Goal: Information Seeking & Learning: Learn about a topic

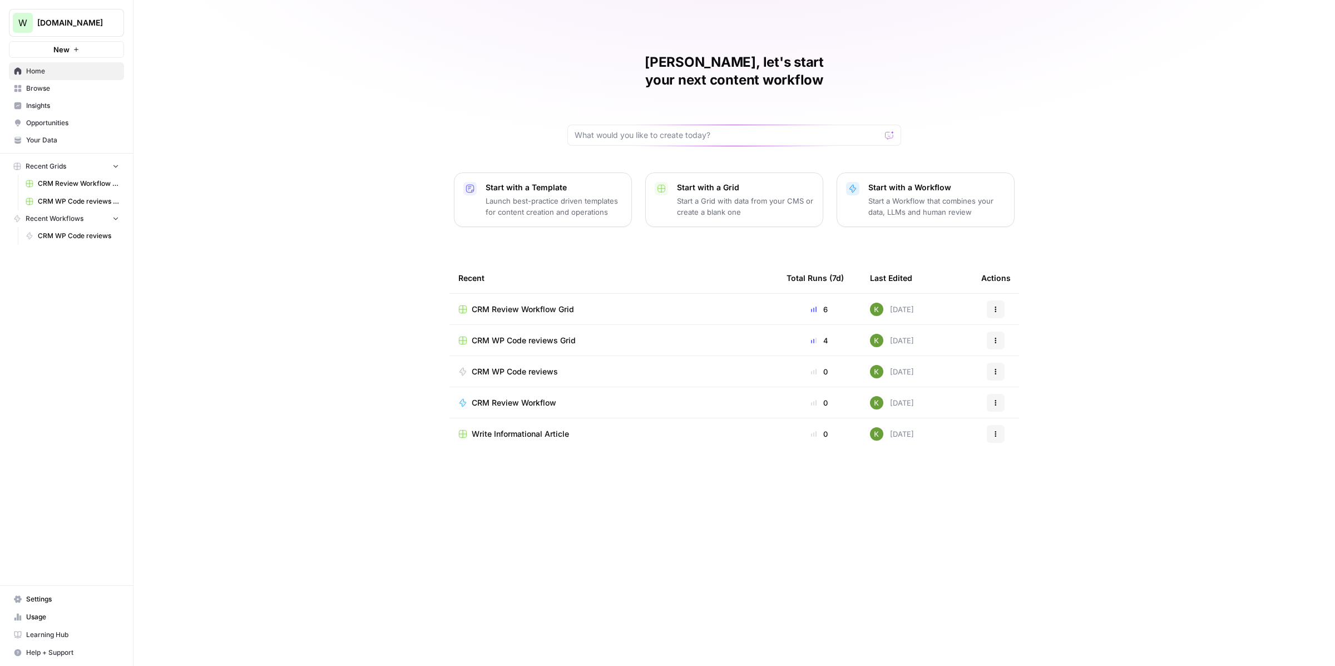
click at [550, 335] on span "CRM WP Code reviews Grid" at bounding box center [524, 340] width 104 height 11
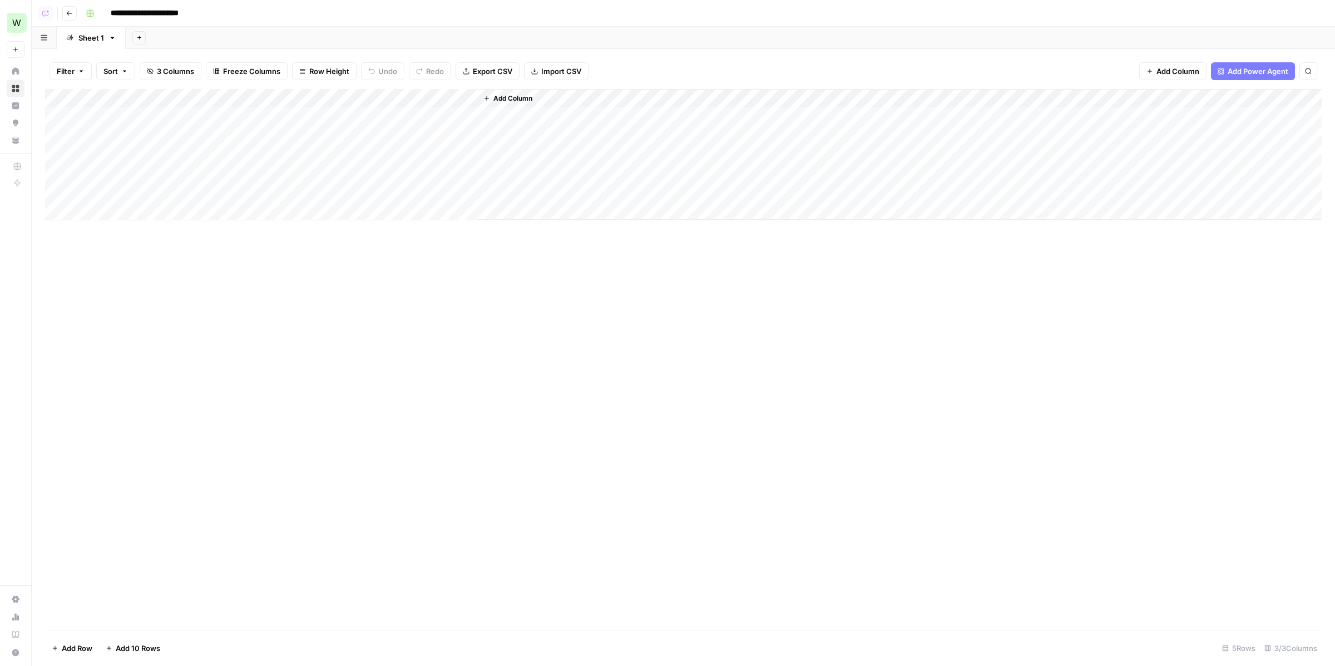
click at [355, 98] on div "Add Column" at bounding box center [683, 154] width 1276 height 131
click at [292, 200] on link "Edit Workflow" at bounding box center [310, 208] width 123 height 16
click at [353, 96] on div "Add Column" at bounding box center [683, 154] width 1276 height 131
click at [355, 97] on div at bounding box center [310, 100] width 133 height 22
click at [350, 98] on div at bounding box center [310, 100] width 133 height 22
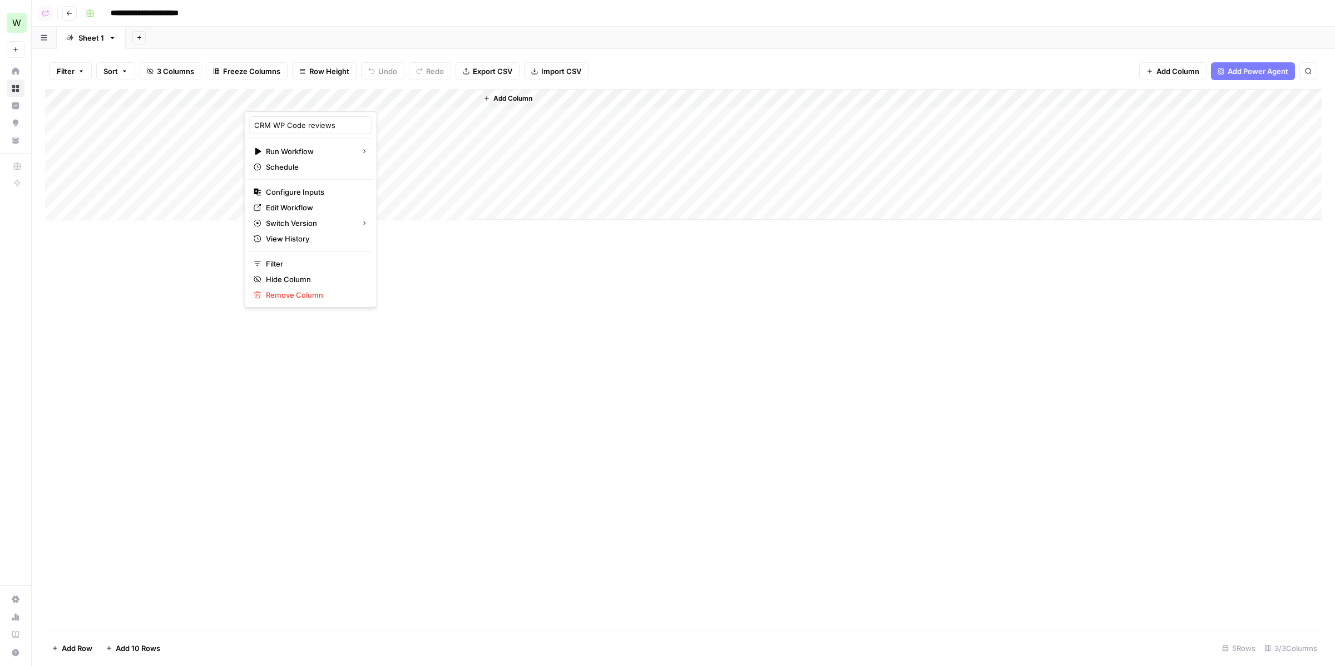
click at [363, 53] on div "Filter Sort 3 Columns Freeze Columns Row Height Undo Redo Export CSV Import CSV…" at bounding box center [683, 71] width 1276 height 36
click at [354, 98] on div "Add Column" at bounding box center [683, 154] width 1276 height 131
click at [311, 206] on span "Edit Workflow" at bounding box center [314, 207] width 97 height 11
click at [99, 122] on div "Add Column" at bounding box center [683, 154] width 1276 height 131
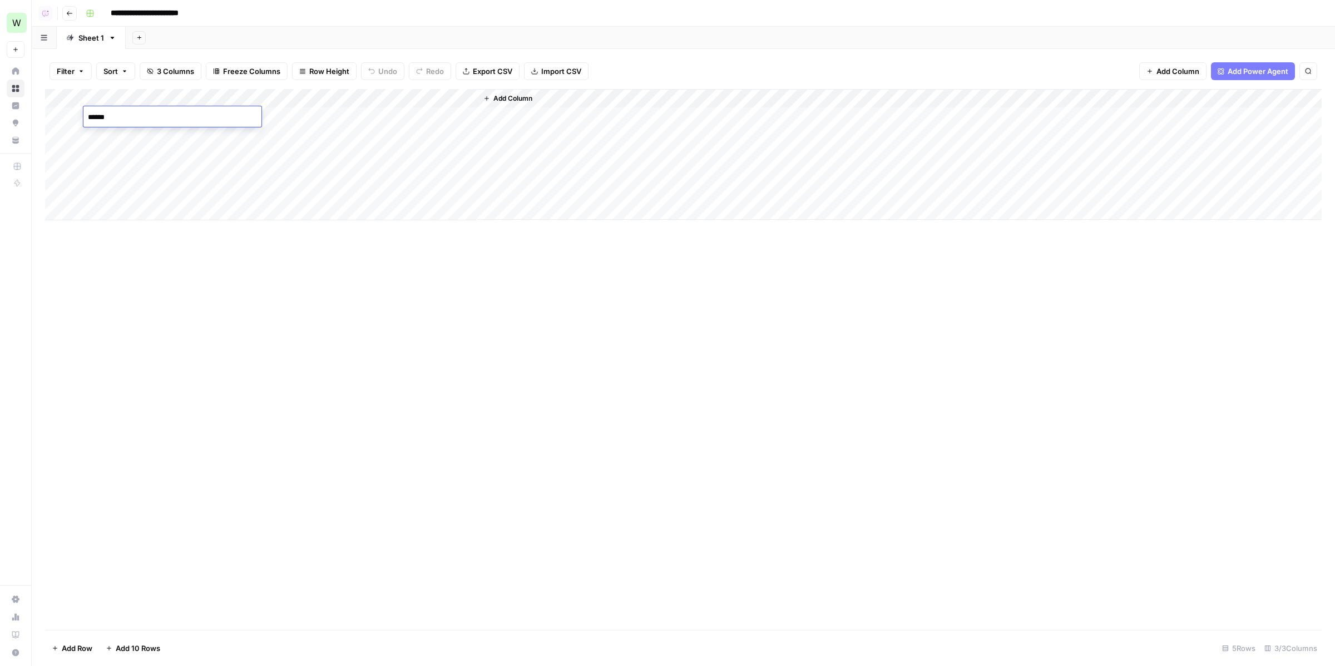
click at [99, 122] on textarea "******" at bounding box center [172, 118] width 178 height 16
click at [102, 162] on div "Add Column" at bounding box center [683, 154] width 1276 height 131
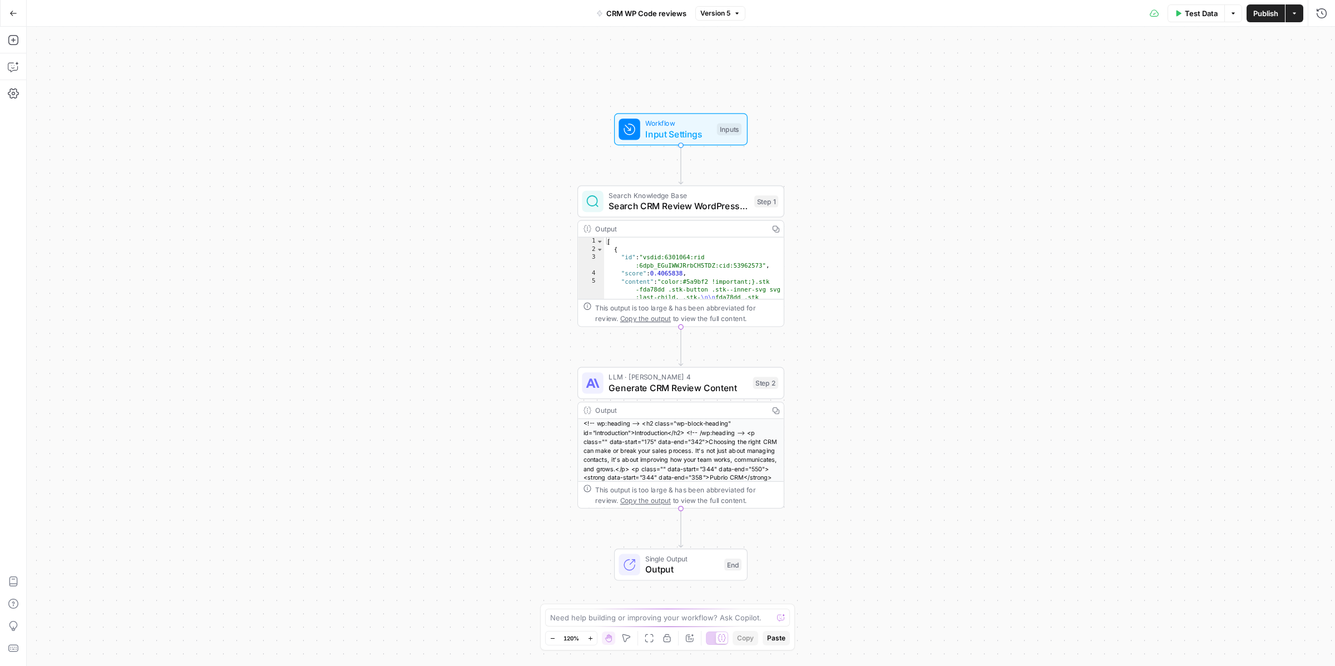
click at [1257, 18] on button "Publish" at bounding box center [1265, 13] width 38 height 18
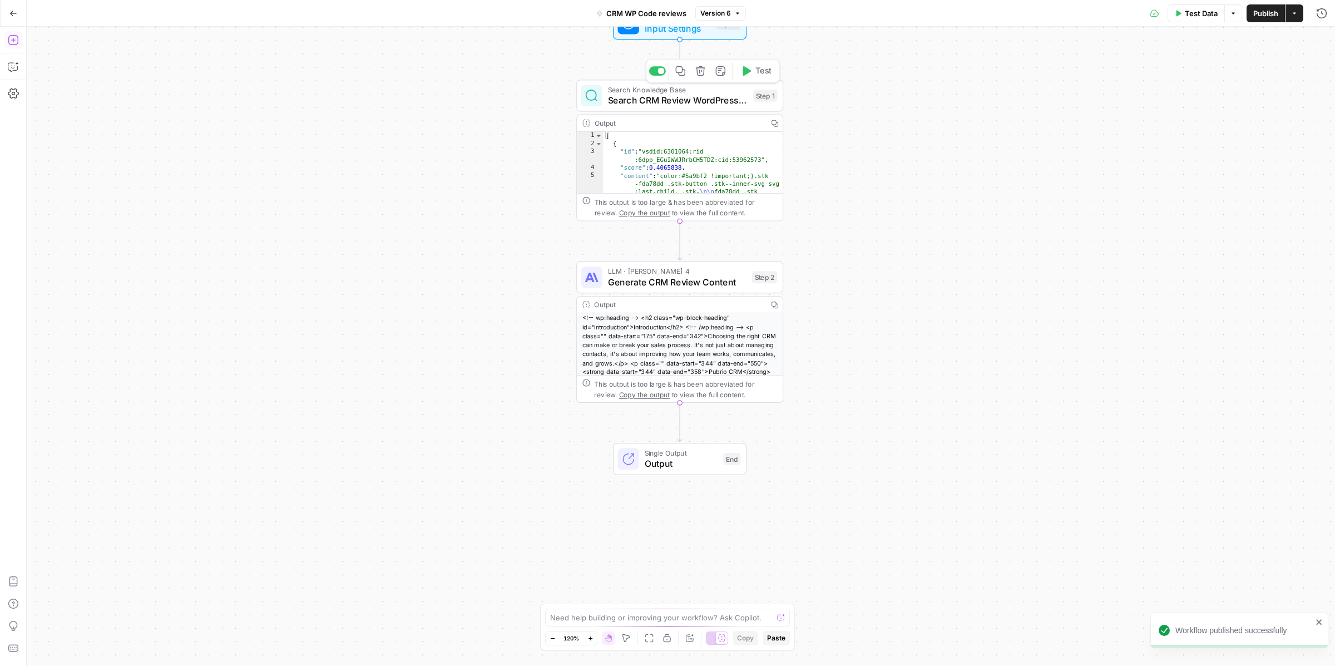
click at [680, 71] on icon "button" at bounding box center [680, 71] width 11 height 11
click at [635, 29] on div at bounding box center [628, 23] width 21 height 21
click at [13, 15] on icon "button" at bounding box center [13, 13] width 8 height 8
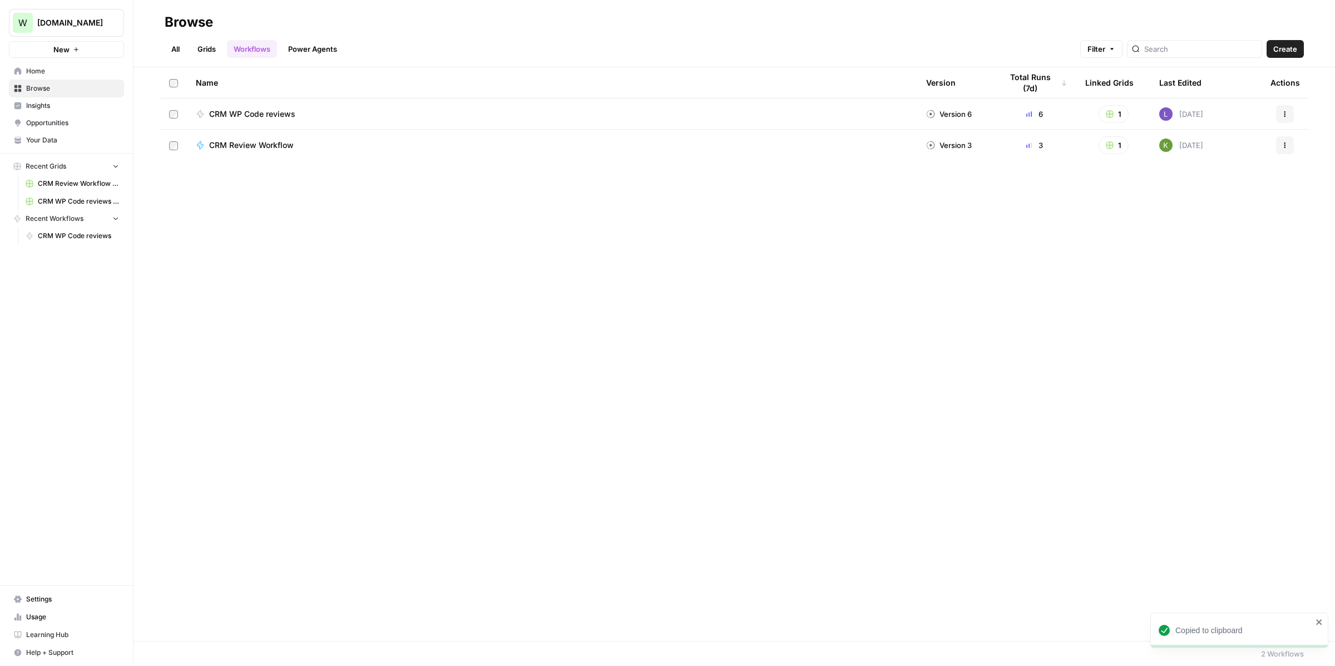
click at [207, 50] on link "Grids" at bounding box center [207, 49] width 32 height 18
click at [1302, 51] on button "Create" at bounding box center [1279, 49] width 47 height 18
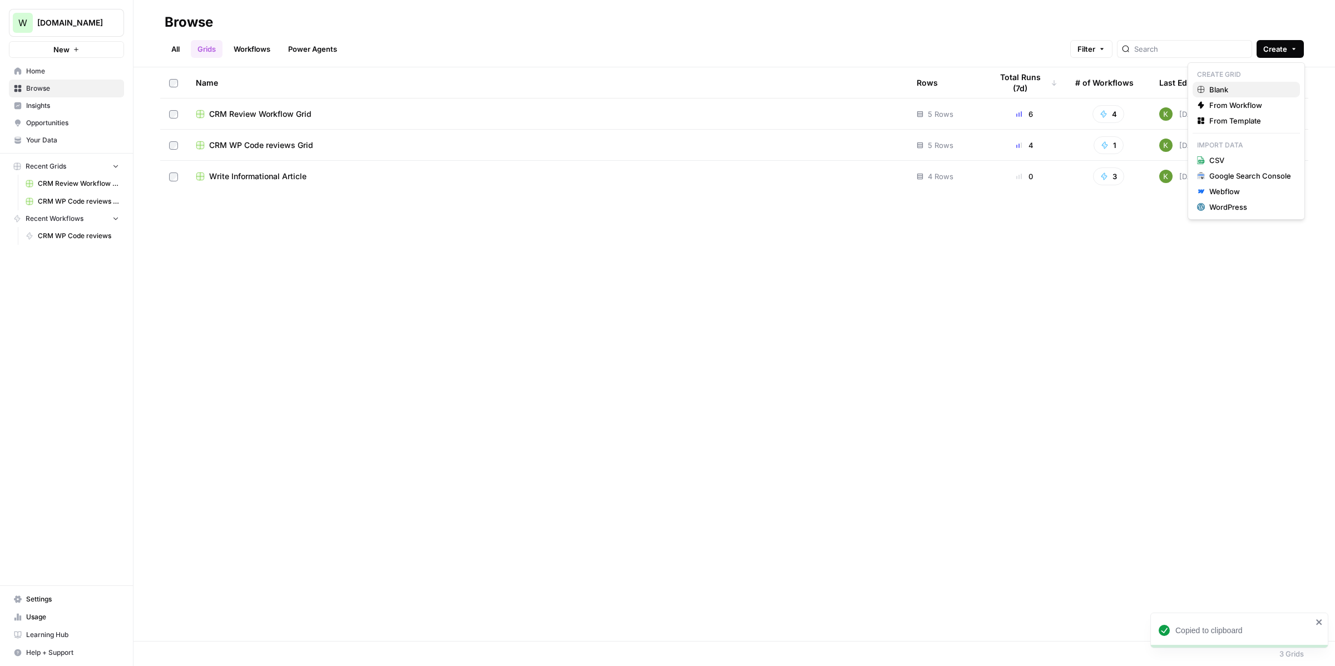
click at [1268, 93] on span "Blank" at bounding box center [1250, 89] width 82 height 11
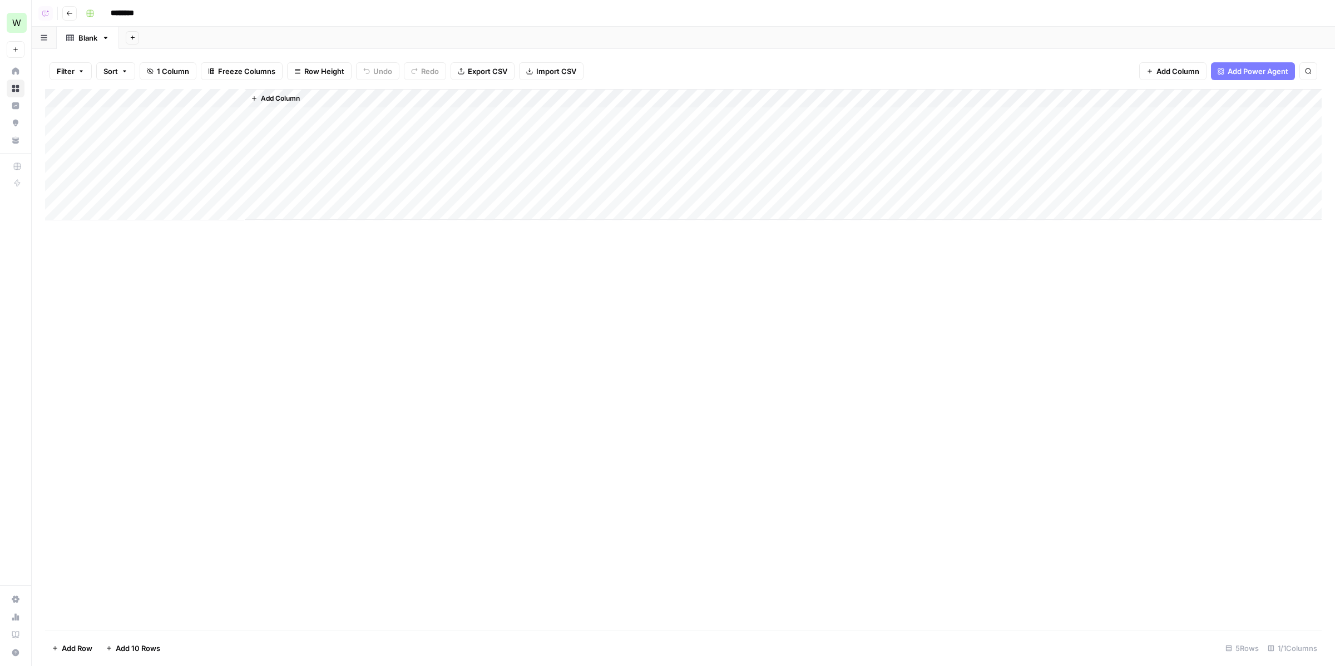
click at [133, 9] on input "********" at bounding box center [137, 13] width 62 height 18
click at [291, 93] on span "Add Column" at bounding box center [280, 98] width 39 height 10
type input "**********"
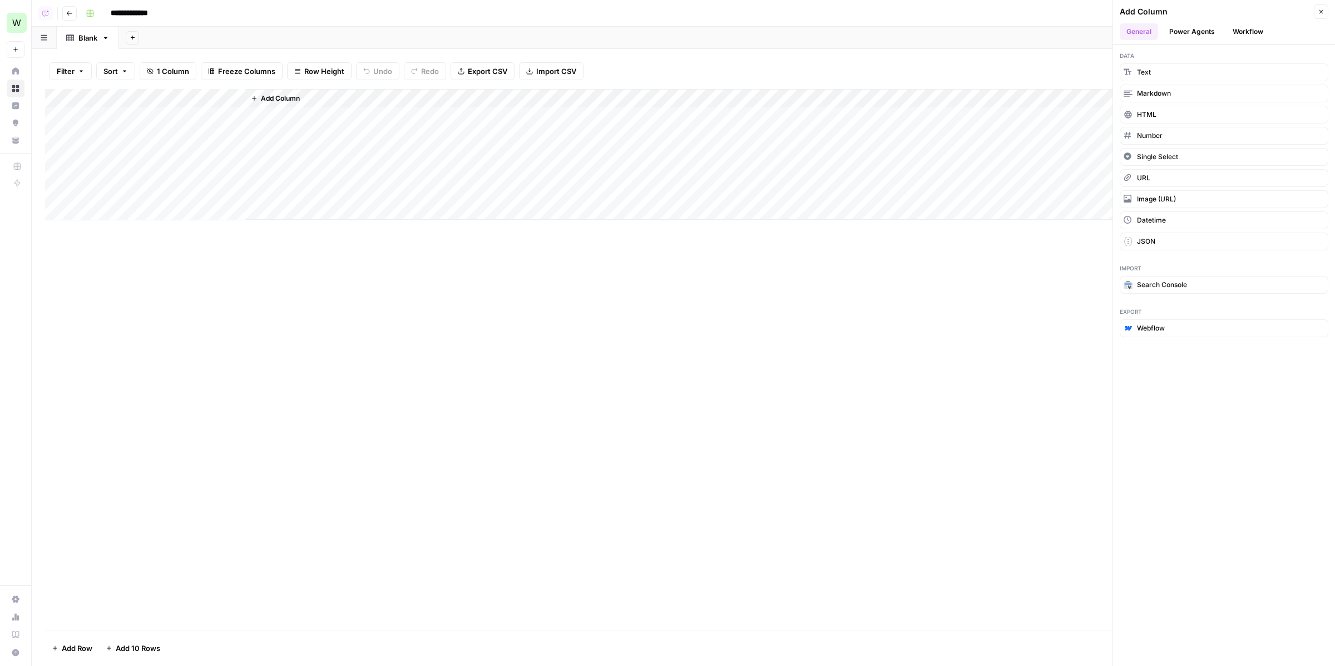
click at [1256, 32] on button "Workflow" at bounding box center [1248, 31] width 44 height 17
click at [1181, 99] on span "Create New Workflow" at bounding box center [1172, 101] width 70 height 10
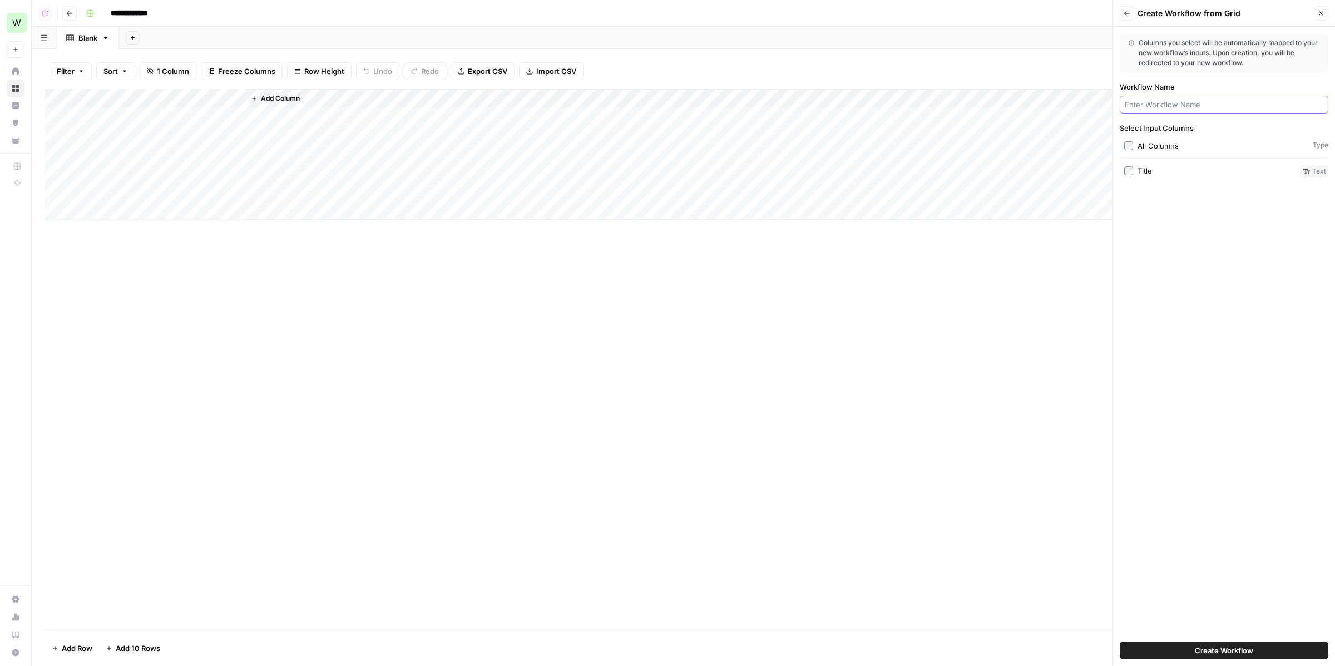
click at [1179, 106] on input "Workflow Name" at bounding box center [1223, 104] width 199 height 11
type input "Lily's Test"
click at [1119, 641] on button "Create Workflow" at bounding box center [1223, 650] width 209 height 18
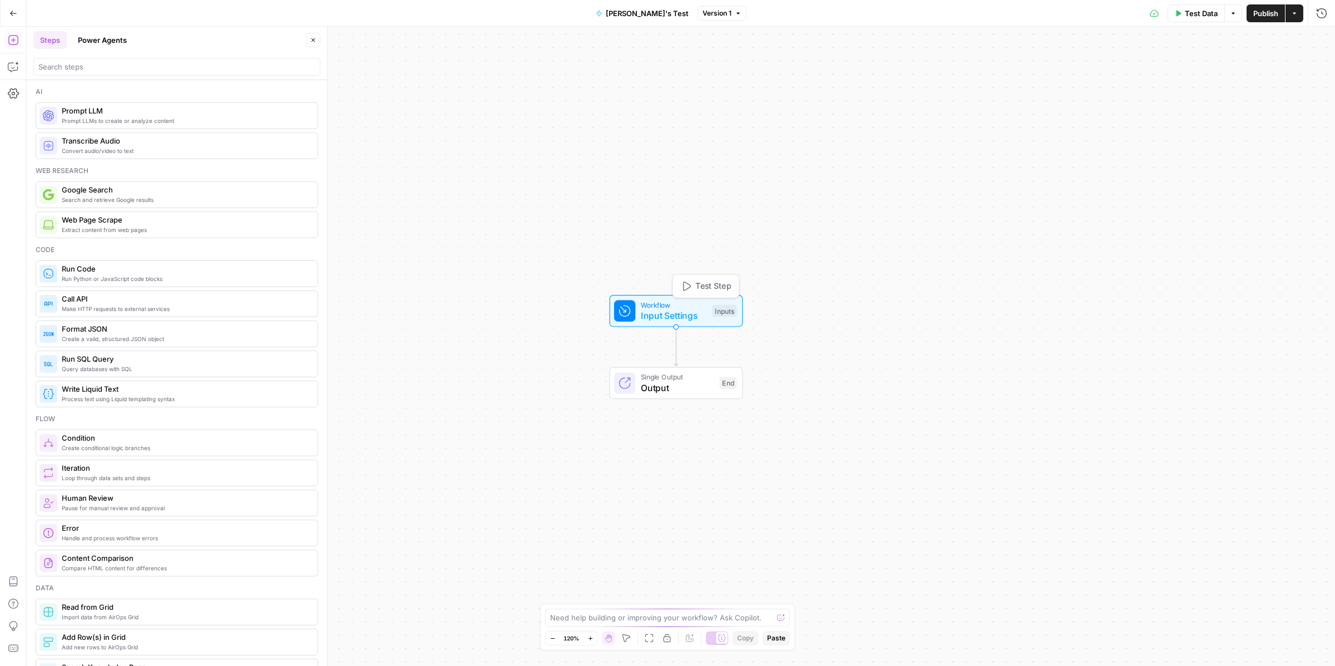
click at [710, 326] on div "Workflow Input Settings Inputs Test Step Single Output Output End" at bounding box center [681, 346] width 1308 height 639
click at [676, 355] on icon "Edge from start to end" at bounding box center [676, 345] width 4 height 39
click at [649, 395] on div "Search Knowledge Base Search CRM Review WordPress Examples Step 1 Copy step Del…" at bounding box center [676, 383] width 207 height 32
type input "CRM Reviews Wordpress Code"
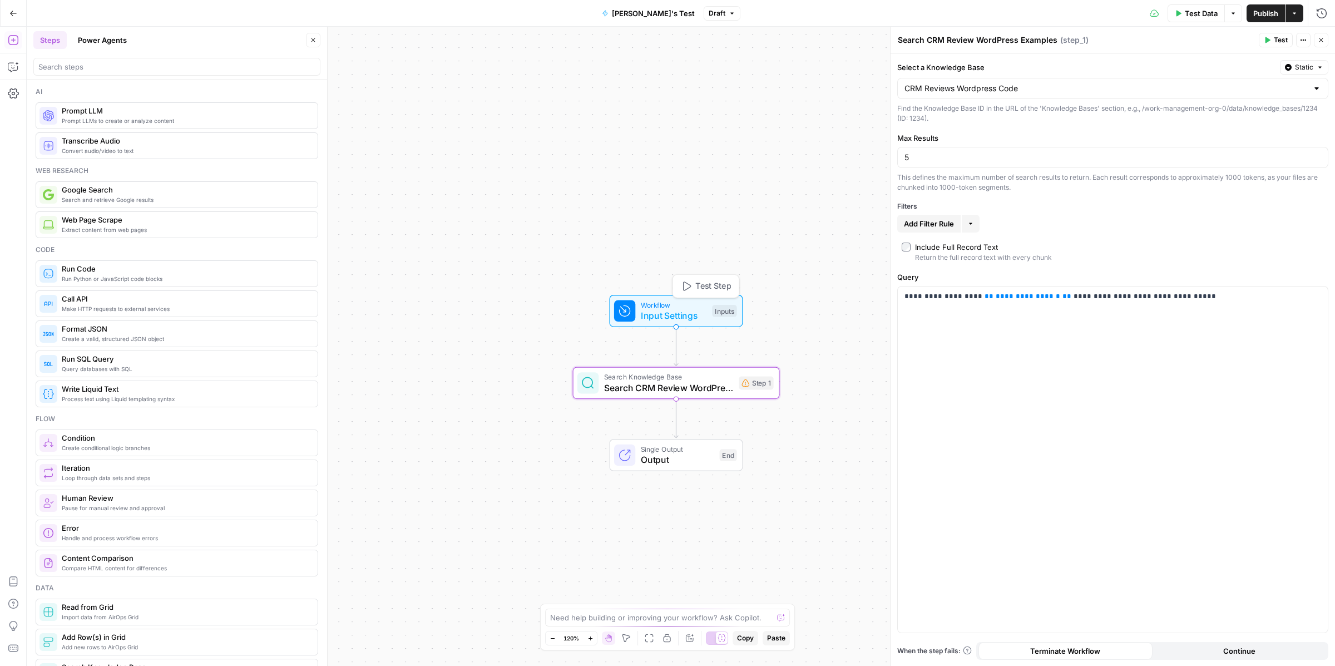
click at [659, 315] on span "Input Settings" at bounding box center [674, 315] width 66 height 13
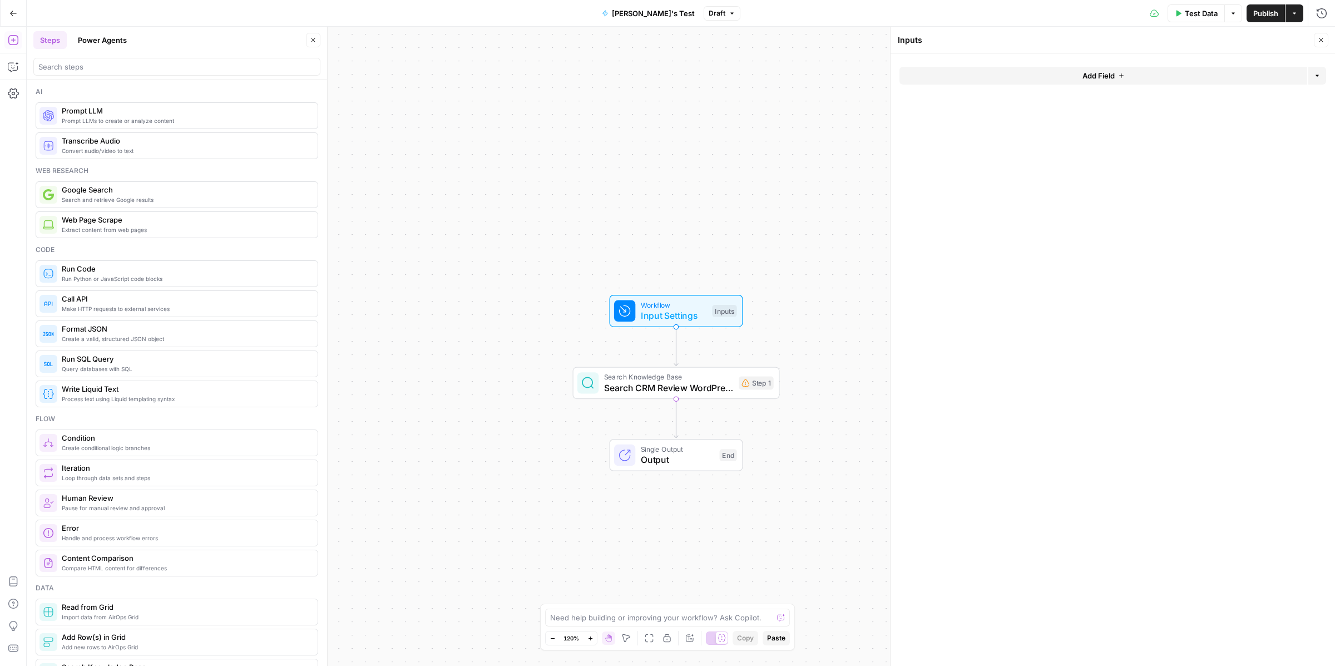
click at [1157, 67] on button "Add Field" at bounding box center [1103, 76] width 408 height 18
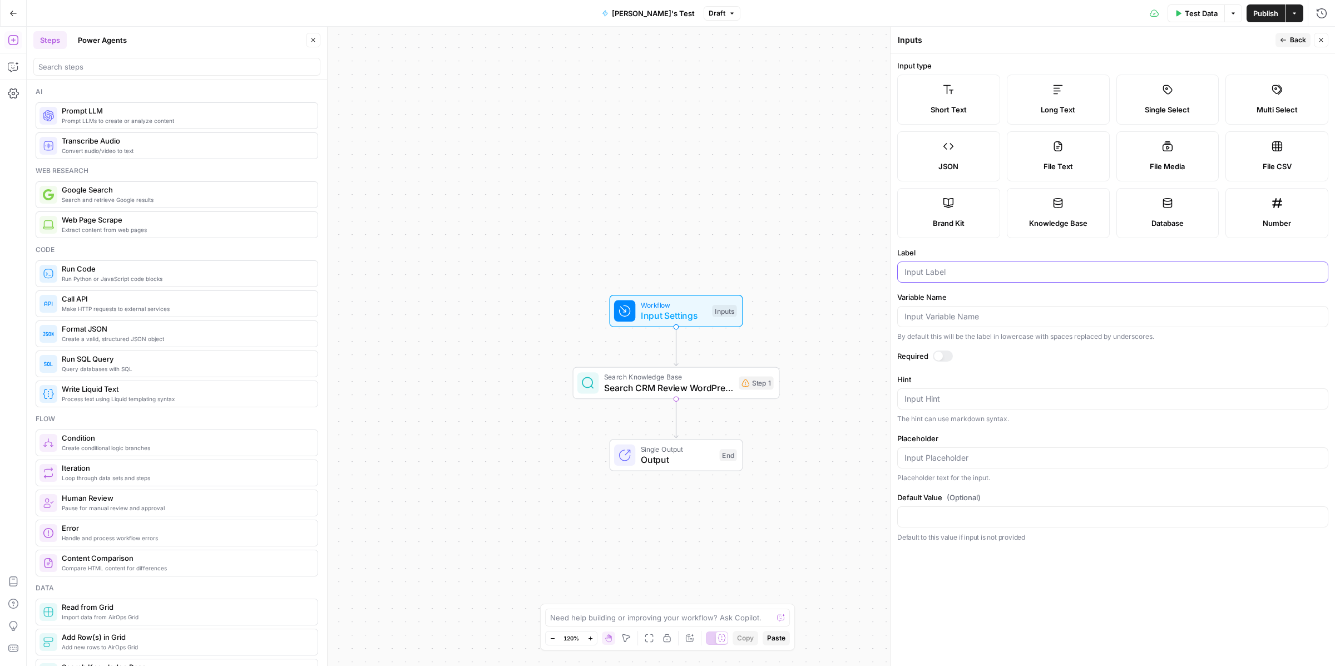
click at [988, 266] on input "Label" at bounding box center [1112, 271] width 416 height 11
type input "crm company name"
click at [1298, 38] on span "Back" at bounding box center [1297, 40] width 16 height 10
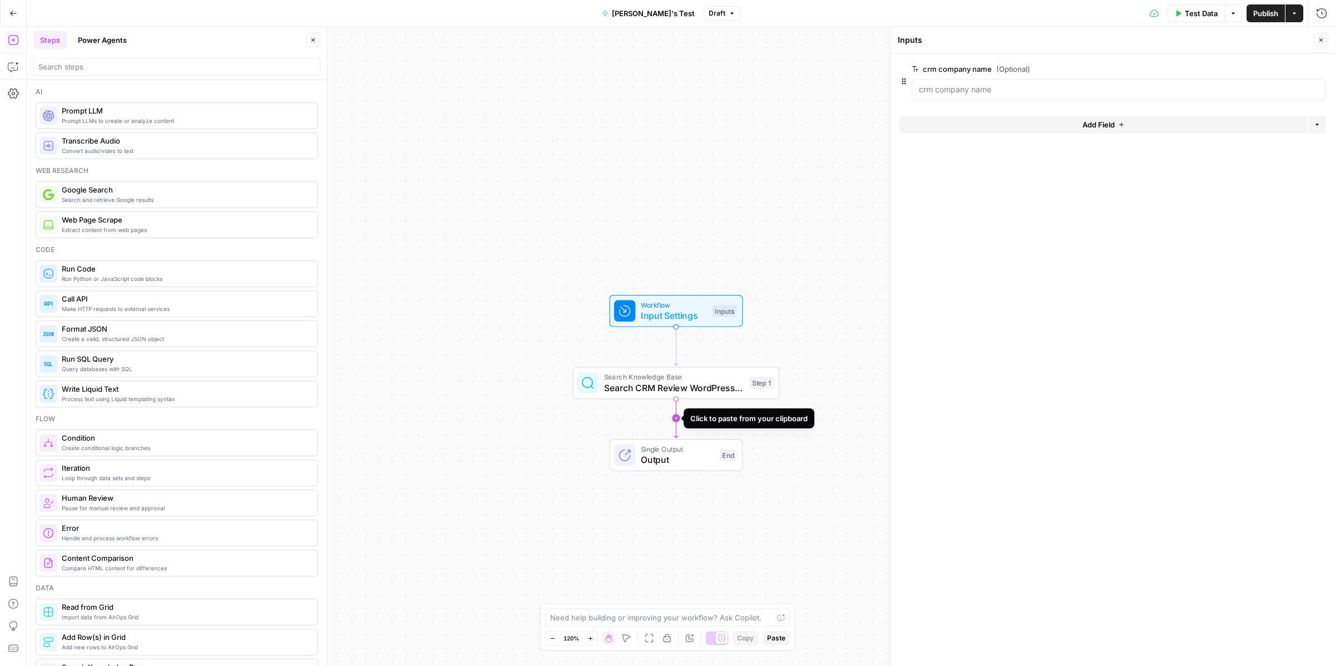
click at [674, 411] on icon "Edge from step_1 to end" at bounding box center [676, 417] width 4 height 39
click at [627, 459] on span "Generate CRM Review Content" at bounding box center [668, 459] width 128 height 13
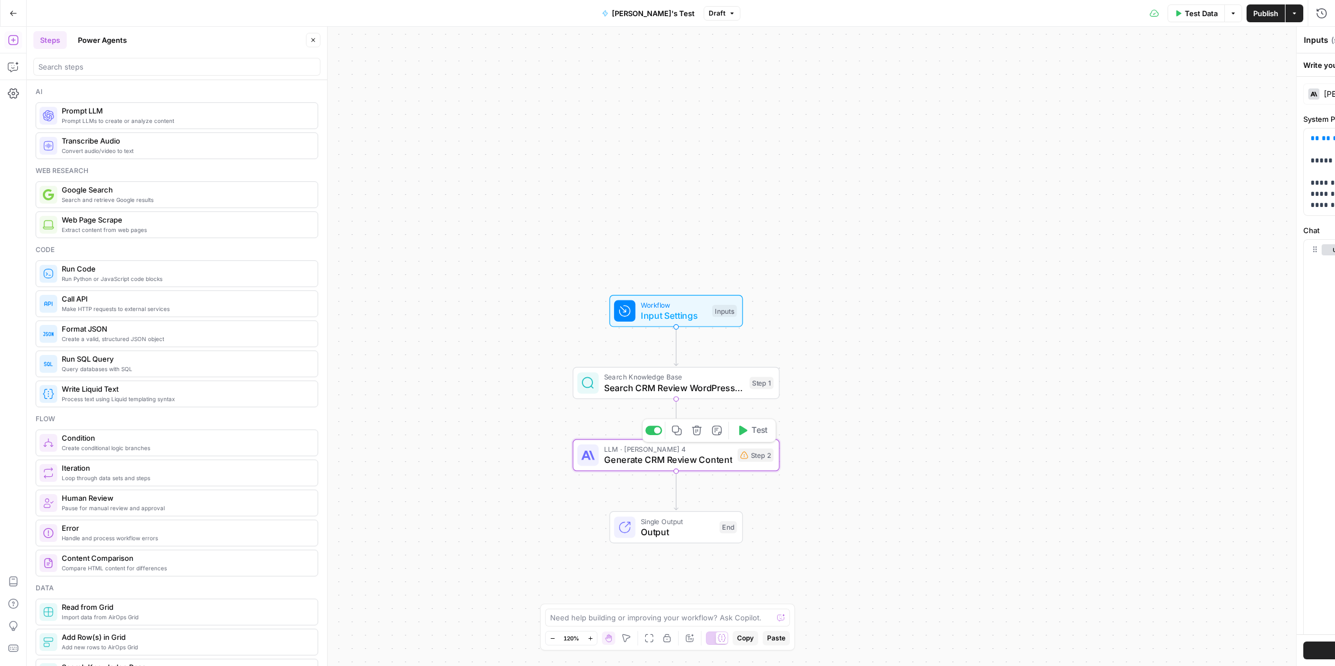
type textarea "Generate CRM Review Content"
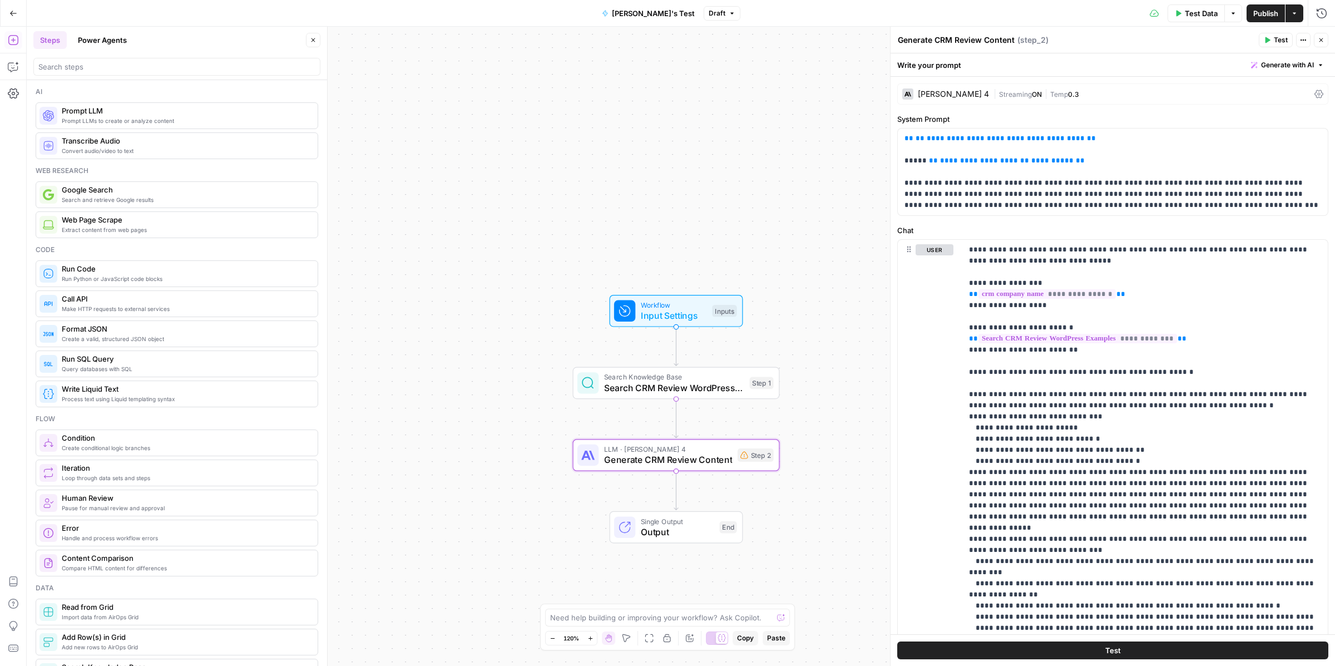
click at [696, 386] on span "Search CRM Review WordPress Examples" at bounding box center [674, 387] width 140 height 13
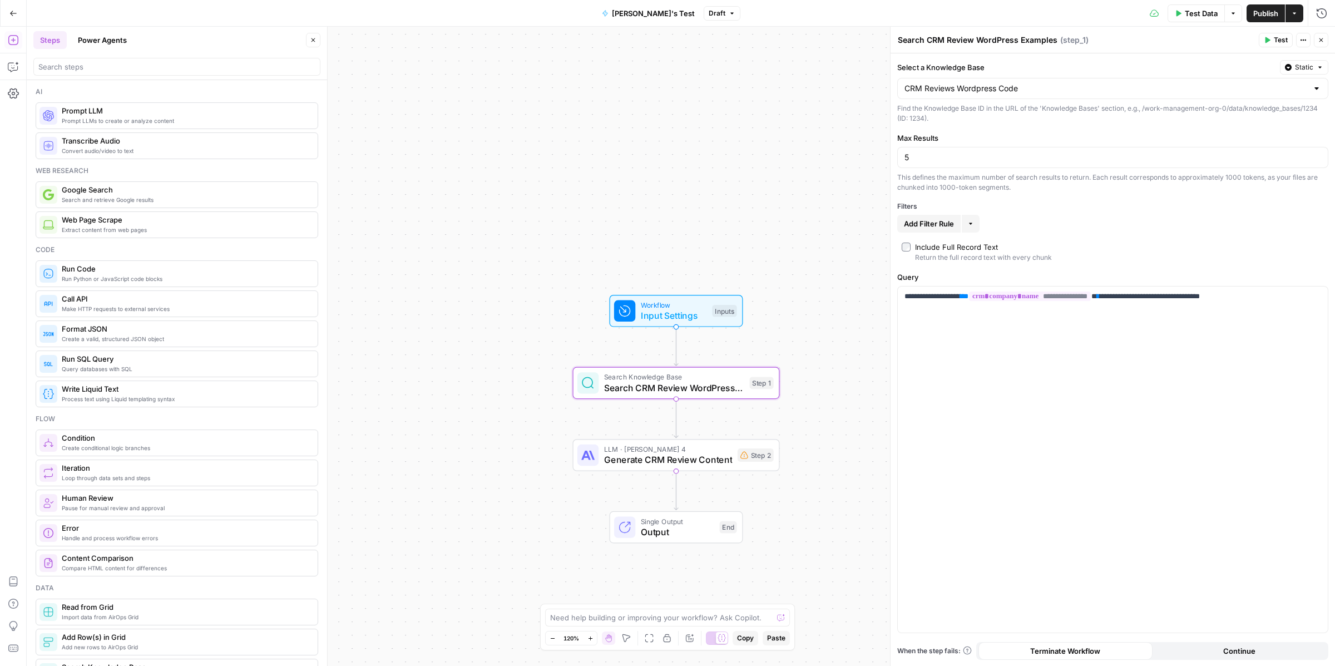
click at [758, 469] on div "LLM · Claude Sonnet 4 Generate CRM Review Content Step 2 Copy step Delete step …" at bounding box center [676, 455] width 207 height 32
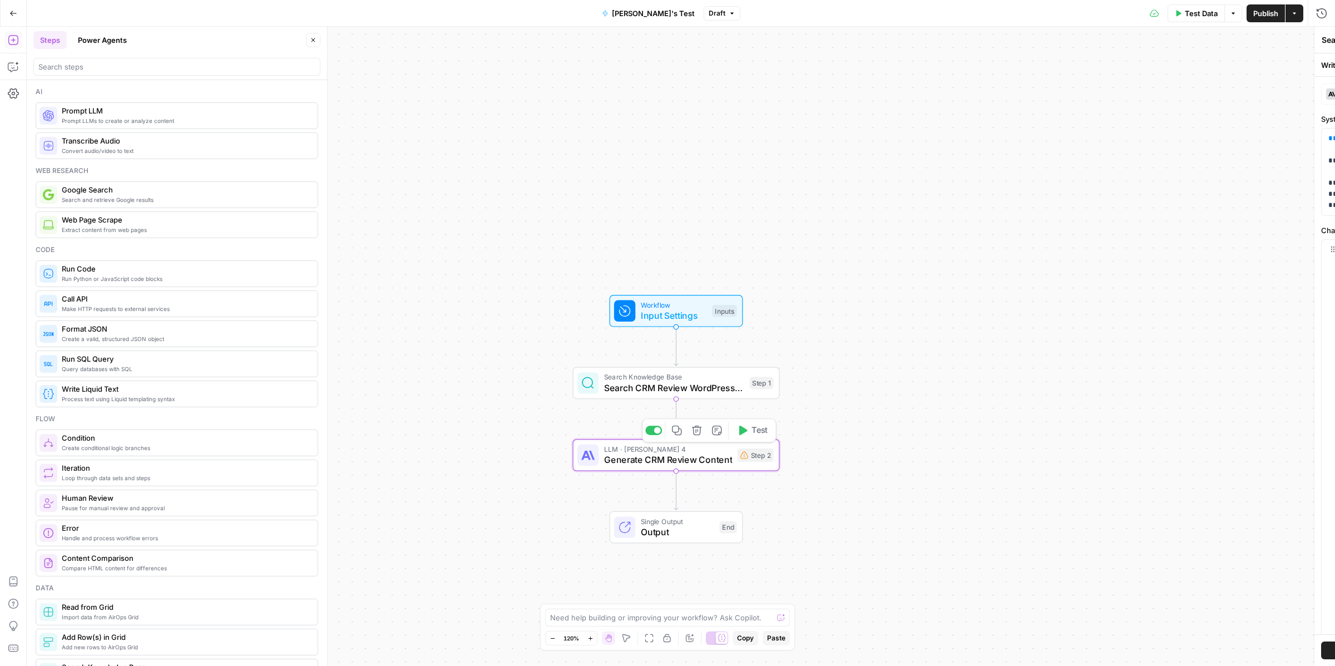
type textarea "Generate CRM Review Content"
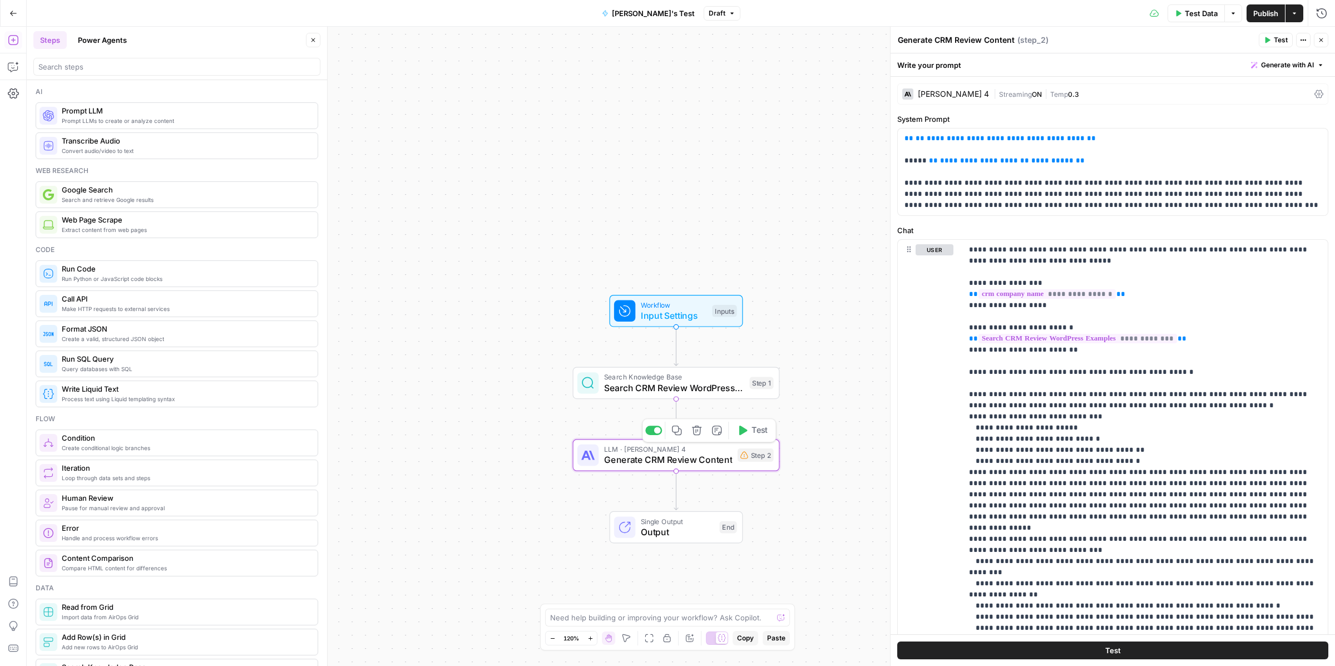
scroll to position [134, 0]
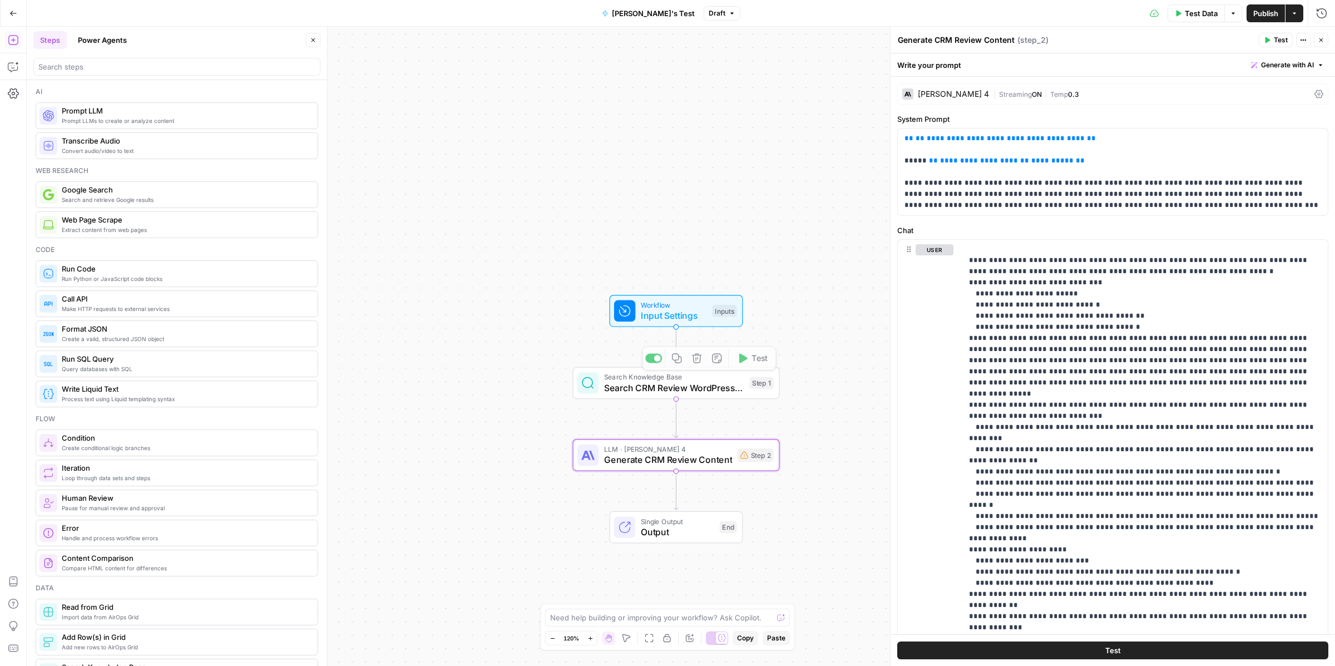
click at [717, 305] on div "Inputs" at bounding box center [724, 311] width 24 height 12
click at [718, 313] on div "Inputs" at bounding box center [724, 311] width 24 height 12
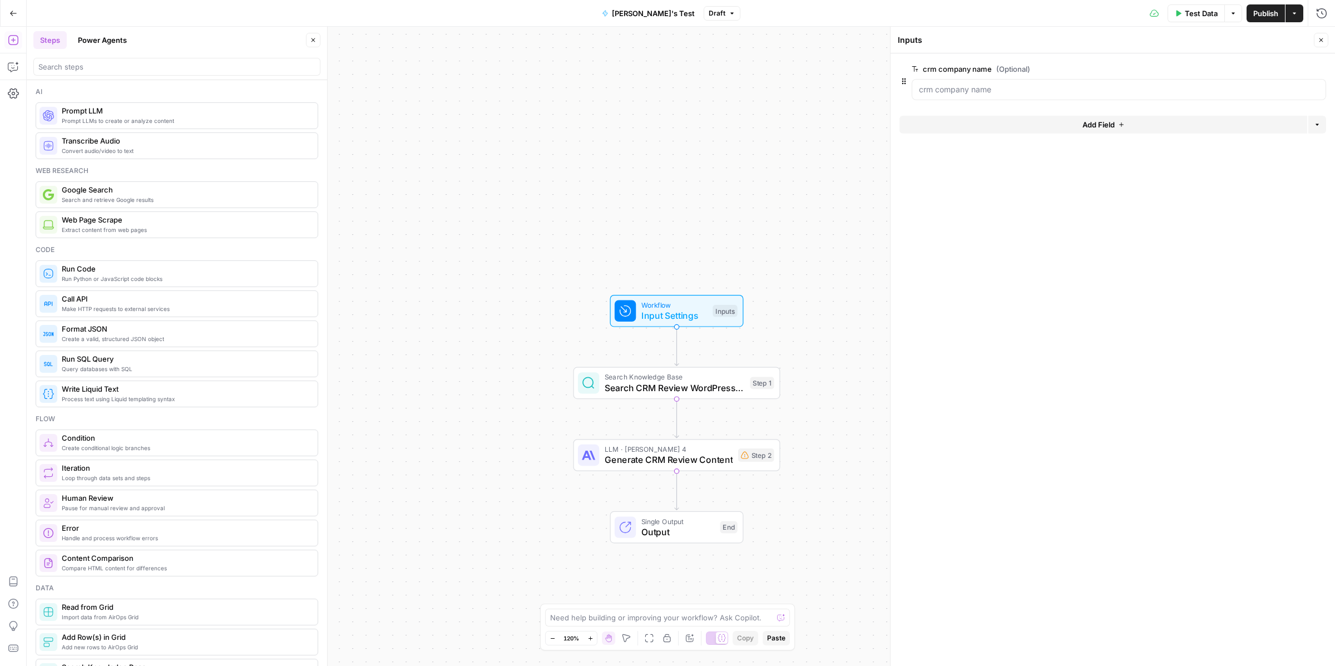
click at [1059, 107] on form "crm company name (Optional) edit field Delete group Add Field Options" at bounding box center [1112, 359] width 444 height 613
click at [1060, 116] on button "Add Field" at bounding box center [1103, 125] width 408 height 18
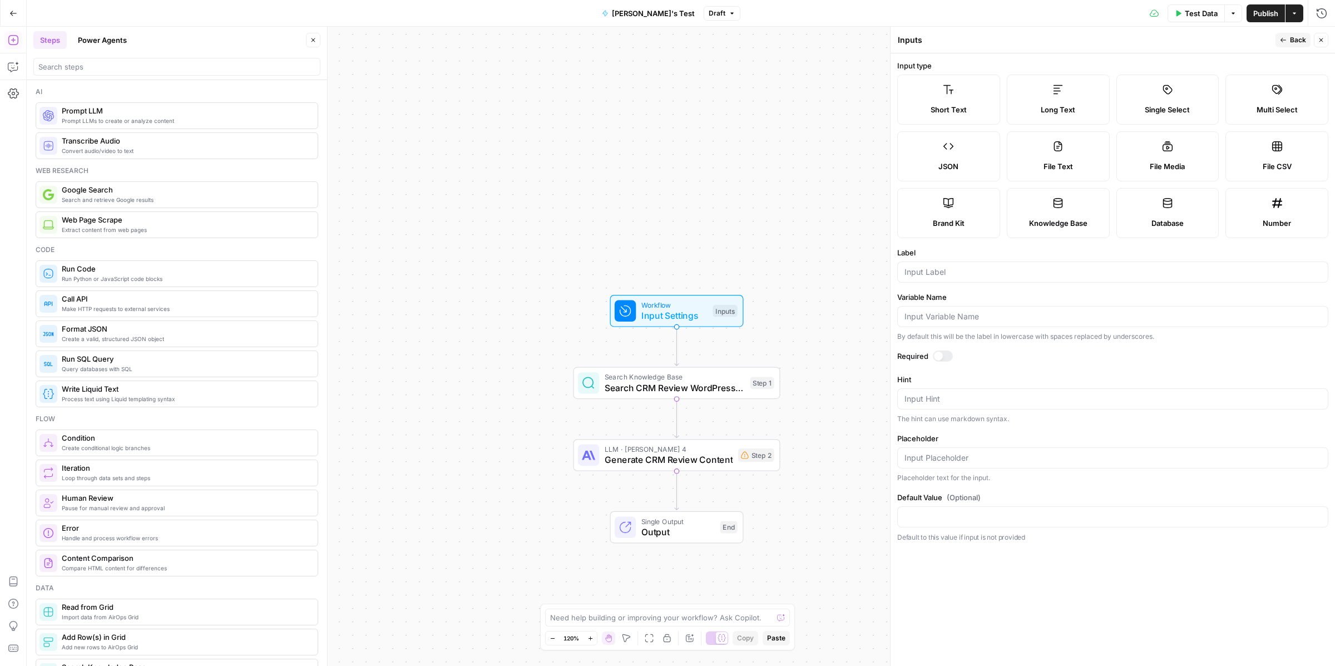
click at [951, 242] on form "Input type Short Text Long Text Single Select Multi Select JSON File Text File …" at bounding box center [1112, 359] width 444 height 613
click at [950, 226] on span "Brand Kit" at bounding box center [949, 222] width 32 height 11
type input "Brand Kit"
type input "brand_kit"
click at [985, 267] on input "Brand Kit" at bounding box center [1112, 271] width 416 height 11
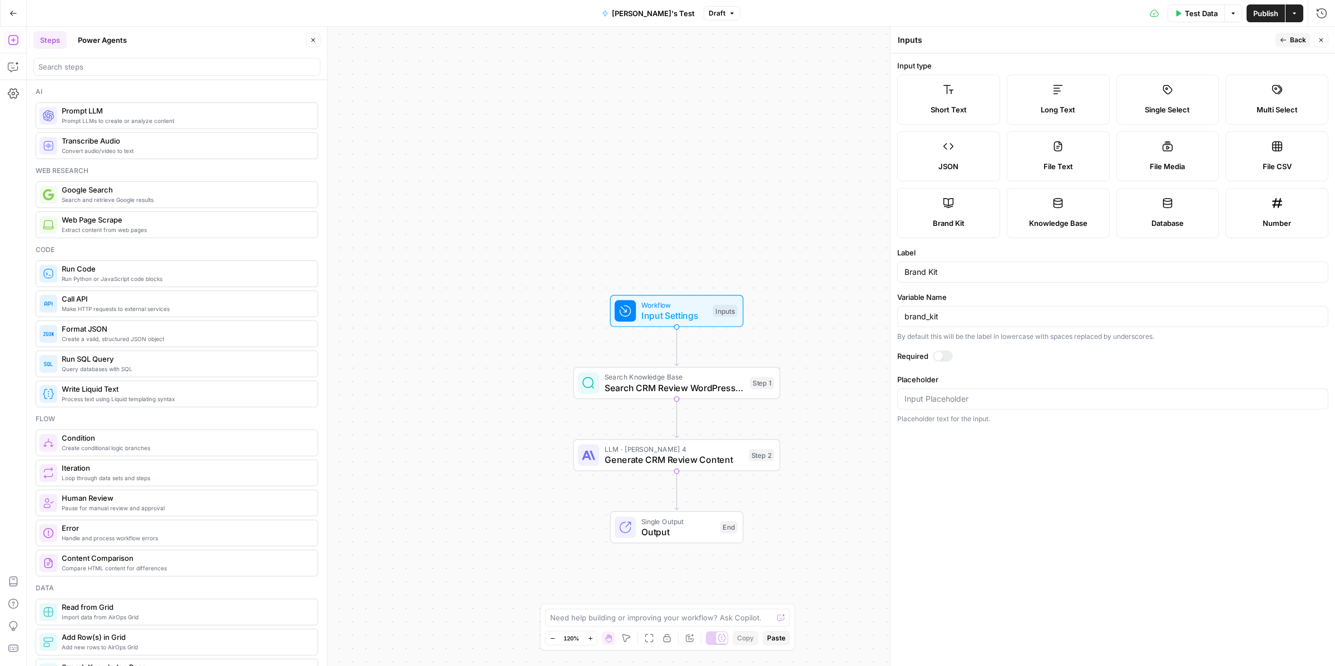
click at [1286, 43] on button "Back" at bounding box center [1292, 40] width 35 height 14
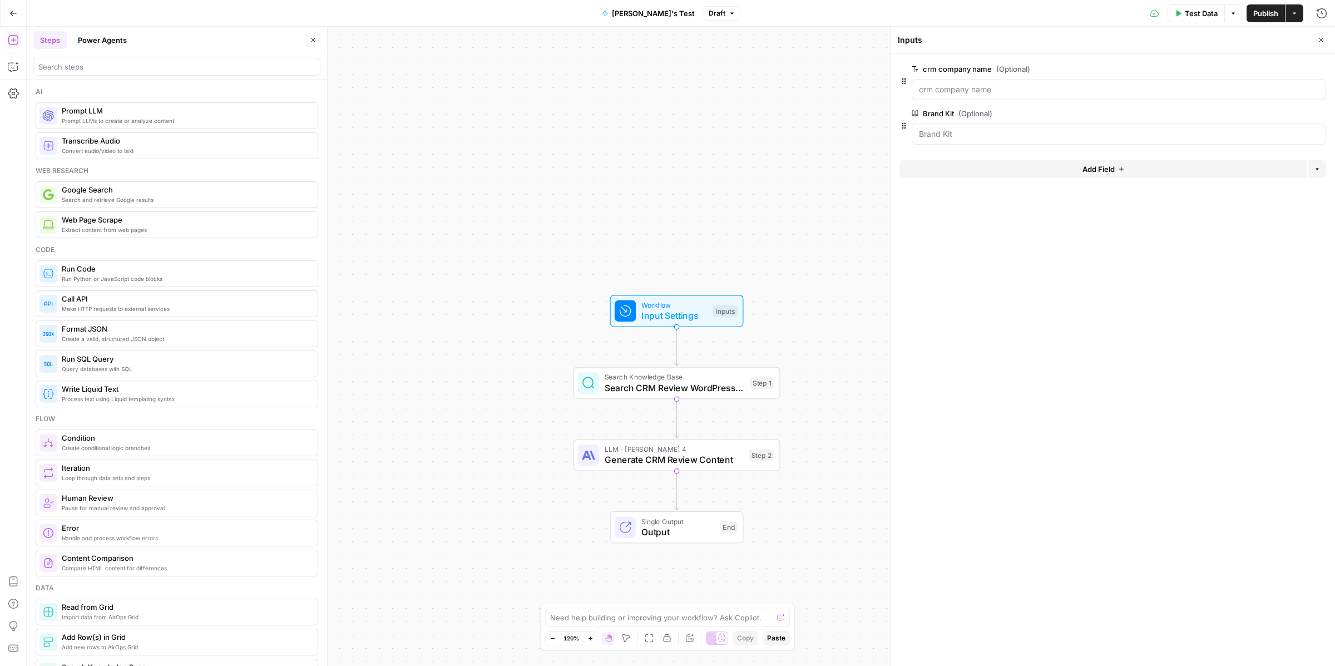
click at [1276, 14] on span "Publish" at bounding box center [1265, 13] width 25 height 11
click at [1137, 296] on form "crm company name (Optional) edit field Delete group Brand Kit (Optional) edit f…" at bounding box center [1112, 359] width 444 height 613
click at [1267, 9] on span "Publish" at bounding box center [1265, 13] width 25 height 11
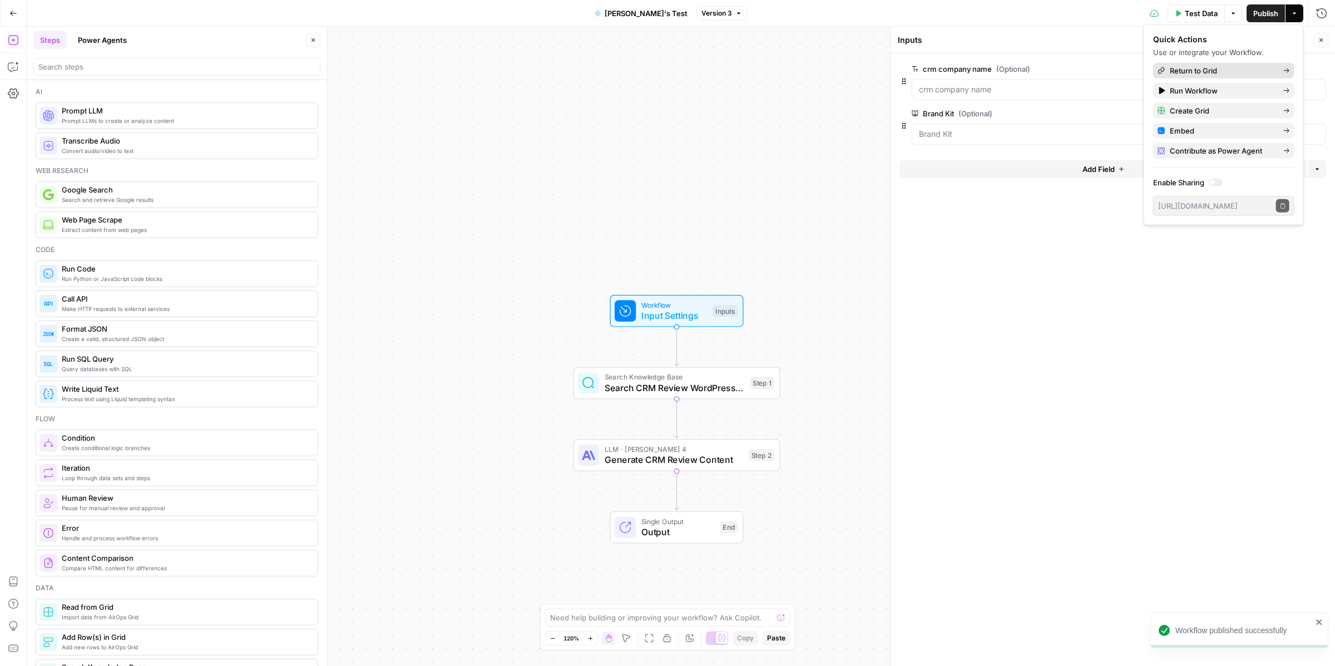
click at [1229, 66] on span "Return to Grid" at bounding box center [1221, 70] width 105 height 11
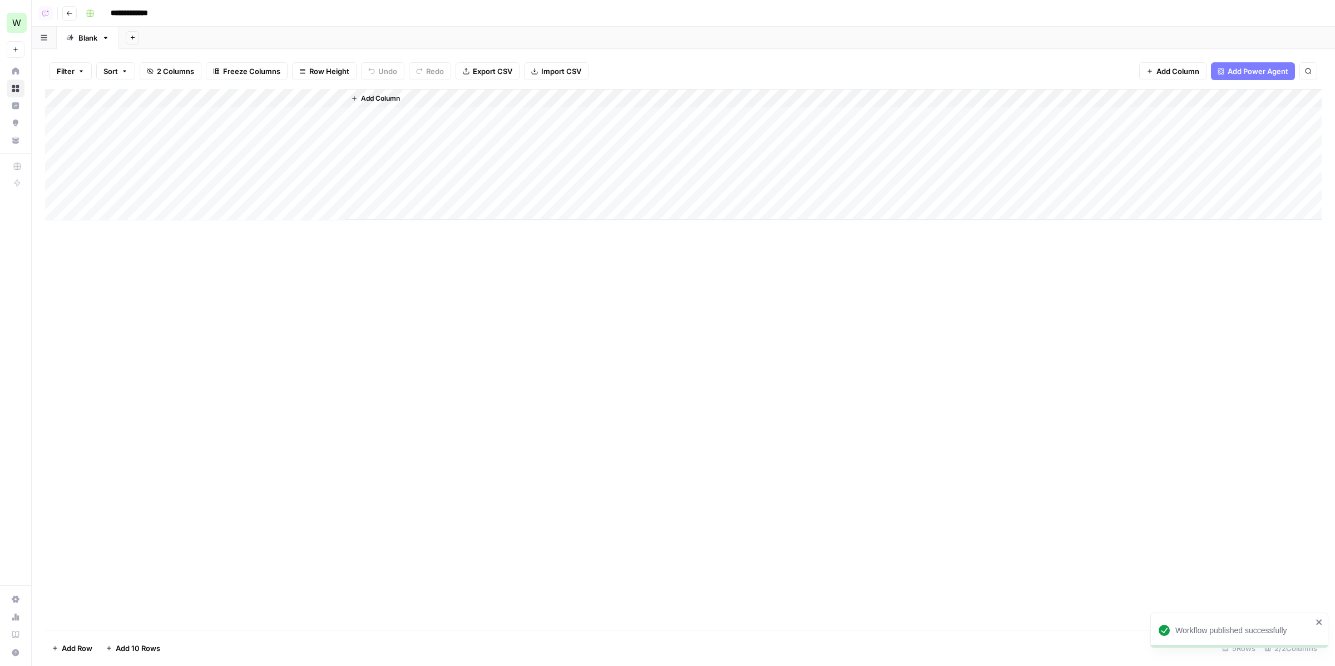
click at [181, 117] on div "Add Column" at bounding box center [683, 154] width 1276 height 131
type textarea "******"
click at [138, 140] on div "Add Column" at bounding box center [683, 154] width 1276 height 131
click at [138, 139] on div "Add Column" at bounding box center [683, 154] width 1276 height 131
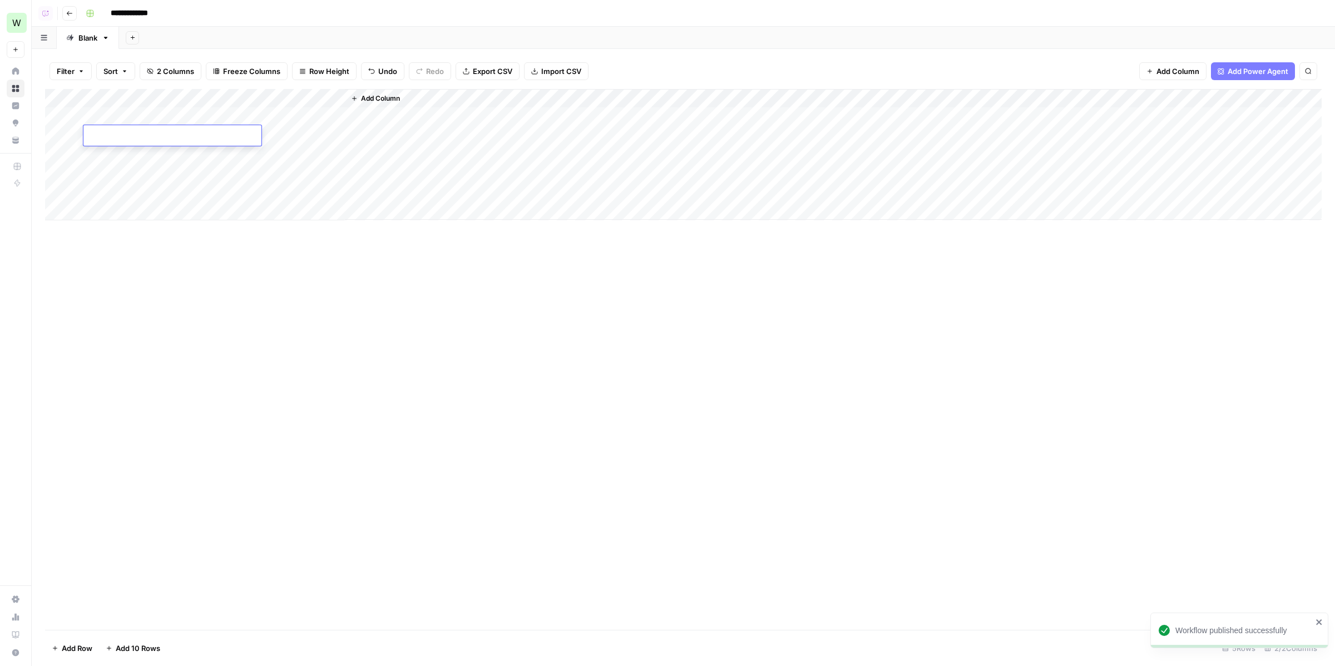
type textarea "*********"
click at [294, 122] on div "Add Column" at bounding box center [683, 154] width 1276 height 131
click at [294, 138] on div "Add Column" at bounding box center [683, 154] width 1276 height 131
click at [323, 101] on div "Add Column" at bounding box center [683, 154] width 1276 height 131
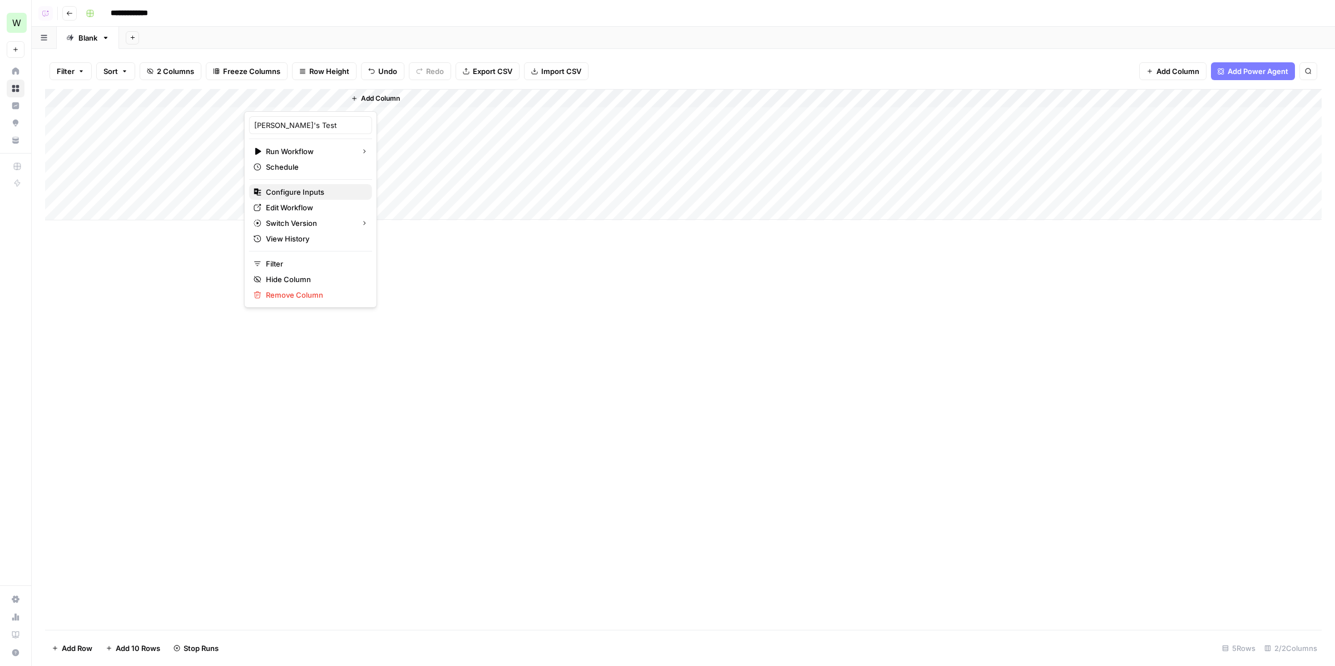
click at [309, 189] on span "Configure Inputs" at bounding box center [314, 191] width 97 height 11
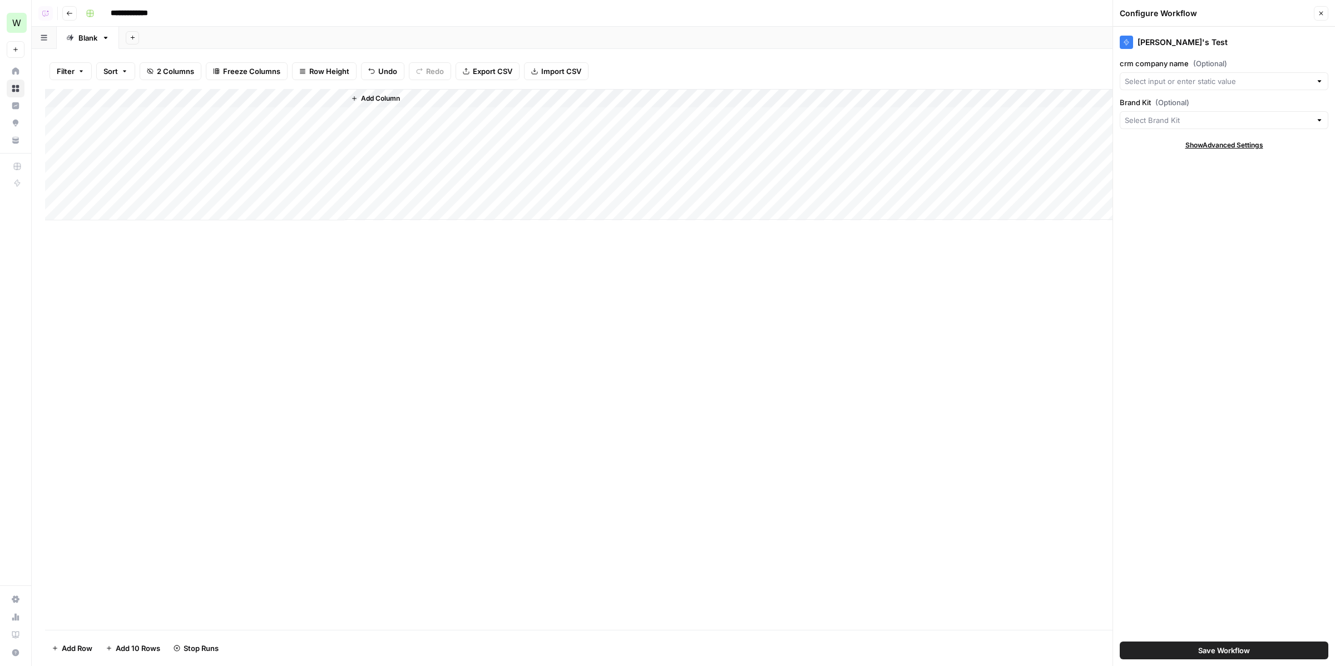
click at [333, 120] on div "Add Column" at bounding box center [683, 154] width 1276 height 131
click at [335, 134] on div "Add Column" at bounding box center [683, 154] width 1276 height 131
click at [1256, 76] on input "crm company name (Optional)" at bounding box center [1217, 81] width 186 height 11
click at [1221, 122] on span "Title" at bounding box center [1221, 121] width 185 height 11
type input "Title"
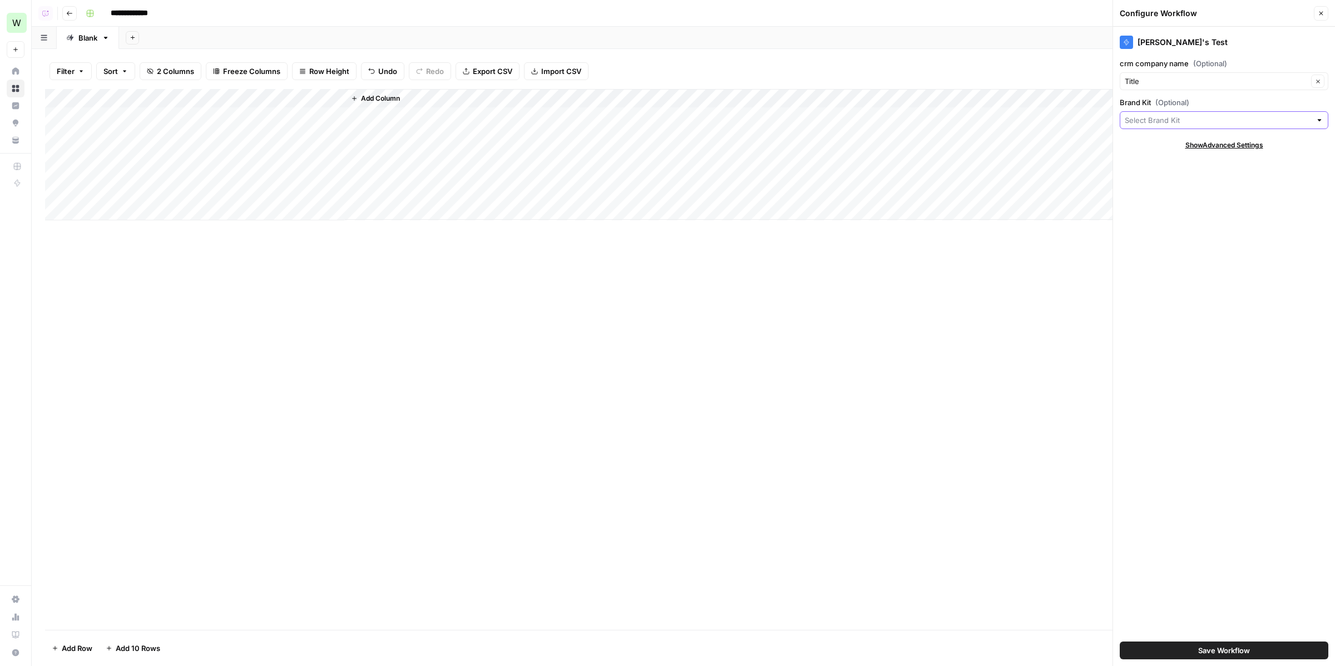
click at [1221, 121] on input "Brand Kit (Optional)" at bounding box center [1217, 120] width 186 height 11
click at [1208, 158] on div "Lily's Test crm company name (Optional) Title Clear Brand Kit (Optional) Show A…" at bounding box center [1224, 346] width 222 height 639
click at [1190, 125] on input "Brand Kit (Optional)" at bounding box center [1217, 120] width 186 height 11
click at [1189, 144] on span "Work-Management.org" at bounding box center [1221, 145] width 185 height 11
type input "Work-Management.org"
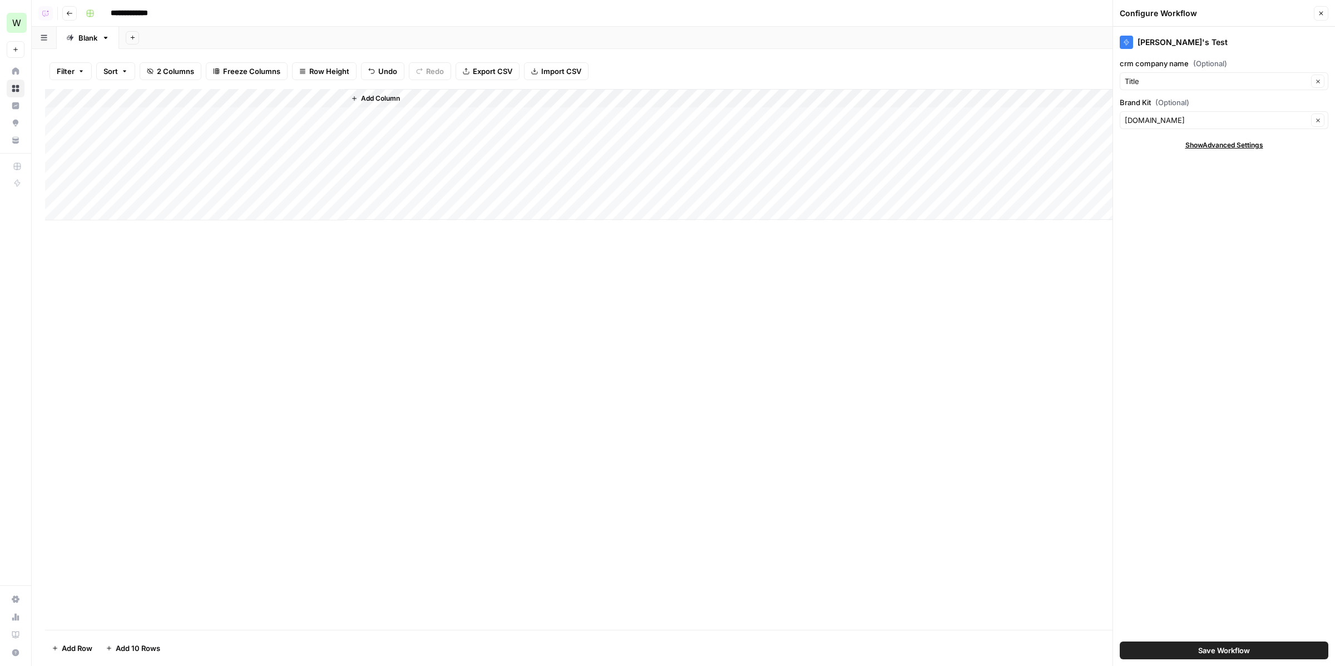
click at [323, 98] on div "Add Column" at bounding box center [683, 154] width 1276 height 131
click at [294, 291] on span "Remove Column" at bounding box center [314, 294] width 97 height 11
click at [634, 125] on span "Delete" at bounding box center [628, 125] width 24 height 11
click at [241, 95] on div "Add Column" at bounding box center [683, 154] width 1276 height 131
click at [124, 247] on span "Remove Column" at bounding box center [154, 247] width 97 height 11
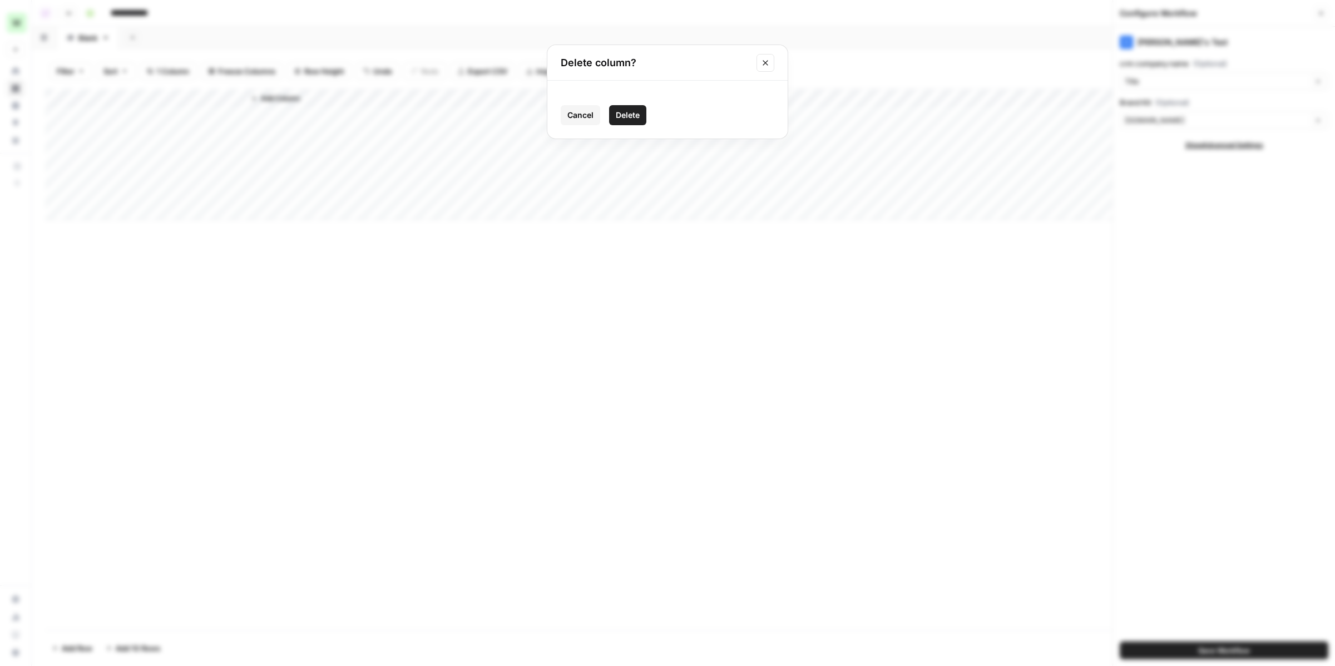
click at [628, 117] on span "Delete" at bounding box center [628, 115] width 24 height 11
click at [70, 13] on icon "button" at bounding box center [69, 13] width 7 height 7
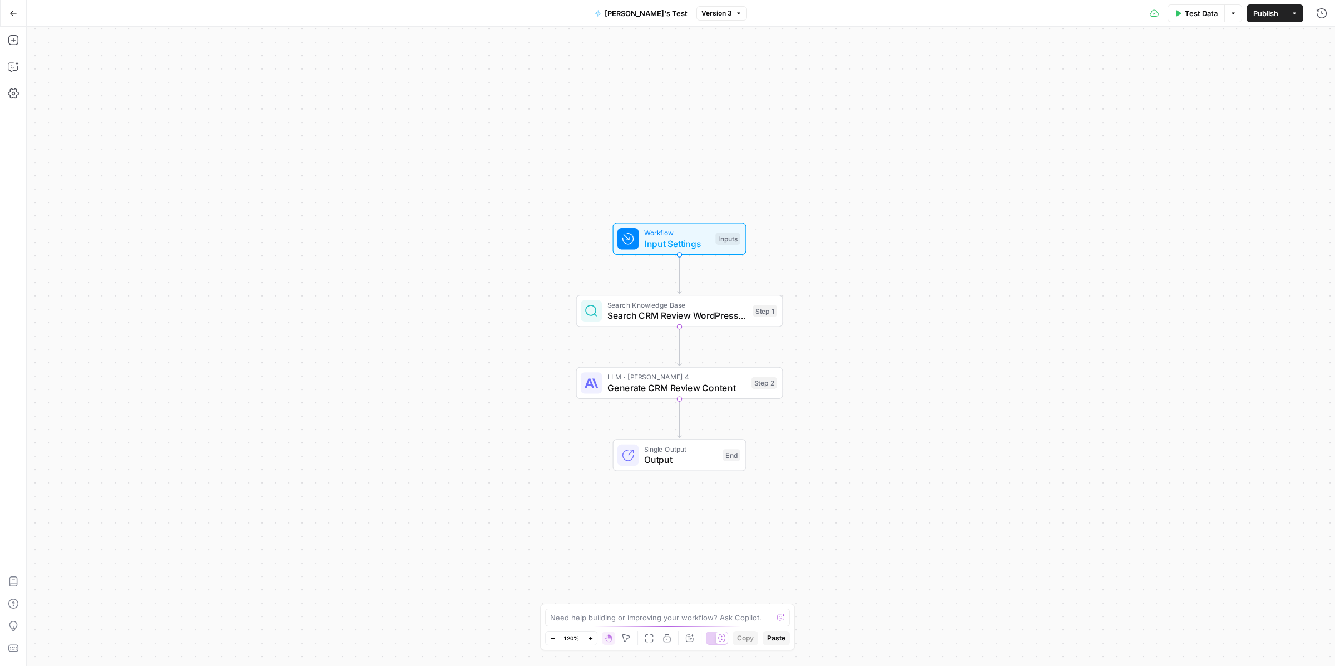
click at [9, 8] on button "Go Back" at bounding box center [13, 13] width 20 height 20
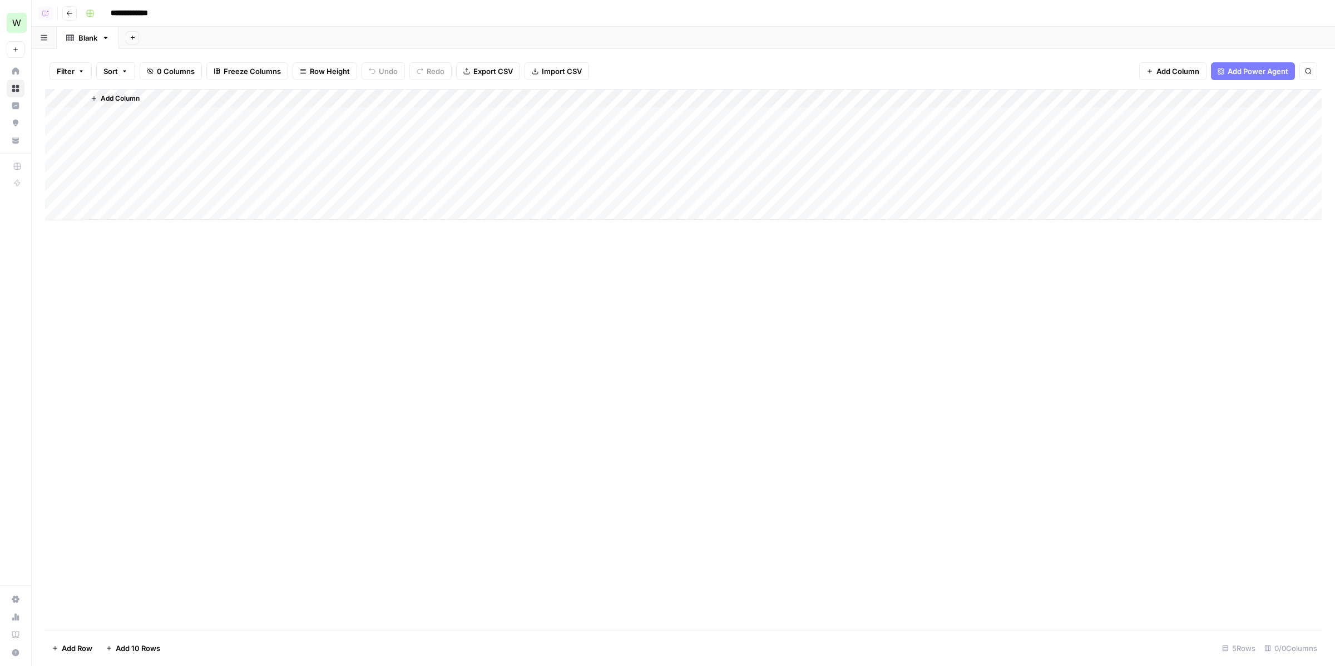
click at [49, 15] on button "Copilot" at bounding box center [45, 13] width 14 height 14
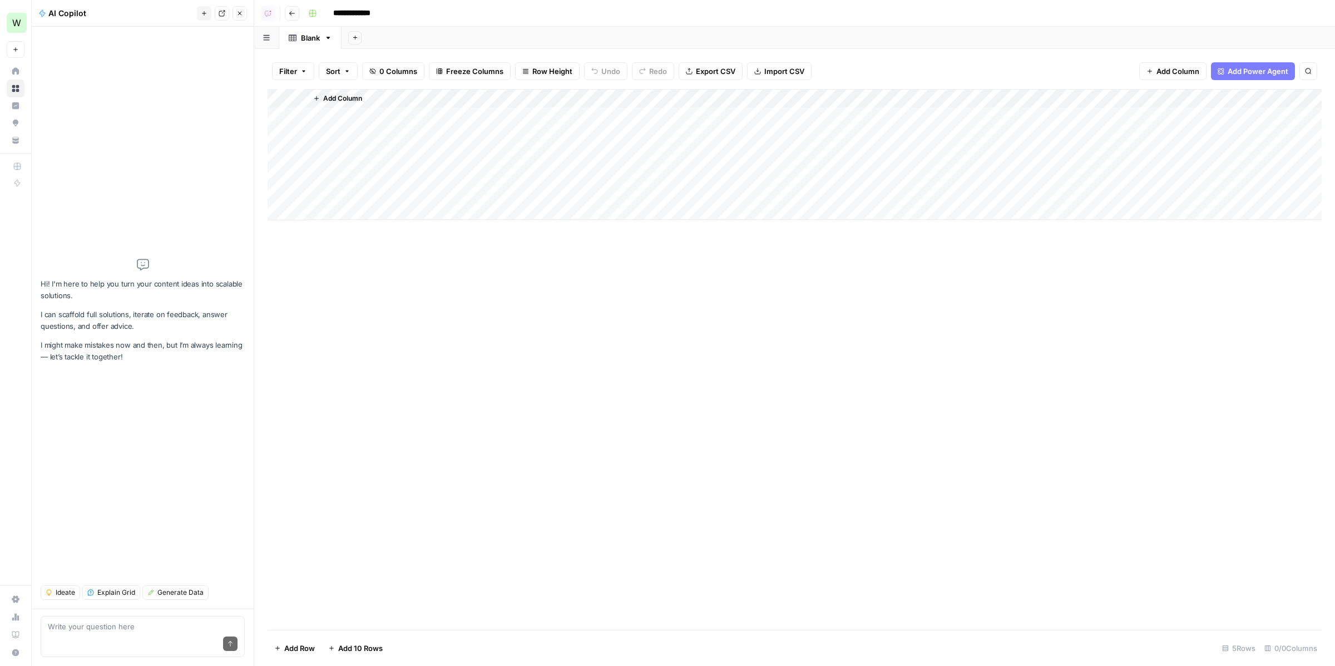
click at [284, 6] on header "**********" at bounding box center [794, 13] width 1080 height 27
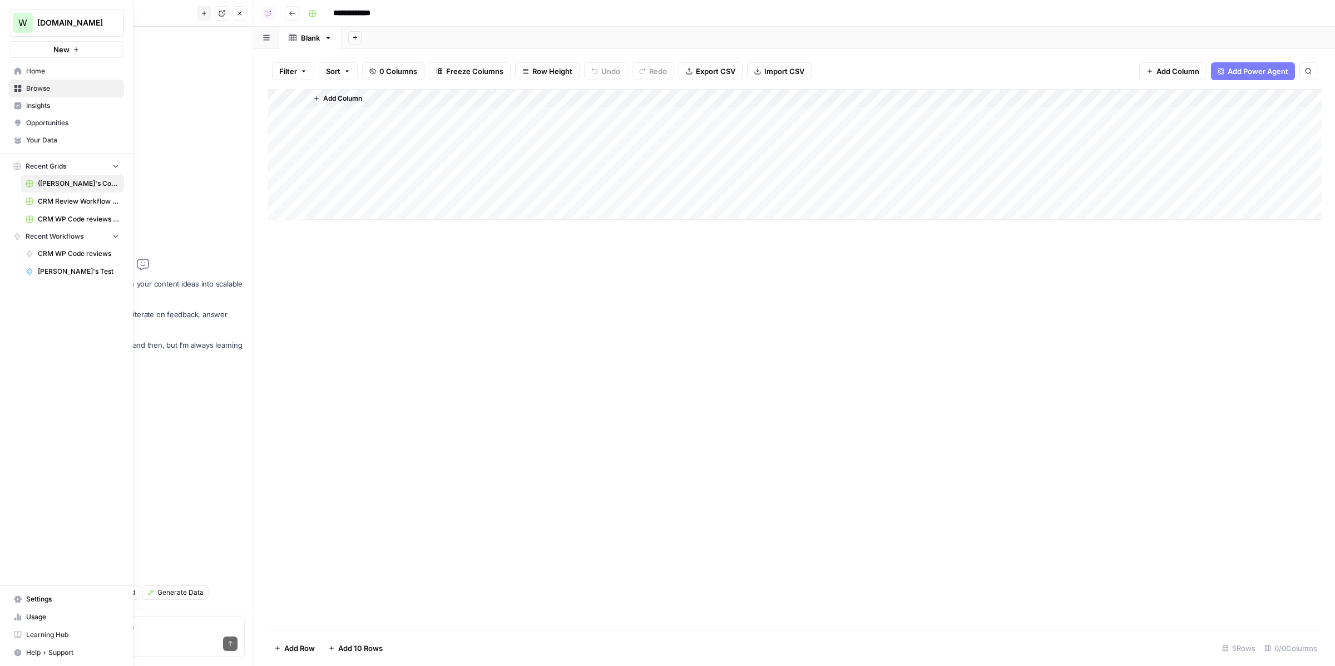
click at [51, 140] on span "Your Data" at bounding box center [72, 140] width 93 height 10
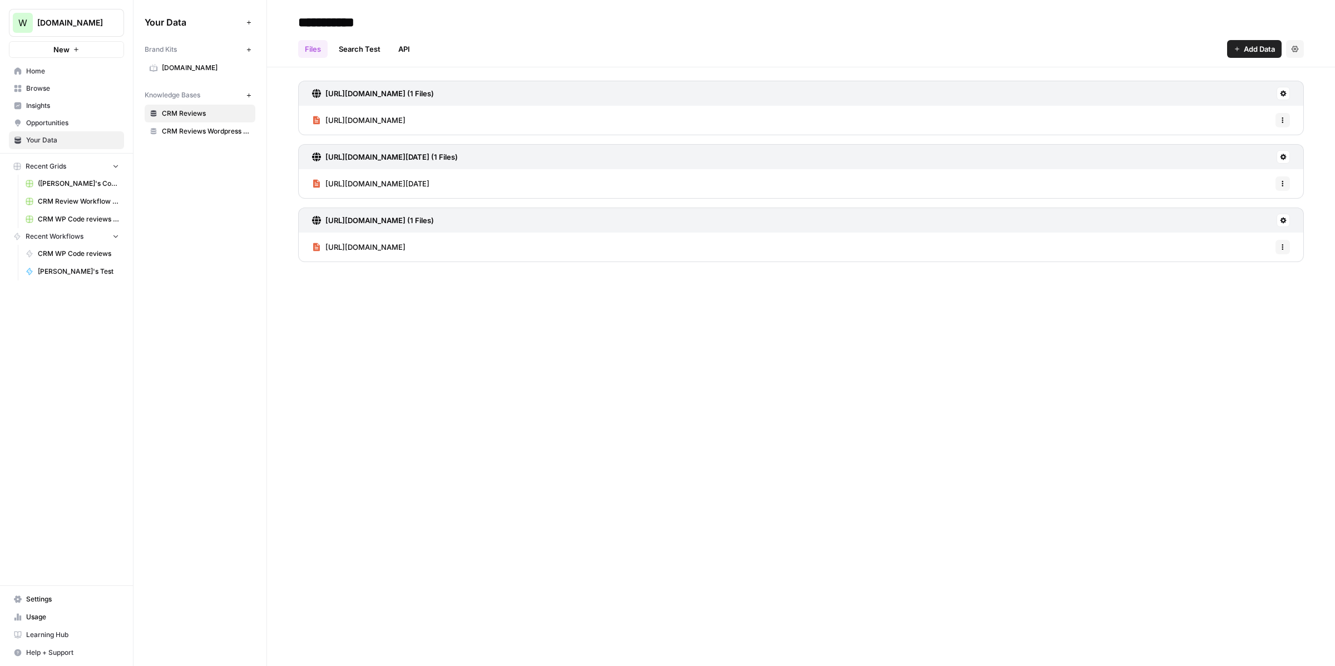
click at [37, 86] on span "Browse" at bounding box center [72, 88] width 93 height 10
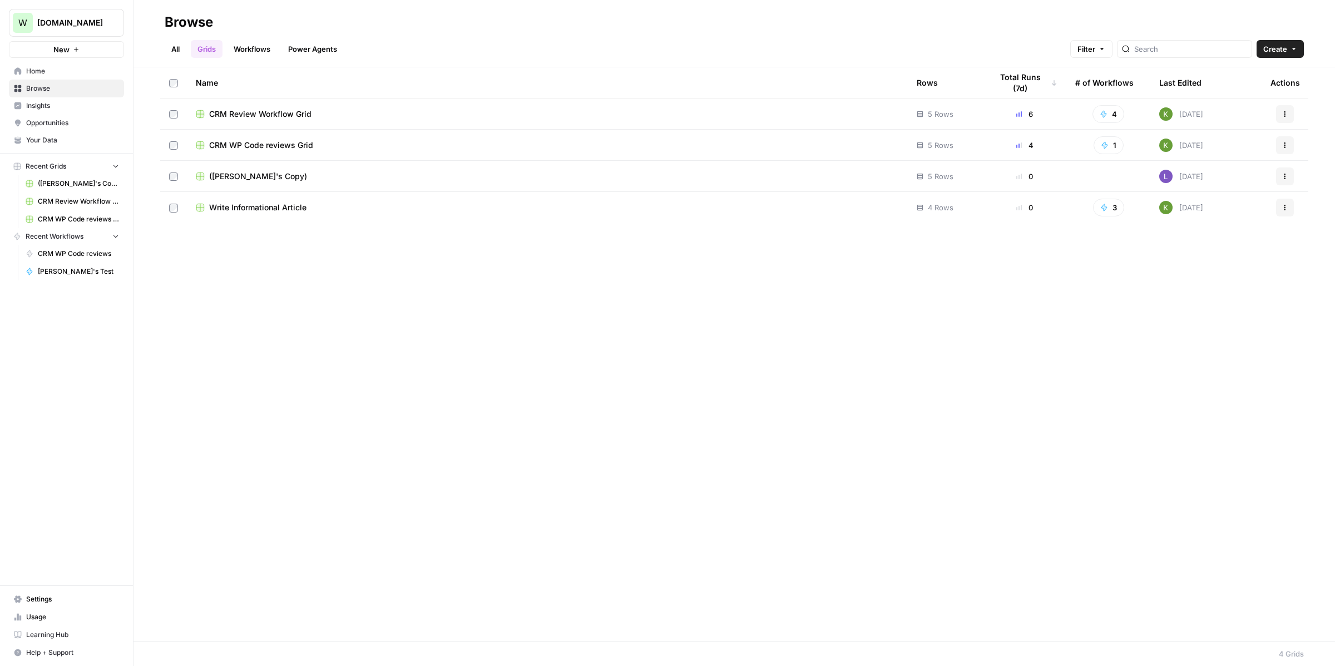
click at [1284, 176] on icon "button" at bounding box center [1284, 176] width 7 height 7
click at [1208, 262] on span "Delete" at bounding box center [1235, 267] width 89 height 11
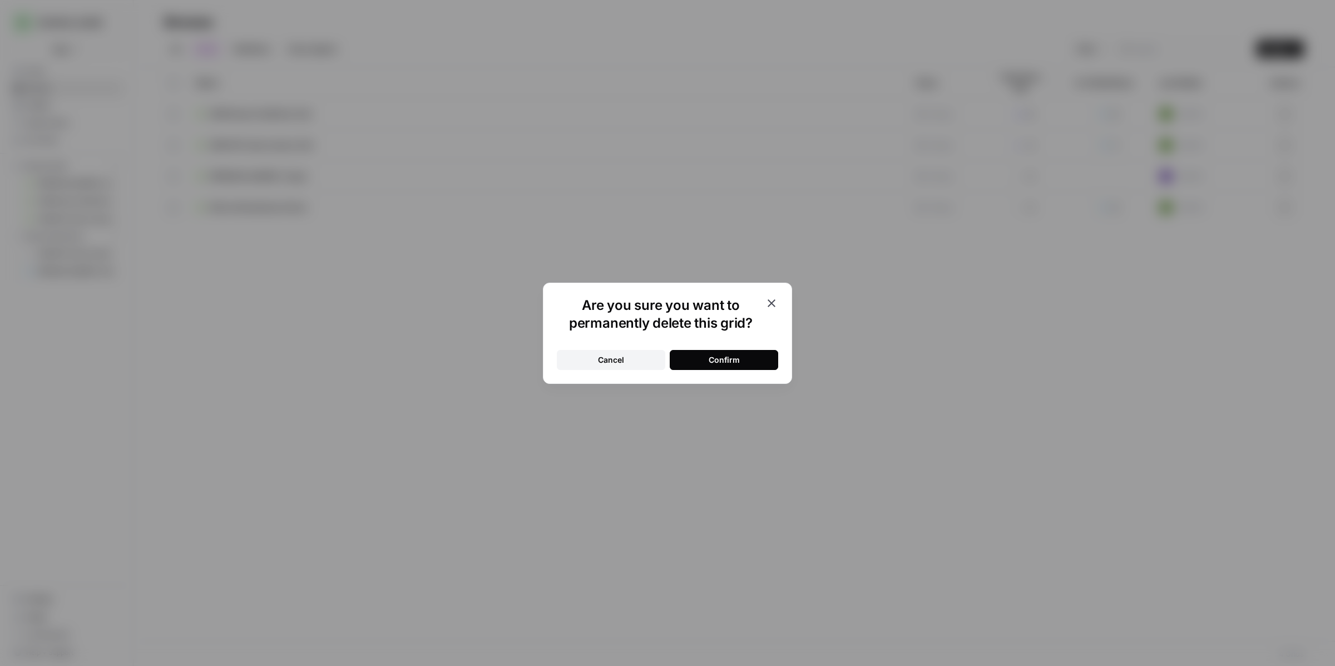
click at [712, 366] on button "Confirm" at bounding box center [723, 360] width 108 height 20
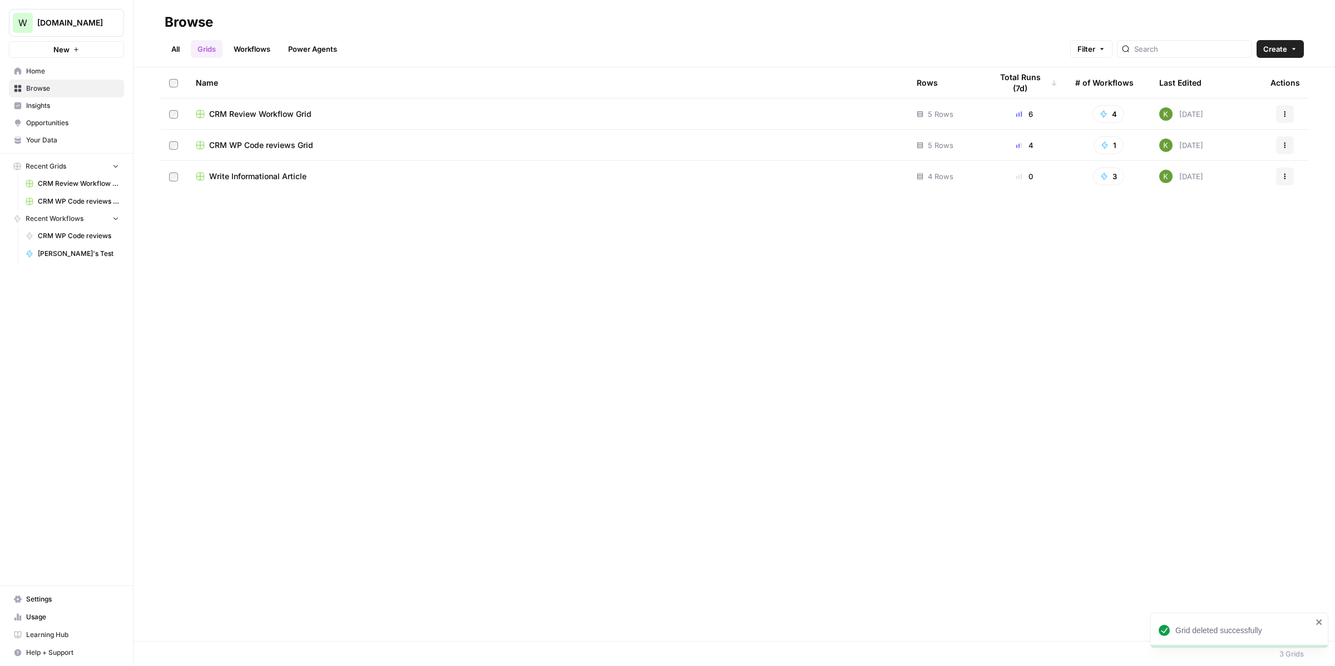
click at [246, 38] on div "All Grids Workflows Power Agents Filter Create" at bounding box center [734, 44] width 1139 height 27
click at [255, 48] on link "Workflows" at bounding box center [252, 49] width 50 height 18
click at [1274, 177] on div "Actions" at bounding box center [1284, 176] width 29 height 18
click at [1279, 177] on button "Actions" at bounding box center [1285, 176] width 18 height 18
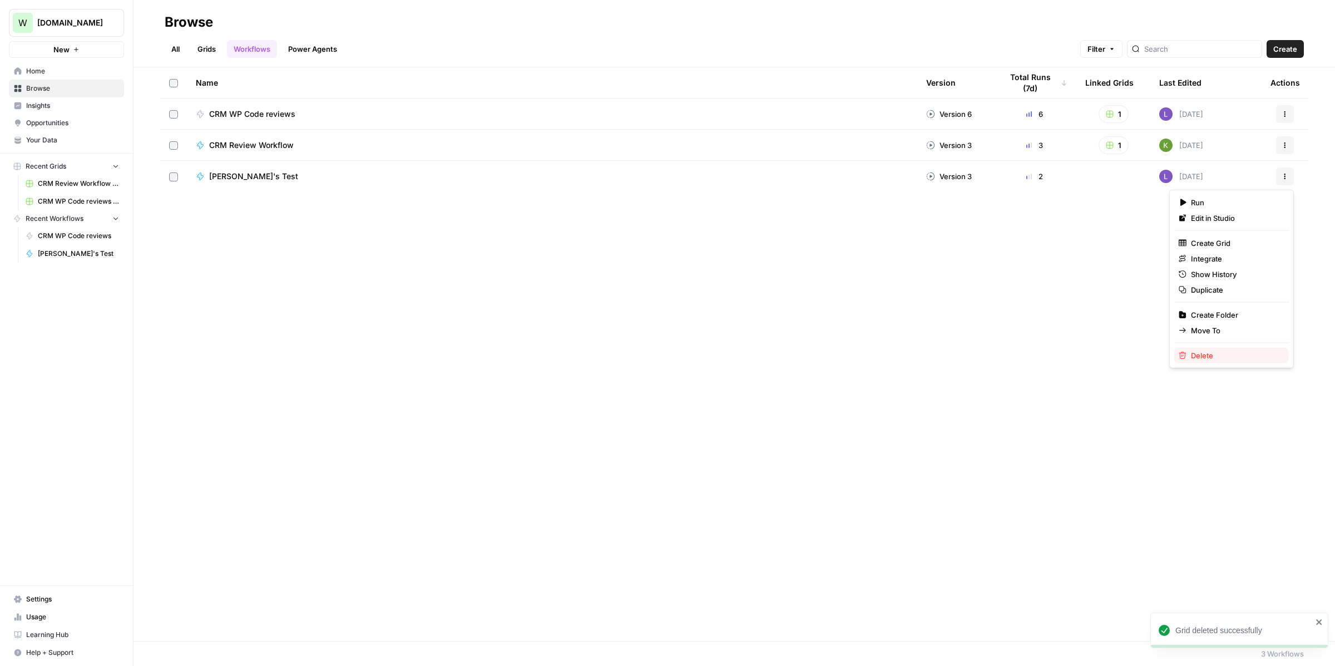
click at [1213, 355] on span "Delete" at bounding box center [1235, 355] width 89 height 11
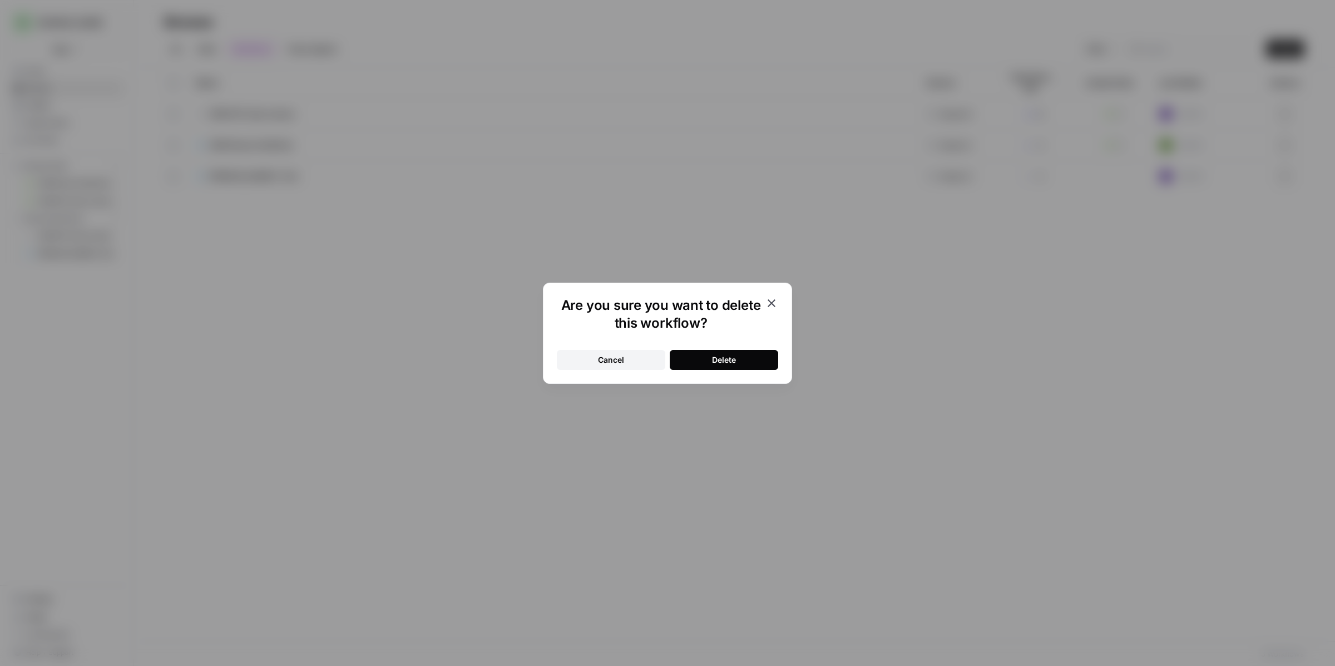
click at [725, 354] on div "Delete" at bounding box center [724, 359] width 24 height 11
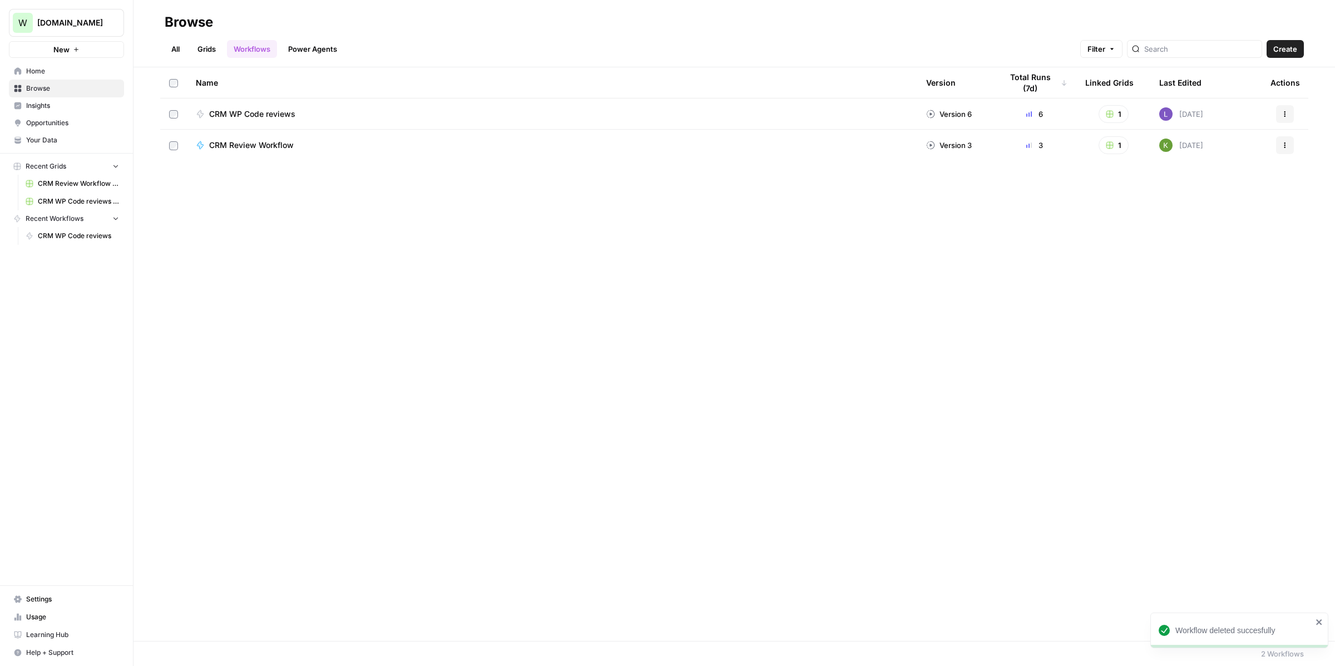
click at [27, 606] on link "Settings" at bounding box center [66, 599] width 115 height 18
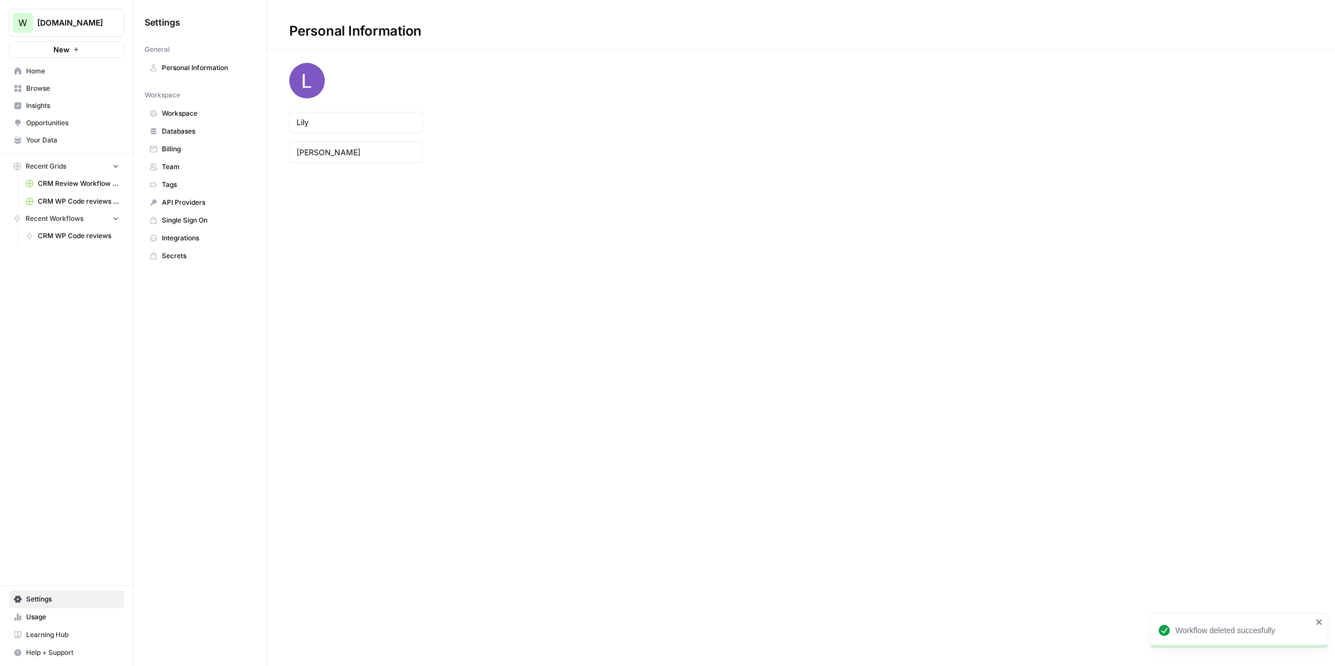
click at [34, 616] on span "Usage" at bounding box center [72, 617] width 93 height 10
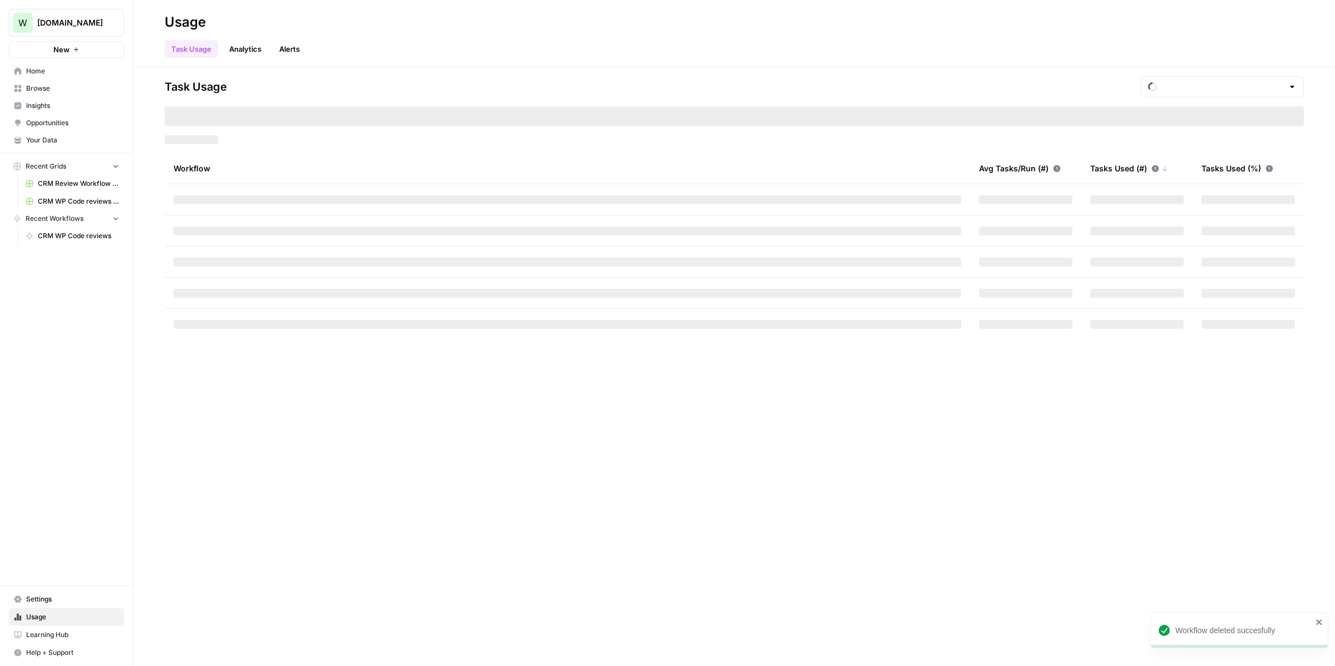
type input "October Included Tasks"
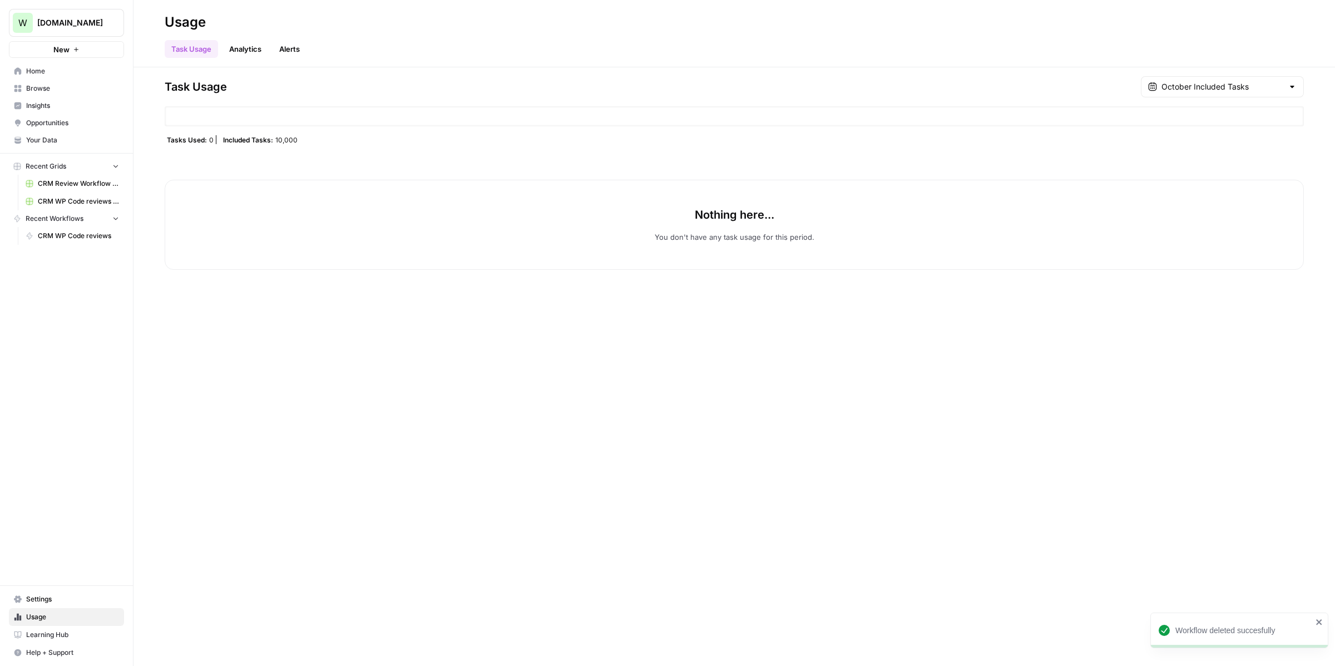
click at [65, 87] on span "Browse" at bounding box center [72, 88] width 93 height 10
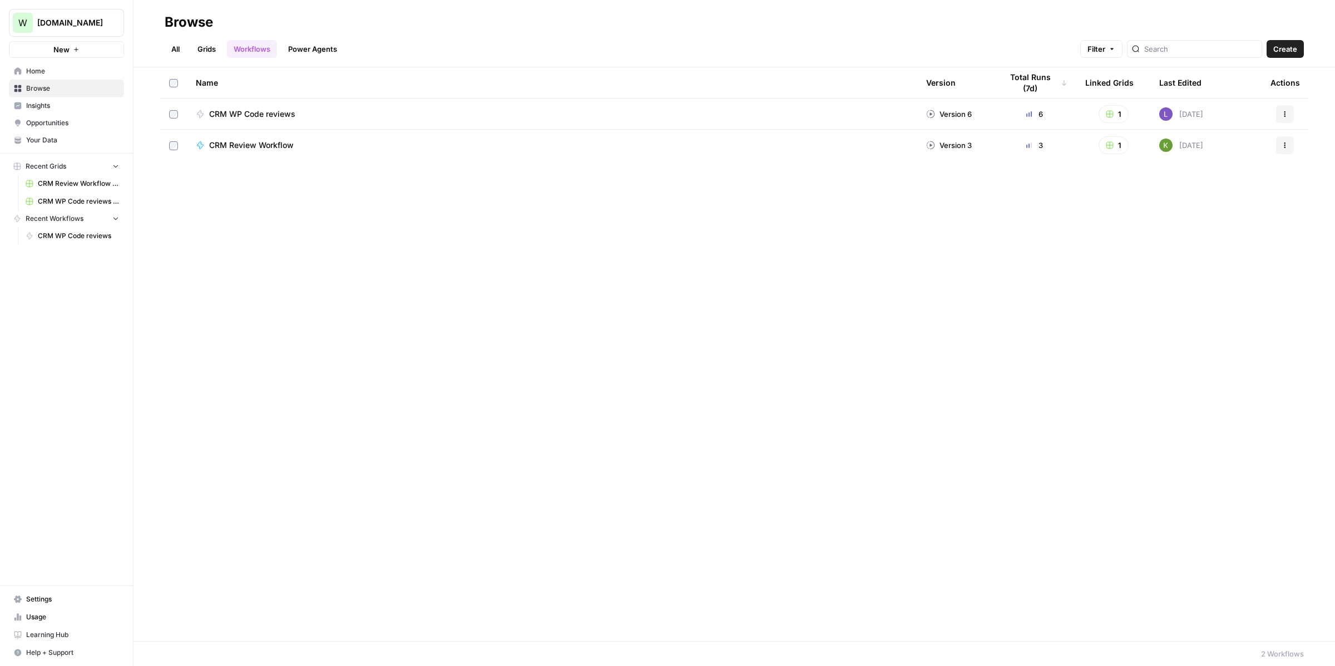
click at [264, 108] on span "CRM WP Code reviews" at bounding box center [252, 113] width 86 height 11
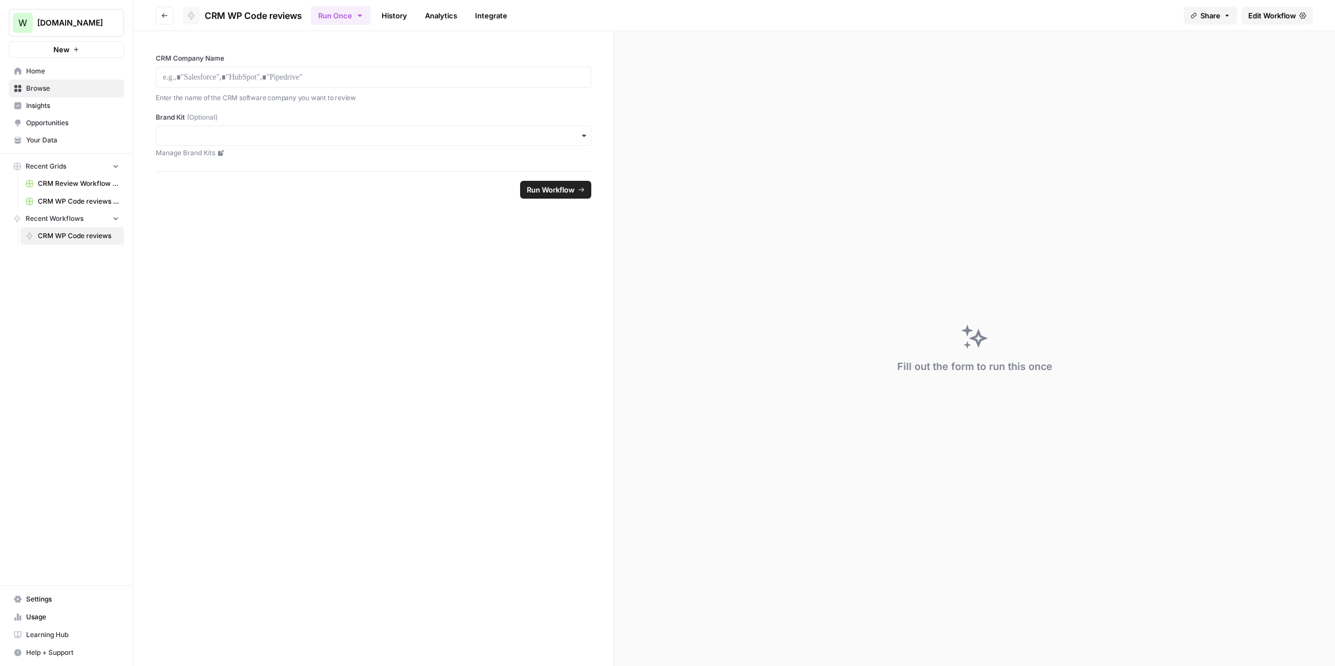
click at [1266, 21] on link "Edit Workflow" at bounding box center [1276, 16] width 71 height 18
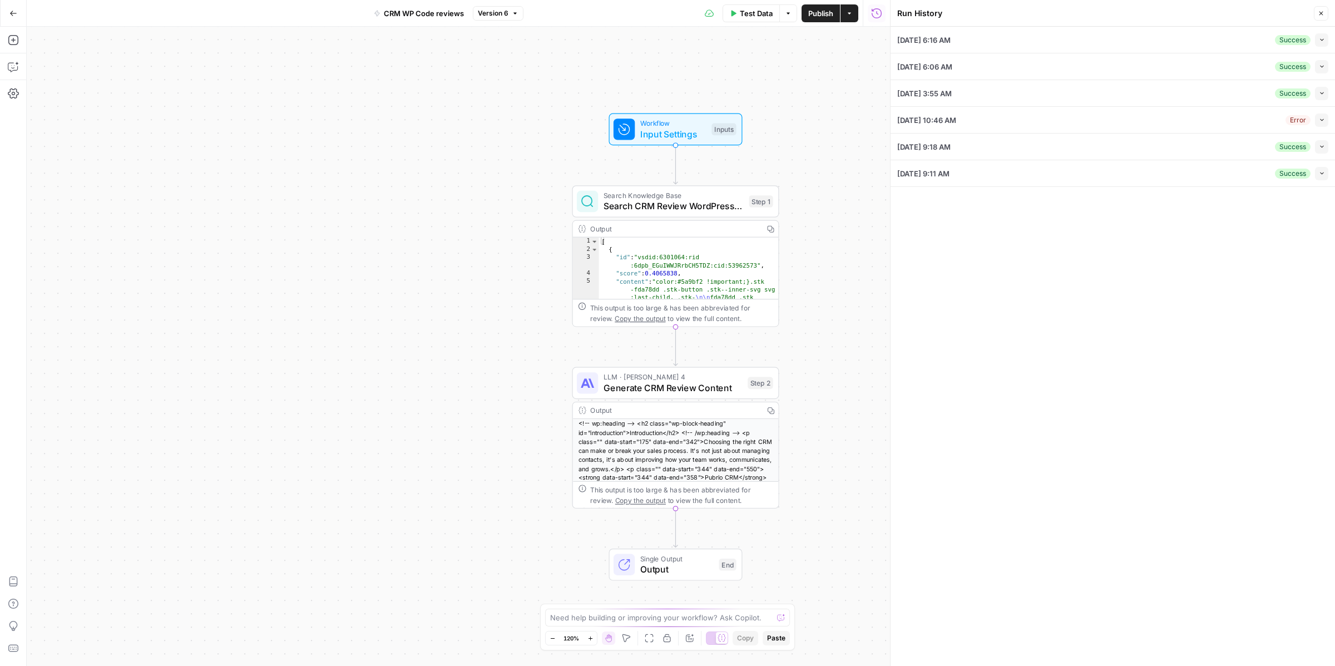
click at [1316, 44] on button "Collapse" at bounding box center [1321, 39] width 13 height 13
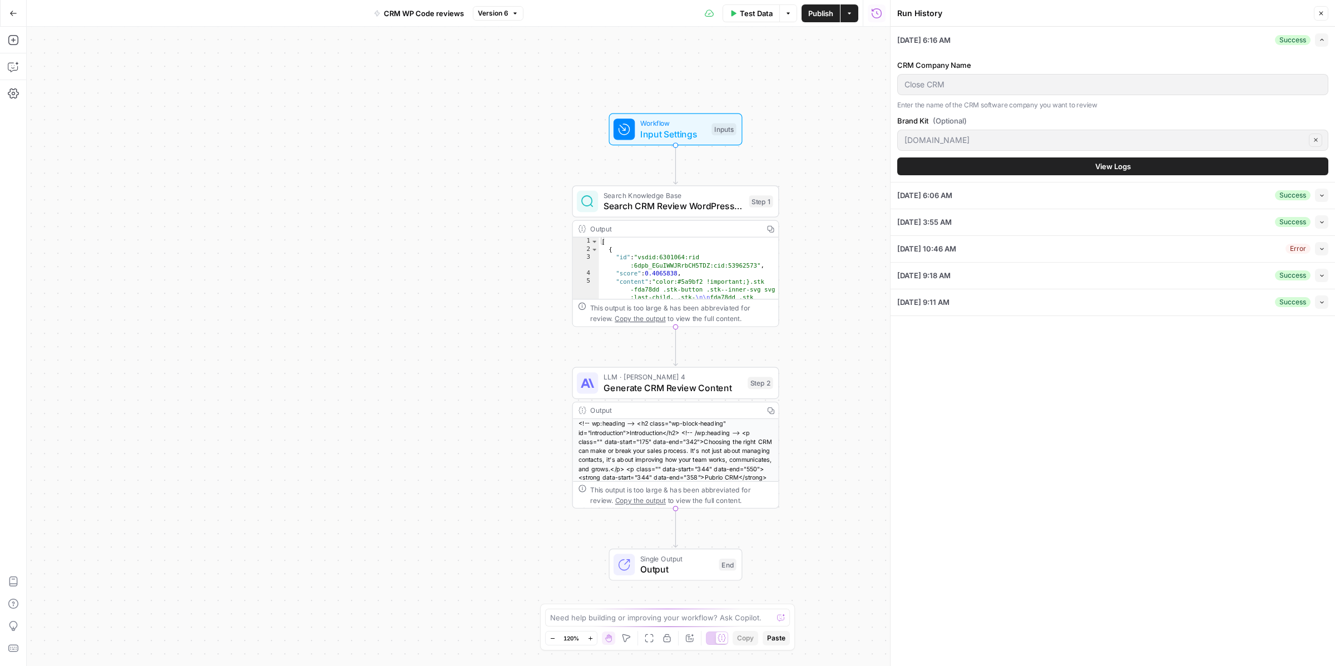
click at [1237, 157] on button "View Logs" at bounding box center [1112, 166] width 431 height 18
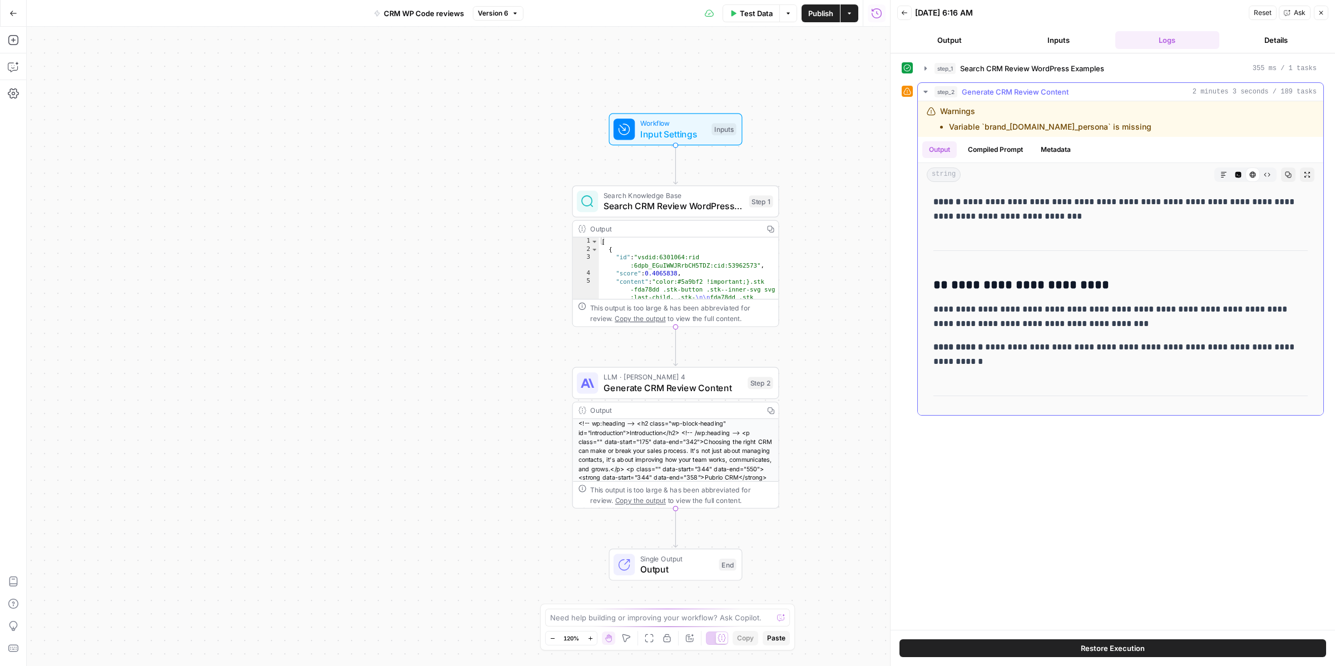
scroll to position [3609, 0]
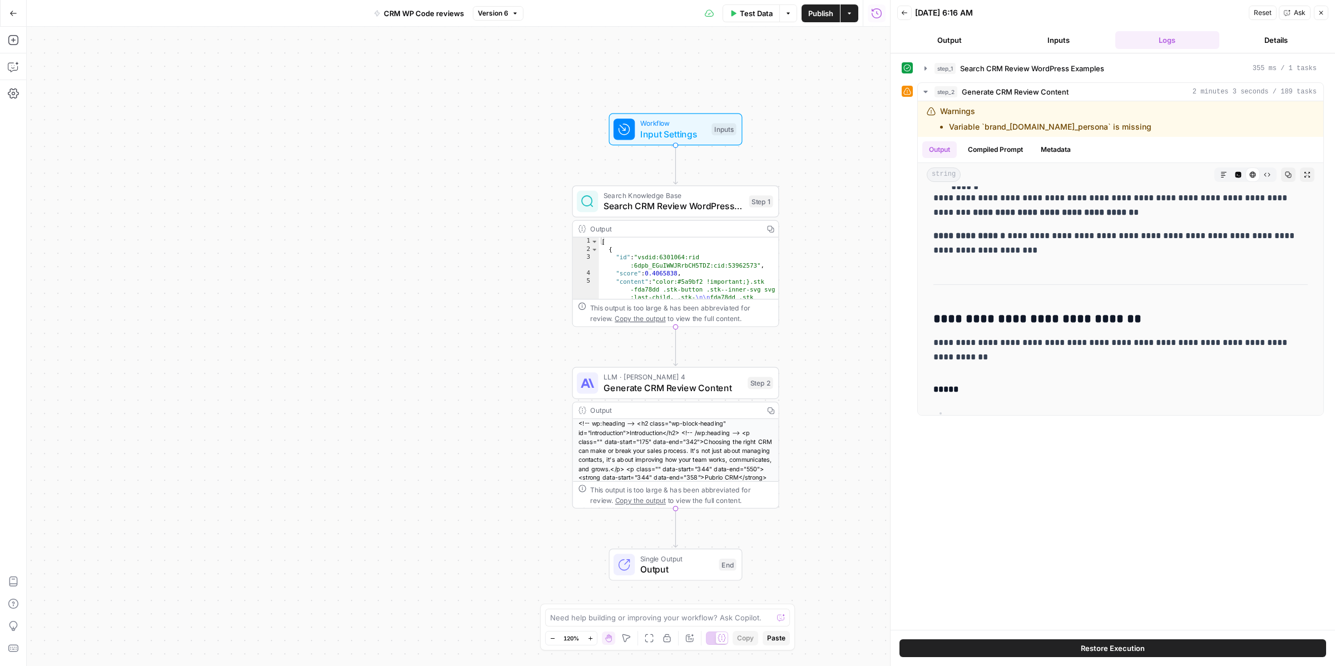
click at [1280, 45] on button "Details" at bounding box center [1275, 40] width 105 height 18
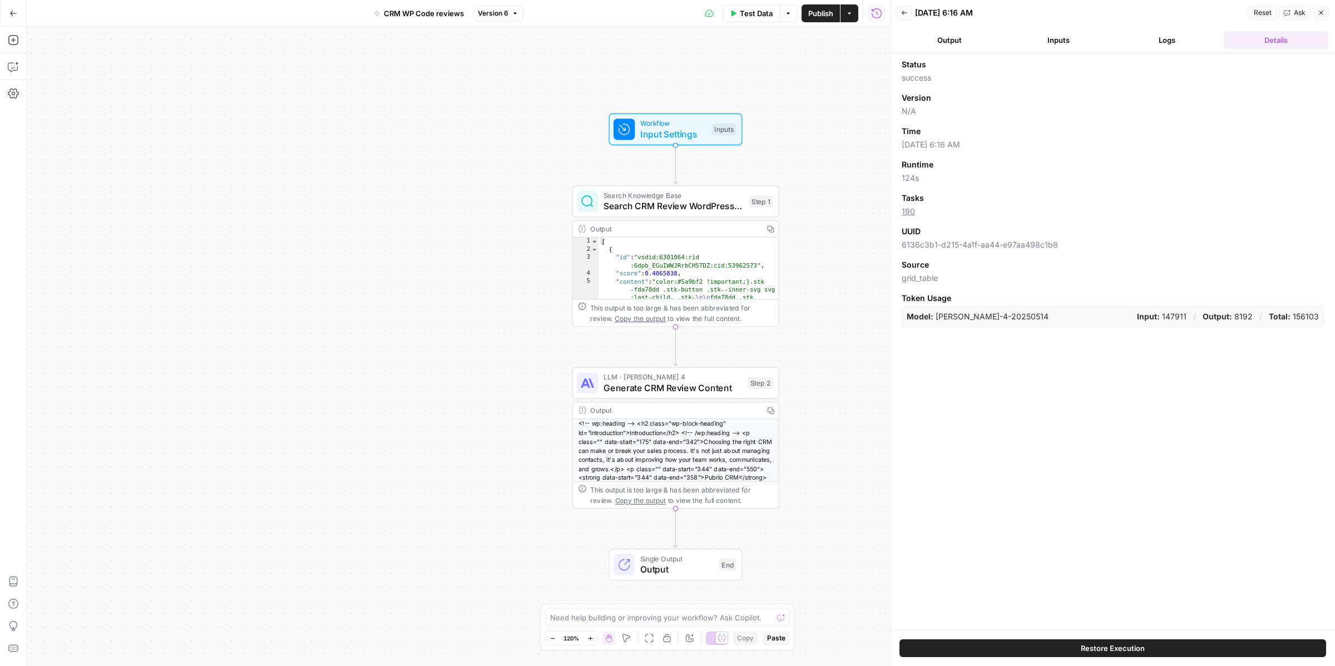
click at [1217, 44] on button "Logs" at bounding box center [1167, 40] width 105 height 18
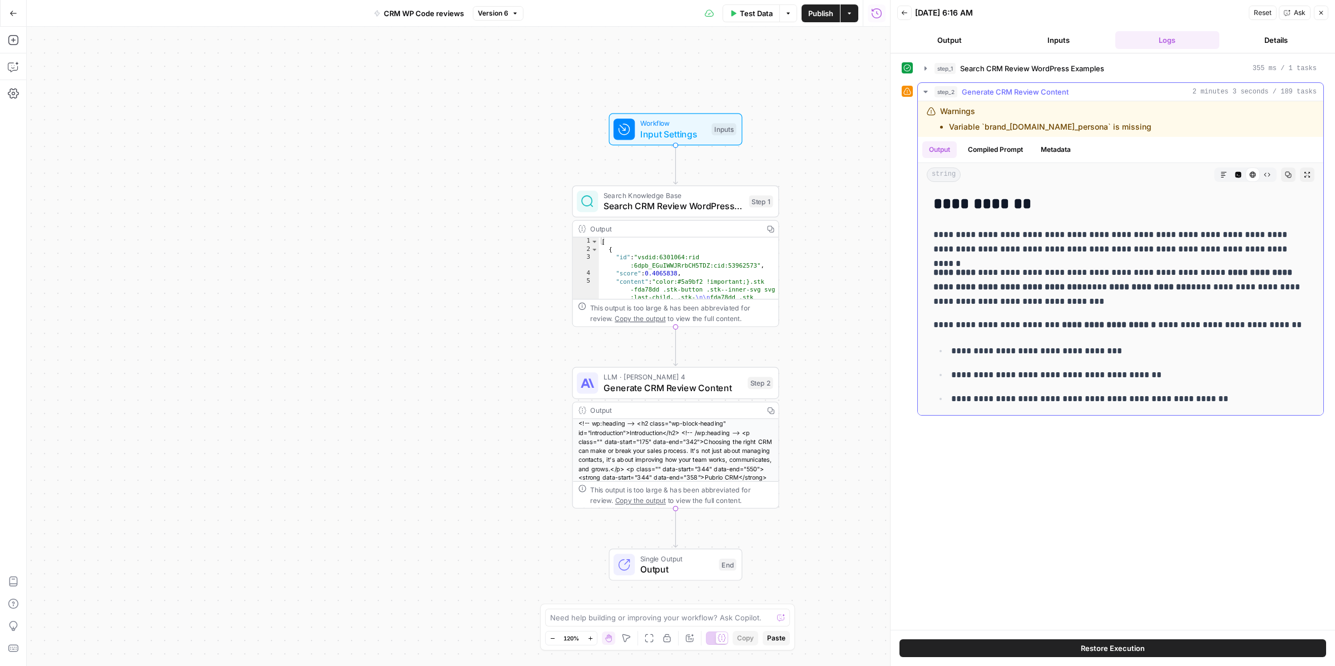
click at [1060, 155] on button "Metadata" at bounding box center [1055, 149] width 43 height 17
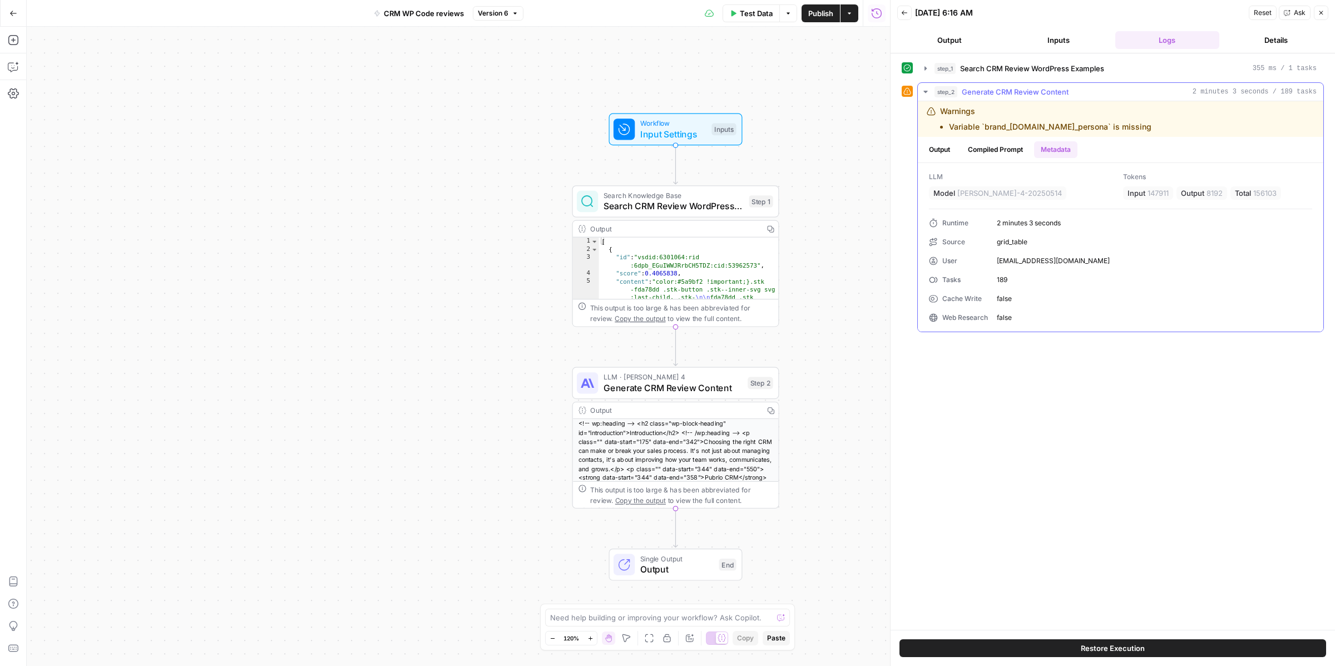
drag, startPoint x: 1278, startPoint y: 190, endPoint x: 1254, endPoint y: 191, distance: 23.9
click at [1254, 191] on div "Total 156103" at bounding box center [1255, 192] width 51 height 13
copy span "156103"
click at [695, 391] on span "Generate CRM Review Content" at bounding box center [672, 387] width 139 height 13
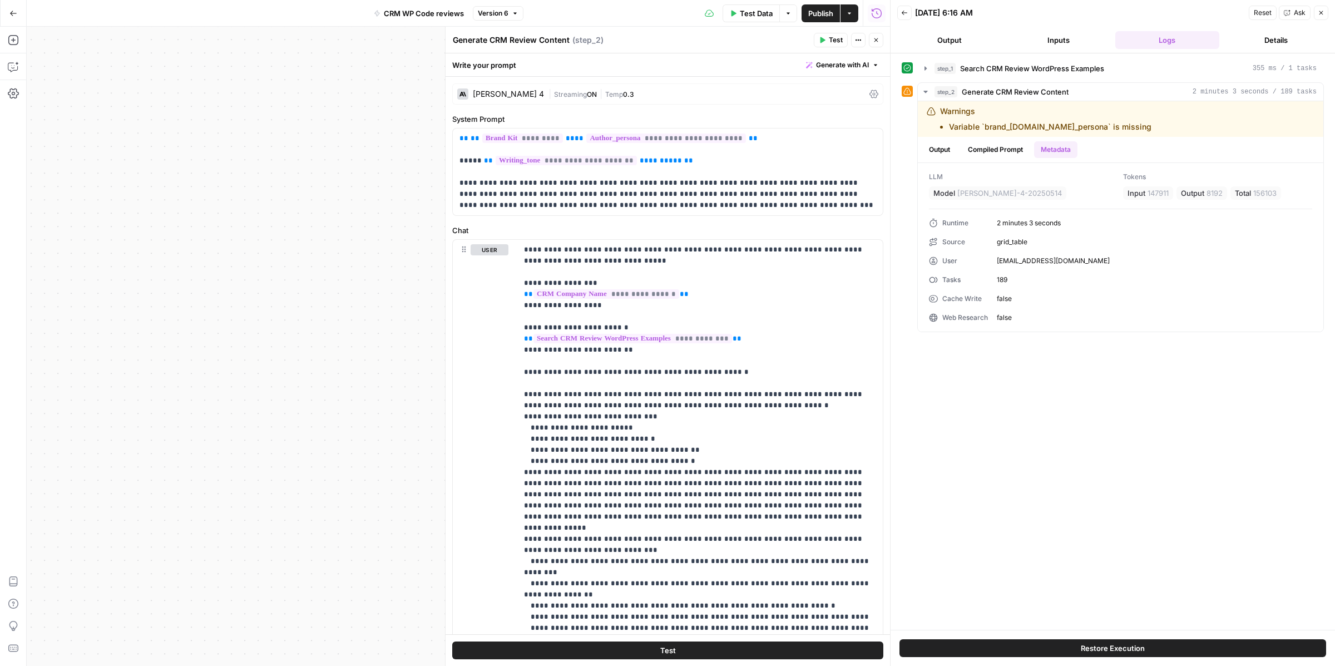
click at [869, 90] on div "Claude Sonnet 4 | Streaming ON | Temp 0.3" at bounding box center [667, 93] width 431 height 21
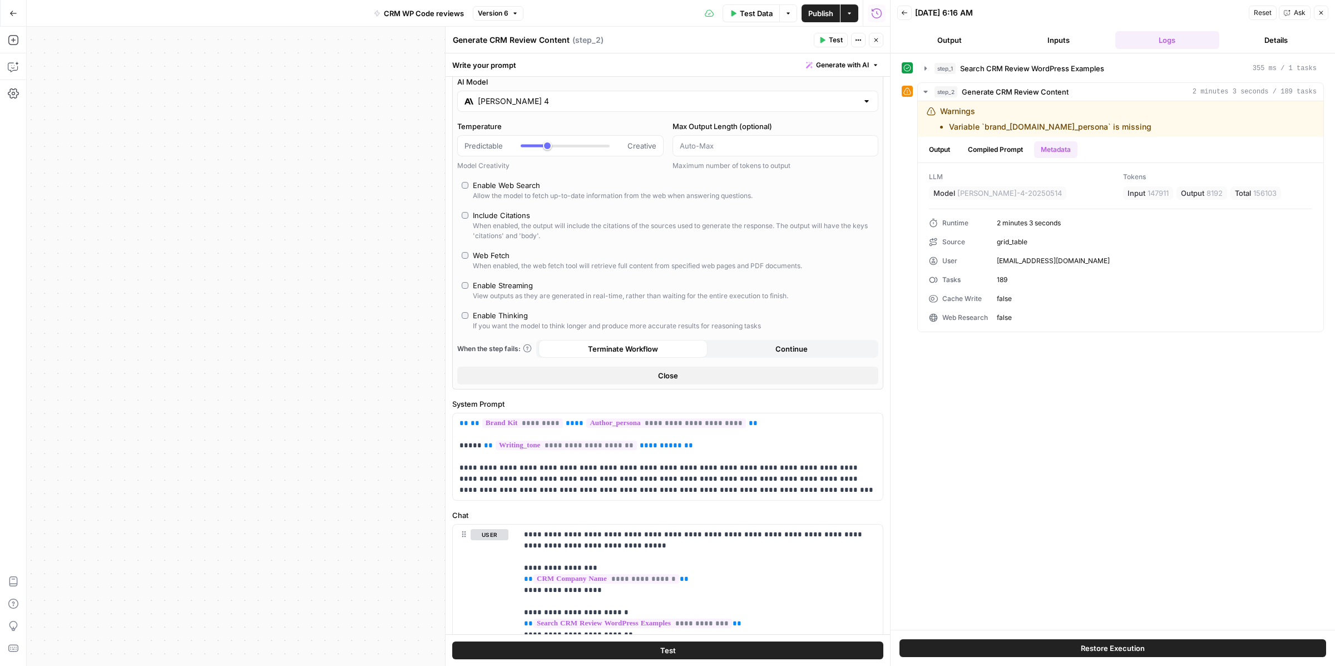
scroll to position [15, 0]
click at [688, 143] on input "Max Output Length (optional)" at bounding box center [775, 142] width 192 height 11
click at [724, 170] on div "AI Model Claude Sonnet 4 Temperature Predictable Creative Model Creativity Max …" at bounding box center [667, 227] width 431 height 318
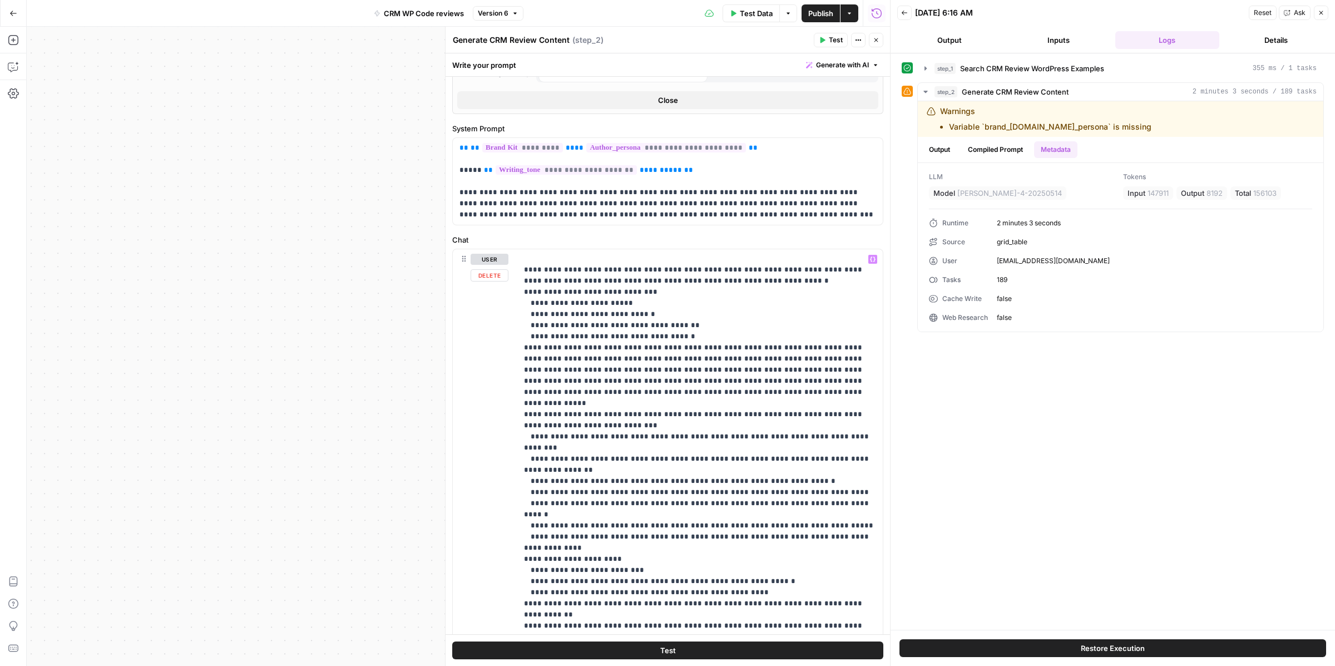
scroll to position [412, 0]
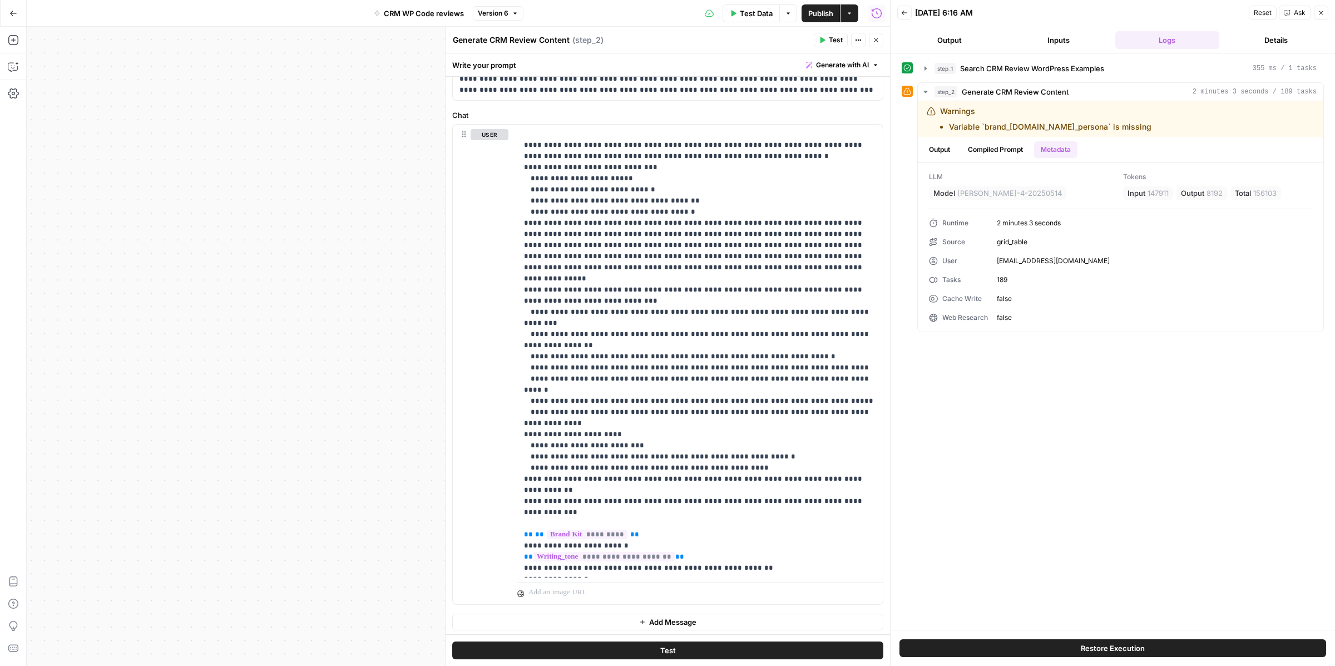
click at [1316, 9] on button "Close" at bounding box center [1320, 13] width 14 height 14
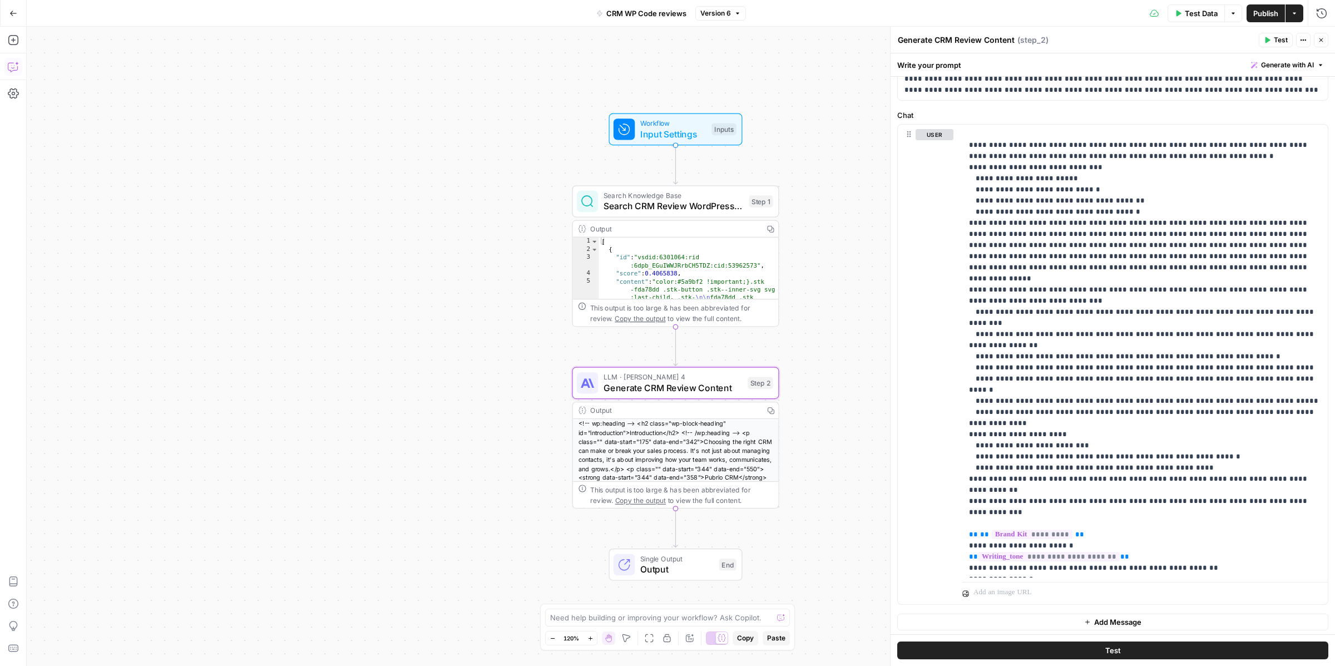
click at [7, 65] on button "Copilot" at bounding box center [13, 67] width 18 height 18
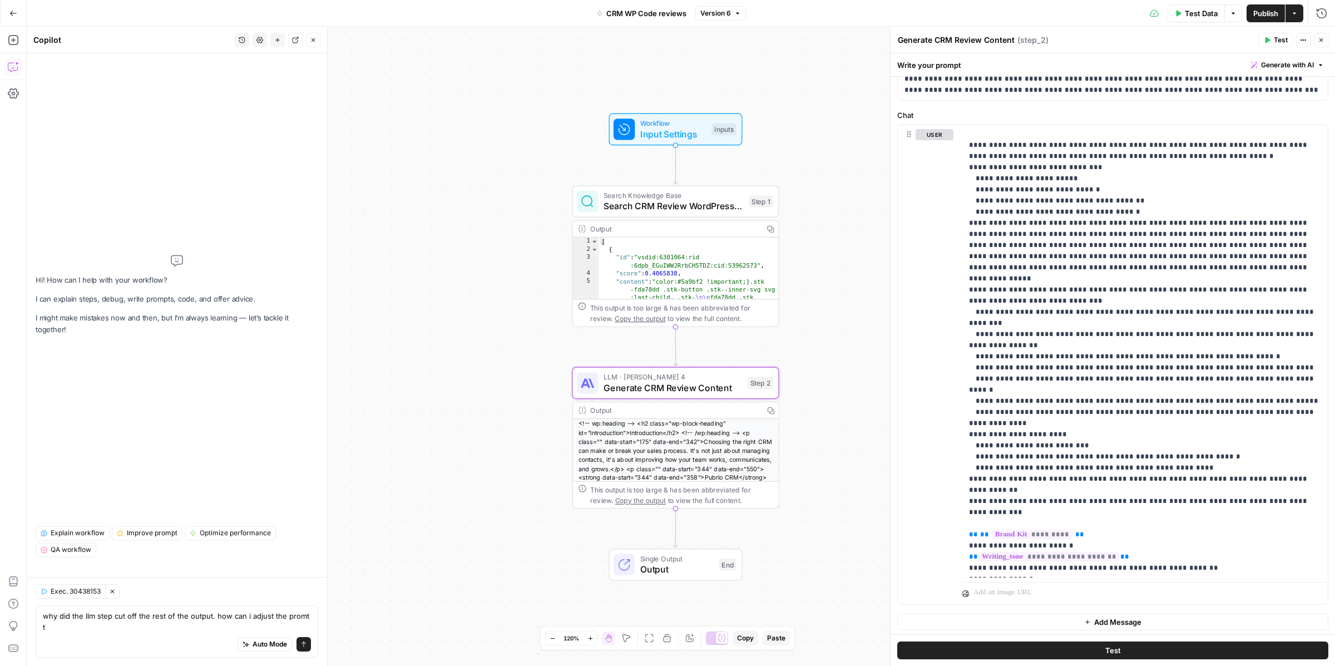
scroll to position [0, 0]
type textarea "why did the llm step cut off the rest of the output. how can i adjust the promp…"
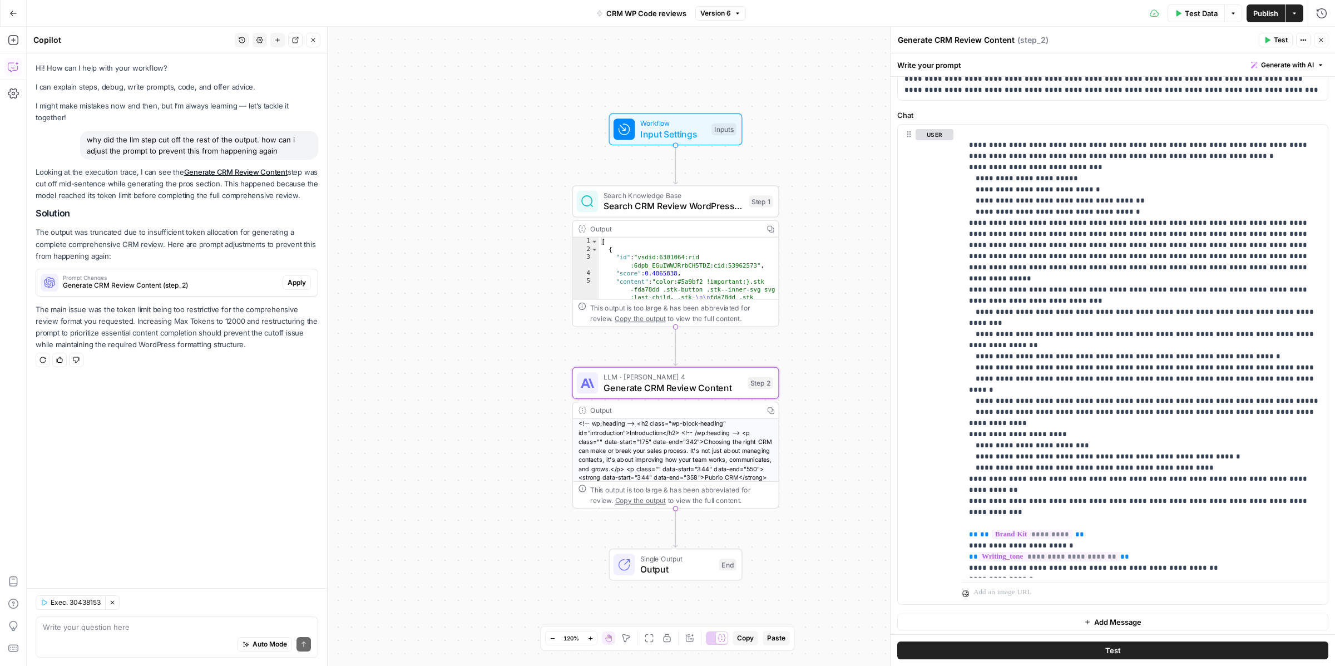
click at [177, 294] on div "Prompt Changes Generate CRM Review Content (step_2)" at bounding box center [159, 282] width 246 height 27
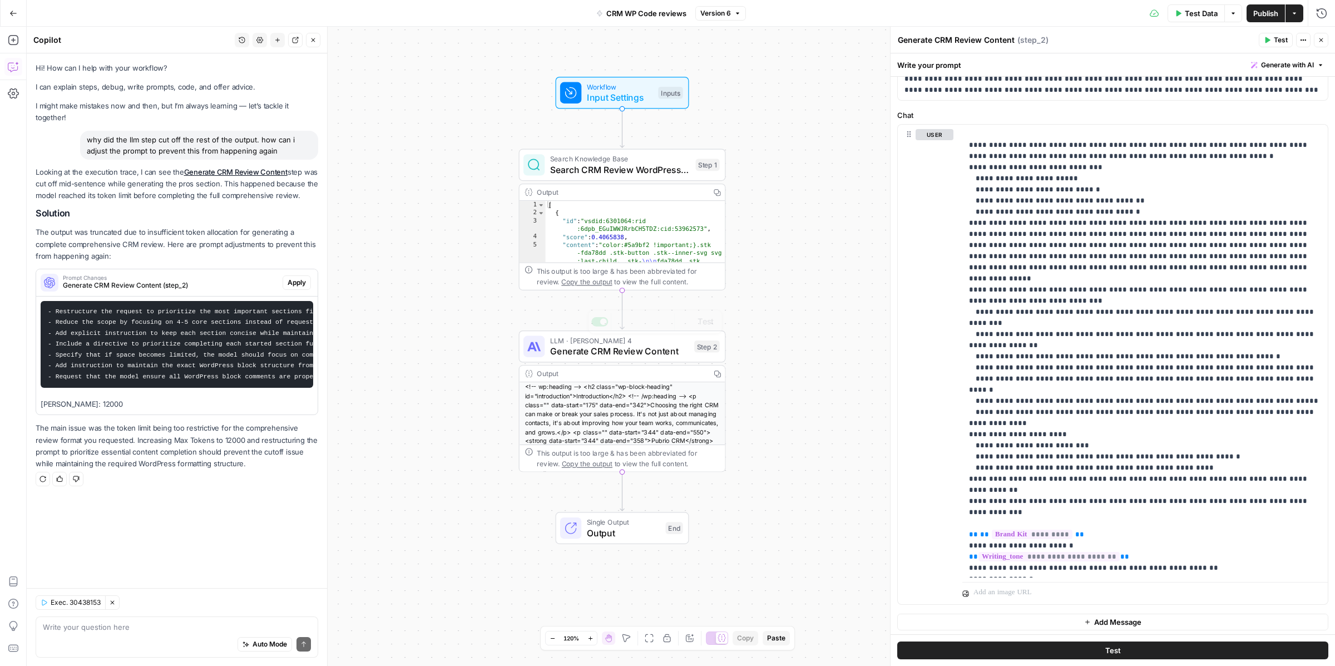
click at [654, 356] on span "Generate CRM Review Content" at bounding box center [619, 350] width 139 height 13
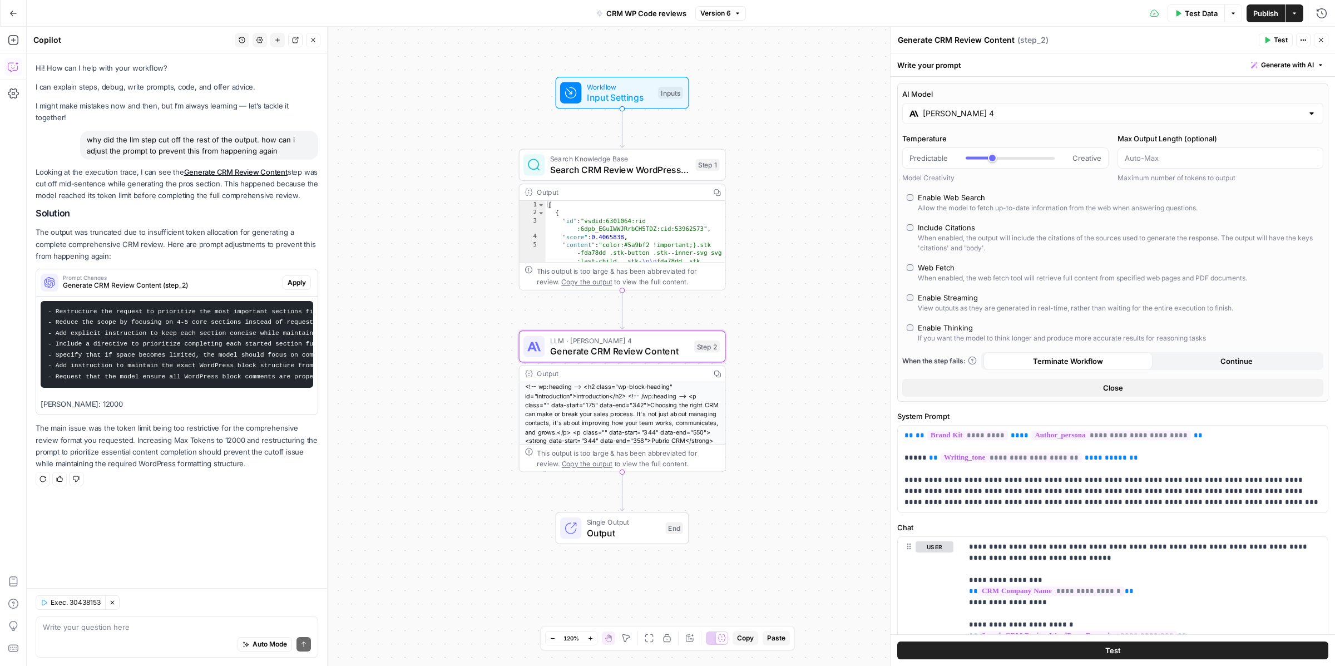
scroll to position [1, 0]
click at [113, 660] on div "Exec. 30438153 Clear Selection Write your question here Auto Mode Send" at bounding box center [177, 627] width 300 height 78
click at [102, 657] on div "Exec. 30438153 Clear Selection Write your question here Auto Mode Send" at bounding box center [177, 627] width 300 height 78
click at [100, 641] on div "Auto Mode Send" at bounding box center [177, 644] width 268 height 24
type textarea "u"
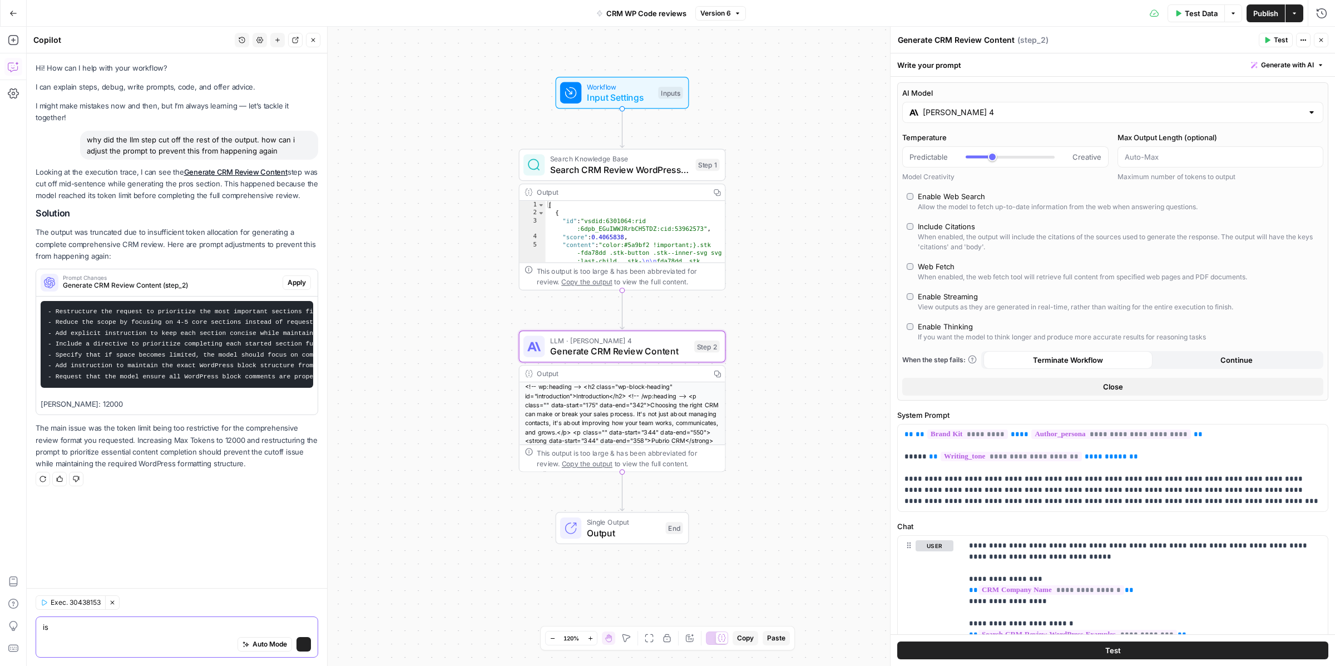
type textarea "i"
type textarea "is there a maximum number of tokens for the llm step"
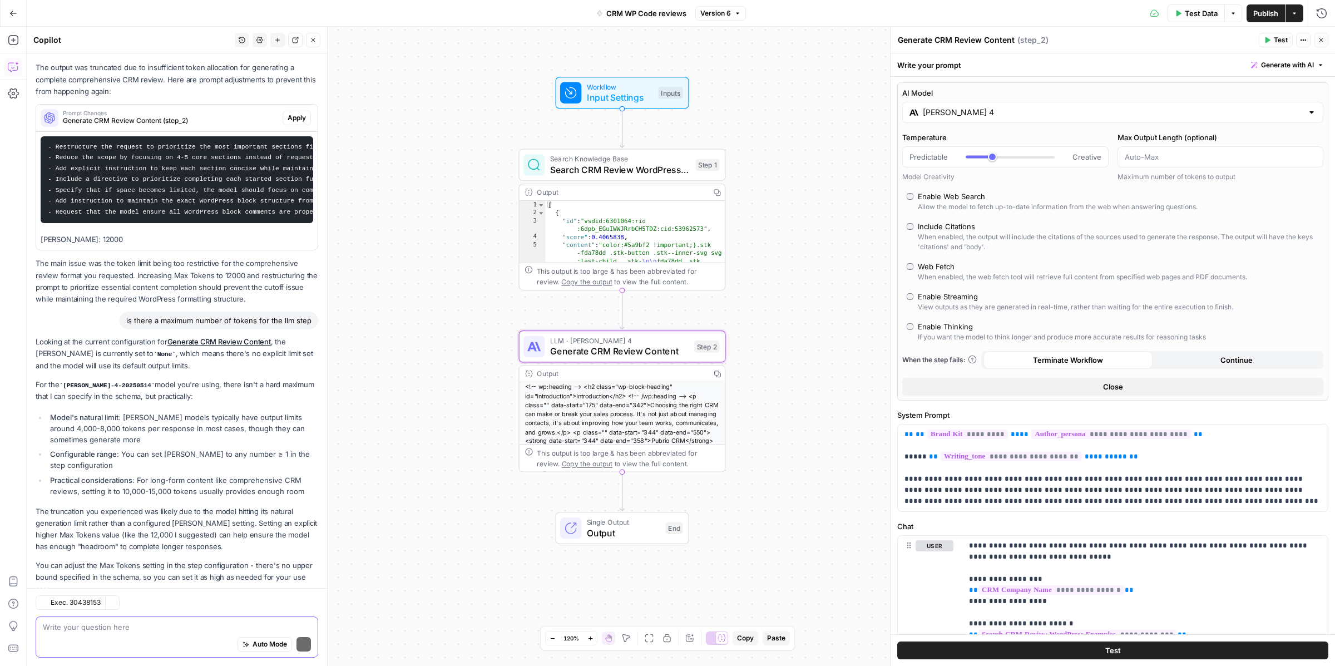
scroll to position [196, 0]
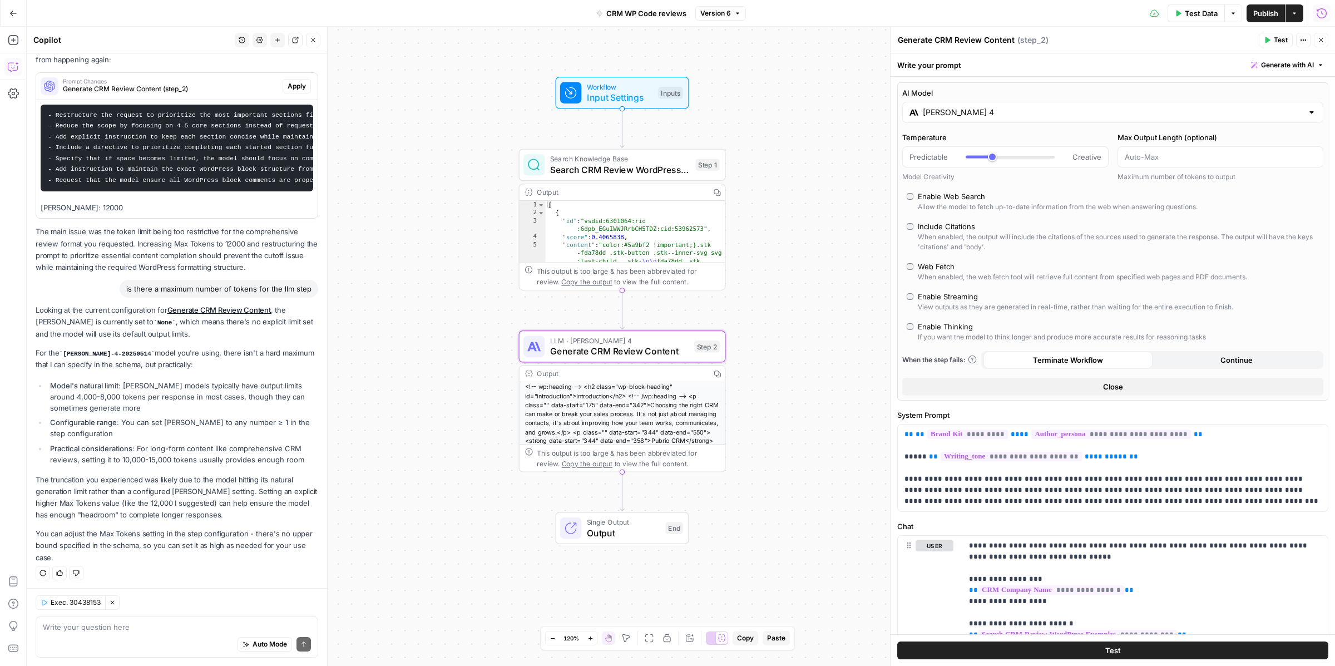
click at [1319, 9] on icon "button" at bounding box center [1321, 13] width 11 height 11
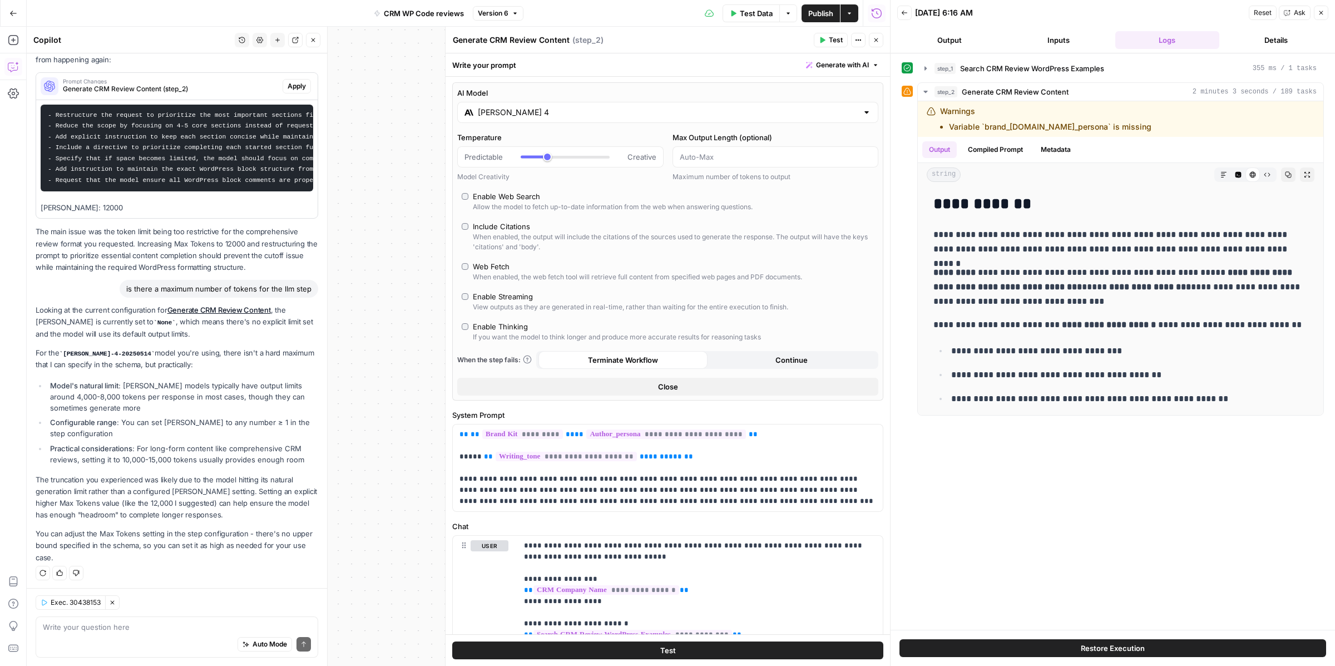
click at [1283, 36] on button "Details" at bounding box center [1275, 40] width 105 height 18
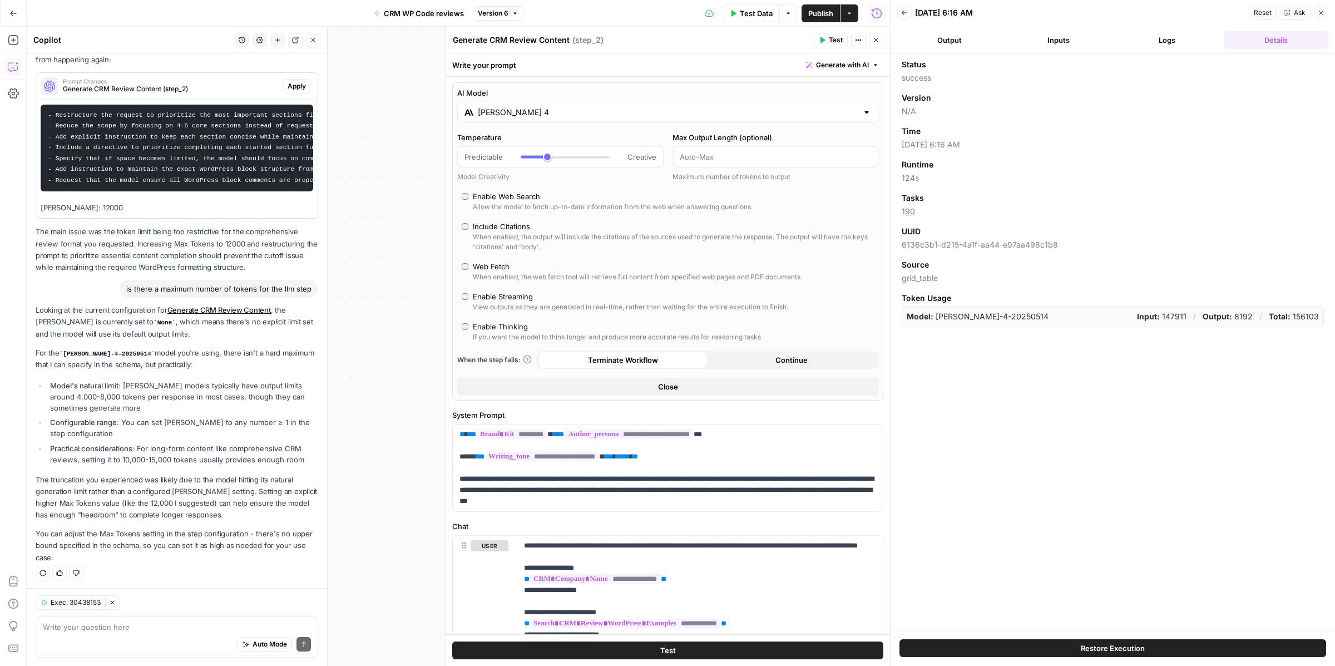
click at [1194, 35] on button "Logs" at bounding box center [1167, 40] width 105 height 18
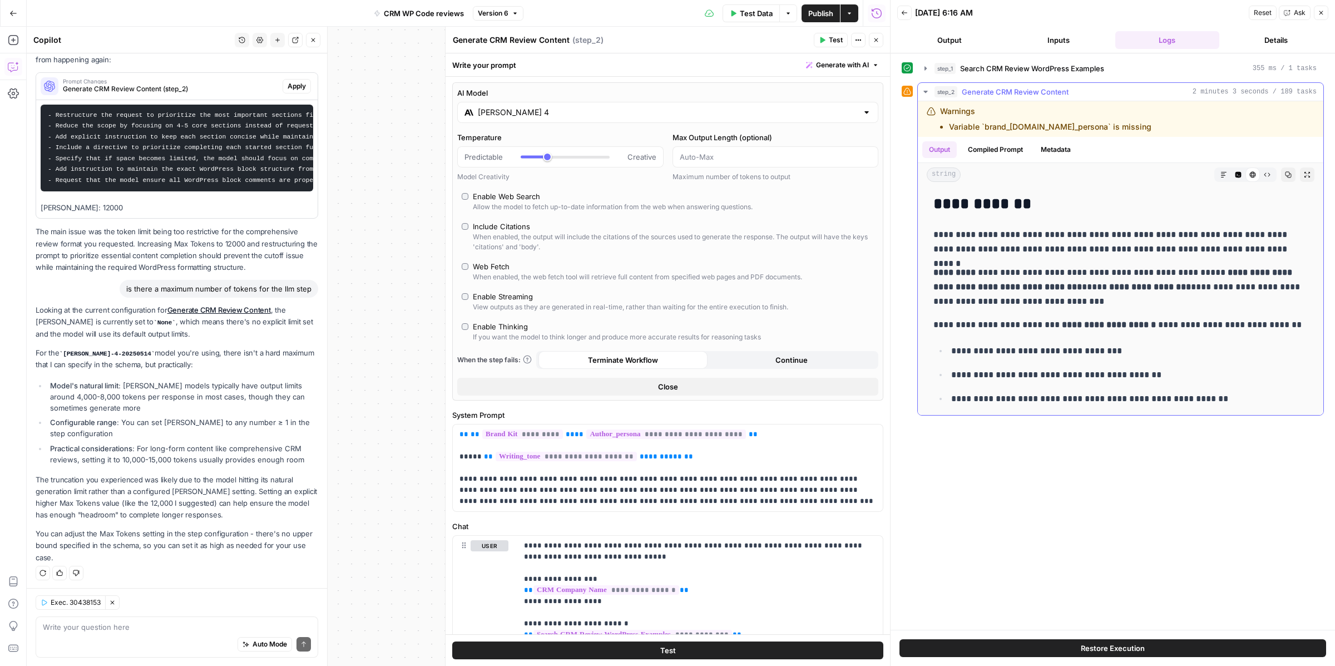
click at [1055, 146] on button "Metadata" at bounding box center [1055, 149] width 43 height 17
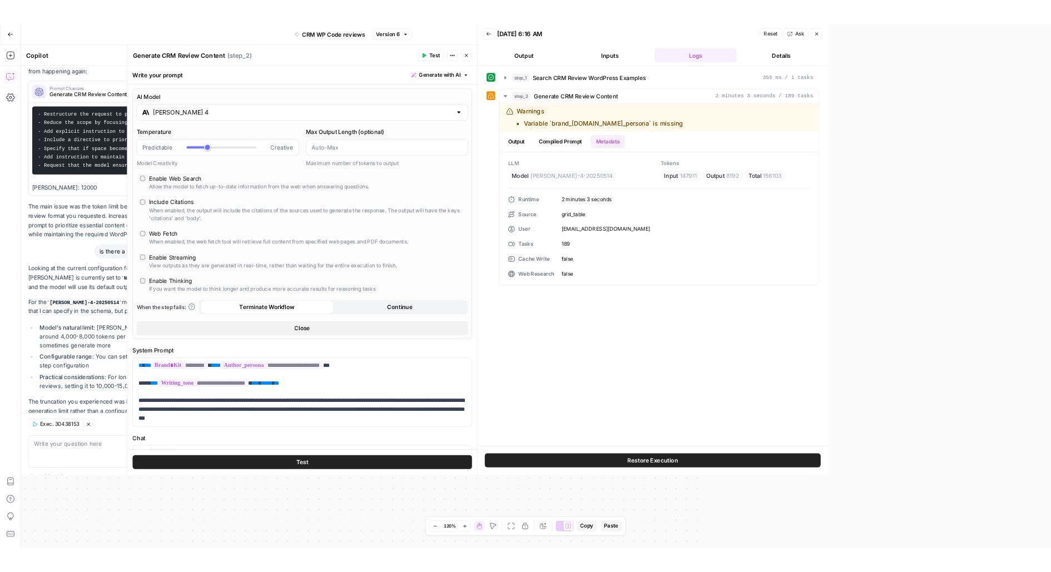
scroll to position [290, 0]
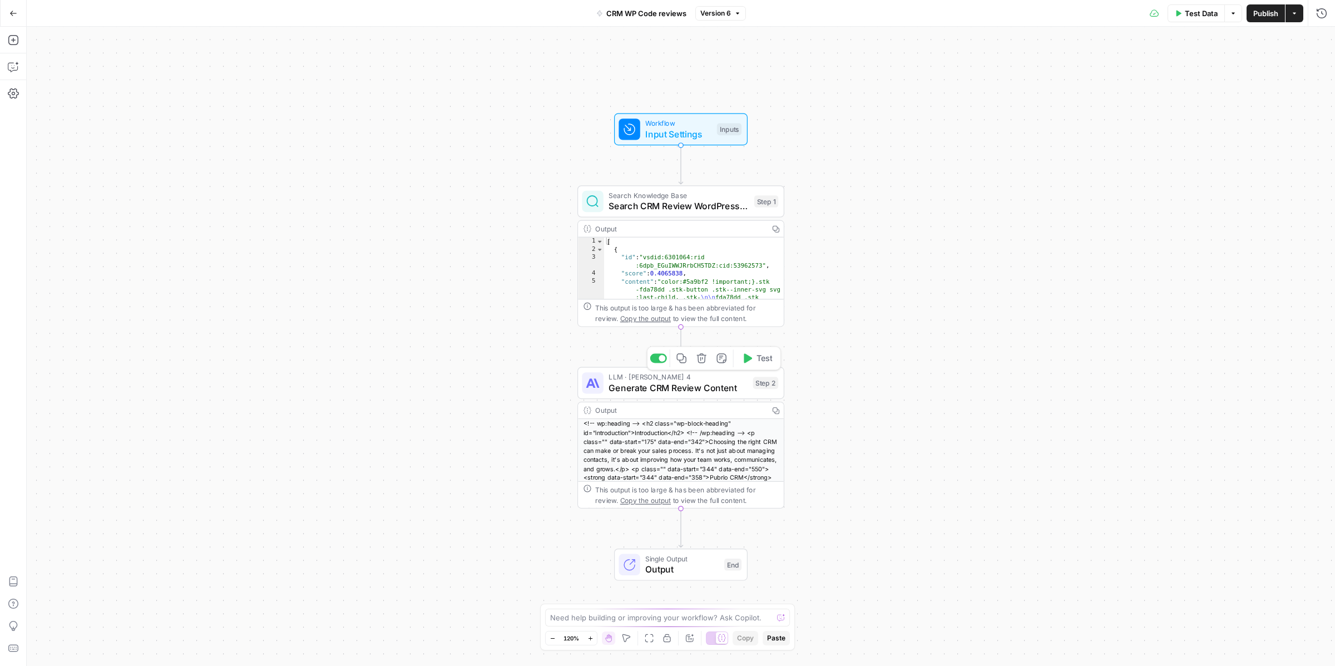
click at [682, 360] on icon "button" at bounding box center [681, 358] width 11 height 11
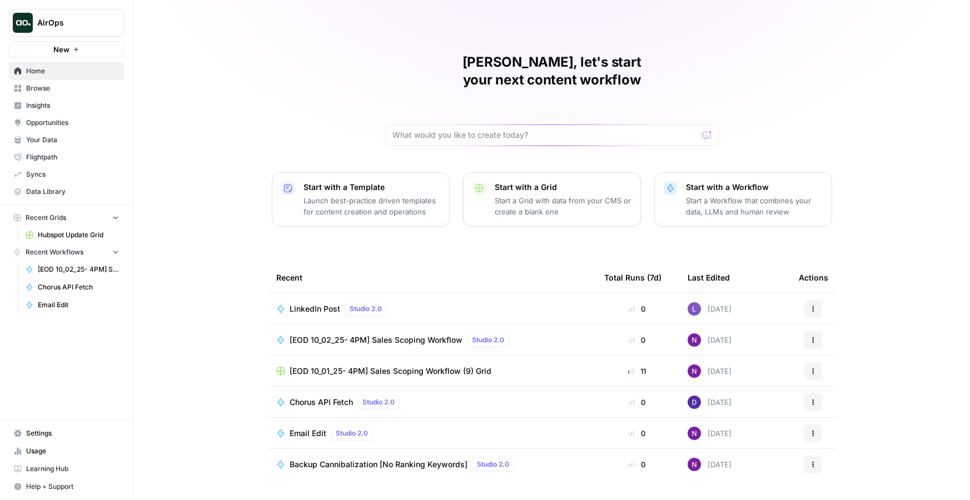
click at [47, 72] on span "Home" at bounding box center [72, 71] width 93 height 10
click at [54, 96] on div "Home Browse Insights Opportunities Your Data Flightpath Syncs Data Library" at bounding box center [66, 131] width 115 height 138
click at [34, 439] on span "Settings" at bounding box center [72, 434] width 93 height 10
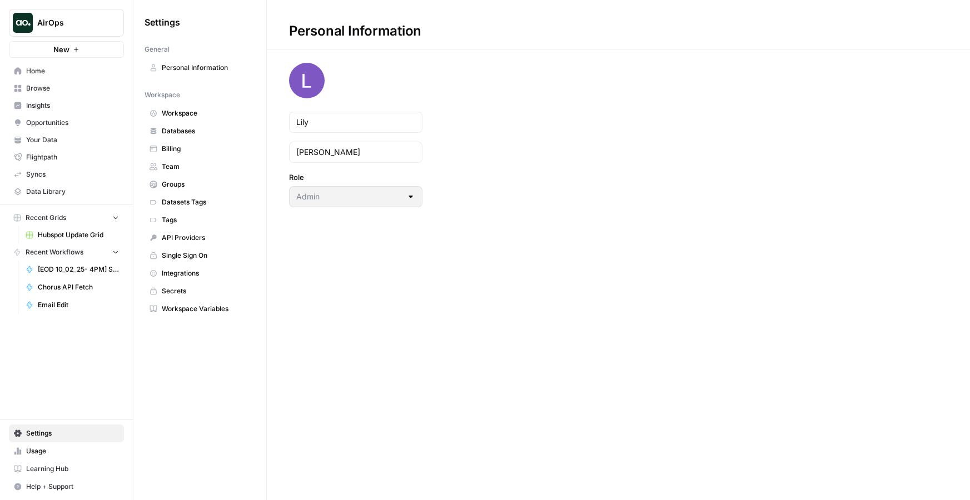
click at [79, 32] on button "AirOps" at bounding box center [66, 23] width 115 height 28
click at [287, 243] on div "Personal Information Lily Baker Role Admin" at bounding box center [618, 250] width 703 height 500
click at [216, 112] on span "Workspace" at bounding box center [206, 113] width 88 height 10
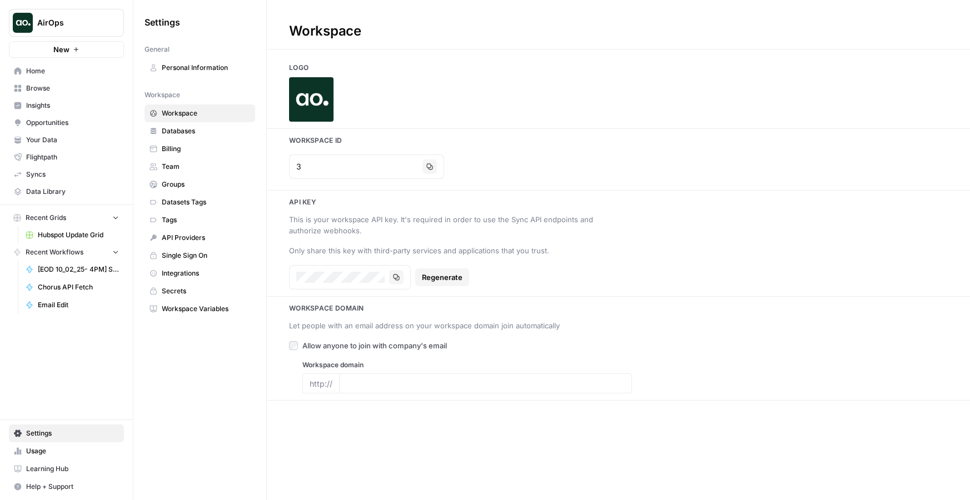
click at [212, 133] on span "Databases" at bounding box center [206, 131] width 88 height 10
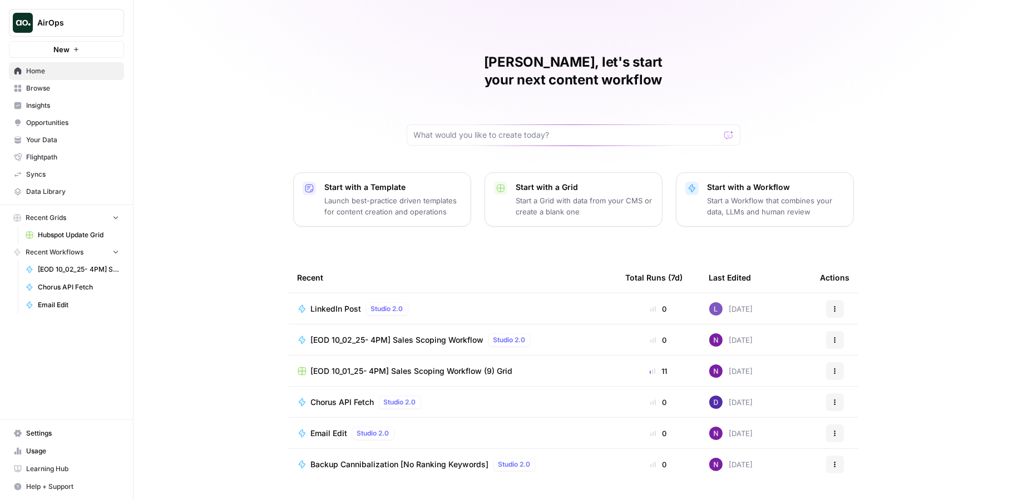
click at [63, 17] on button "AirOps" at bounding box center [66, 23] width 115 height 28
type input "we"
click at [55, 120] on span "Webflow" at bounding box center [107, 118] width 147 height 11
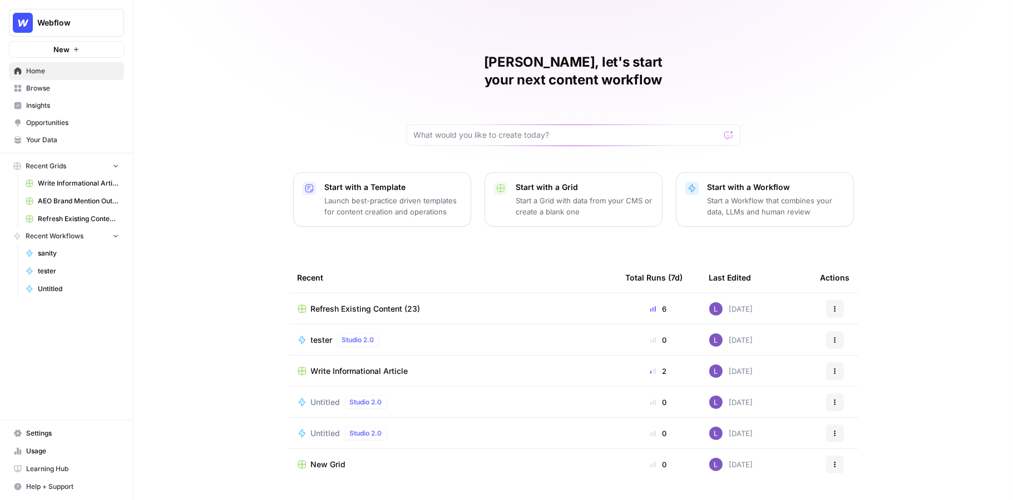
click at [33, 145] on link "Your Data" at bounding box center [66, 140] width 115 height 18
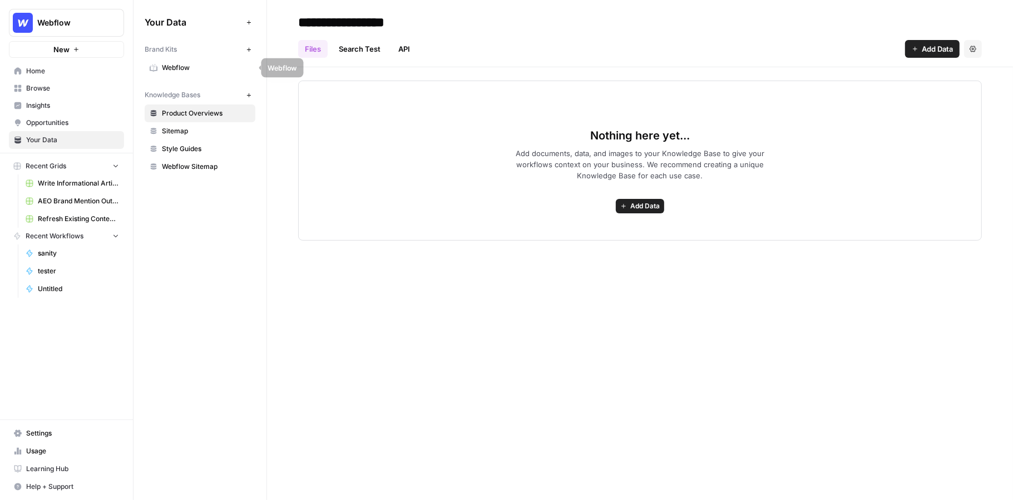
click at [176, 70] on span "Webflow" at bounding box center [206, 68] width 88 height 10
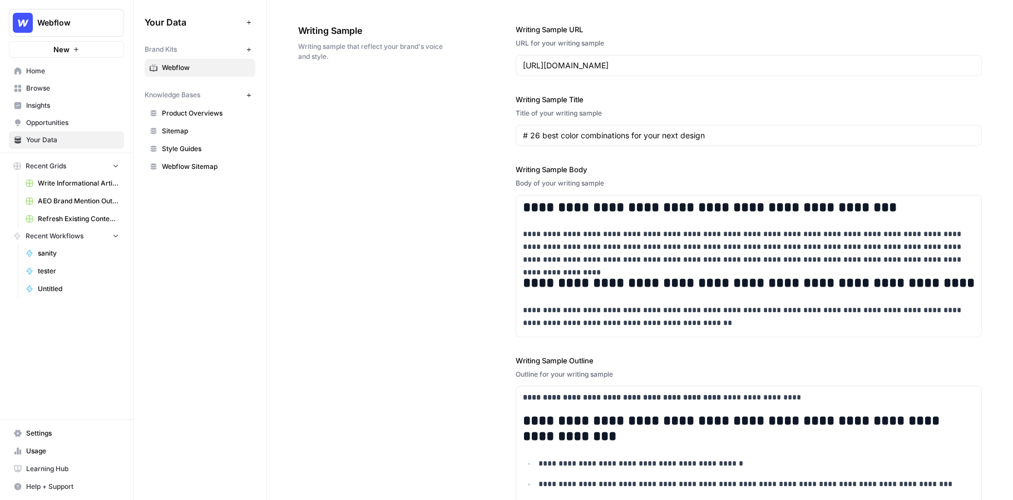
scroll to position [1179, 0]
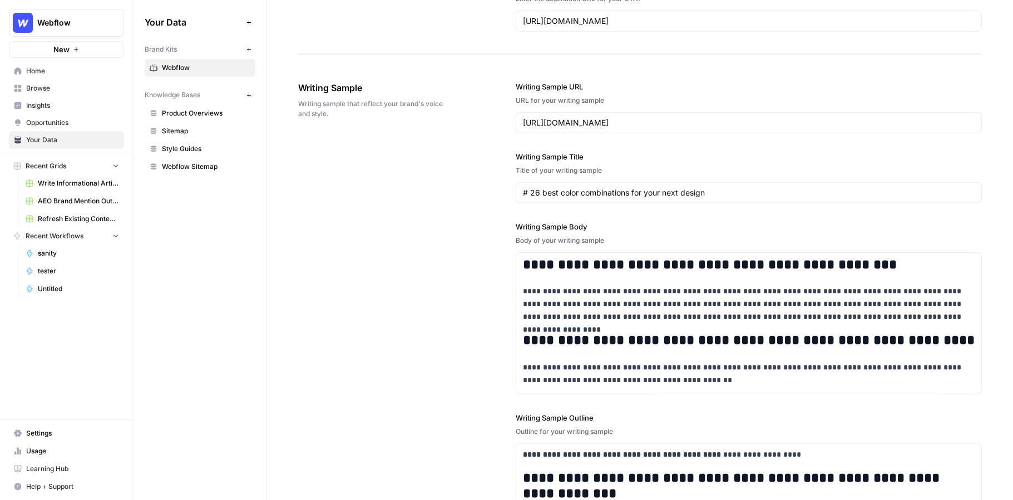
click at [192, 117] on span "Product Overviews" at bounding box center [206, 113] width 88 height 10
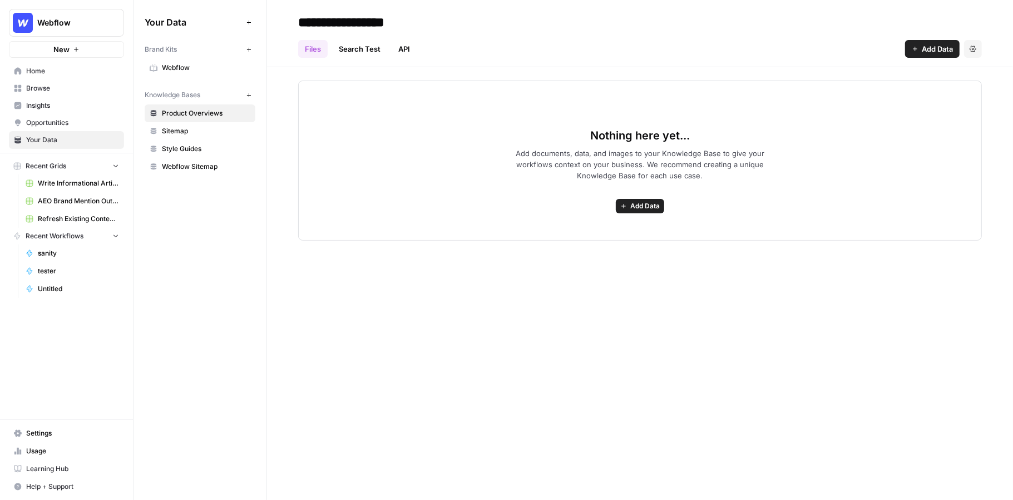
click at [642, 201] on span "Add Data" at bounding box center [644, 206] width 29 height 10
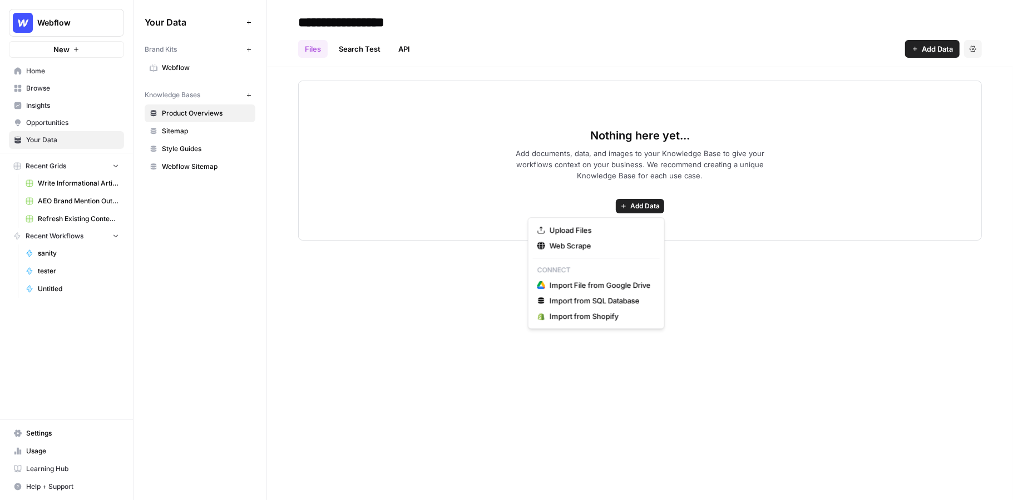
click at [42, 88] on span "Browse" at bounding box center [72, 88] width 93 height 10
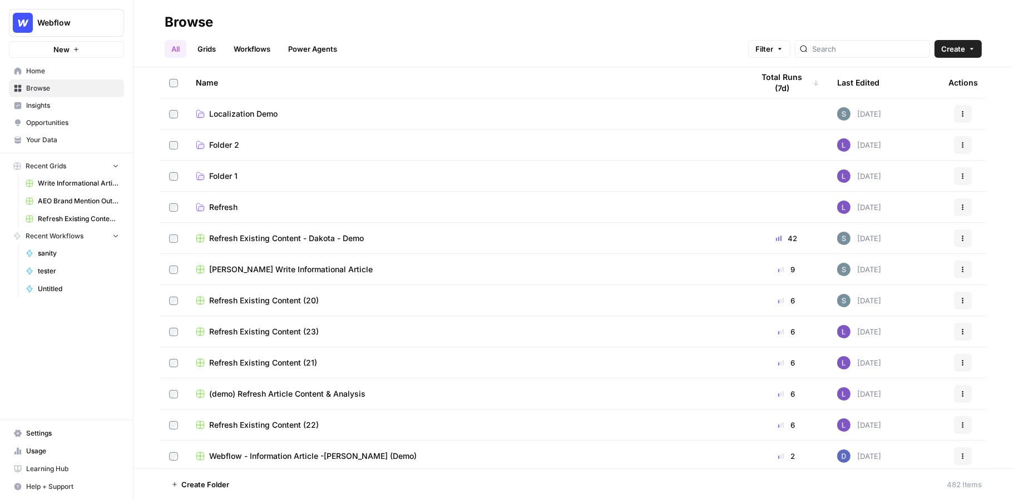
click at [264, 47] on link "Workflows" at bounding box center [252, 49] width 50 height 18
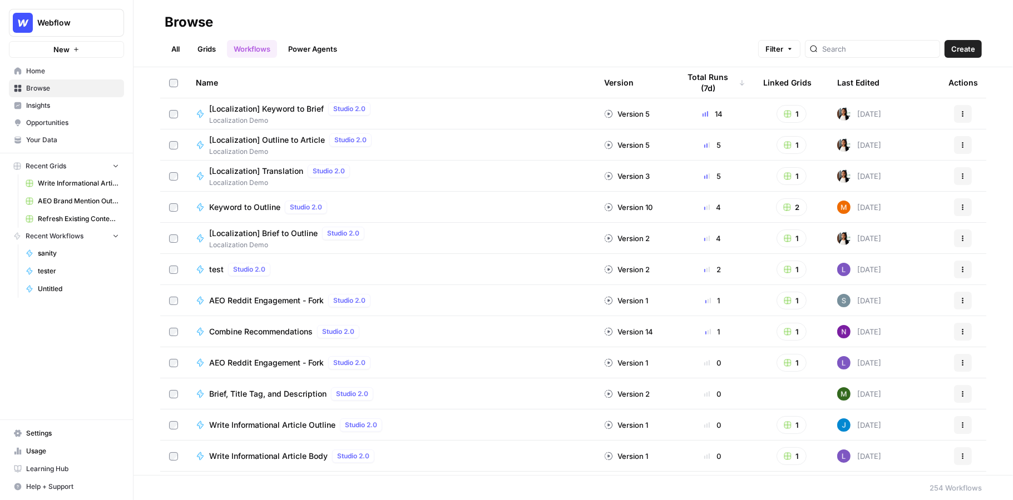
click at [971, 48] on span "Create" at bounding box center [963, 48] width 24 height 11
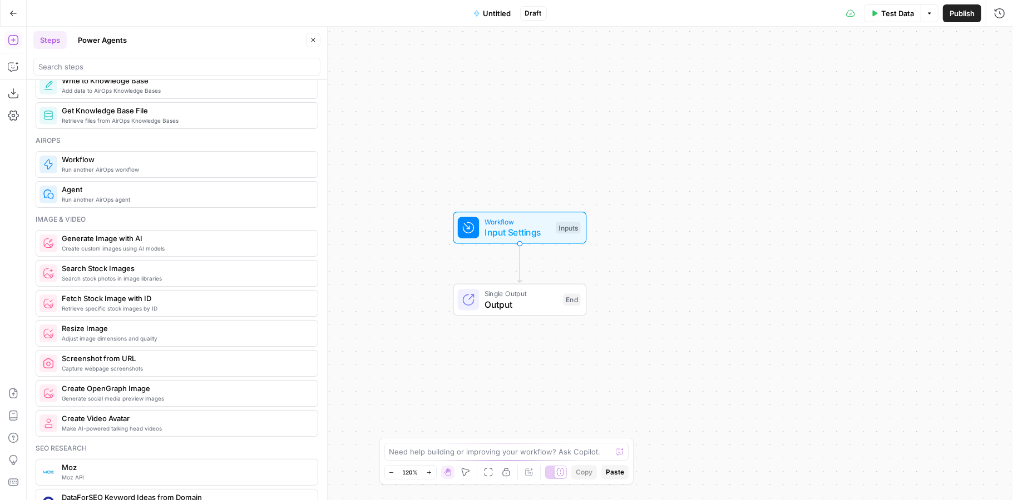
scroll to position [621, 0]
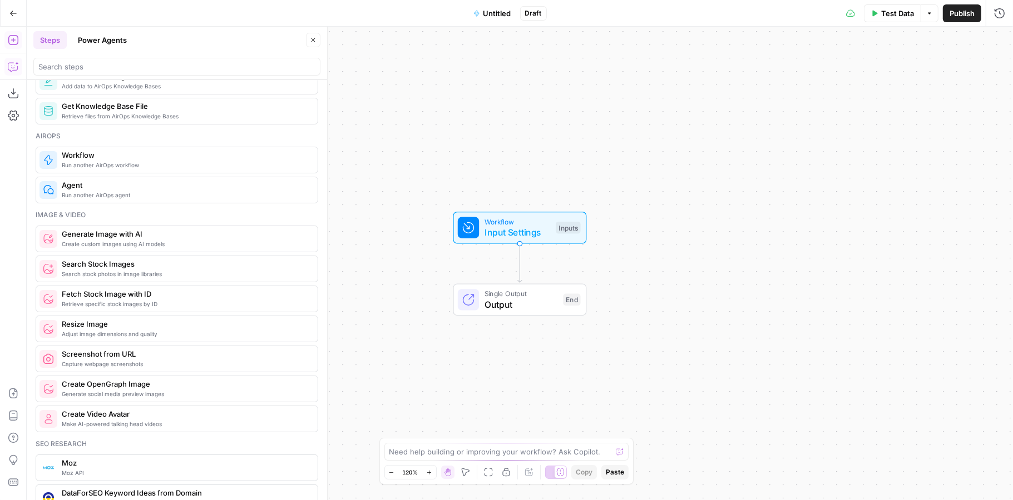
click at [19, 67] on button "Copilot" at bounding box center [13, 67] width 18 height 18
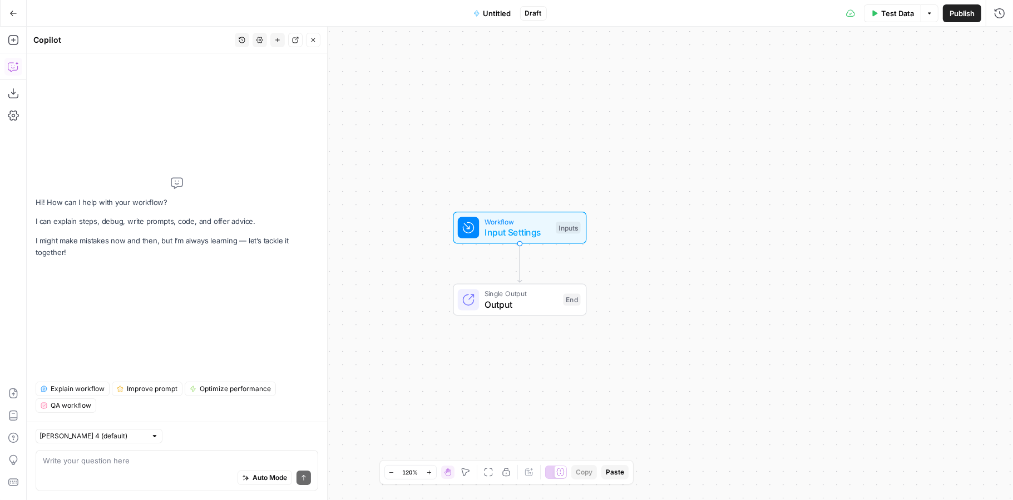
click at [18, 13] on button "Go Back" at bounding box center [13, 13] width 20 height 20
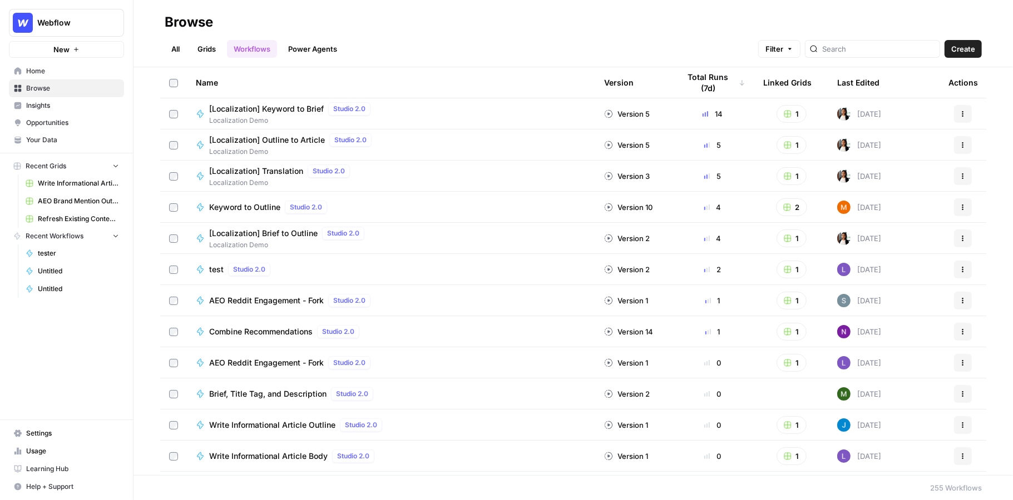
click at [202, 48] on link "Grids" at bounding box center [207, 49] width 32 height 18
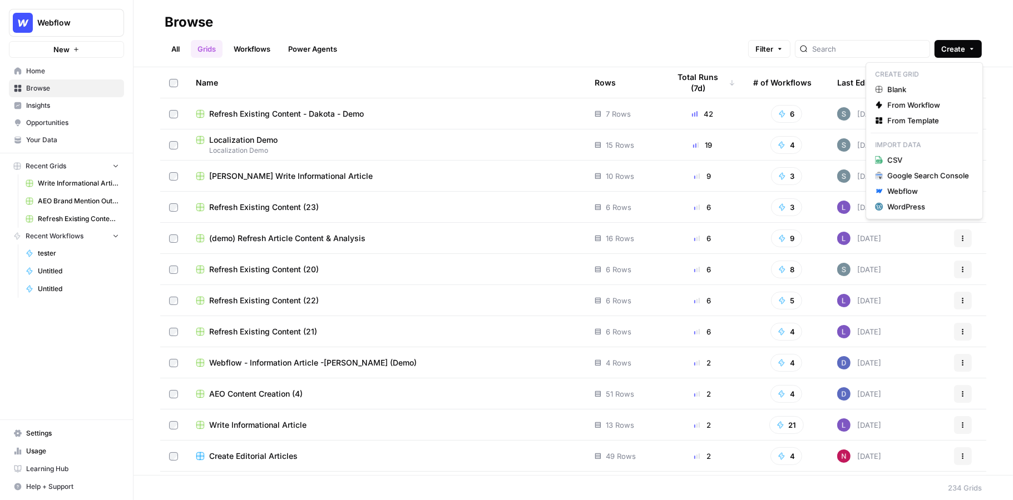
click at [950, 52] on span "Create" at bounding box center [953, 48] width 24 height 11
click at [901, 113] on button "From Template" at bounding box center [923, 121] width 107 height 16
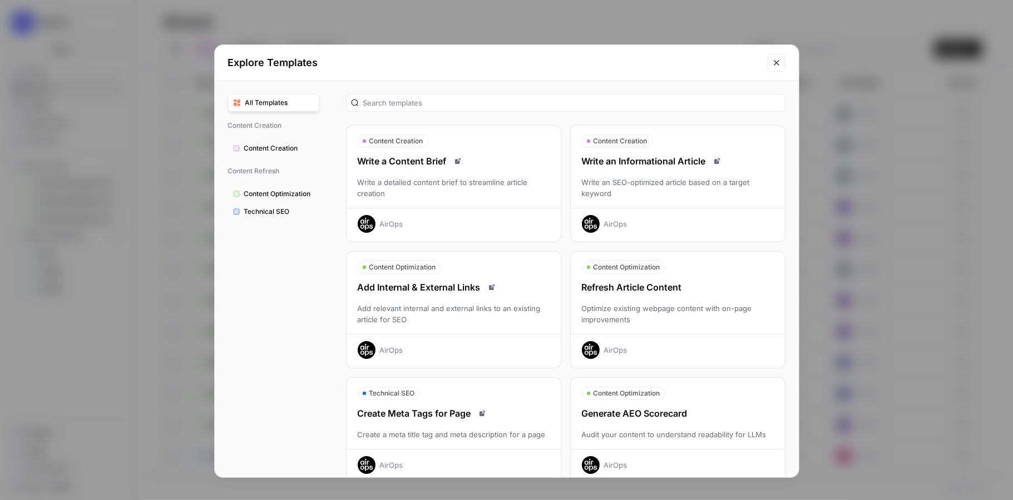
scroll to position [7, 0]
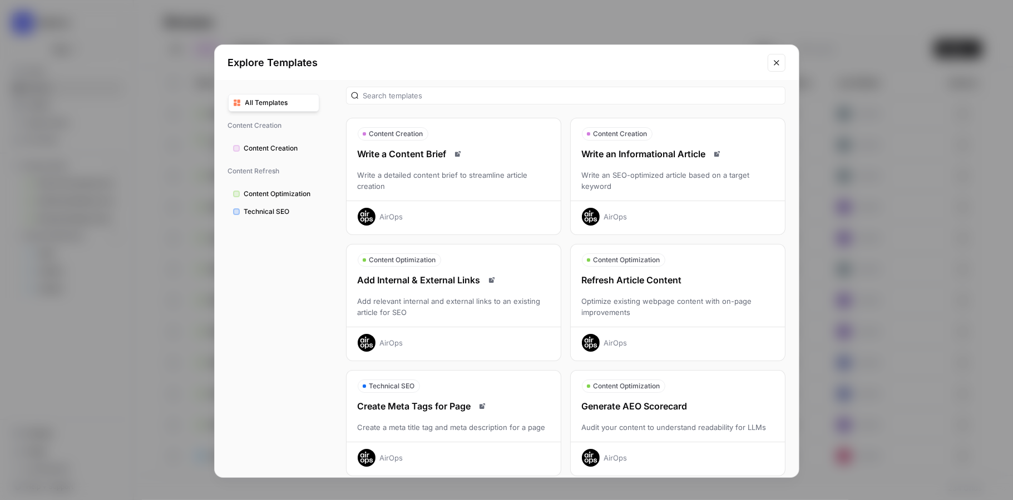
click at [647, 181] on div "Write an SEO-optimized article based on a target keyword" at bounding box center [678, 181] width 214 height 22
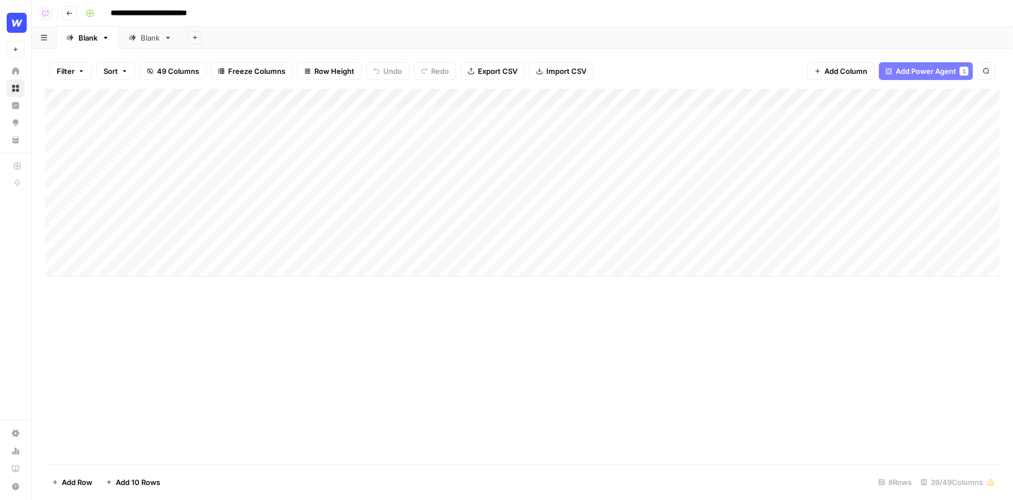
click at [141, 117] on div "Add Column" at bounding box center [522, 183] width 954 height 188
type textarea "**********"
click at [102, 201] on div "Add Column" at bounding box center [522, 183] width 954 height 188
click at [108, 282] on div "Add Column" at bounding box center [522, 276] width 954 height 375
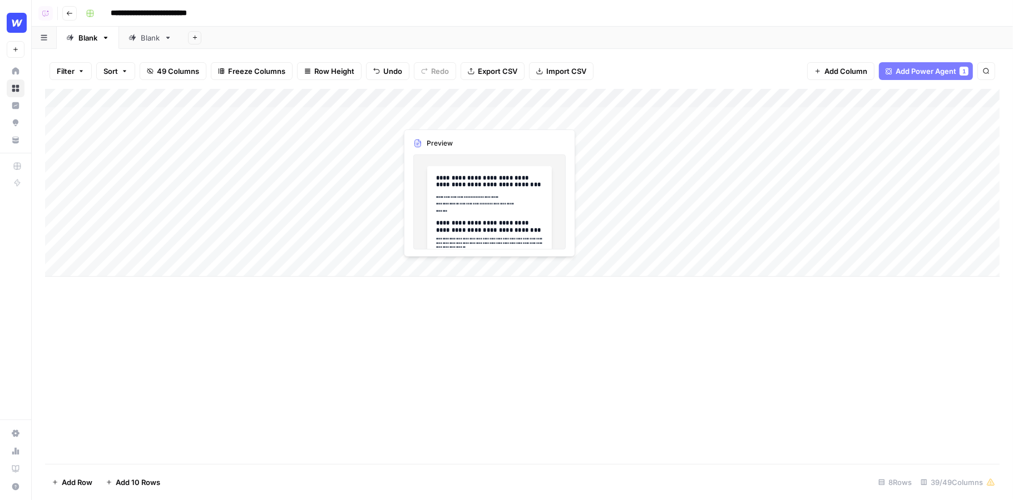
click at [440, 114] on div "Add Column" at bounding box center [522, 183] width 954 height 188
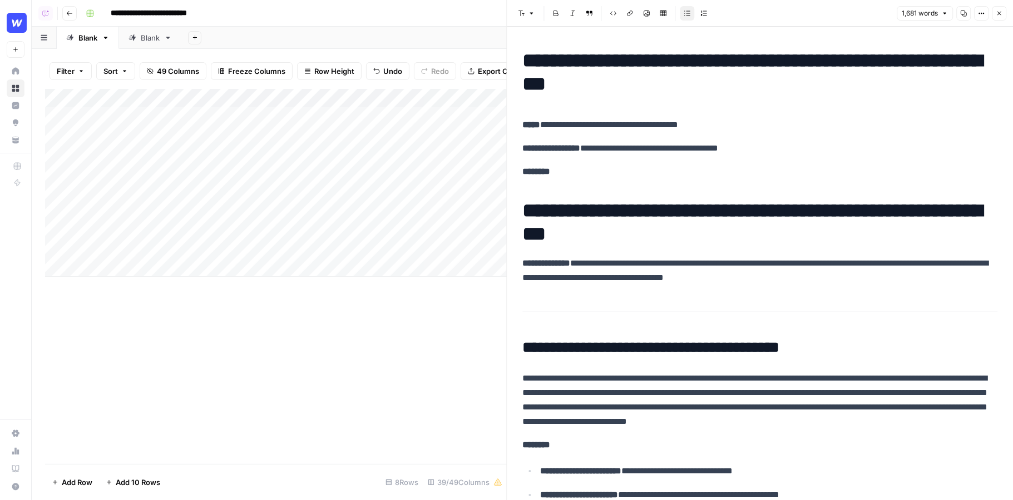
click at [287, 175] on div "Add Column" at bounding box center [276, 183] width 462 height 188
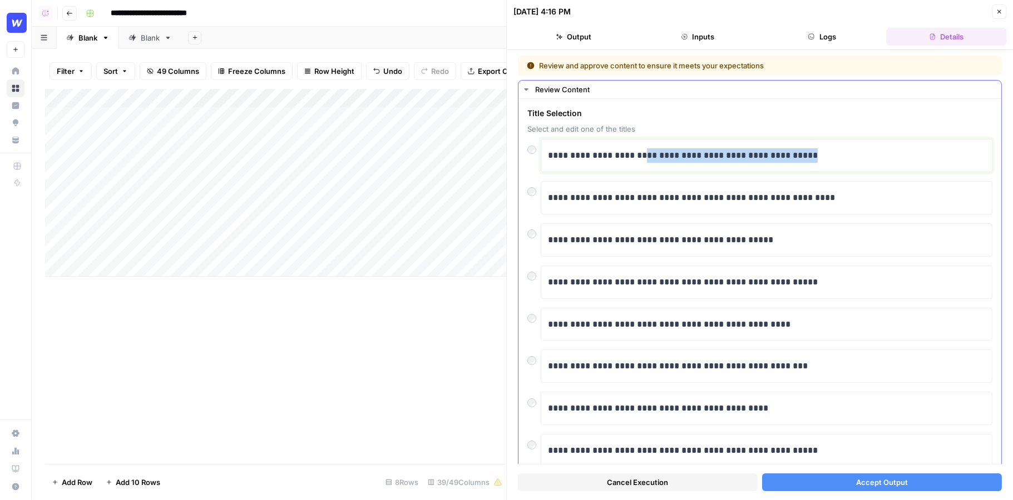
drag, startPoint x: 849, startPoint y: 154, endPoint x: 627, endPoint y: 154, distance: 221.9
click at [627, 154] on p "**********" at bounding box center [767, 155] width 438 height 14
click at [991, 6] on div "10/03/25 at 4:16 PM Close" at bounding box center [760, 11] width 493 height 14
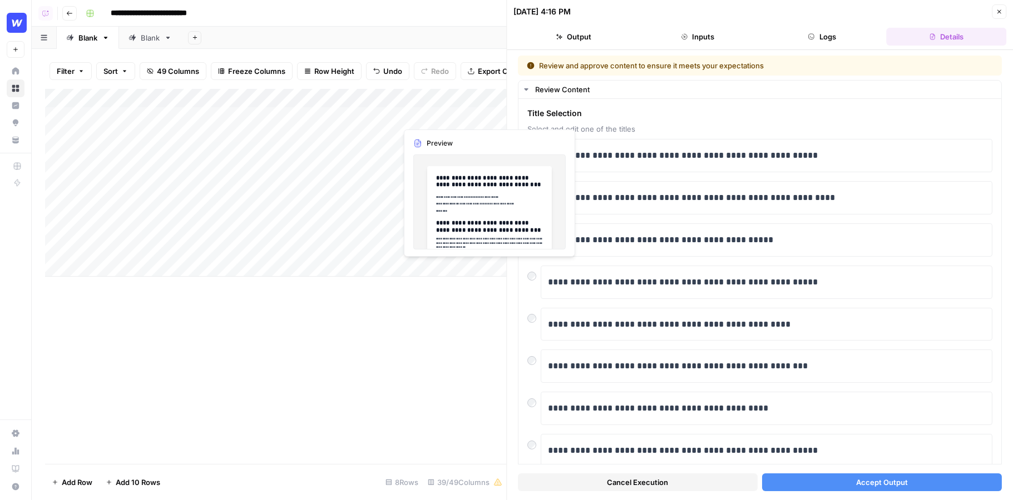
click at [431, 115] on div "Add Column" at bounding box center [276, 183] width 462 height 188
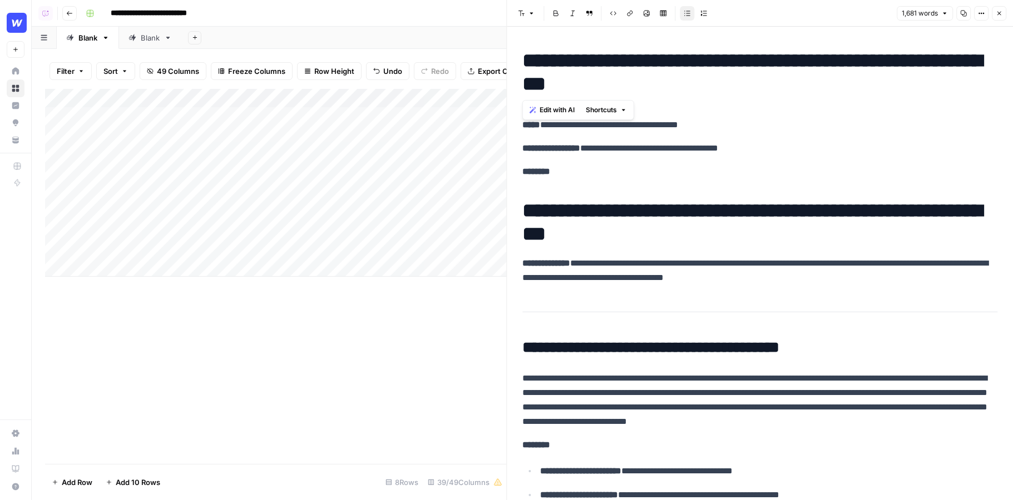
drag, startPoint x: 778, startPoint y: 90, endPoint x: 505, endPoint y: 61, distance: 274.5
click at [507, 61] on div "**********" at bounding box center [760, 250] width 507 height 500
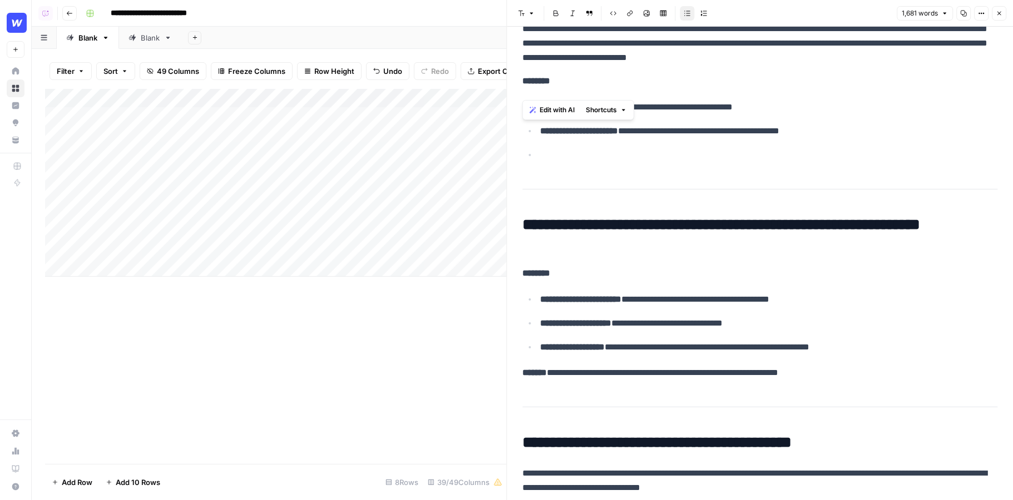
scroll to position [370, 0]
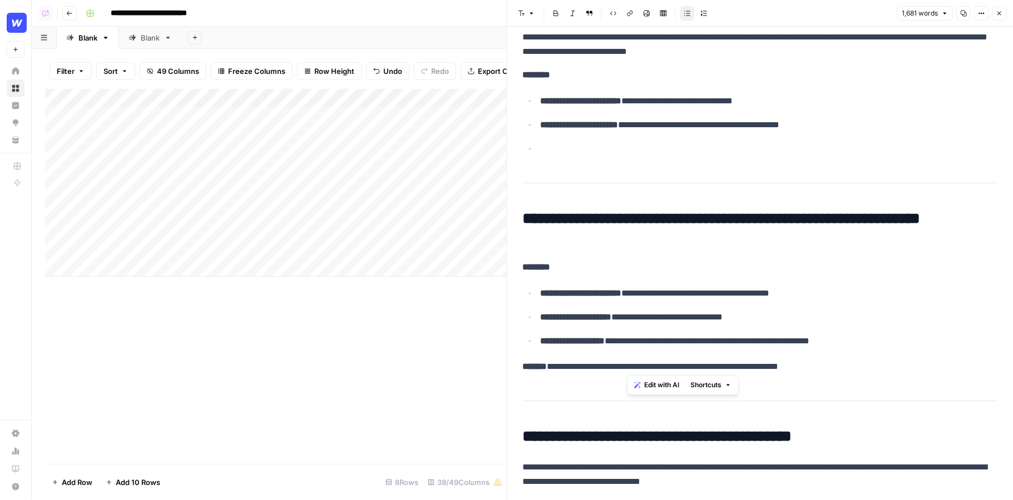
drag, startPoint x: 835, startPoint y: 370, endPoint x: 524, endPoint y: 364, distance: 310.9
click at [524, 364] on p "**********" at bounding box center [760, 367] width 475 height 14
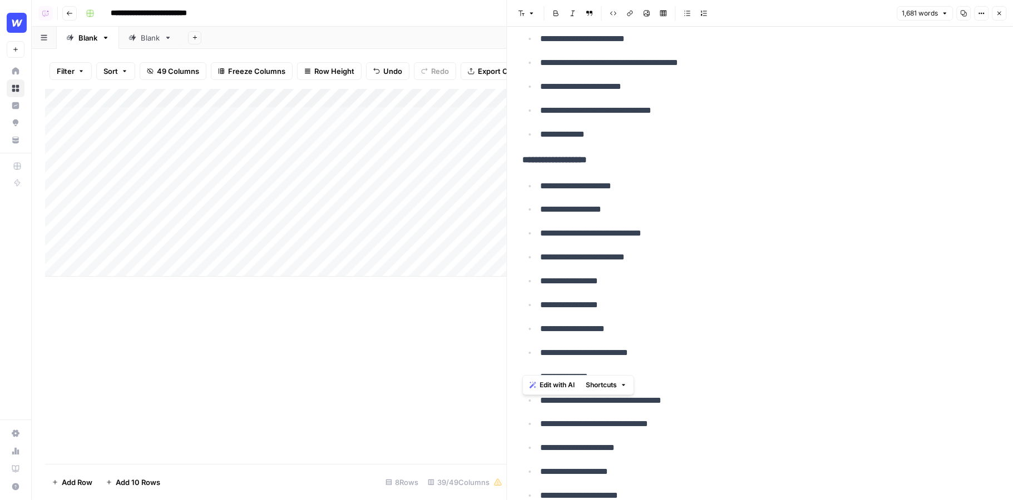
scroll to position [5433, 0]
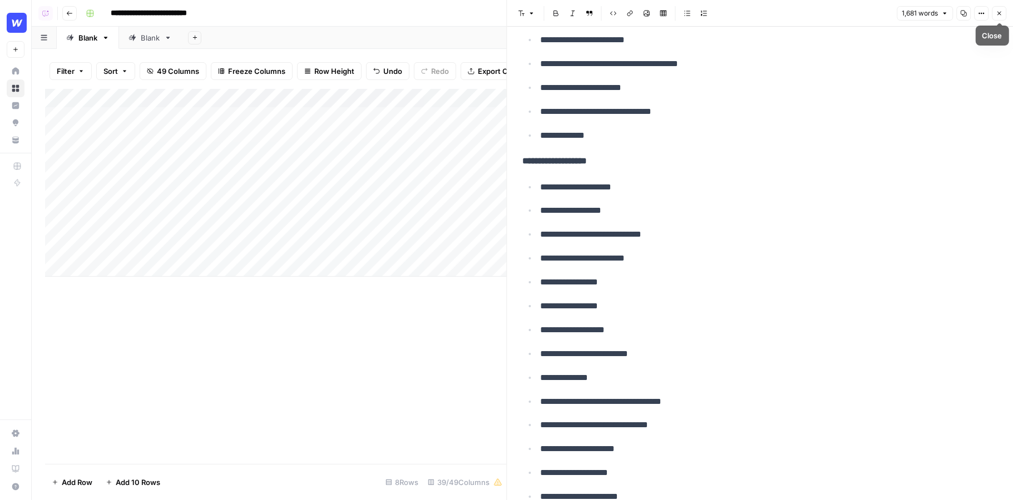
click at [998, 11] on icon "button" at bounding box center [998, 13] width 7 height 7
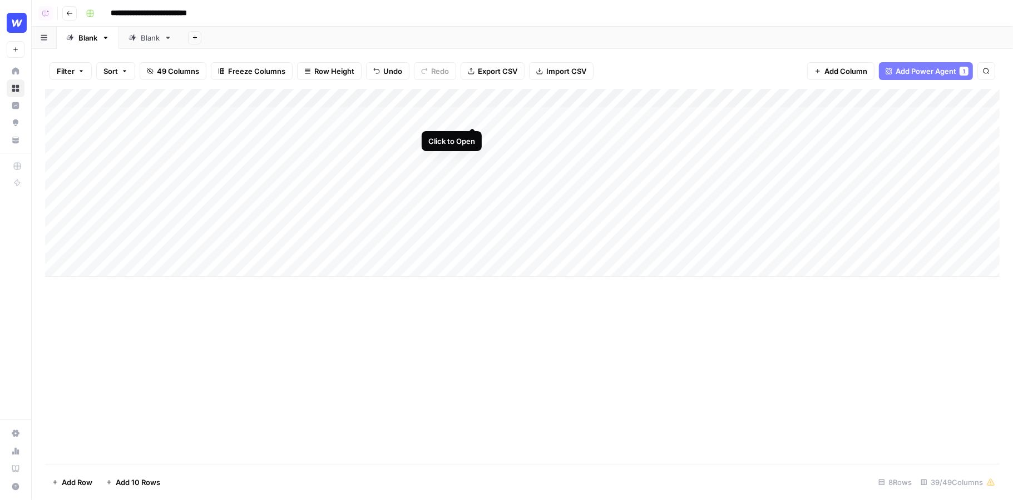
click at [473, 116] on div "Add Column" at bounding box center [522, 183] width 954 height 188
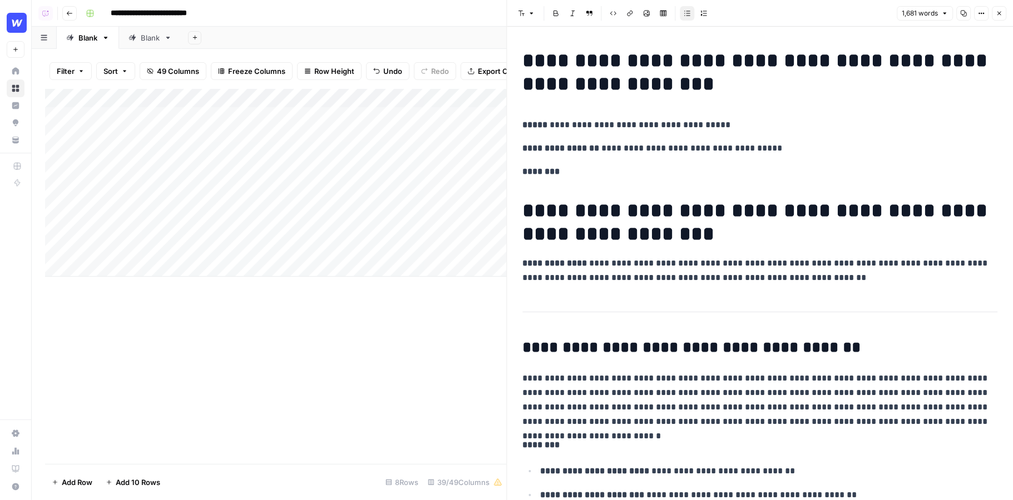
click at [1001, 13] on icon "button" at bounding box center [998, 13] width 7 height 7
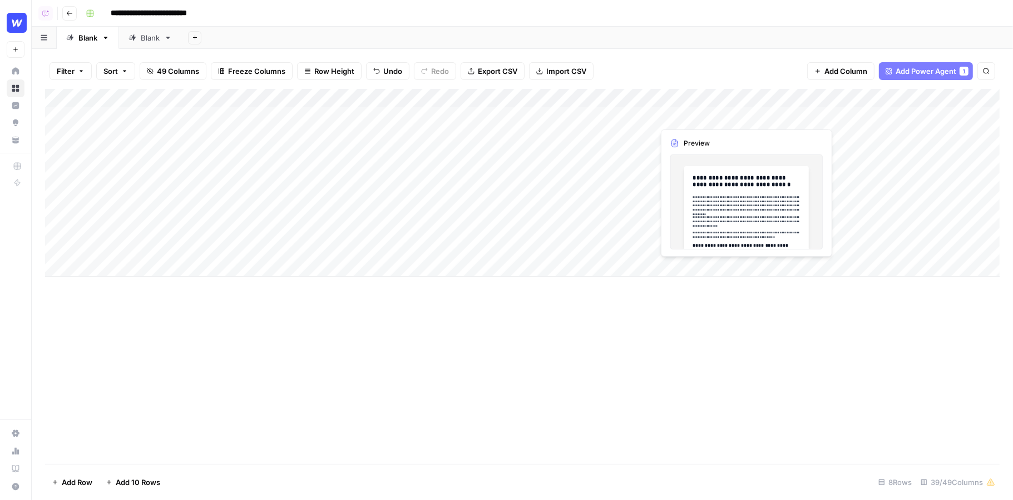
click at [672, 120] on div "Add Column" at bounding box center [522, 183] width 954 height 188
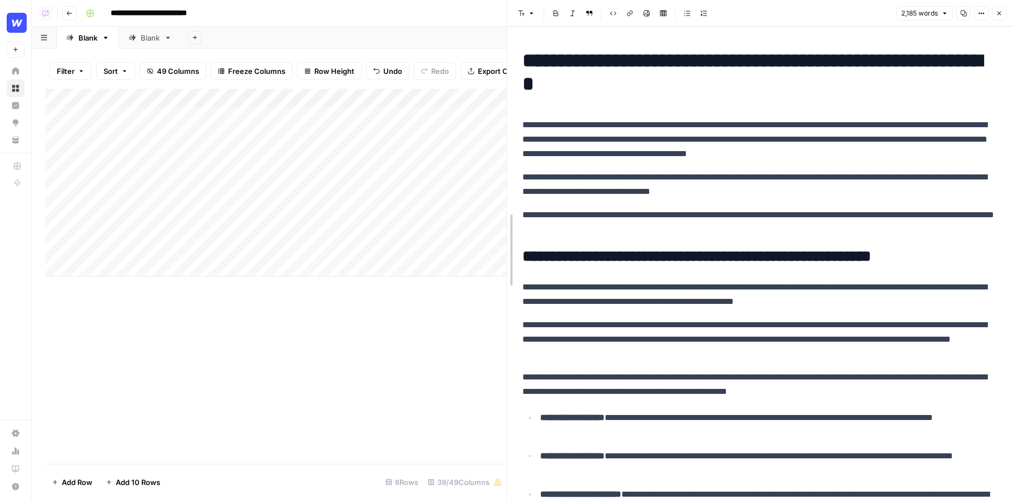
drag, startPoint x: 504, startPoint y: 149, endPoint x: 304, endPoint y: 146, distance: 200.2
click at [502, 146] on div at bounding box center [507, 250] width 11 height 500
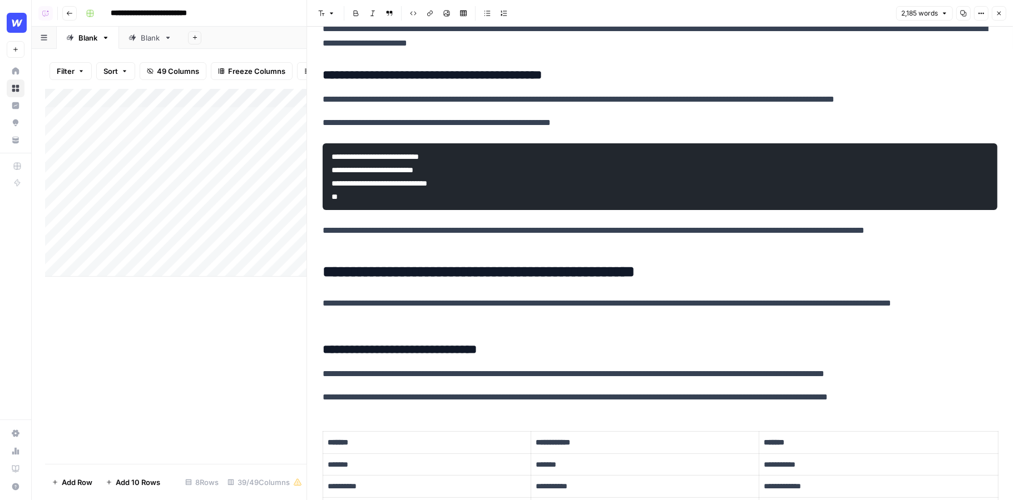
scroll to position [2063, 0]
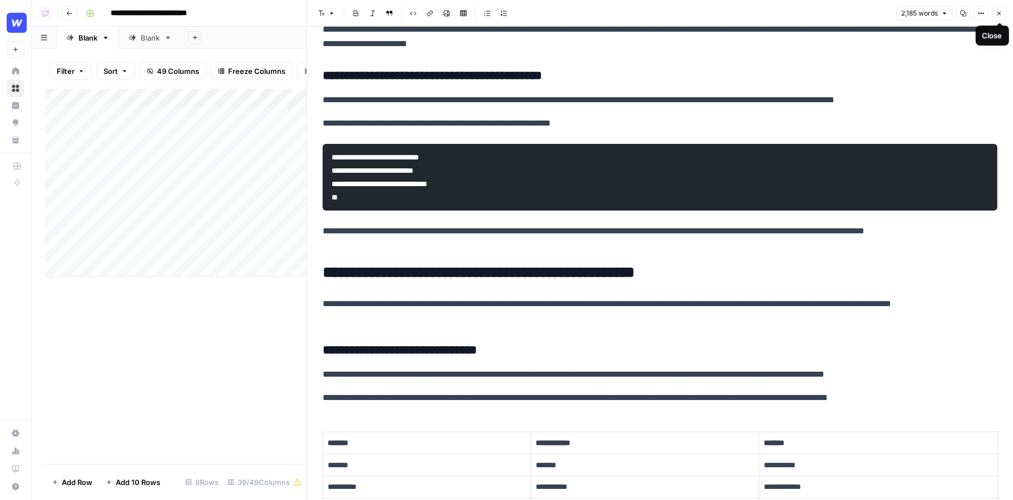
click at [999, 11] on icon "button" at bounding box center [998, 13] width 7 height 7
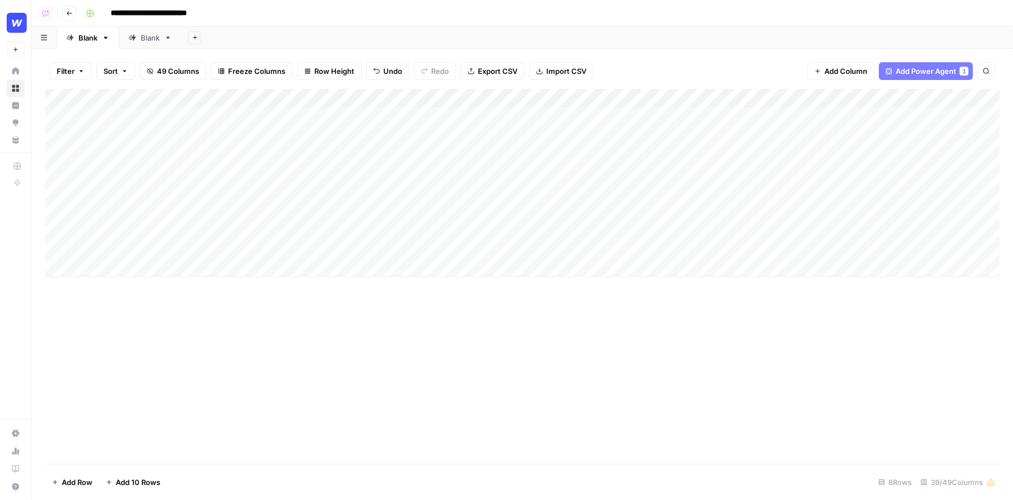
click at [930, 71] on span "Add Power Agent" at bounding box center [925, 71] width 61 height 11
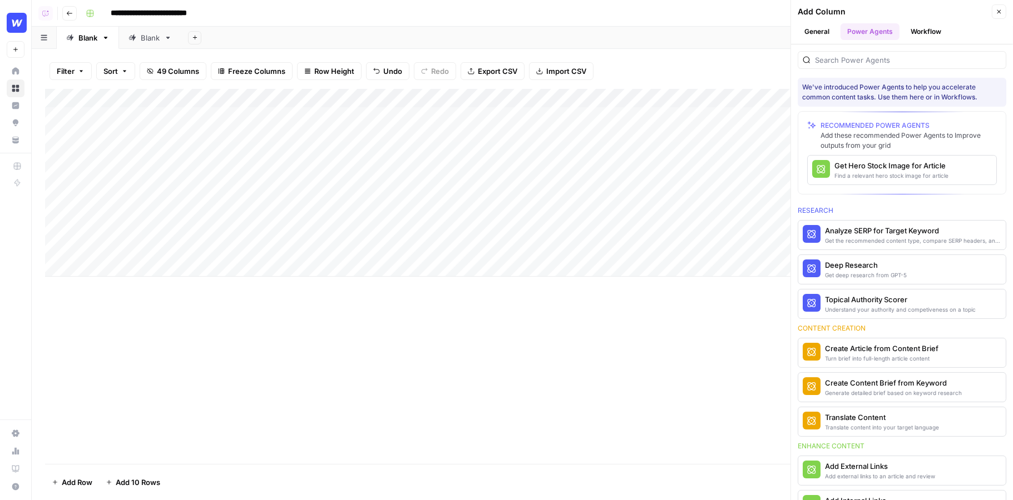
drag, startPoint x: 791, startPoint y: 195, endPoint x: 611, endPoint y: 210, distance: 180.2
click at [613, 210] on div "**********" at bounding box center [522, 250] width 981 height 500
click at [849, 206] on div "Research" at bounding box center [901, 211] width 209 height 10
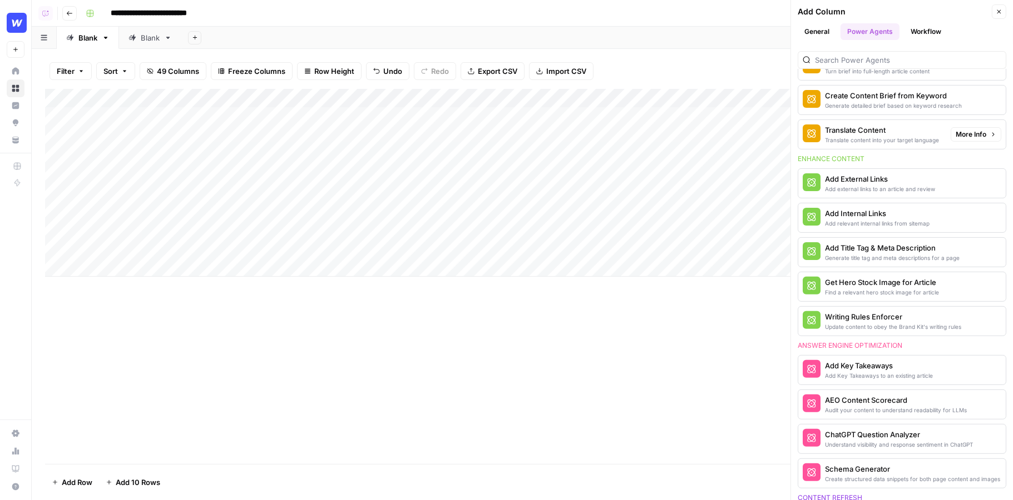
scroll to position [286, 0]
drag, startPoint x: 903, startPoint y: 156, endPoint x: 798, endPoint y: 153, distance: 105.1
click at [798, 155] on div "Enhance content" at bounding box center [901, 160] width 209 height 10
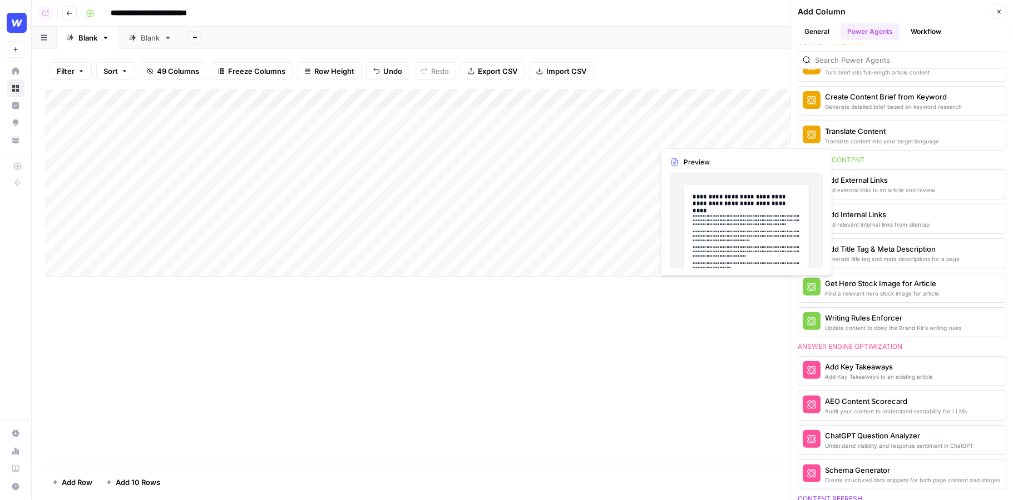
click at [926, 155] on div "Enhance content" at bounding box center [901, 160] width 209 height 10
click at [946, 155] on div "Enhance content" at bounding box center [901, 160] width 209 height 10
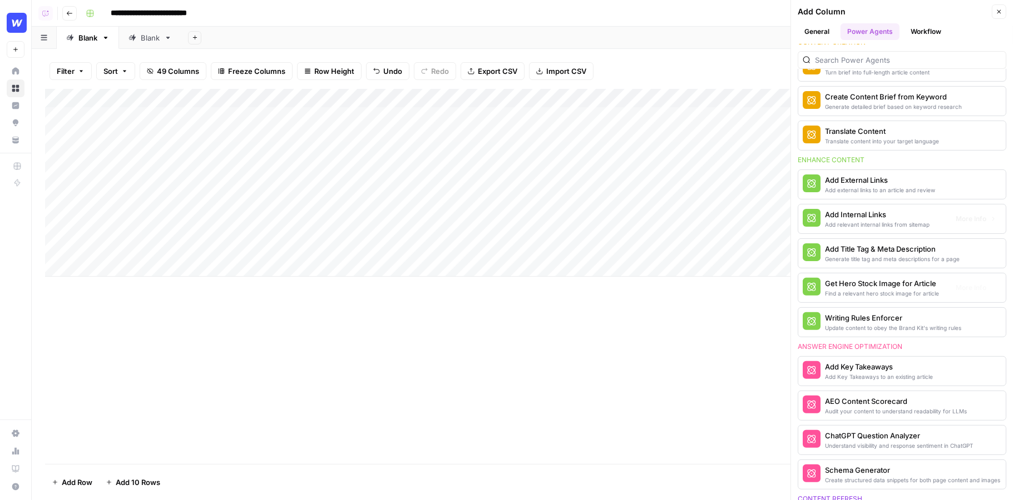
click at [742, 334] on div "Add Column" at bounding box center [522, 276] width 954 height 375
click at [836, 211] on div "Add Internal Links" at bounding box center [877, 214] width 105 height 11
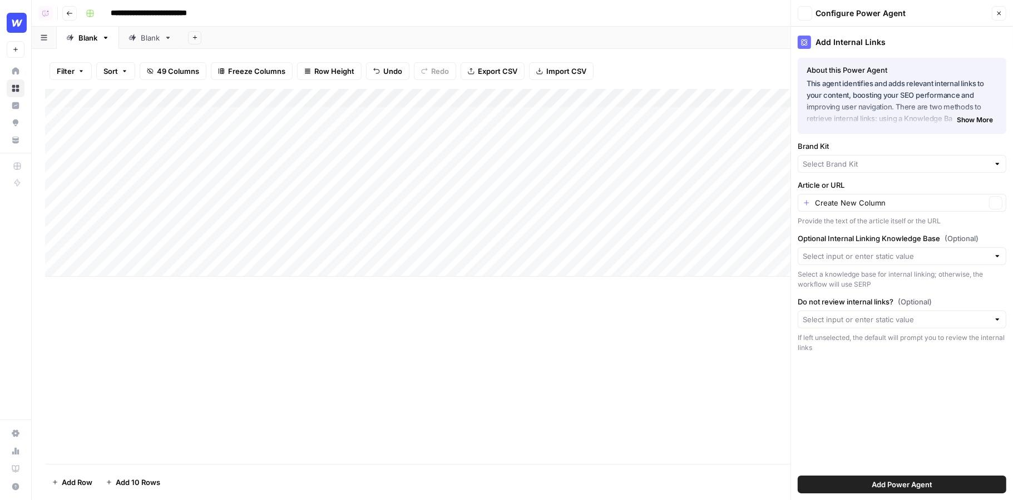
type input "Webflow"
click at [819, 204] on input "Article or URL" at bounding box center [900, 204] width 171 height 11
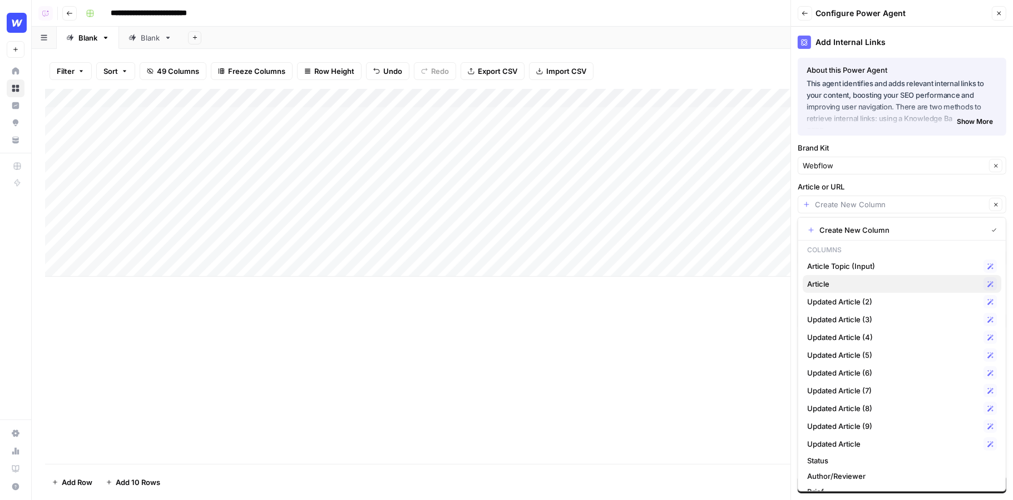
click at [832, 280] on span "Article" at bounding box center [893, 284] width 172 height 11
type input "Article"
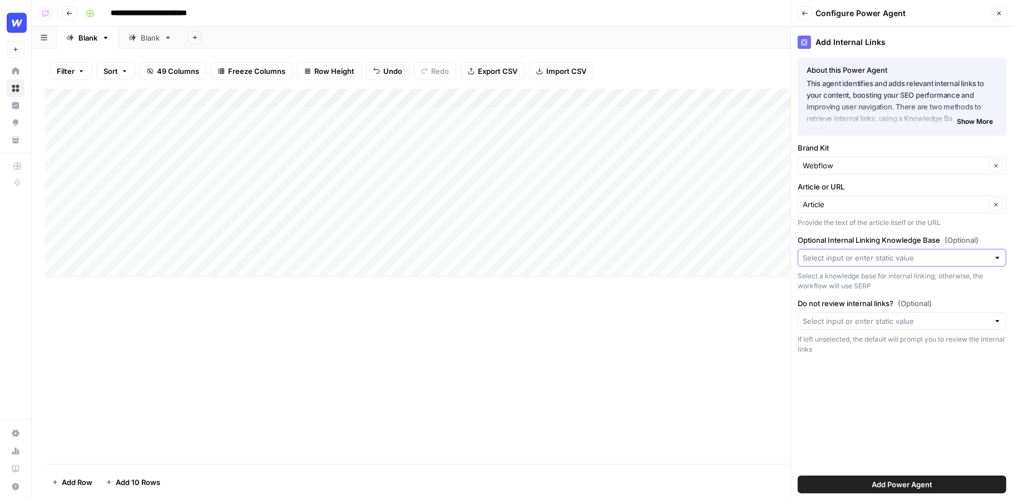
click at [825, 260] on input "Optional Internal Linking Knowledge Base (Optional)" at bounding box center [895, 257] width 186 height 11
click at [817, 282] on span "Sitemap" at bounding box center [899, 282] width 185 height 11
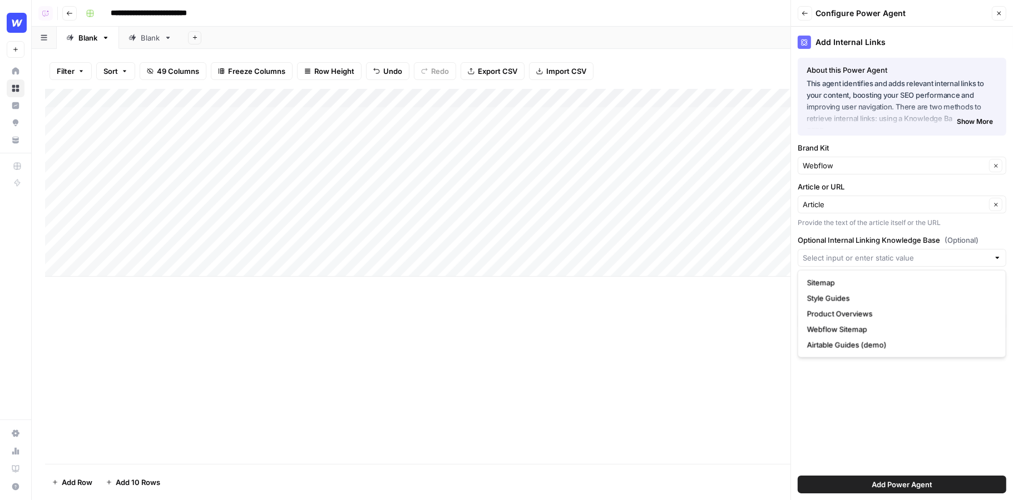
type input "Sitemap"
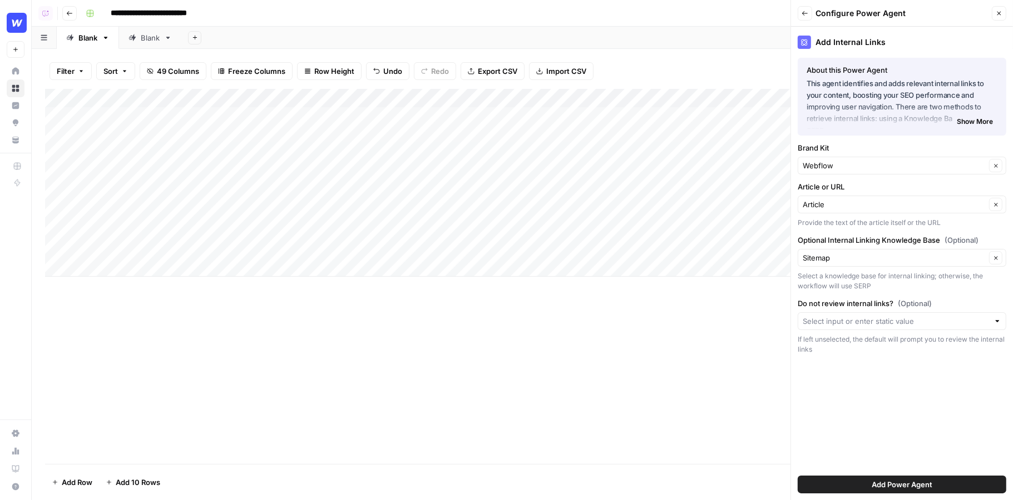
click at [709, 197] on div "Add Column" at bounding box center [522, 183] width 954 height 188
click at [805, 8] on button "Back" at bounding box center [804, 13] width 14 height 14
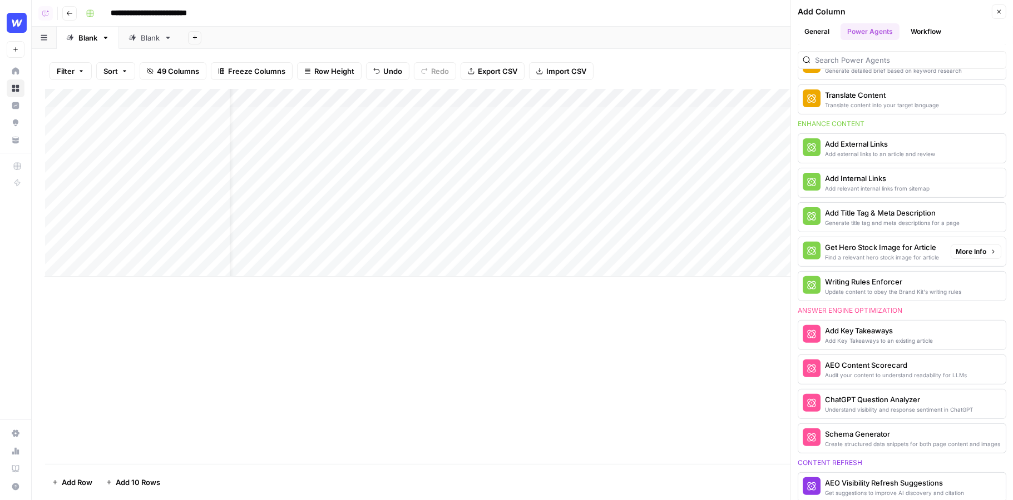
scroll to position [320, 0]
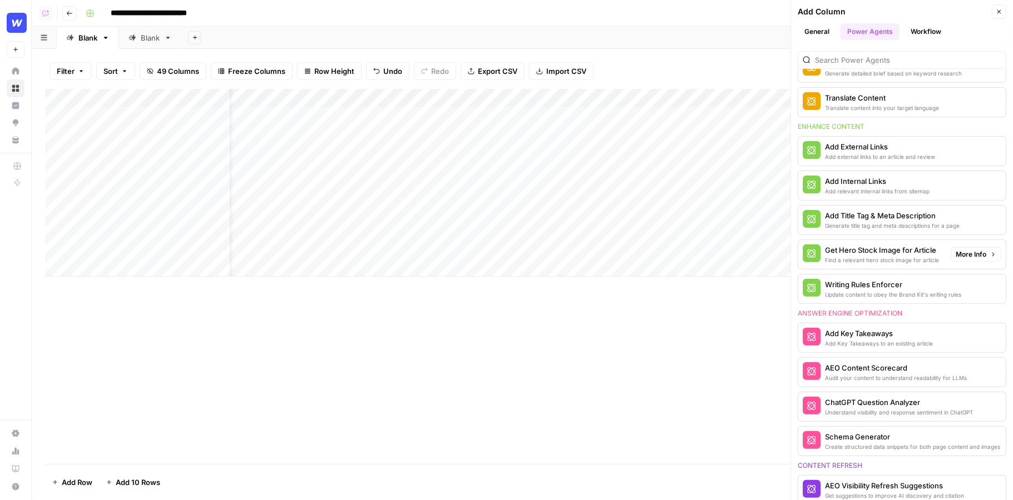
click at [873, 246] on div "Get Hero Stock Image for Article" at bounding box center [882, 250] width 114 height 11
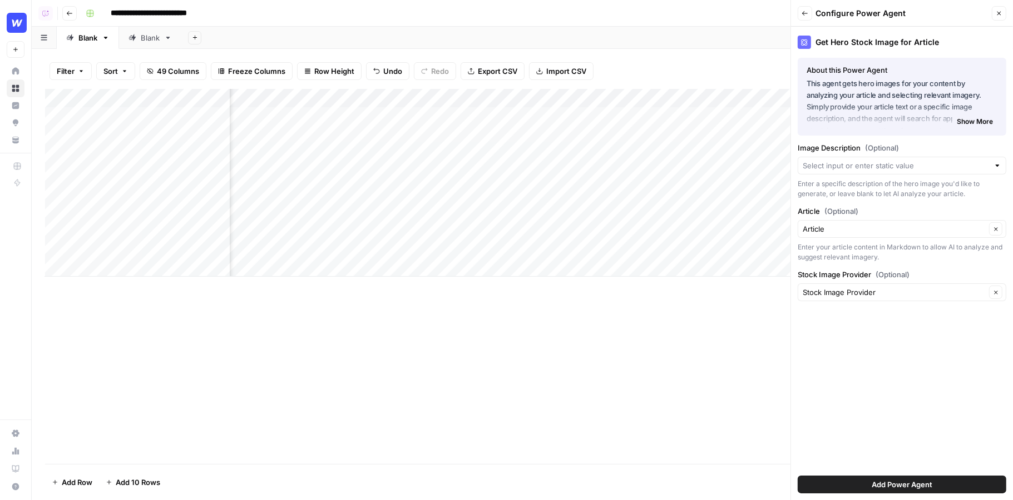
scroll to position [0, 72]
click at [805, 13] on icon "button" at bounding box center [804, 13] width 7 height 7
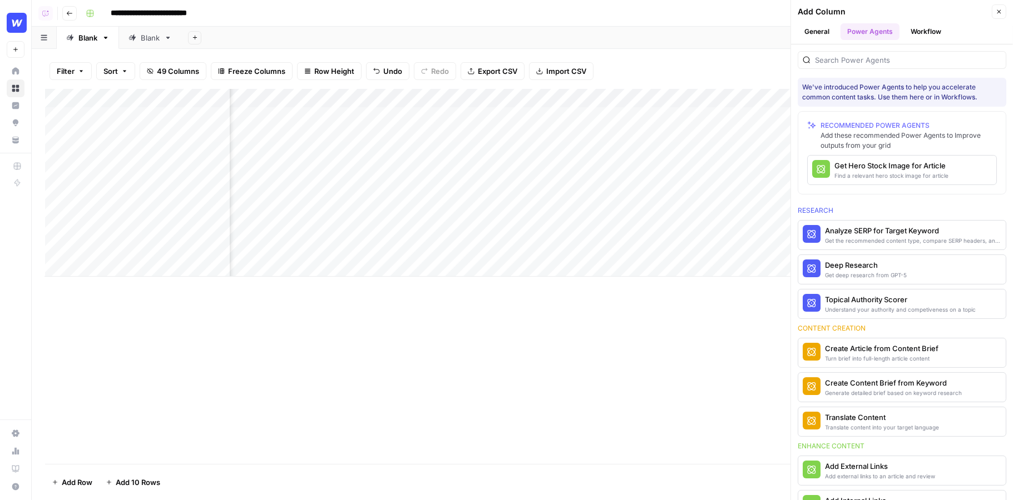
scroll to position [320, 0]
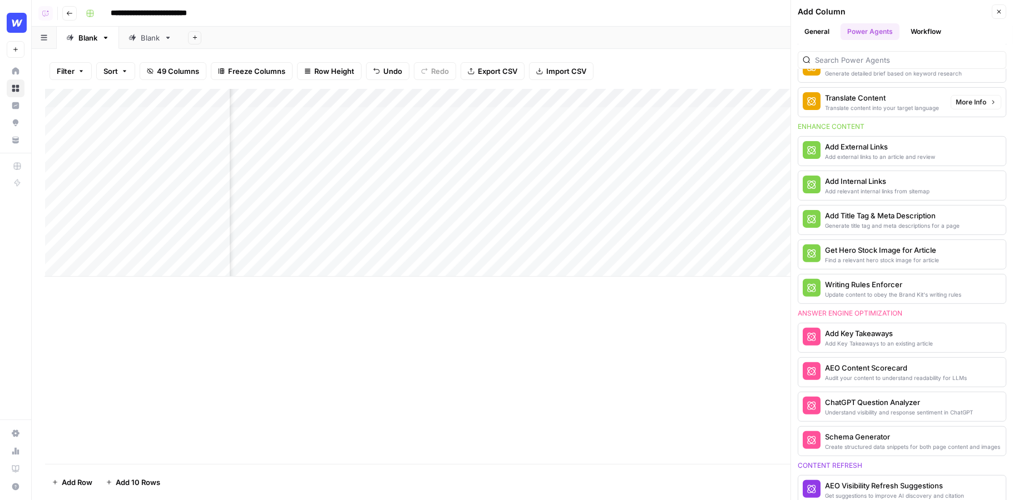
click at [950, 37] on ul "General Power Agents Workflow" at bounding box center [901, 31] width 209 height 17
click at [938, 36] on button "Workflow" at bounding box center [926, 31] width 44 height 17
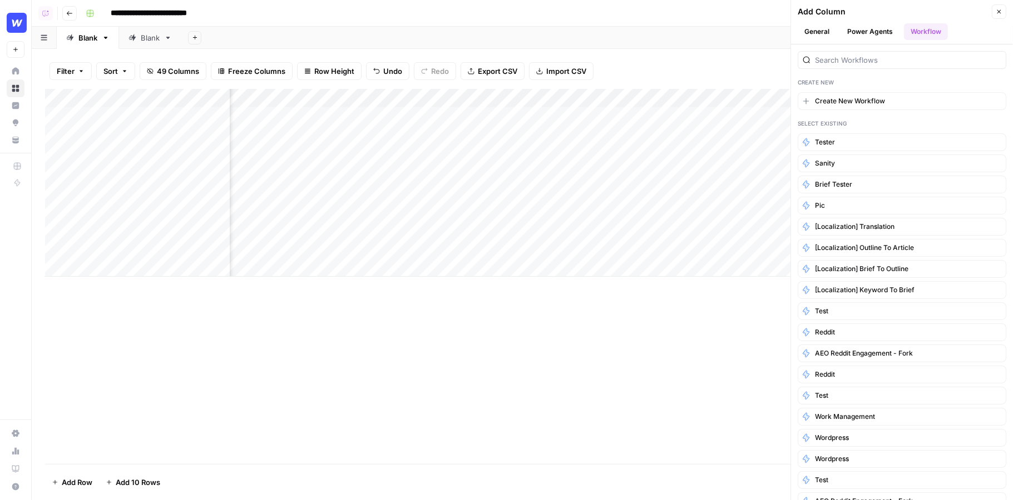
click at [903, 92] on button "Create New Workflow" at bounding box center [901, 101] width 209 height 18
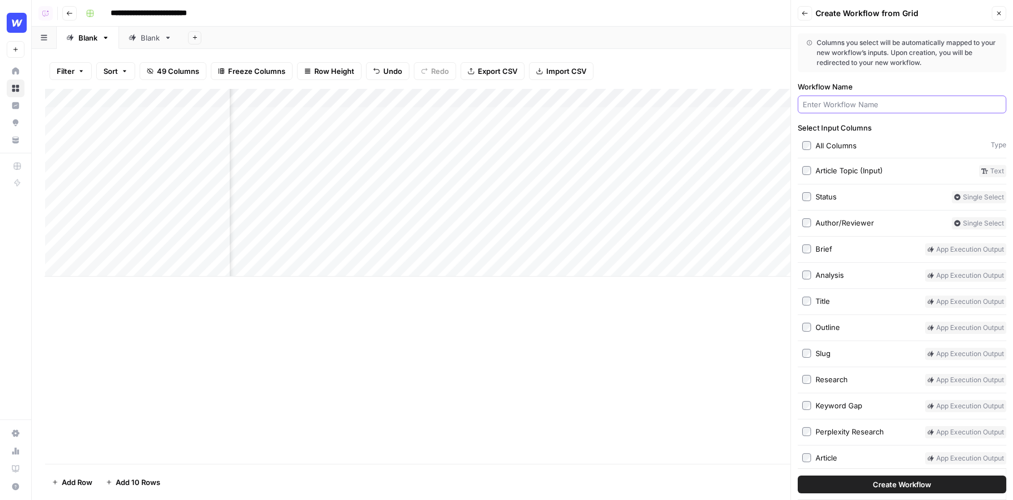
click at [890, 101] on input "Workflow Name" at bounding box center [901, 104] width 199 height 11
type input "image"
click at [797, 476] on button "Create Workflow" at bounding box center [901, 485] width 209 height 18
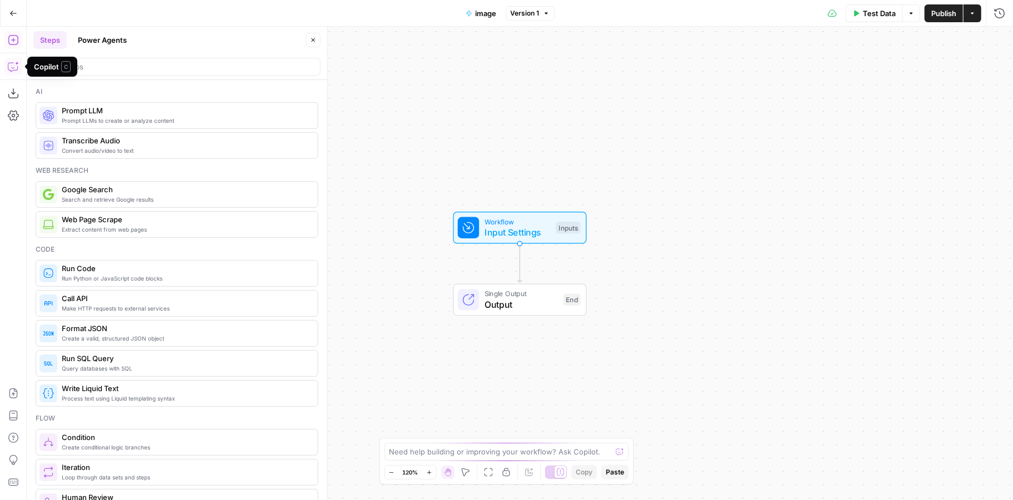
click at [14, 69] on icon "button" at bounding box center [13, 66] width 11 height 11
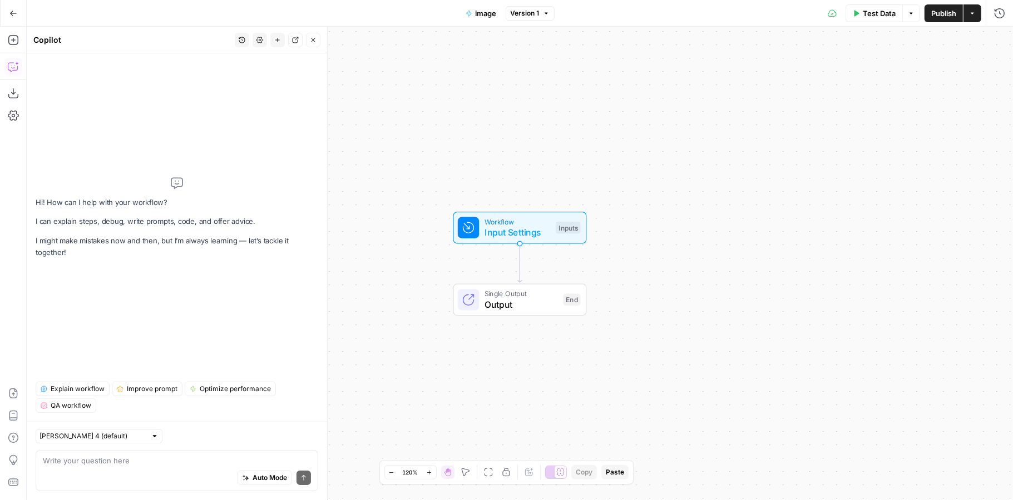
click at [13, 47] on button "Add Steps" at bounding box center [13, 40] width 18 height 18
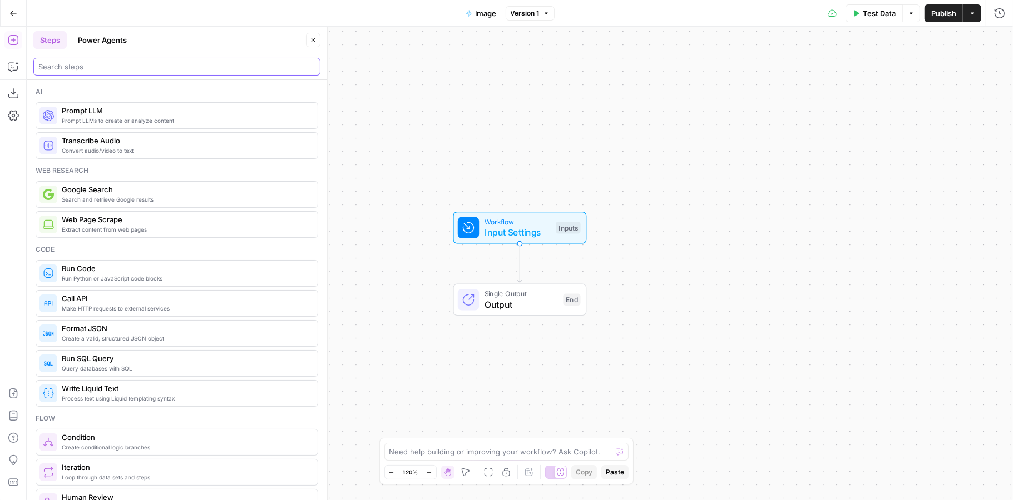
click at [83, 62] on input "search" at bounding box center [176, 66] width 277 height 11
type input "z"
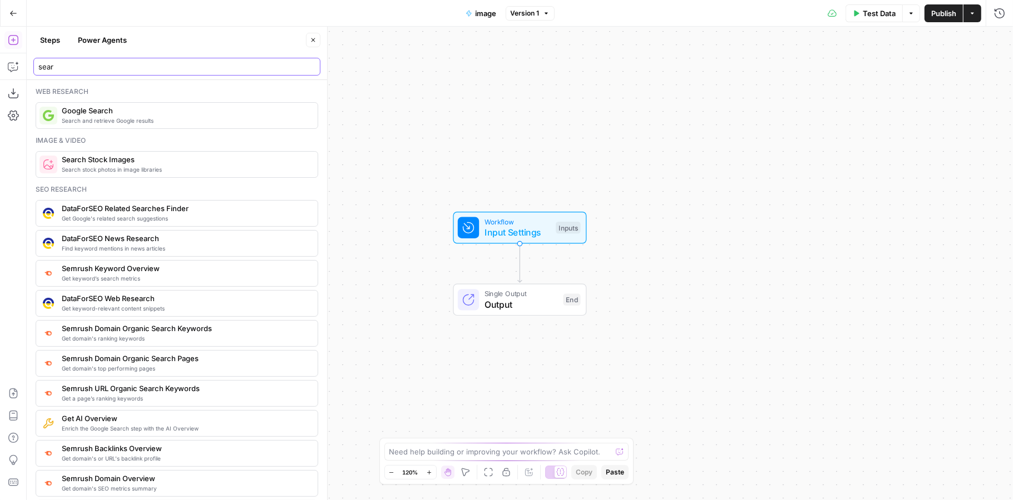
type input "sea"
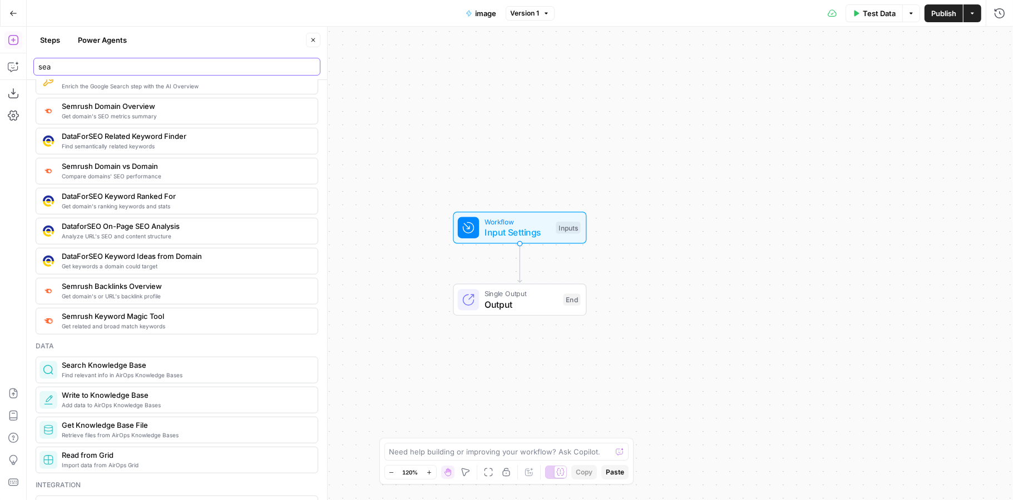
scroll to position [775, 0]
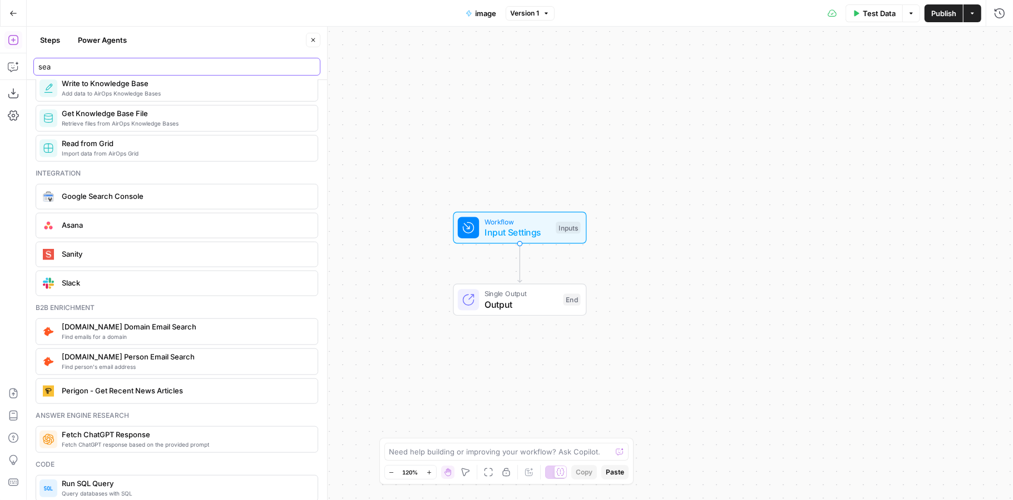
click at [314, 65] on input "sea" at bounding box center [176, 66] width 277 height 11
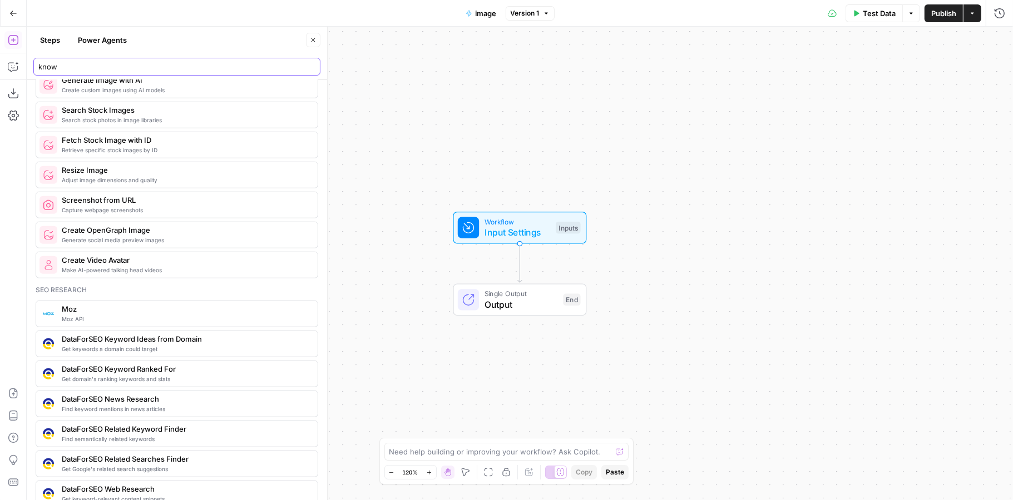
scroll to position [0, 0]
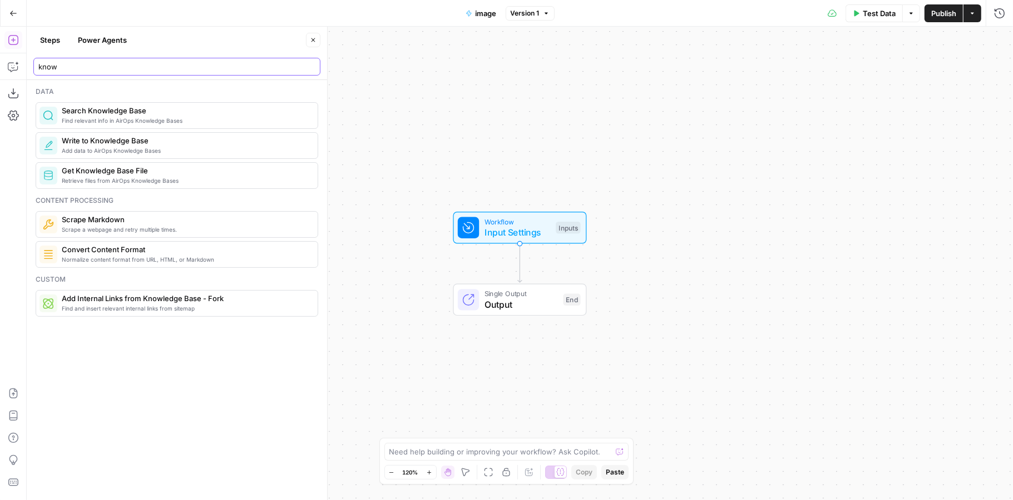
type input "know"
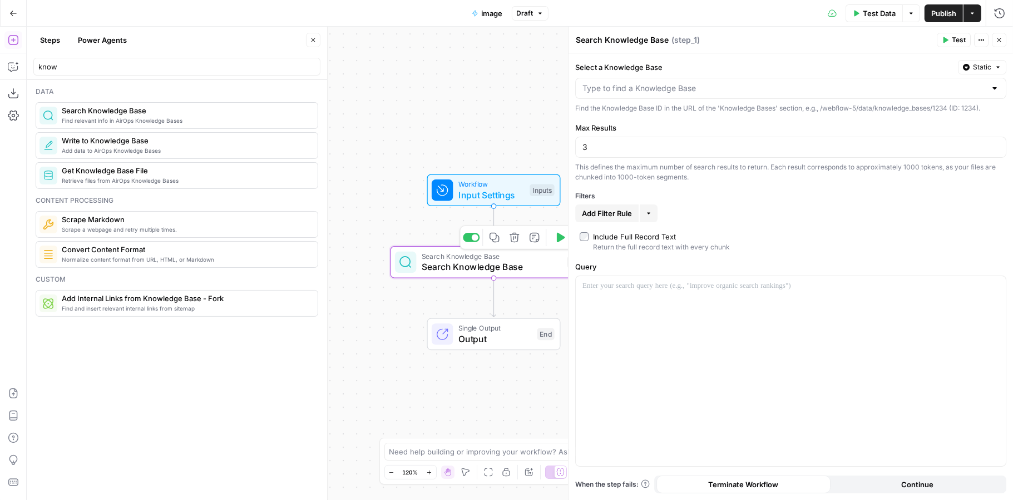
click at [516, 242] on icon "button" at bounding box center [513, 237] width 9 height 9
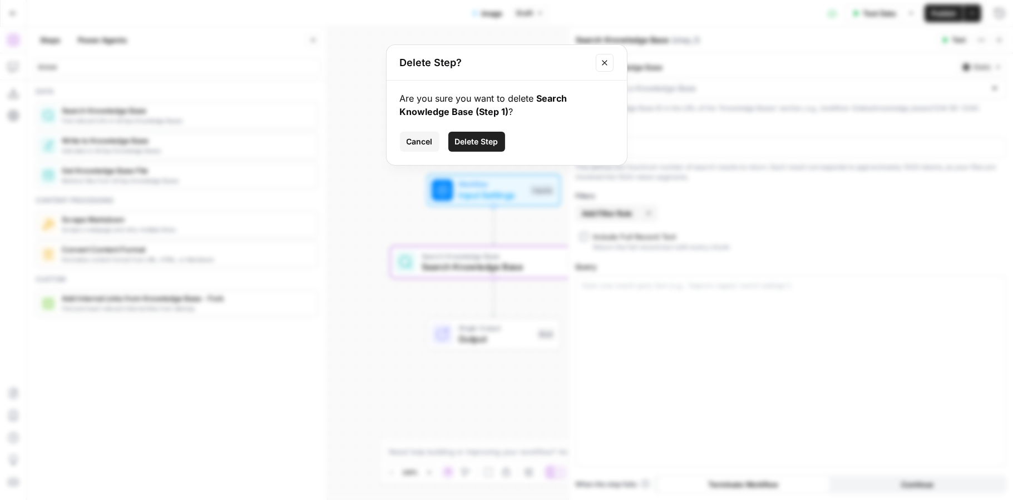
click at [493, 148] on button "Delete Step" at bounding box center [476, 142] width 57 height 20
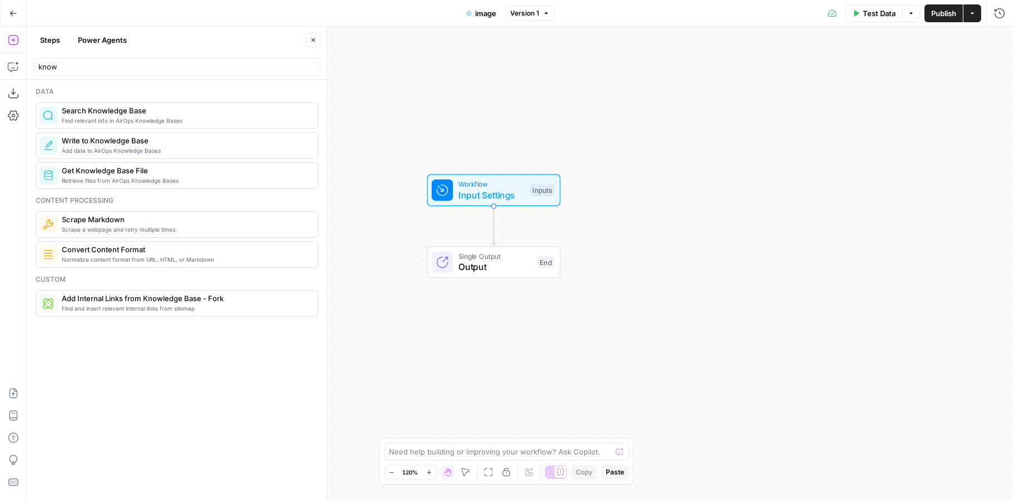
click at [462, 191] on span "Input Settings" at bounding box center [491, 195] width 66 height 13
click at [461, 191] on span "Input Settings" at bounding box center [491, 195] width 66 height 13
click at [778, 81] on span "Add Field" at bounding box center [776, 75] width 32 height 11
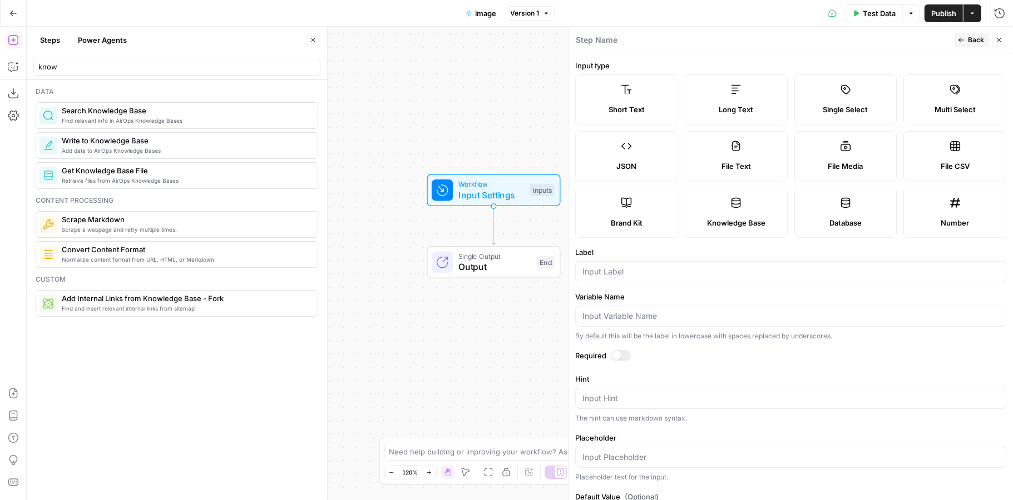
click at [727, 93] on label "Long Text" at bounding box center [736, 100] width 103 height 50
click at [618, 268] on input "Label" at bounding box center [790, 271] width 416 height 11
type input "article"
click at [966, 40] on button "Back" at bounding box center [970, 40] width 35 height 14
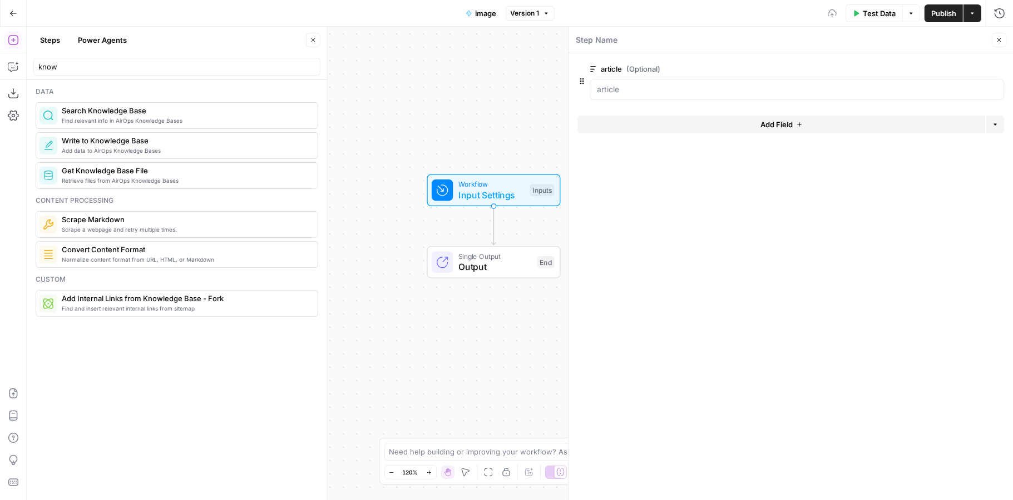
click at [996, 39] on icon "button" at bounding box center [998, 40] width 7 height 7
click at [53, 43] on button "Steps" at bounding box center [49, 40] width 33 height 18
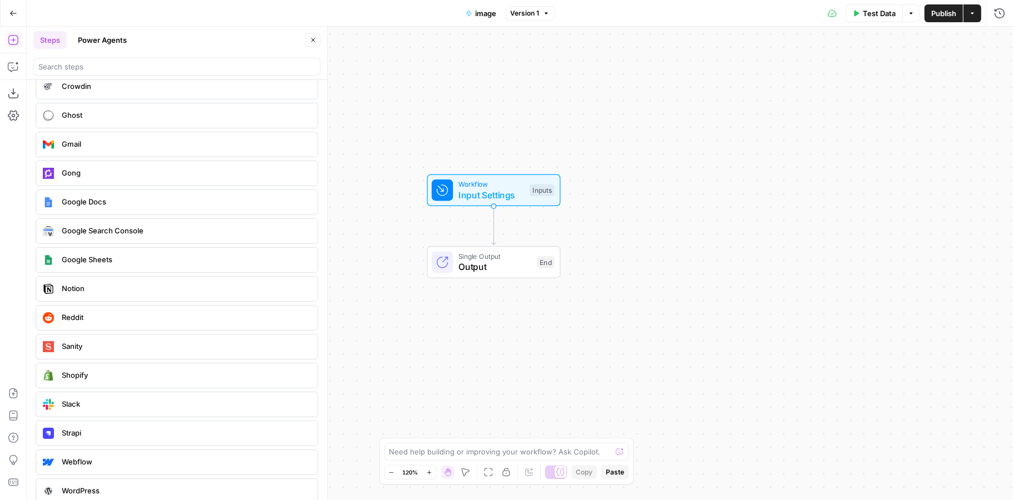
scroll to position [2259, 0]
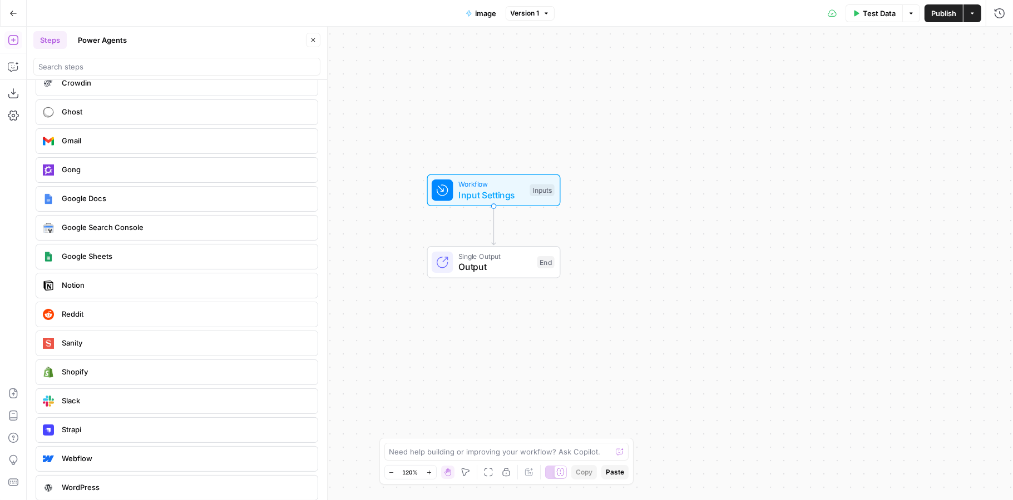
click at [56, 479] on div at bounding box center [48, 488] width 18 height 18
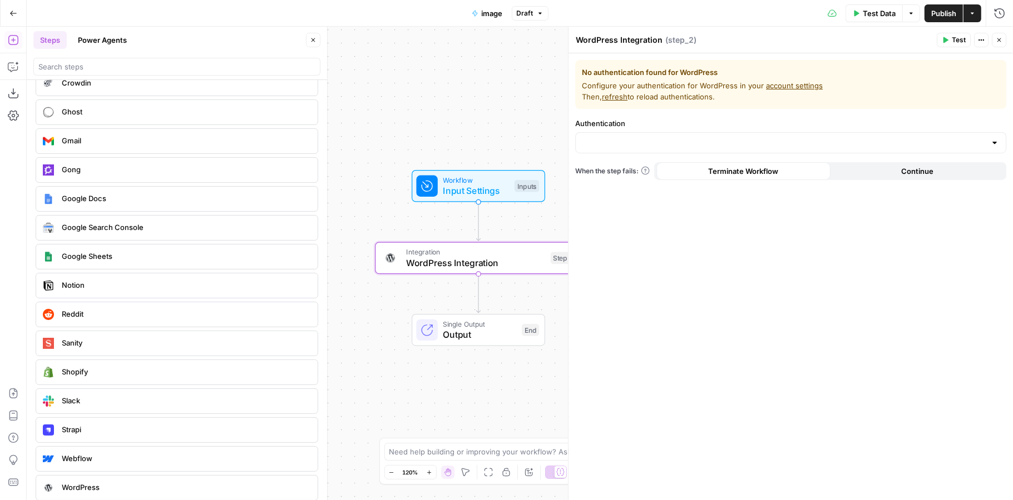
click at [9, 74] on button "Copilot" at bounding box center [13, 67] width 18 height 18
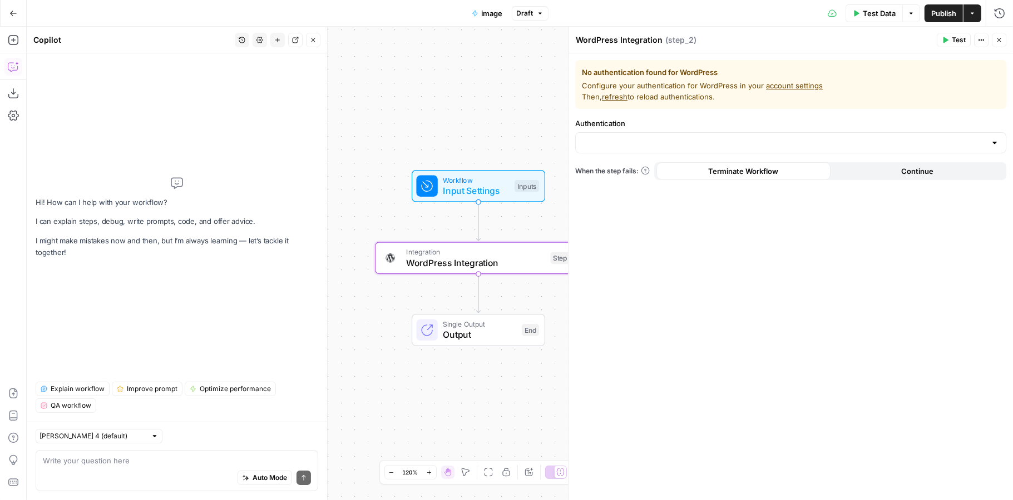
click at [191, 471] on div "Auto Mode Send" at bounding box center [177, 479] width 268 height 24
click at [8, 40] on icon "button" at bounding box center [13, 40] width 10 height 10
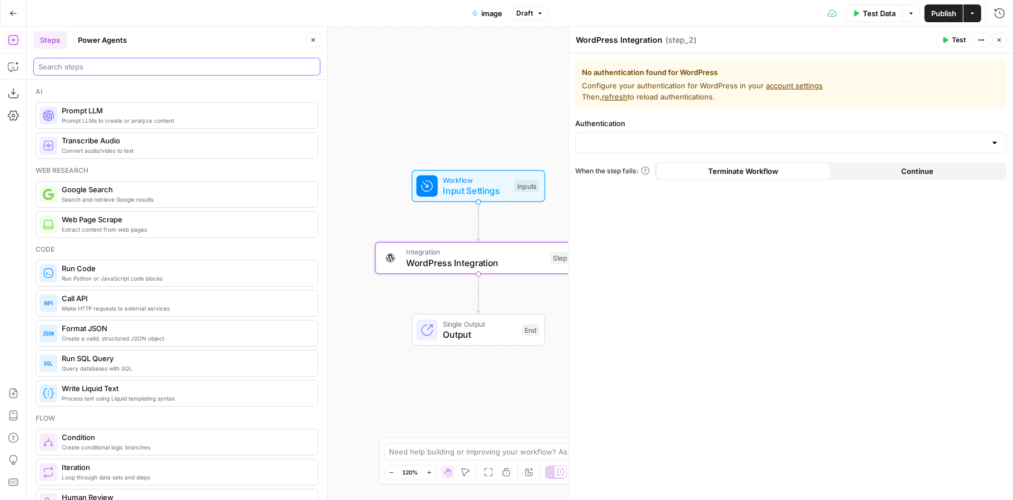
click at [87, 71] on input "search" at bounding box center [176, 66] width 277 height 11
type input "s"
type input "t"
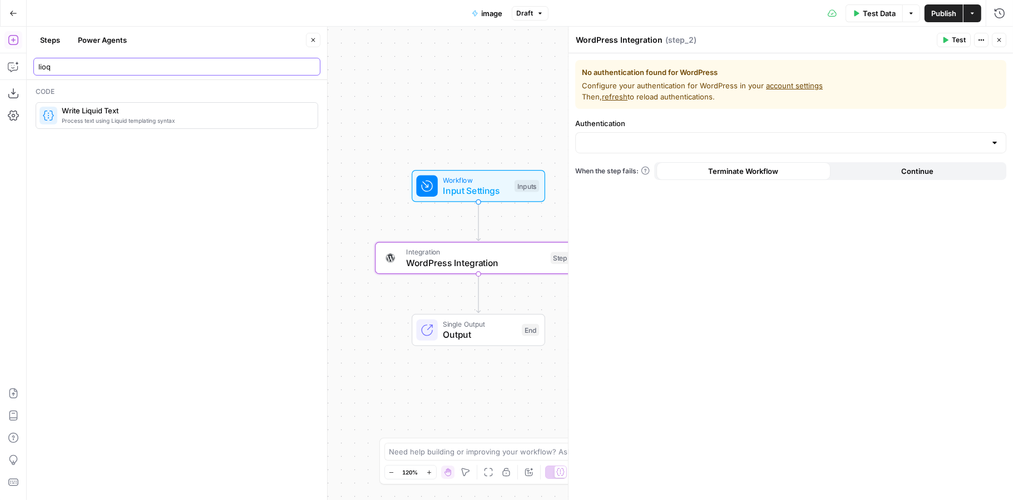
type input "lioq"
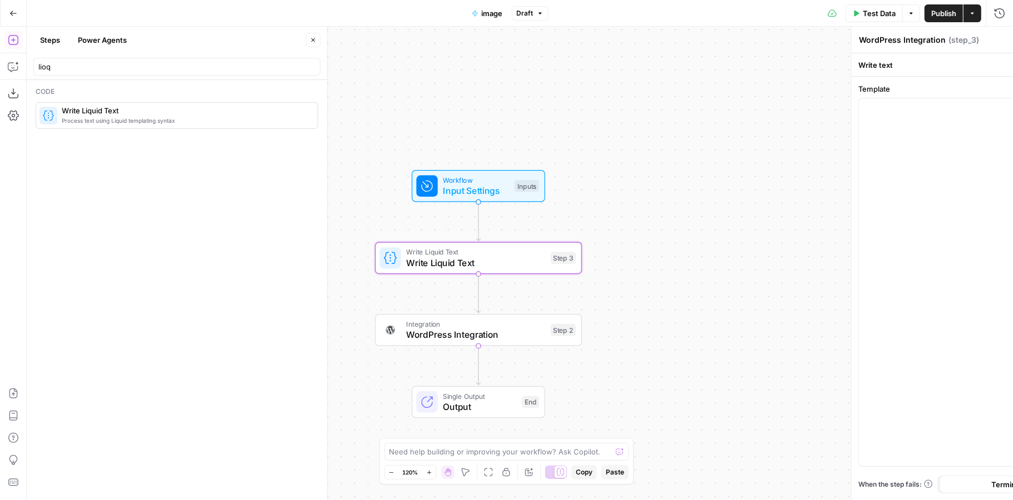
type textarea "Write Liquid Text"
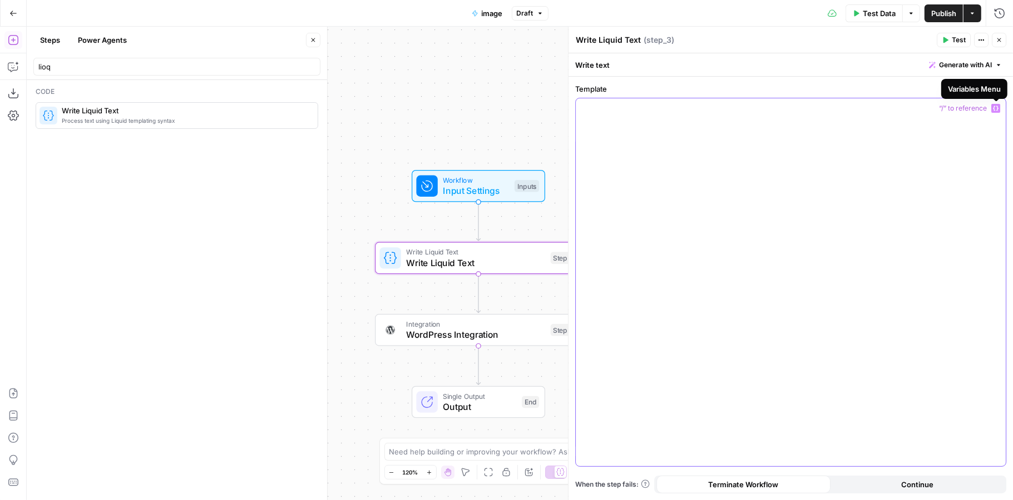
click at [994, 107] on icon "button" at bounding box center [996, 109] width 6 height 6
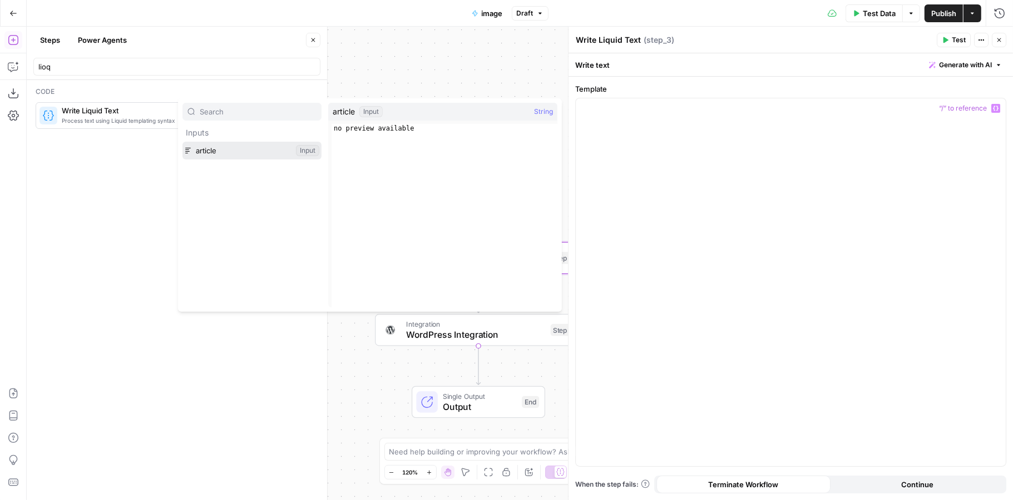
click at [200, 149] on button "Select variable article" at bounding box center [251, 151] width 139 height 18
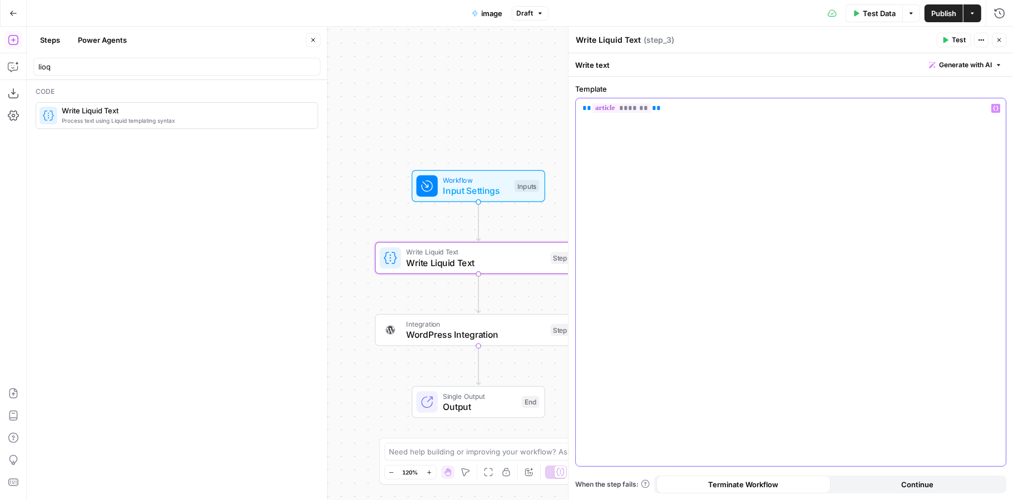
click at [703, 118] on div "** ******* **" at bounding box center [791, 282] width 430 height 368
click at [503, 237] on icon "button" at bounding box center [499, 233] width 11 height 11
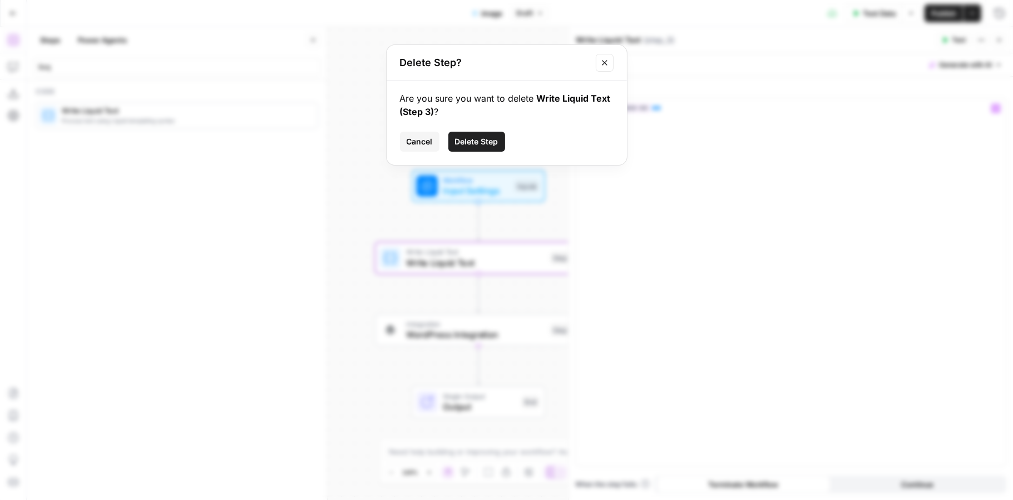
click at [480, 145] on span "Delete Step" at bounding box center [476, 141] width 43 height 11
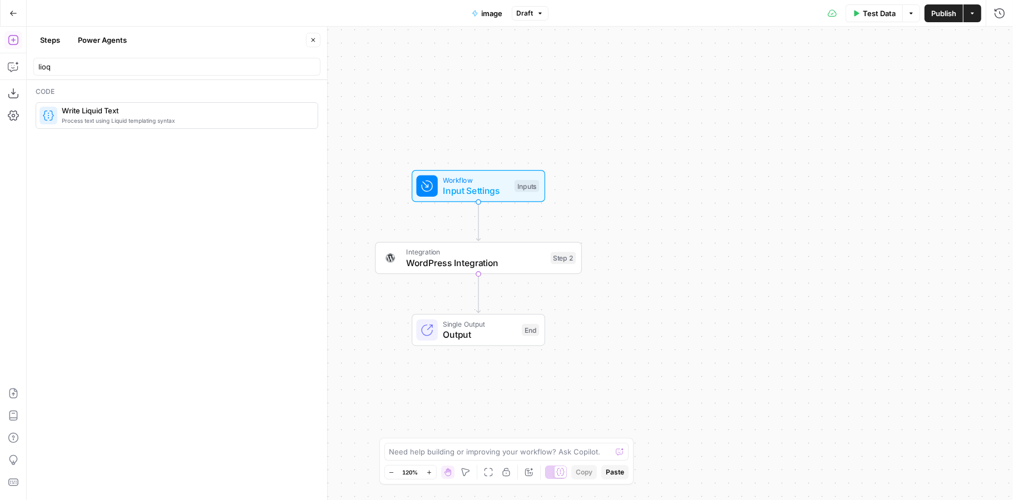
click at [939, 21] on button "Publish" at bounding box center [943, 13] width 38 height 18
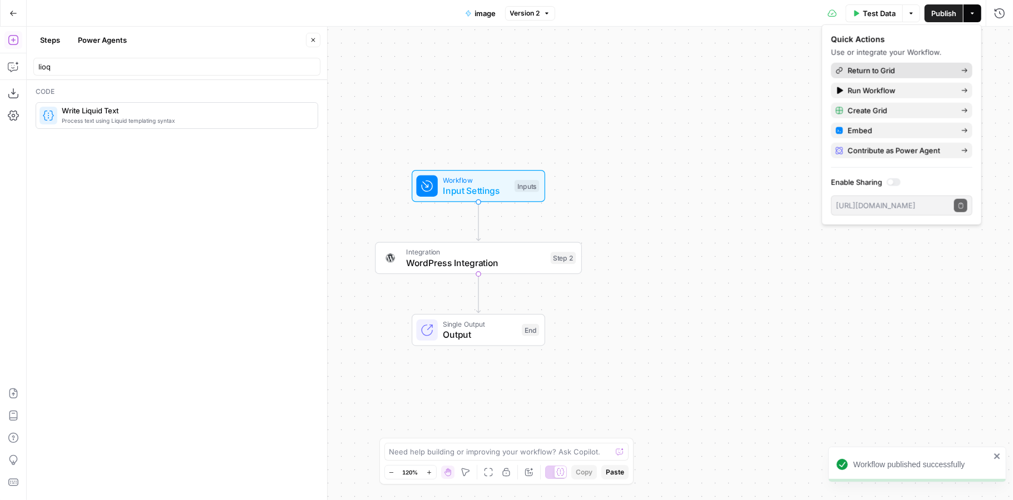
click at [876, 68] on span "Return to Grid" at bounding box center [899, 70] width 105 height 11
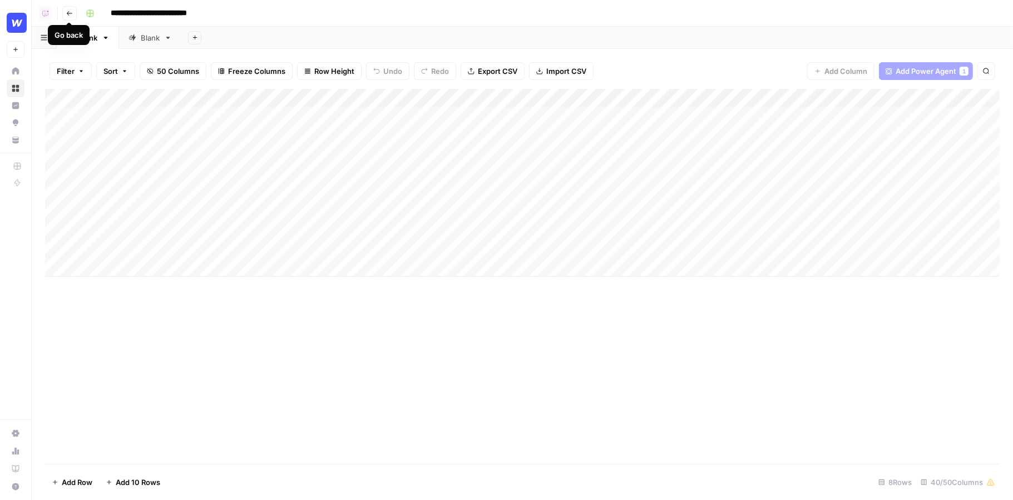
click at [68, 11] on icon "button" at bounding box center [69, 13] width 7 height 7
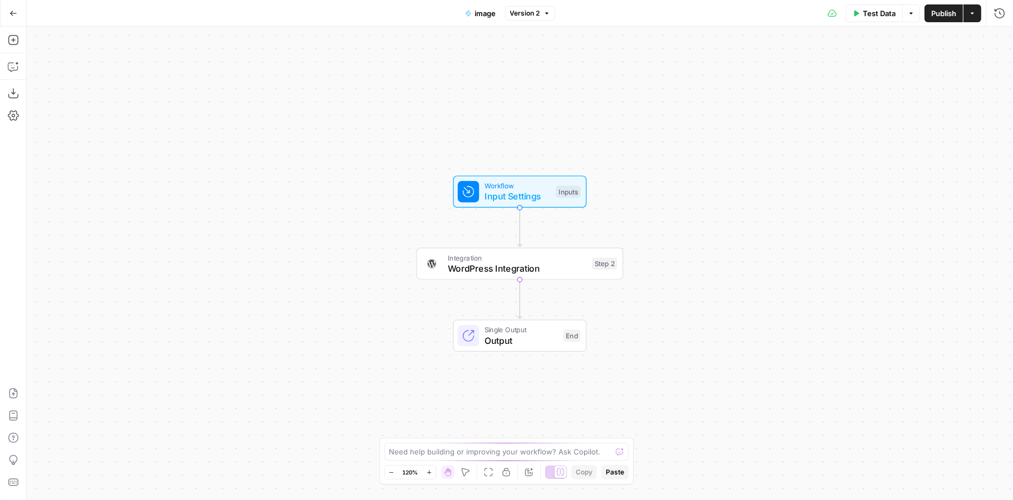
click at [12, 23] on div "Go Back" at bounding box center [13, 13] width 27 height 26
click at [12, 17] on button "Go Back" at bounding box center [13, 13] width 20 height 20
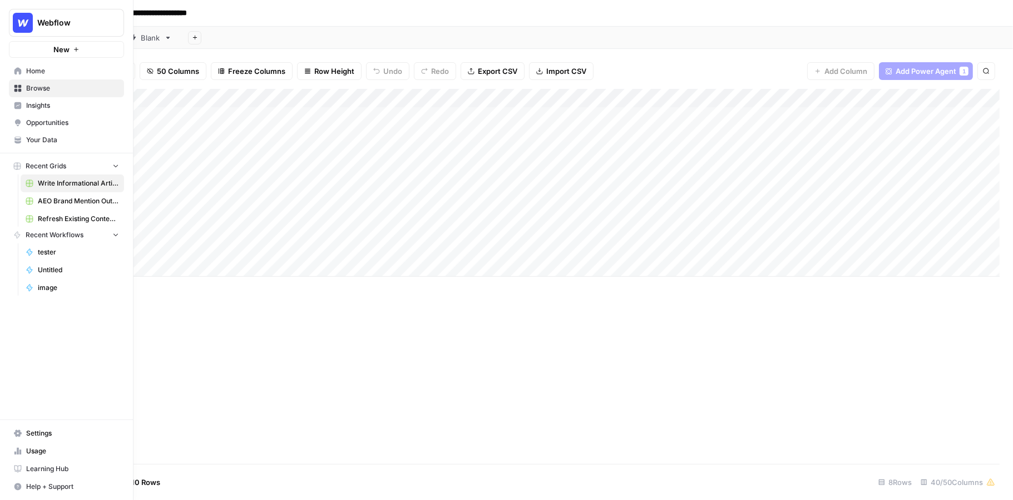
click at [21, 85] on icon at bounding box center [18, 89] width 8 height 8
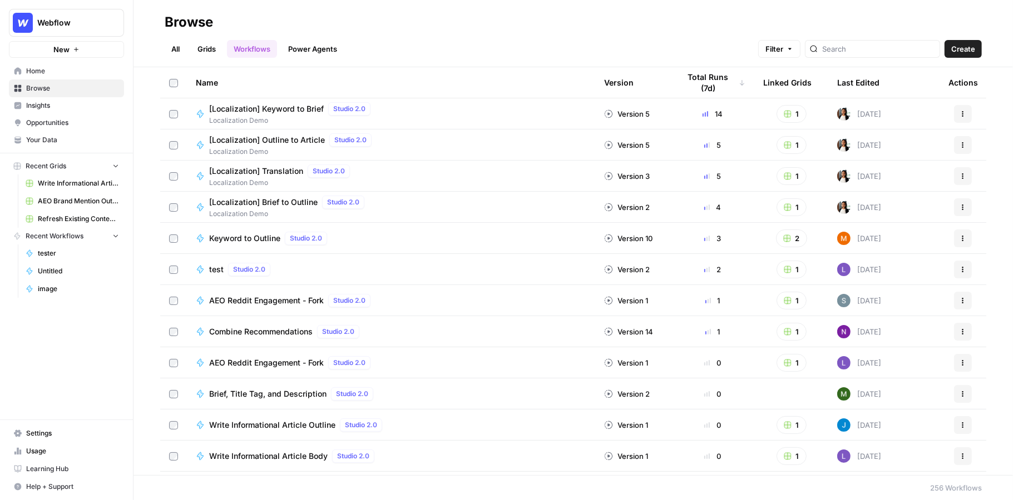
click at [206, 46] on link "Grids" at bounding box center [207, 49] width 32 height 18
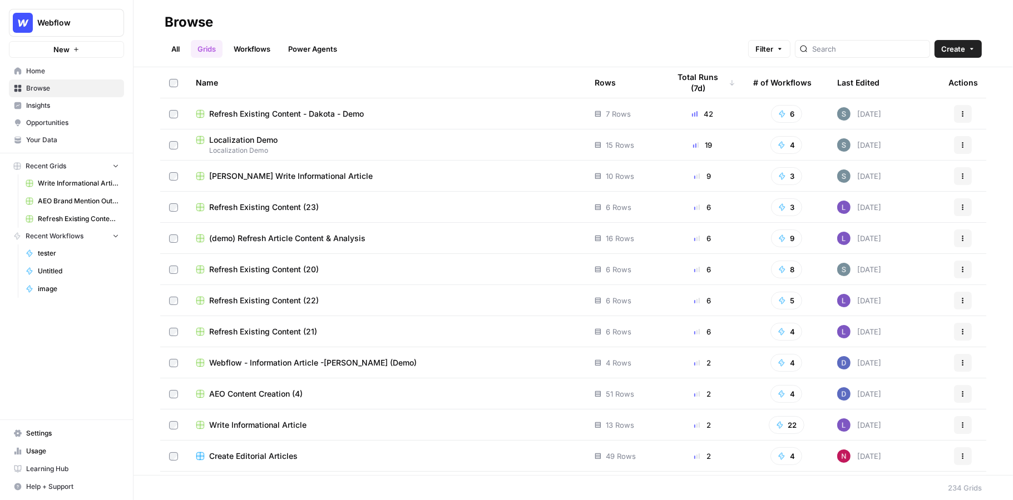
click at [933, 58] on header "Browse All Grids Workflows Power Agents Filter Create" at bounding box center [572, 33] width 879 height 67
click at [937, 46] on button "Create" at bounding box center [957, 49] width 47 height 18
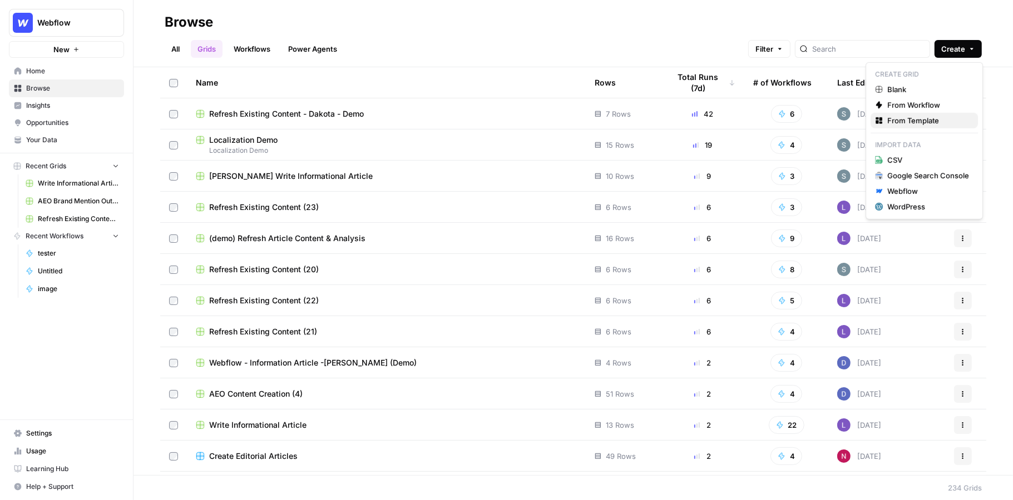
click at [895, 121] on span "From Template" at bounding box center [928, 120] width 82 height 11
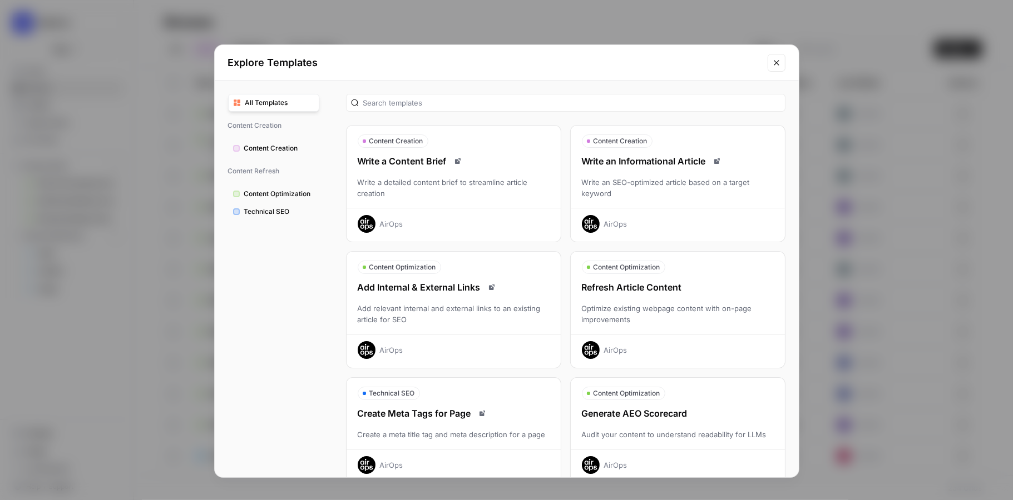
click at [644, 307] on div "Optimize existing webpage content with on-page improvements" at bounding box center [678, 314] width 214 height 22
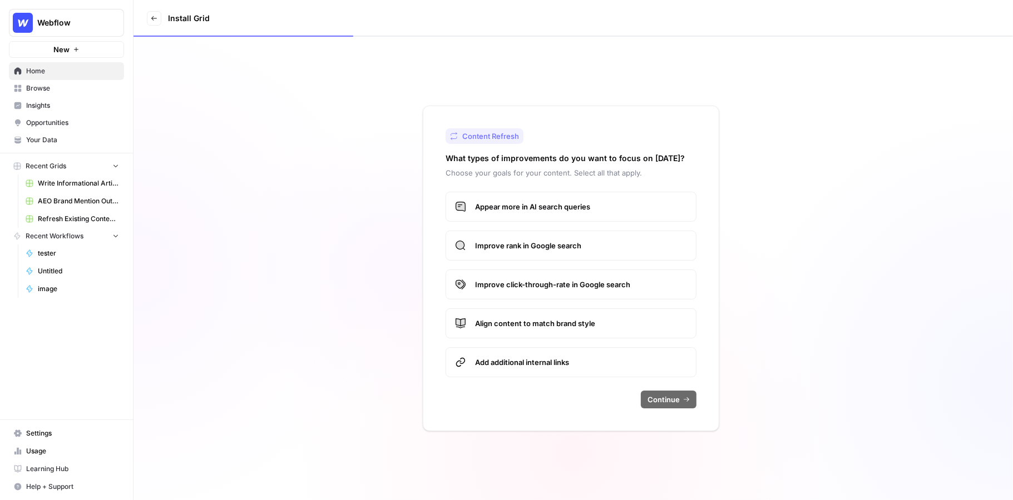
click at [568, 204] on span "Appear more in AI search queries" at bounding box center [581, 206] width 212 height 11
click at [662, 407] on div "Content Refresh What types of improvements do you want to focus on today? Choos…" at bounding box center [571, 269] width 296 height 326
click at [670, 399] on span "Continue" at bounding box center [663, 399] width 32 height 11
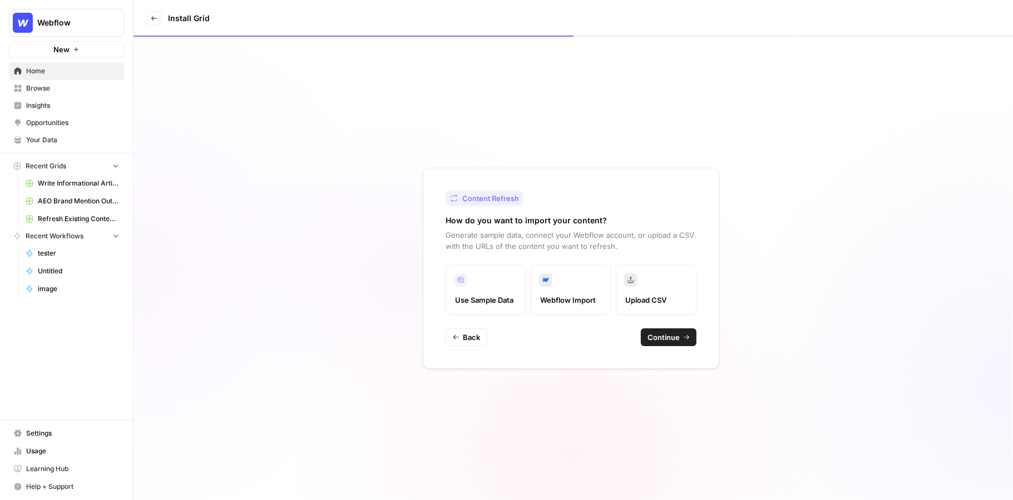
click at [676, 342] on span "Continue" at bounding box center [663, 337] width 32 height 11
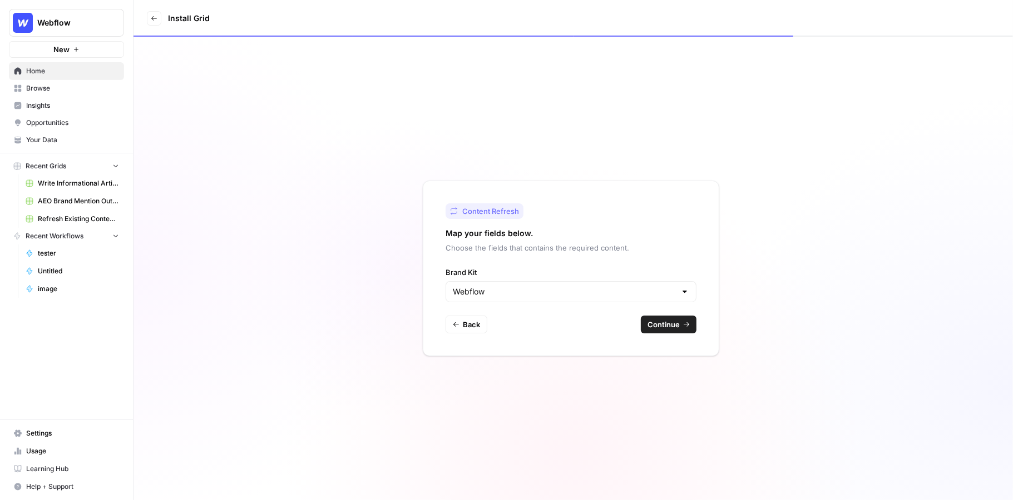
click at [666, 327] on span "Continue" at bounding box center [663, 324] width 32 height 11
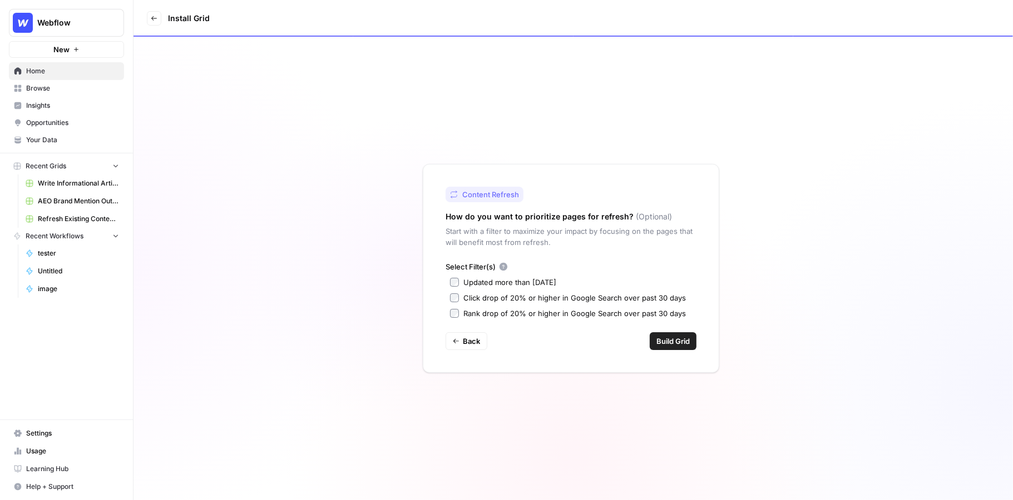
click at [498, 317] on div "Rank drop of 20% or higher in Google Search over past 30 days" at bounding box center [574, 313] width 222 height 11
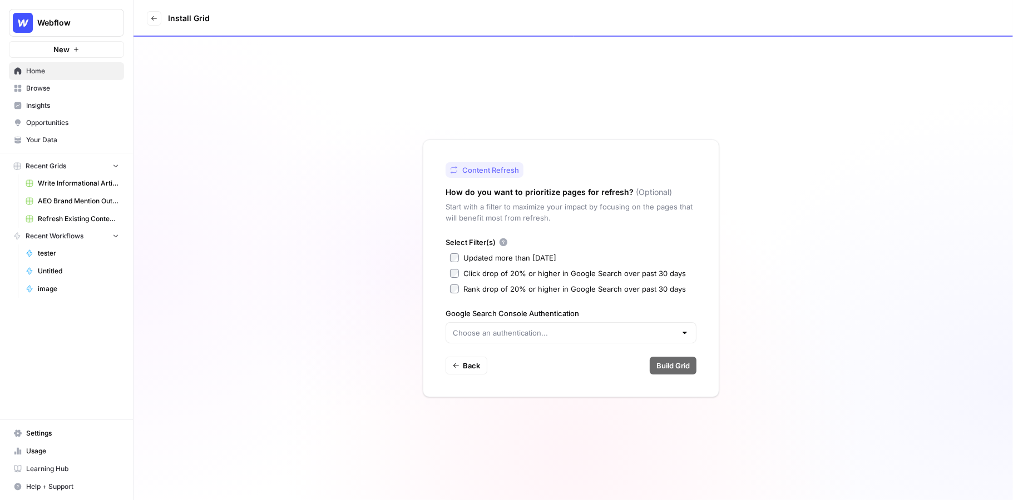
click at [498, 324] on div at bounding box center [570, 333] width 251 height 21
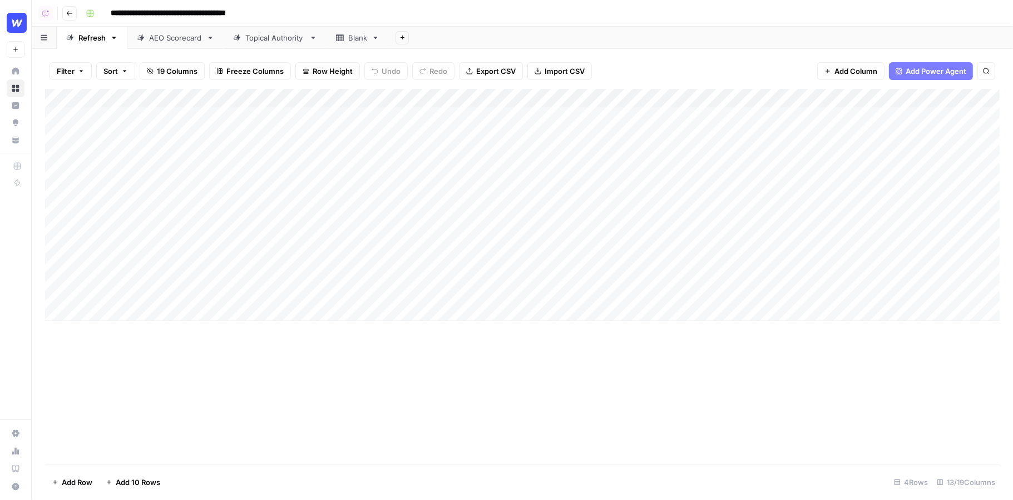
click at [151, 136] on div "Add Column" at bounding box center [522, 205] width 954 height 232
click at [429, 30] on div "Add Sheet" at bounding box center [701, 38] width 624 height 22
click at [490, 117] on div "Add Column" at bounding box center [522, 205] width 954 height 232
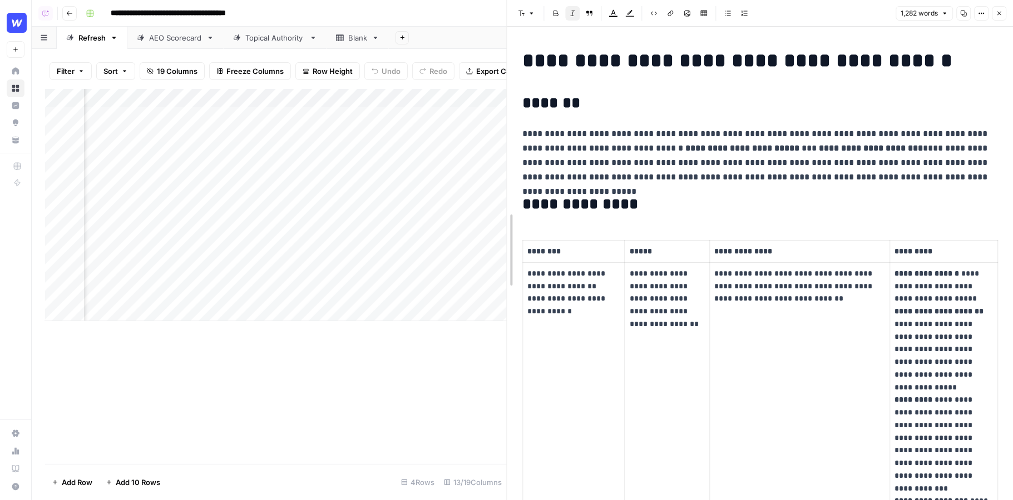
drag, startPoint x: 507, startPoint y: 139, endPoint x: 400, endPoint y: 139, distance: 106.8
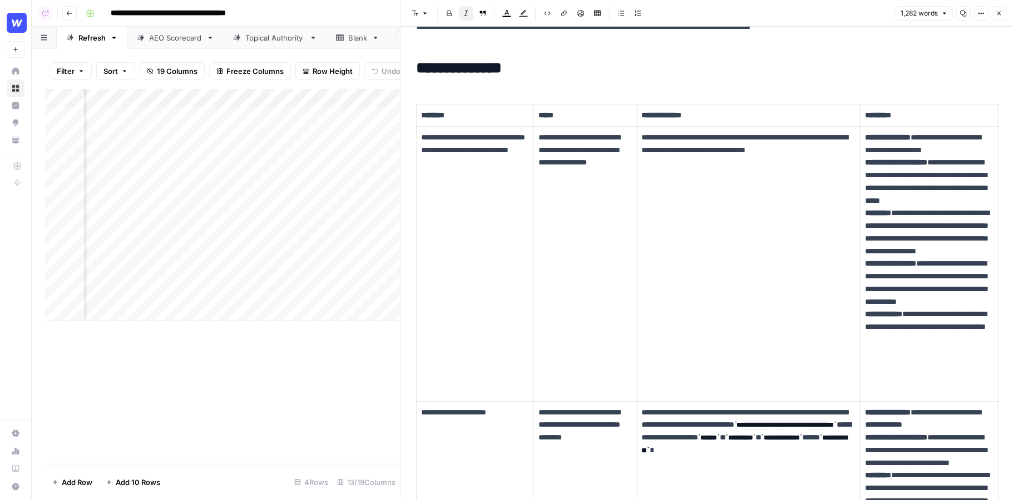
scroll to position [151, 0]
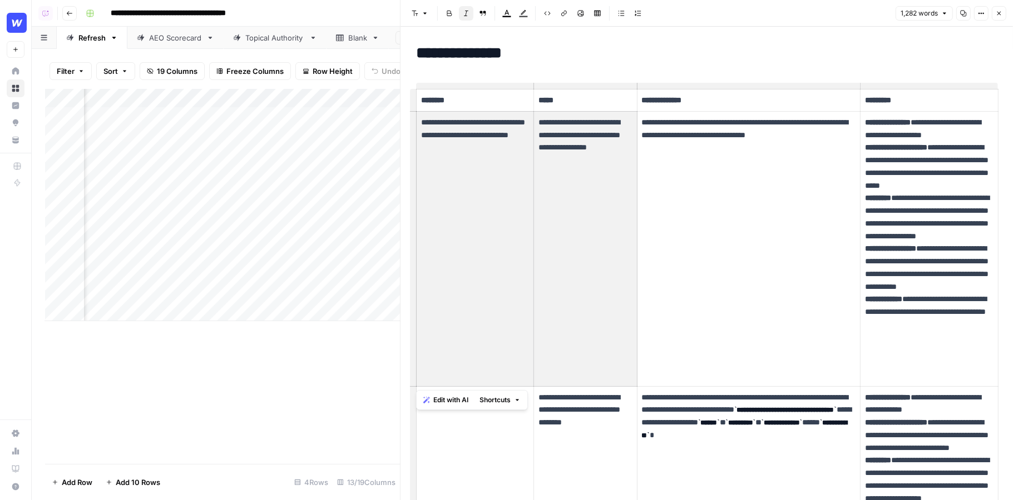
drag, startPoint x: 618, startPoint y: 166, endPoint x: 522, endPoint y: 107, distance: 112.6
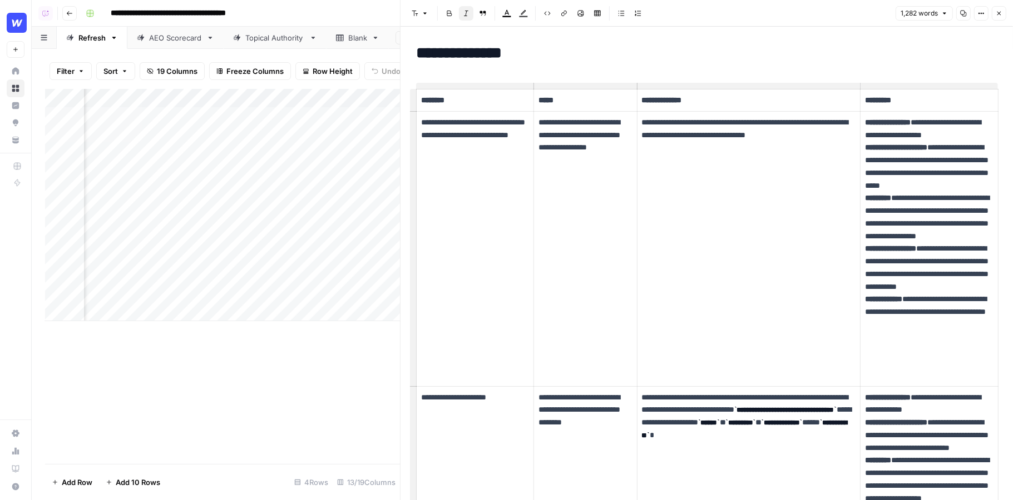
click at [721, 161] on td "**********" at bounding box center [748, 248] width 223 height 275
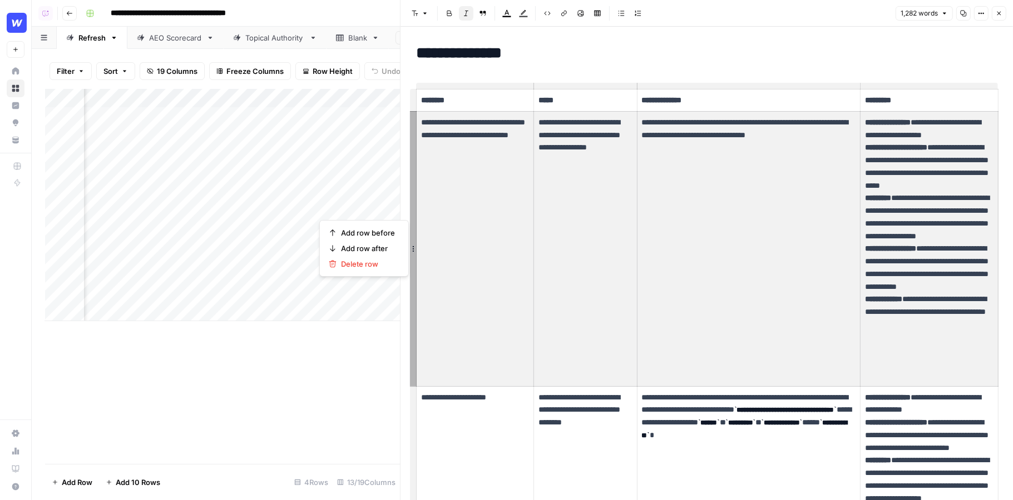
drag, startPoint x: 954, startPoint y: 369, endPoint x: 500, endPoint y: 246, distance: 470.2
click at [500, 246] on tr "**********" at bounding box center [707, 248] width 582 height 275
click at [609, 234] on td "**********" at bounding box center [585, 248] width 103 height 275
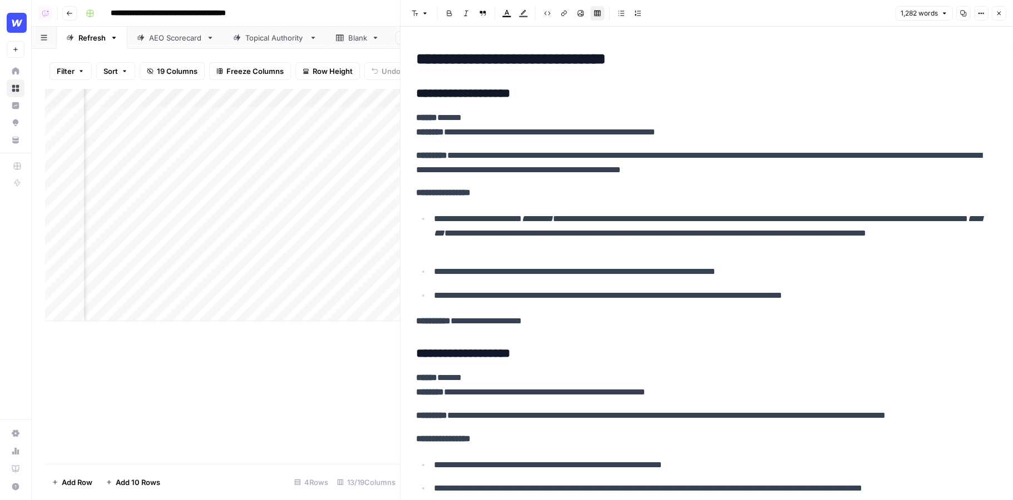
scroll to position [1451, 0]
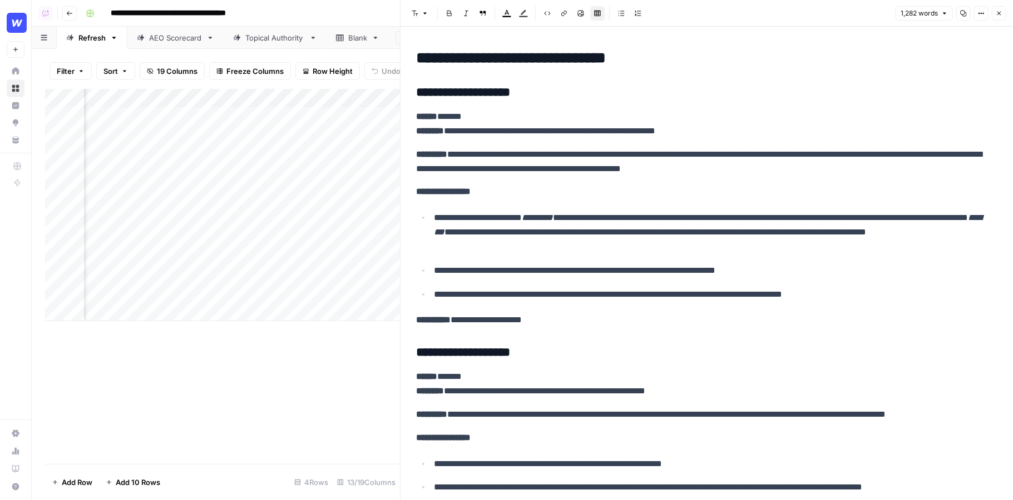
drag, startPoint x: 498, startPoint y: 111, endPoint x: 382, endPoint y: 110, distance: 115.7
click at [382, 110] on body "**********" at bounding box center [506, 250] width 1013 height 500
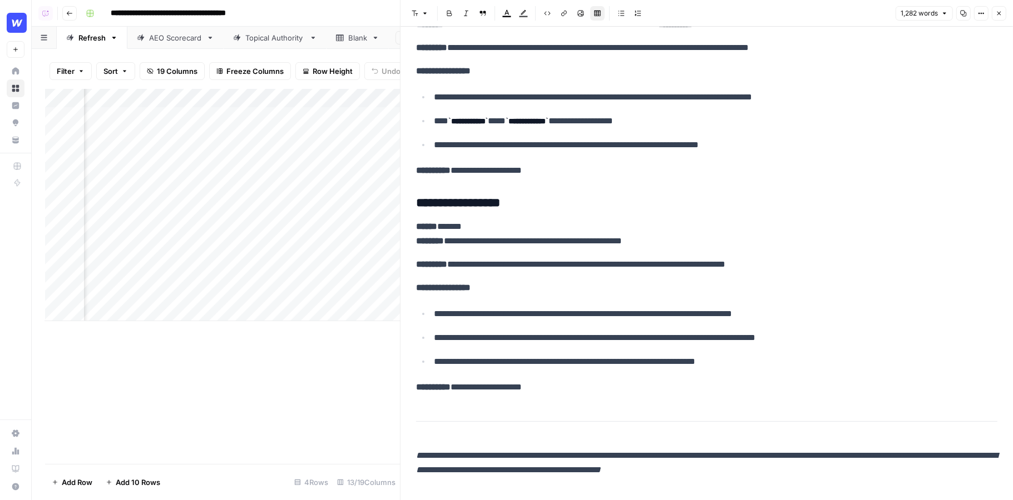
scroll to position [2742, 0]
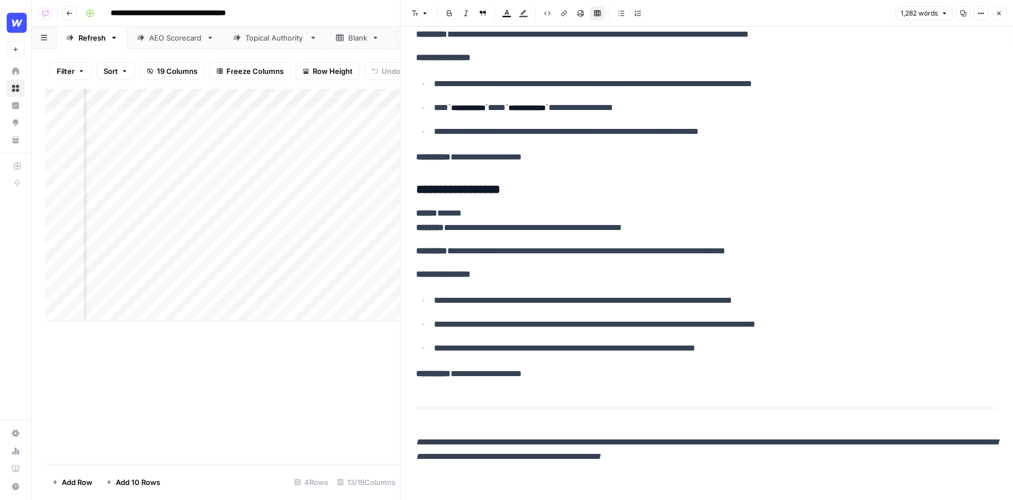
click at [1000, 12] on icon "button" at bounding box center [998, 13] width 7 height 7
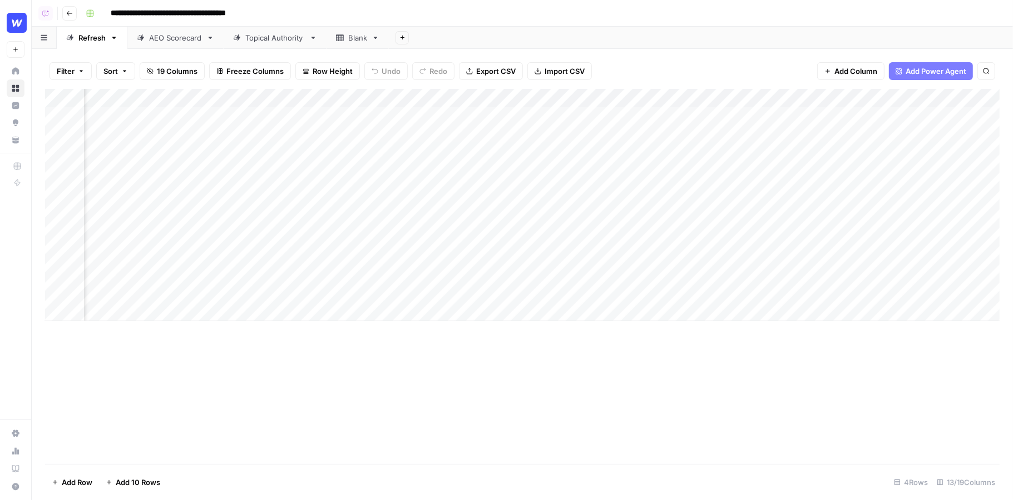
scroll to position [0, 616]
click at [920, 117] on div "Add Column" at bounding box center [522, 205] width 954 height 232
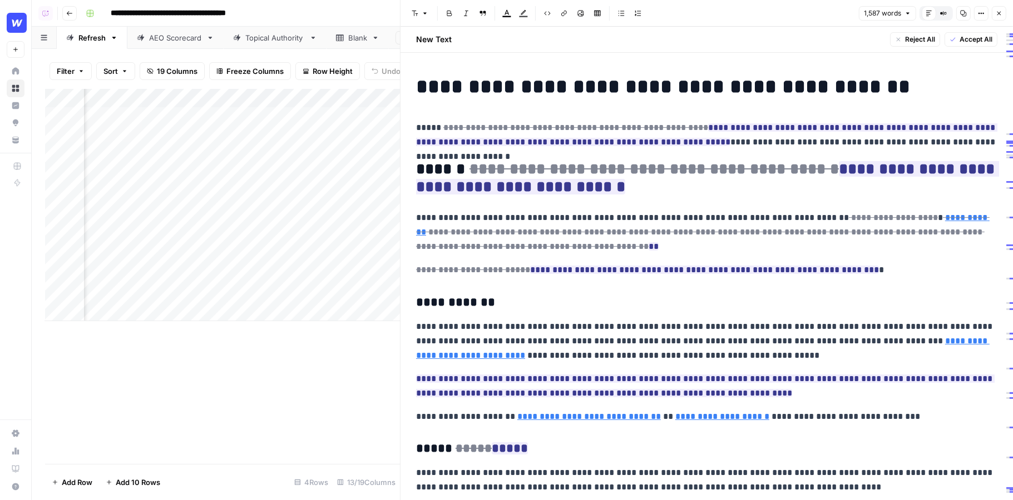
click at [999, 12] on icon "button" at bounding box center [998, 13] width 7 height 7
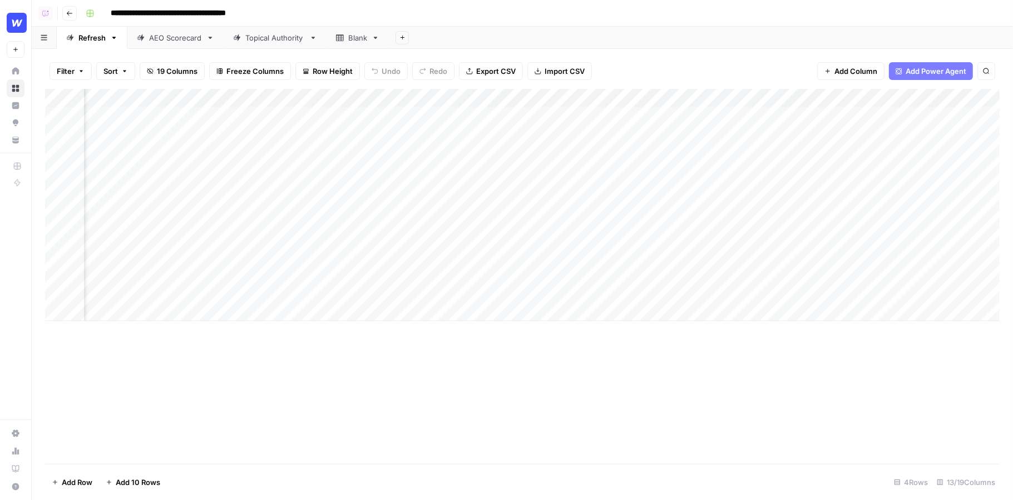
scroll to position [0, 686]
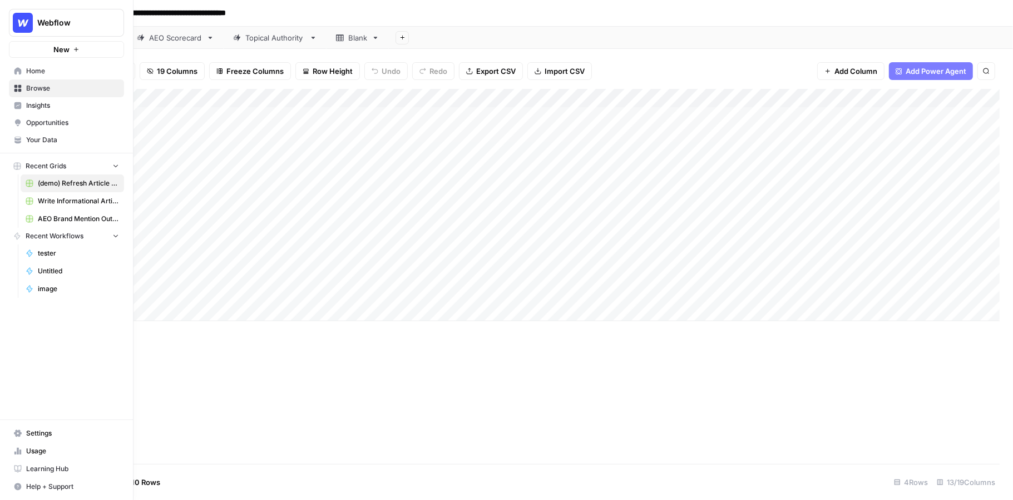
click at [38, 108] on span "Insights" at bounding box center [72, 106] width 93 height 10
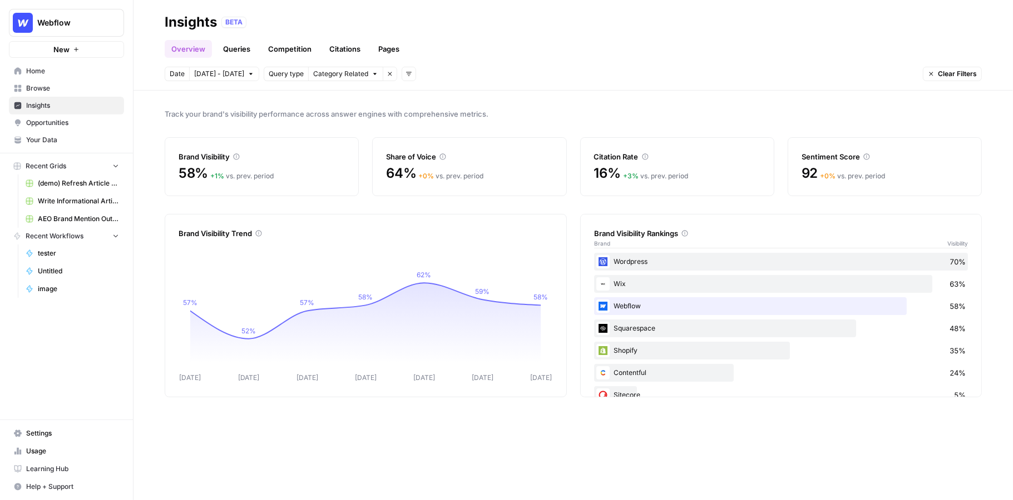
click at [235, 49] on link "Queries" at bounding box center [236, 49] width 41 height 18
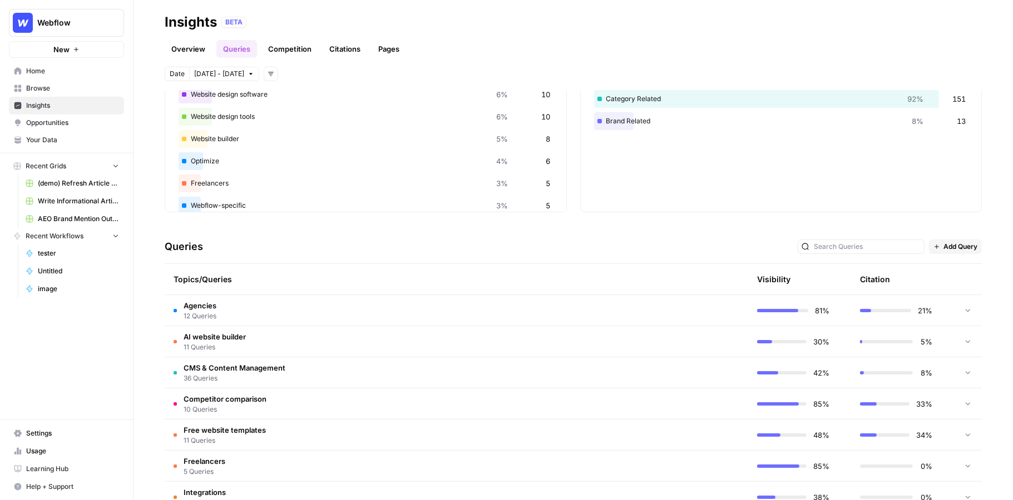
scroll to position [156, 0]
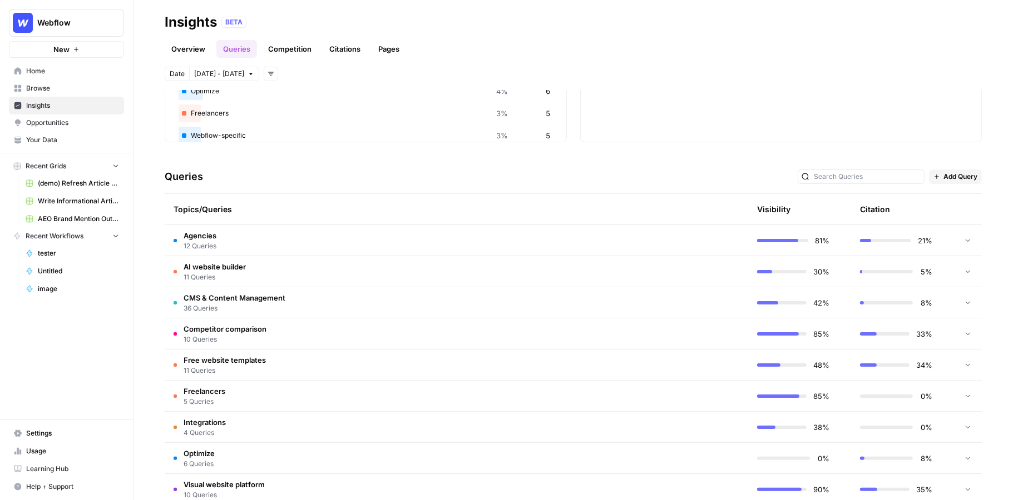
click at [282, 235] on td "Agencies 12 Queries" at bounding box center [404, 240] width 478 height 31
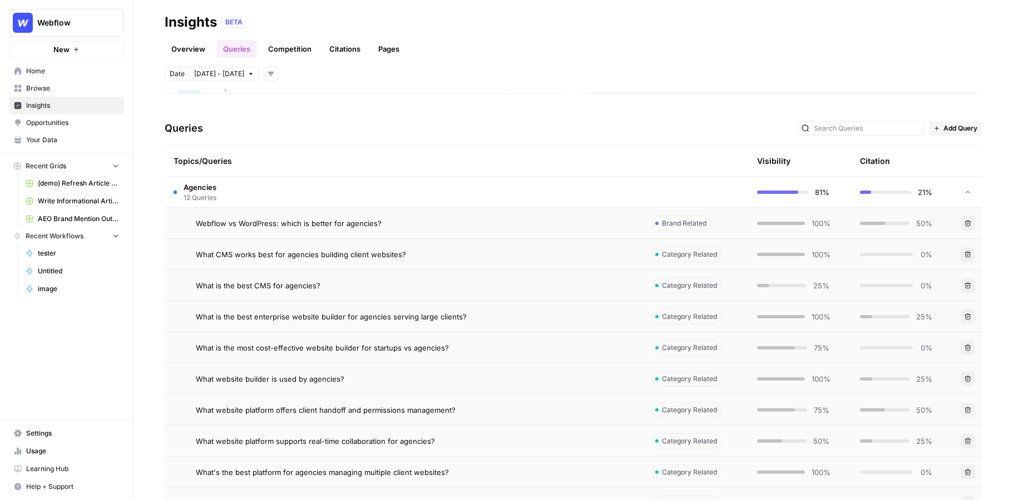
scroll to position [201, 0]
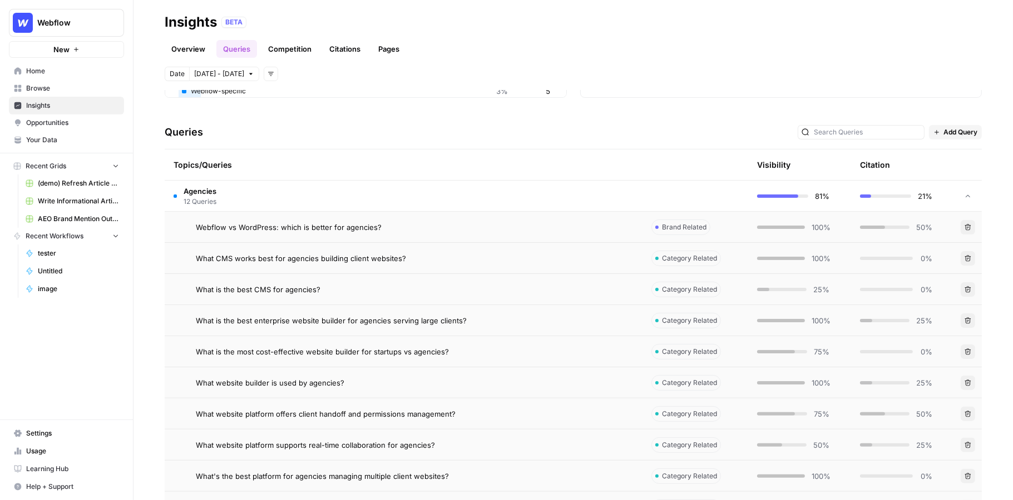
click at [287, 222] on span "Webflow vs WordPress: which is better for agencies?" at bounding box center [289, 227] width 186 height 11
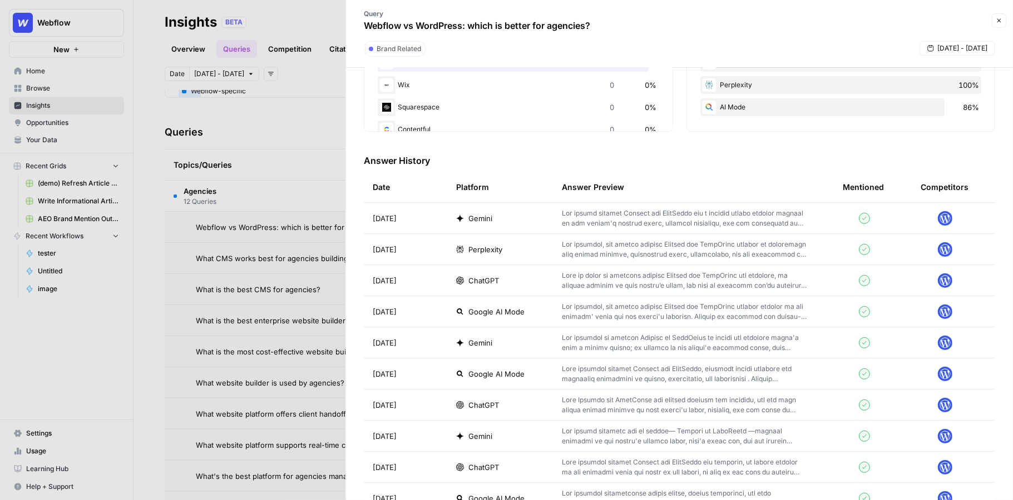
scroll to position [263, 0]
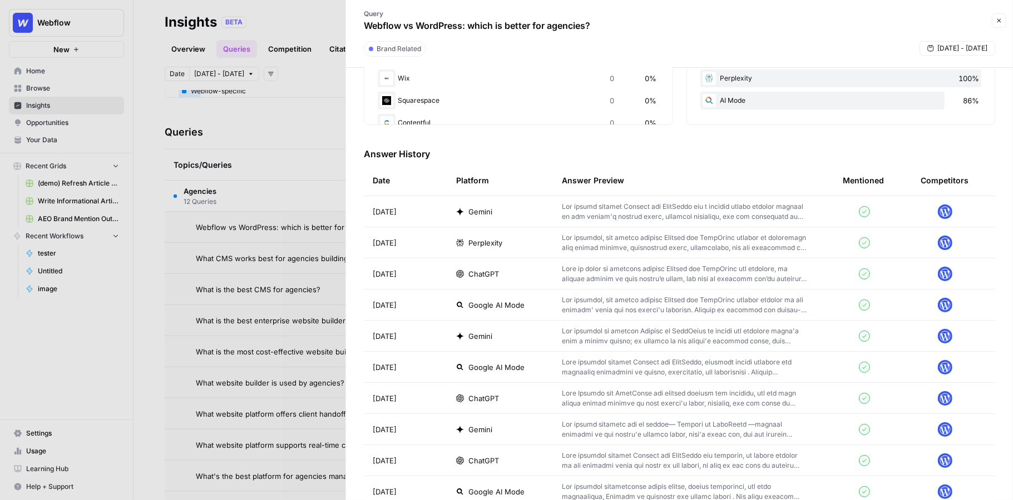
drag, startPoint x: 673, startPoint y: 231, endPoint x: 675, endPoint y: 214, distance: 17.4
click at [638, 204] on p at bounding box center [684, 212] width 245 height 20
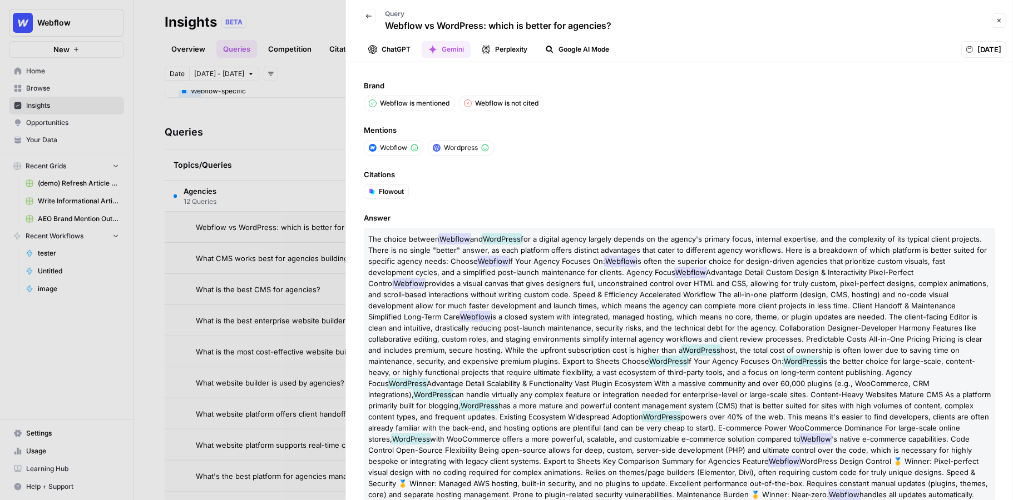
click at [392, 49] on button "ChatGPT" at bounding box center [389, 49] width 56 height 17
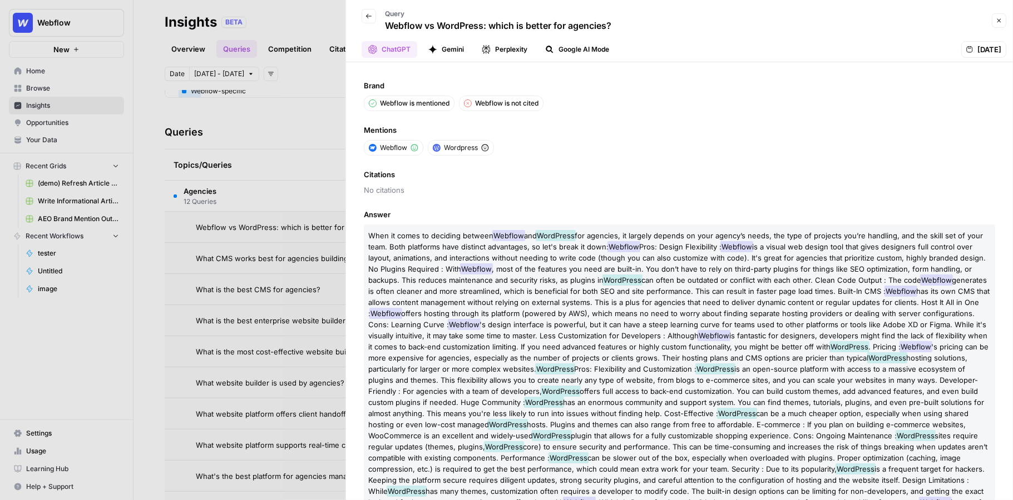
click at [537, 47] on ul "ChatGPT Gemini Perplexity Google AI Mode" at bounding box center [488, 49] width 254 height 17
click at [574, 47] on button "Google AI Mode" at bounding box center [576, 49] width 77 height 17
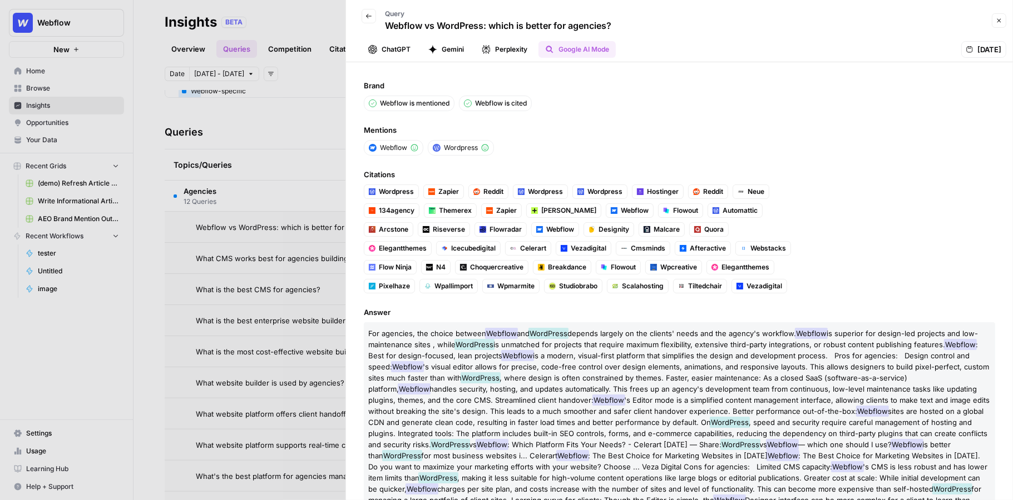
click at [1003, 17] on button "Close" at bounding box center [998, 20] width 14 height 14
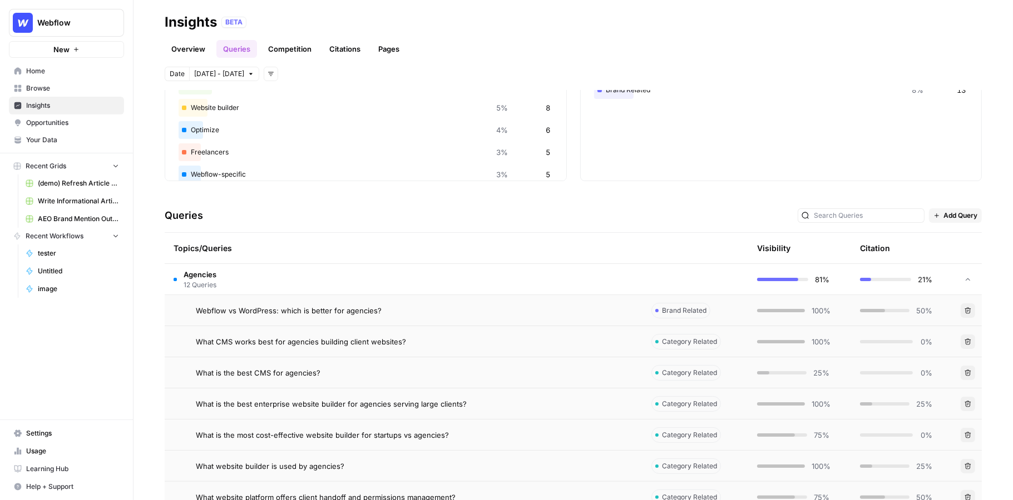
scroll to position [101, 0]
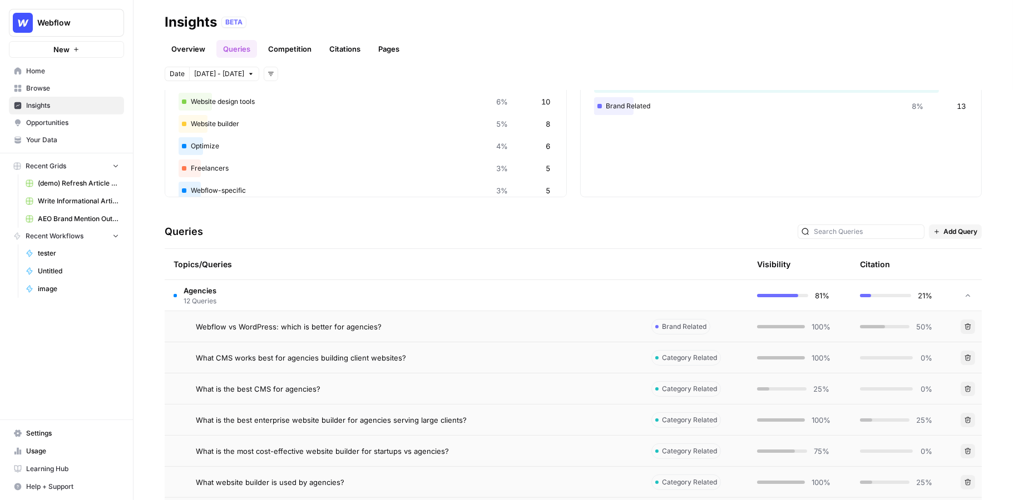
click at [948, 233] on span "Add Query" at bounding box center [960, 232] width 34 height 10
click at [296, 47] on link "Competition" at bounding box center [289, 49] width 57 height 18
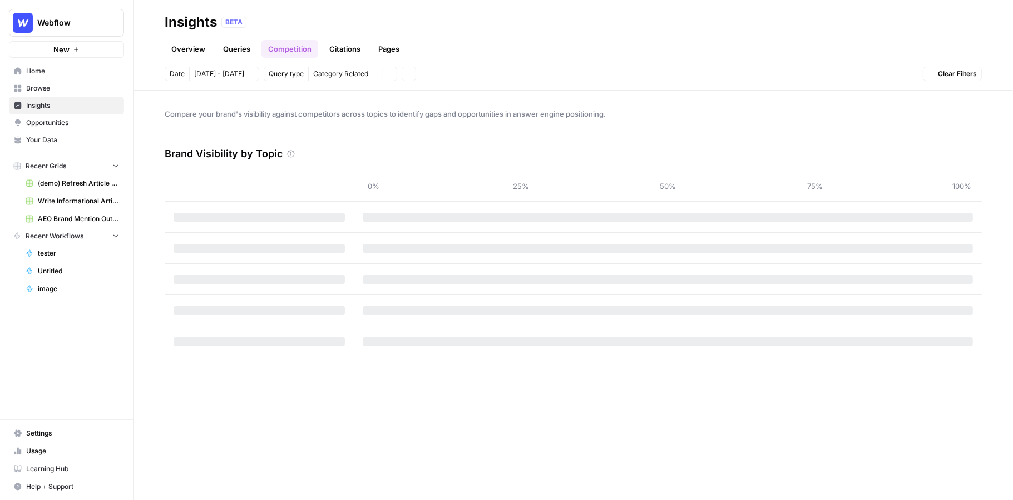
click at [341, 49] on link "Citations" at bounding box center [345, 49] width 44 height 18
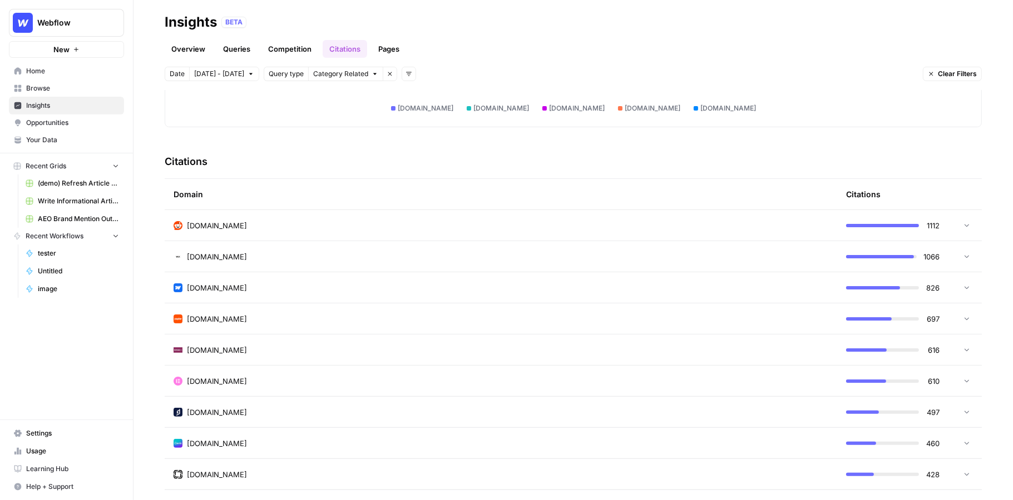
scroll to position [245, 0]
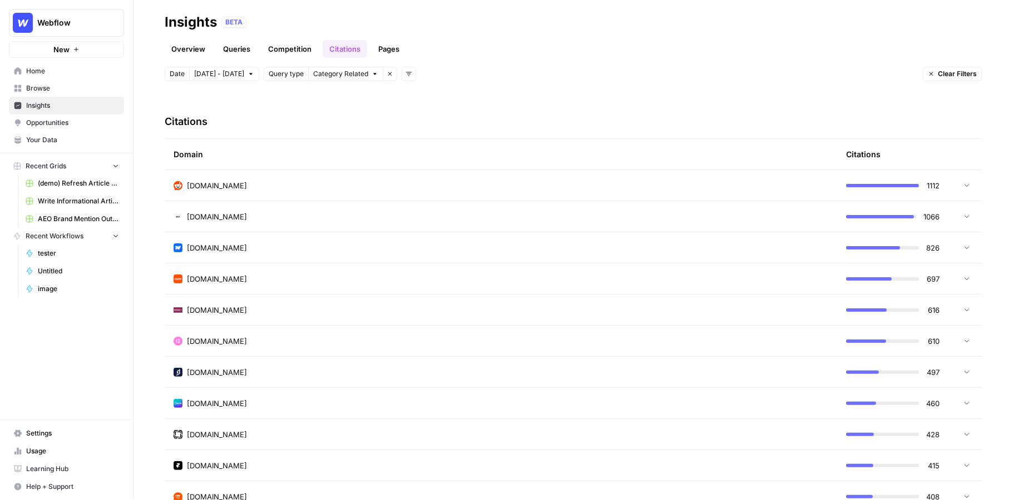
click at [389, 46] on link "Pages" at bounding box center [388, 49] width 34 height 18
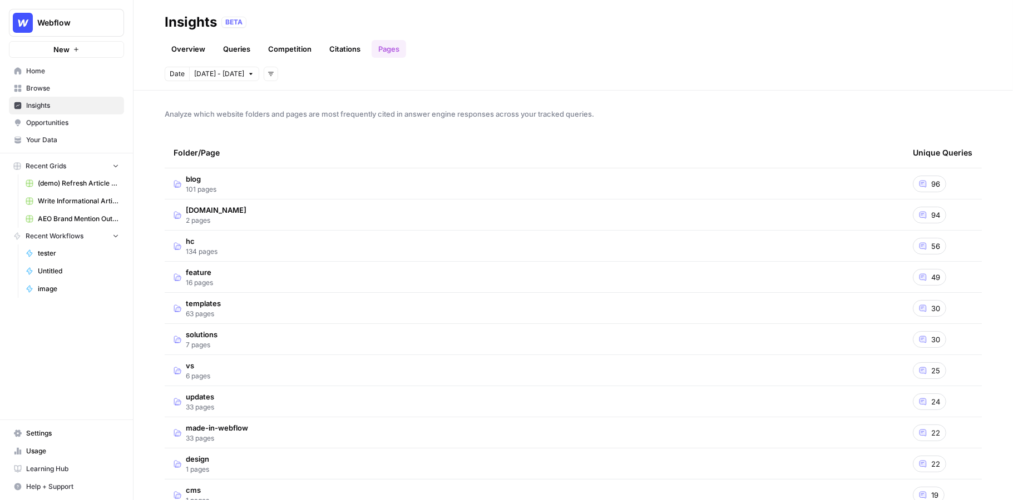
click at [267, 196] on td "blog 101 pages" at bounding box center [534, 183] width 739 height 31
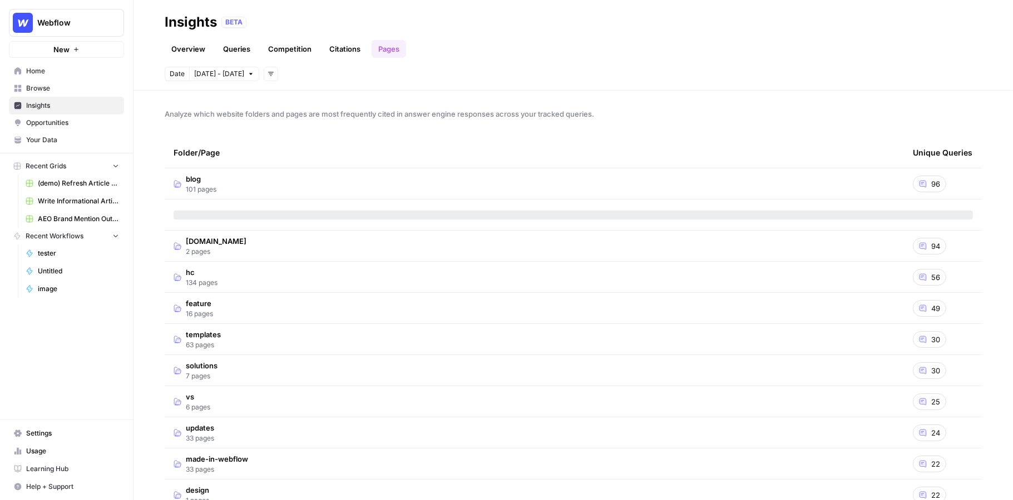
click at [39, 121] on span "Opportunities" at bounding box center [72, 123] width 93 height 10
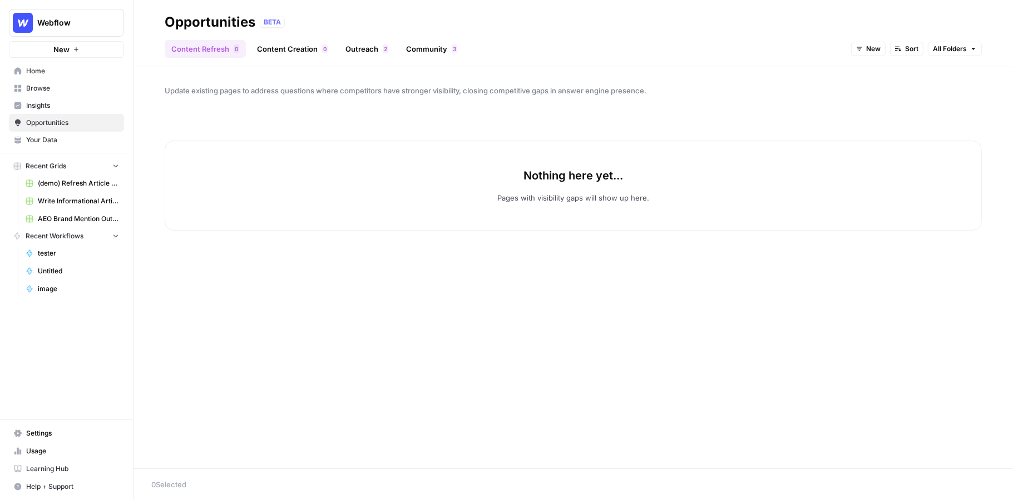
click at [862, 52] on icon "button" at bounding box center [859, 49] width 7 height 7
click at [882, 75] on span "All Opportunities" at bounding box center [889, 73] width 57 height 11
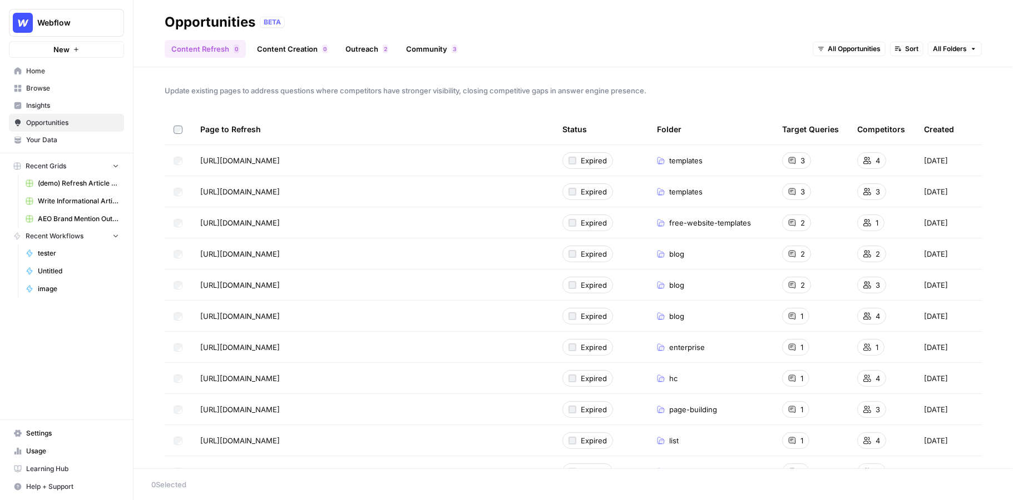
scroll to position [29, 0]
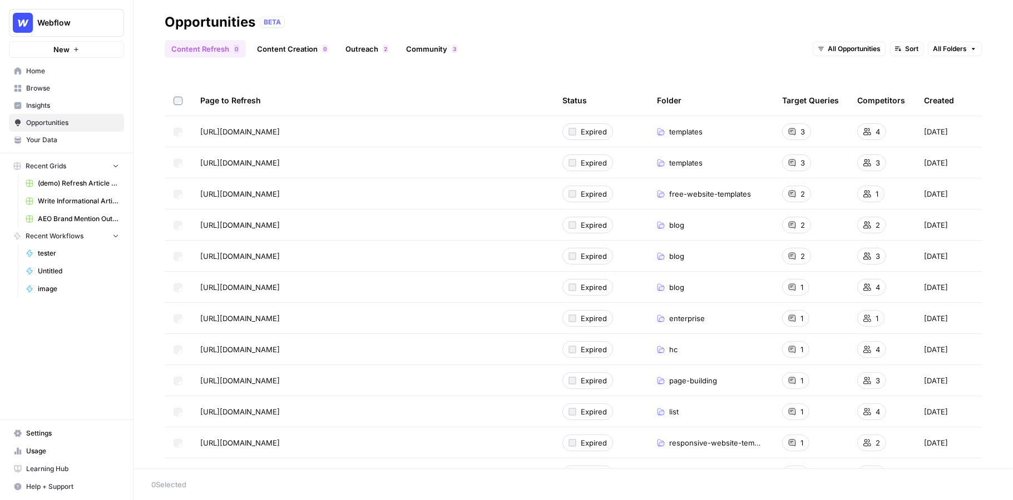
drag, startPoint x: 196, startPoint y: 132, endPoint x: 321, endPoint y: 134, distance: 125.7
click at [323, 135] on td "[URL][DOMAIN_NAME] Go to page" at bounding box center [372, 131] width 362 height 31
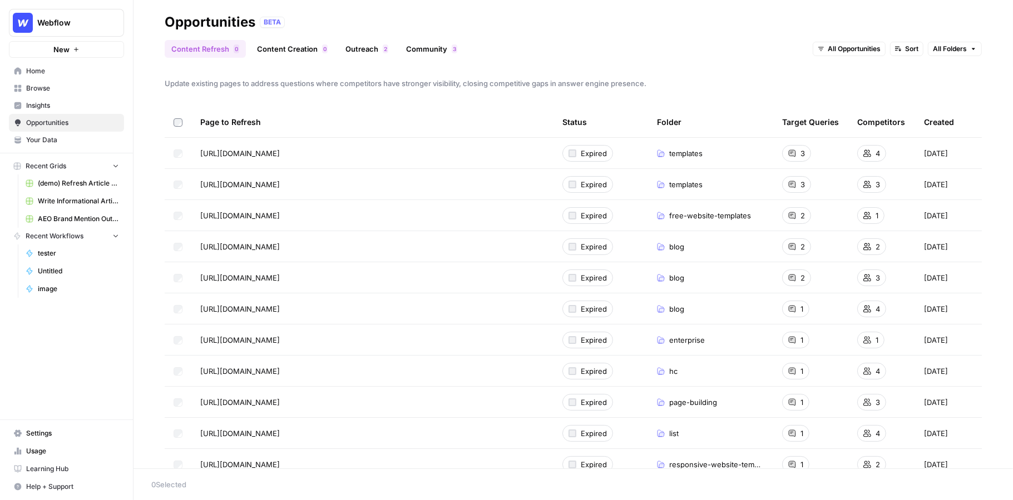
scroll to position [3, 0]
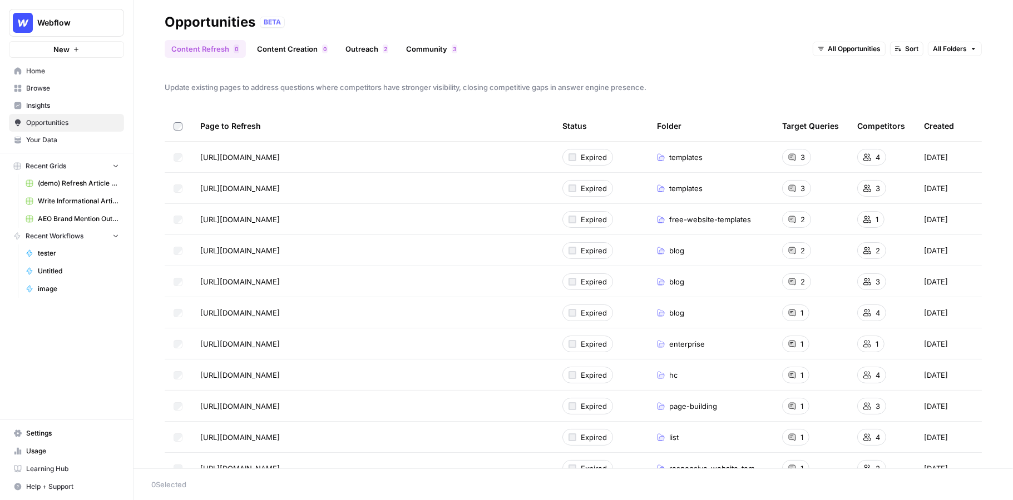
click at [282, 48] on link "Content Creation 0" at bounding box center [292, 49] width 84 height 18
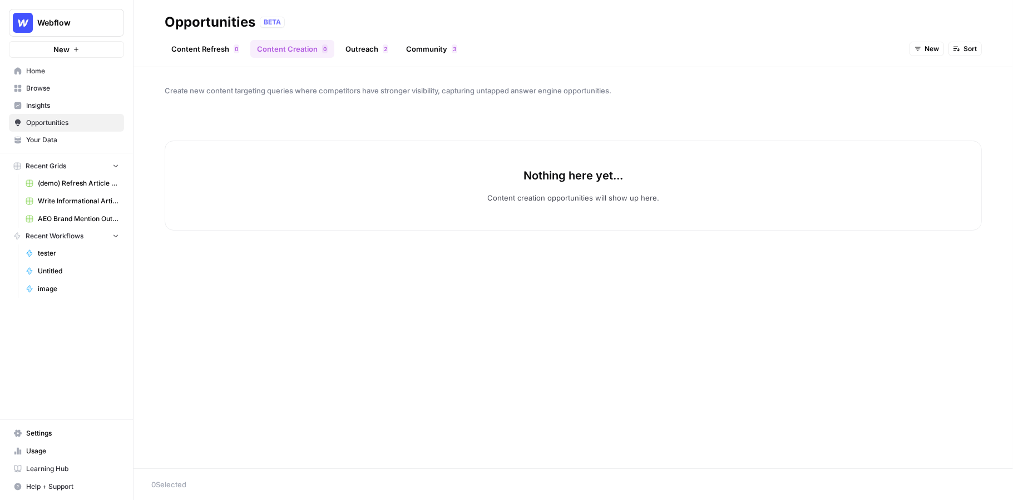
click at [926, 59] on header "Opportunities BETA Content Refresh 0 Content Creation 0 Outreach 2 Community 3 …" at bounding box center [572, 33] width 879 height 67
click at [918, 51] on icon "button" at bounding box center [917, 49] width 7 height 7
click at [925, 70] on span "All Opportunities" at bounding box center [947, 73] width 57 height 11
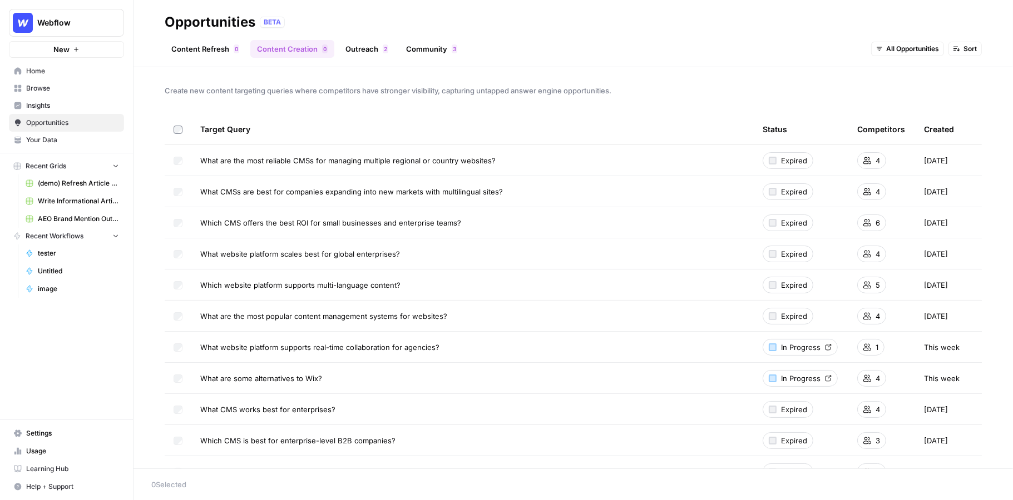
click at [365, 40] on link "Outreach 2" at bounding box center [367, 49] width 56 height 18
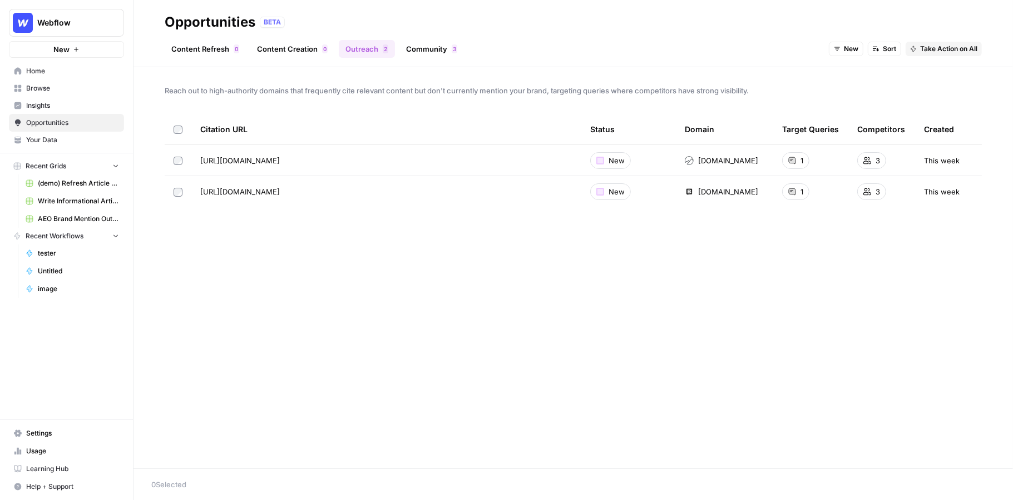
drag, startPoint x: 196, startPoint y: 161, endPoint x: 513, endPoint y: 161, distance: 317.0
click at [513, 161] on td "[URL][DOMAIN_NAME] Go to page" at bounding box center [386, 160] width 390 height 31
click at [426, 52] on link "Community 3" at bounding box center [431, 49] width 65 height 18
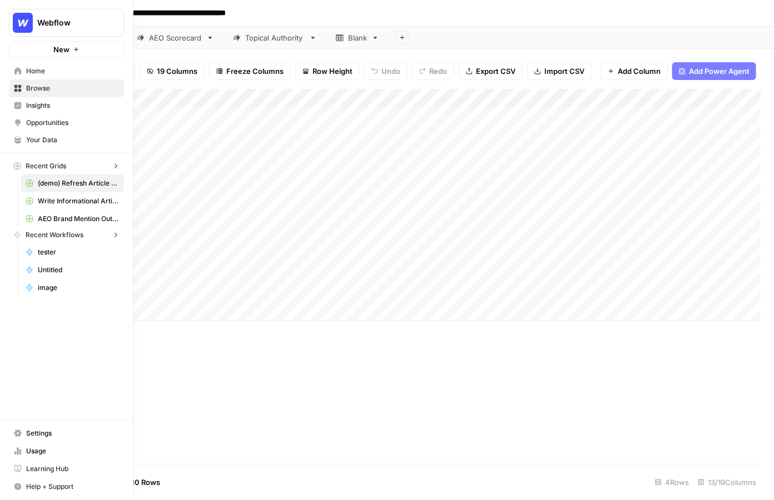
click at [4, 214] on div "Webflow New Home Browse Insights Opportunities Your Data Recent Grids (demo) Re…" at bounding box center [66, 250] width 133 height 500
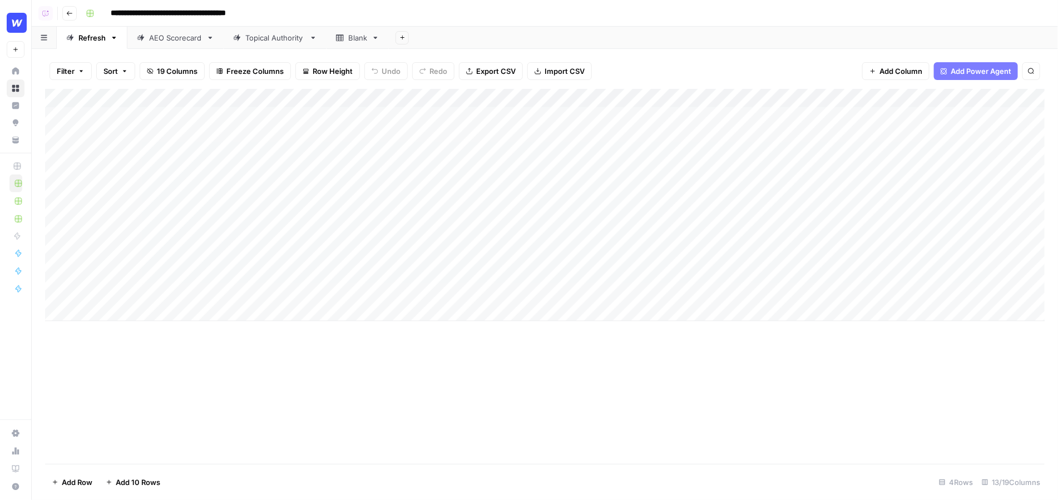
click at [268, 45] on link "Topical Authority" at bounding box center [275, 38] width 103 height 22
click at [773, 74] on span "Add Power Agent" at bounding box center [980, 71] width 61 height 11
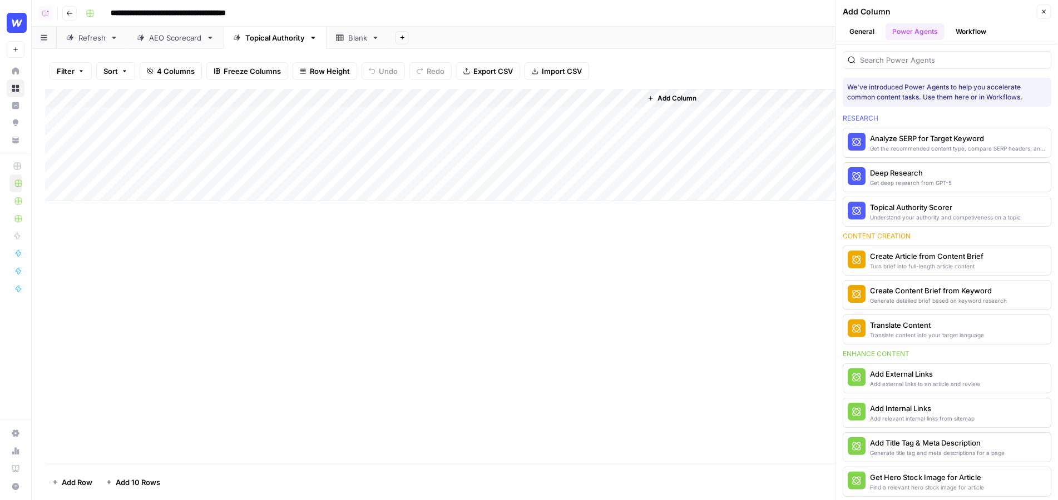
click at [773, 47] on div at bounding box center [946, 56] width 209 height 24
click at [773, 57] on input "search" at bounding box center [953, 59] width 186 height 11
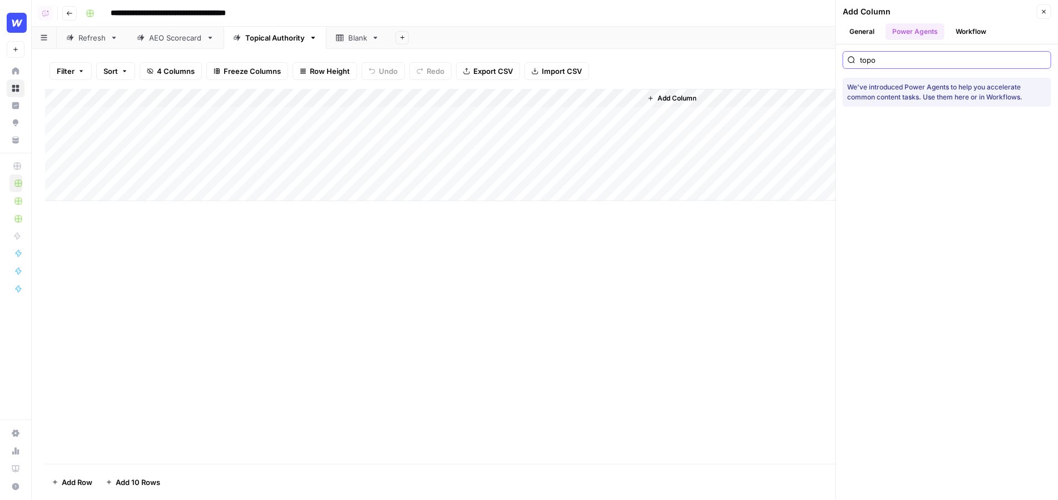
type input "topo"
click at [773, 11] on icon "button" at bounding box center [1043, 11] width 7 height 7
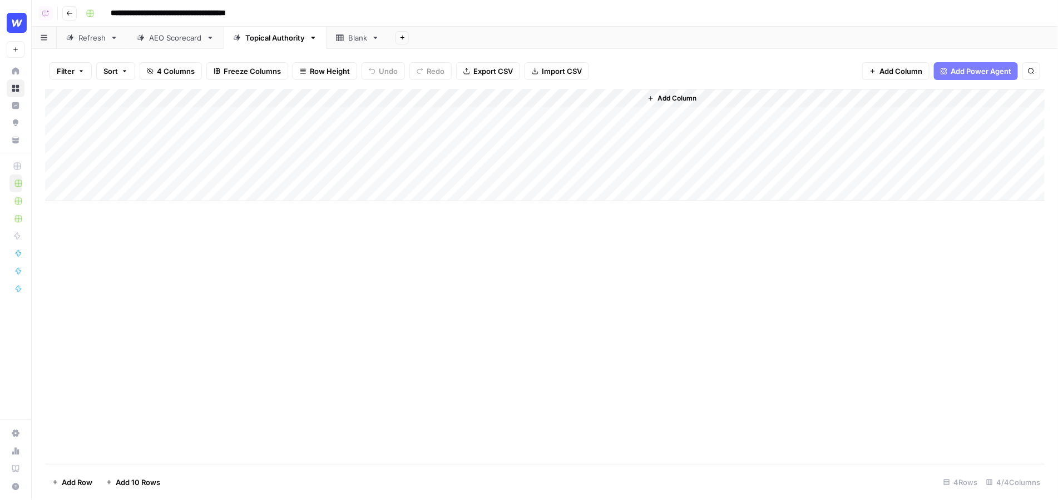
click at [614, 118] on div "Add Column" at bounding box center [545, 145] width 1000 height 112
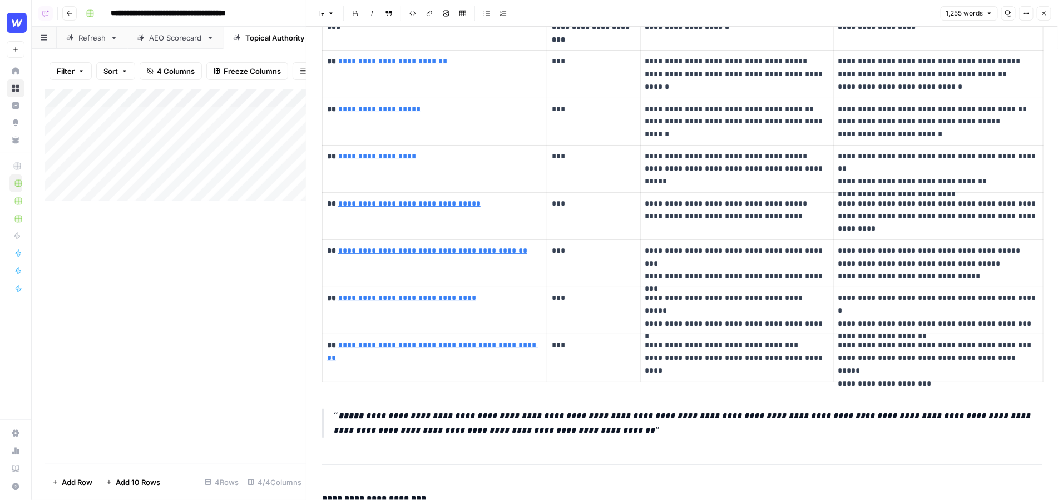
scroll to position [2022, 0]
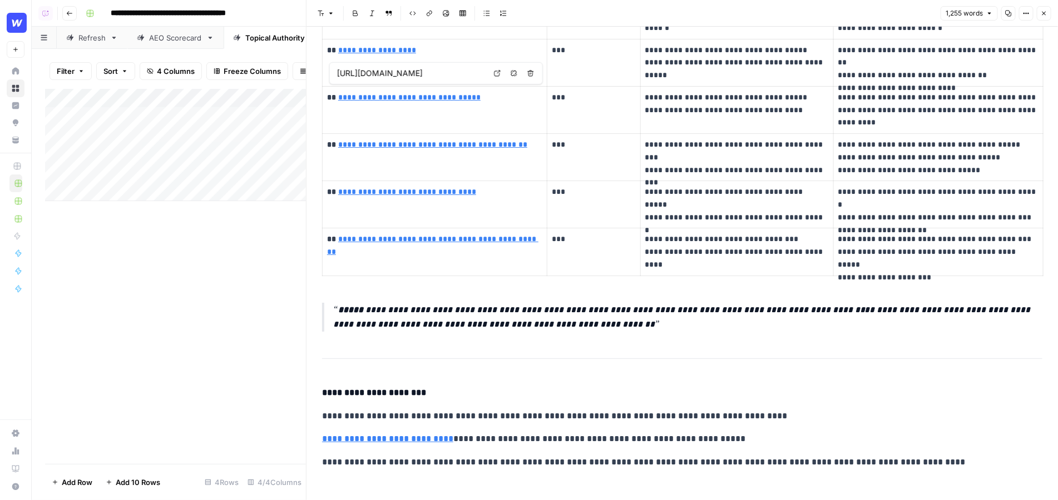
type input "[URL][DOMAIN_NAME]"
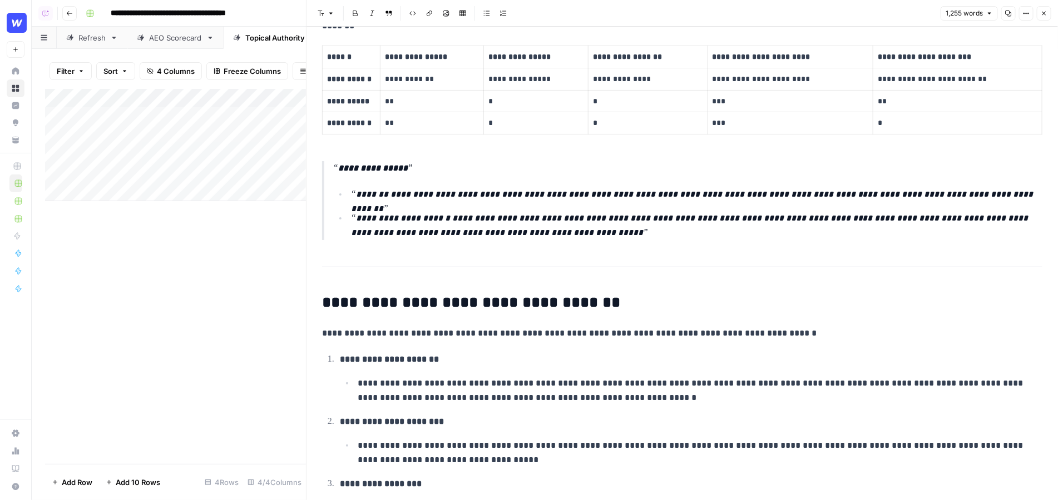
scroll to position [1133, 0]
click at [773, 13] on icon "button" at bounding box center [1043, 13] width 7 height 7
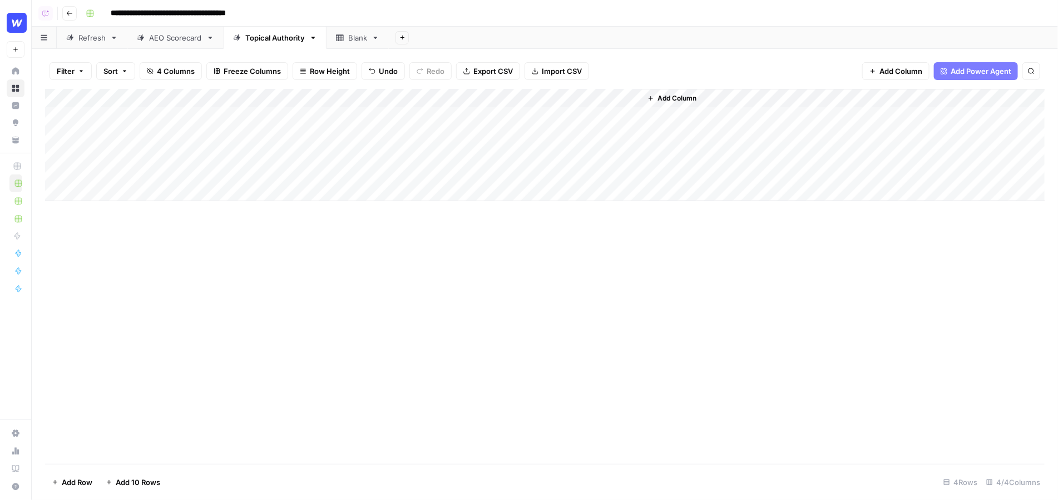
drag, startPoint x: 475, startPoint y: 123, endPoint x: 893, endPoint y: 73, distance: 421.1
click at [489, 123] on div "Add Column" at bounding box center [545, 145] width 1000 height 112
click at [773, 68] on span "Add Power Agent" at bounding box center [980, 71] width 61 height 11
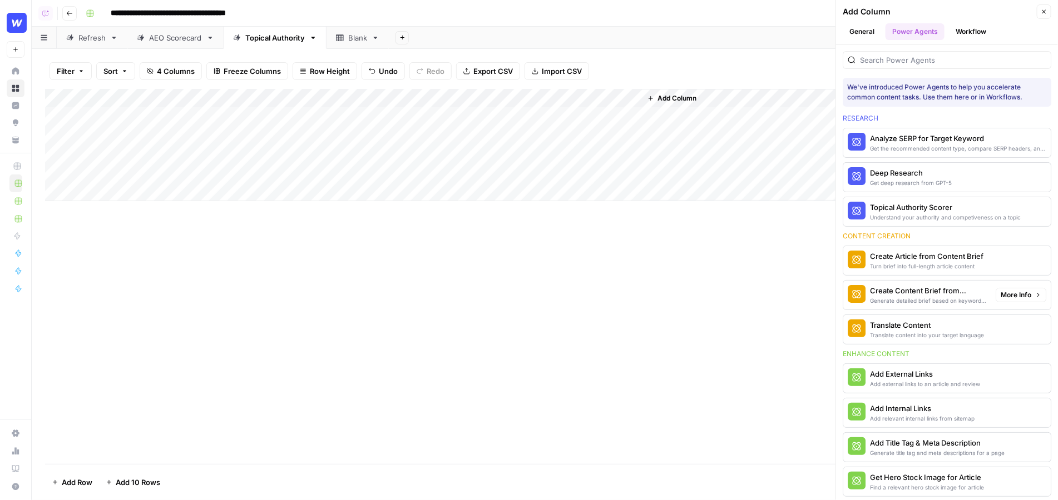
click at [773, 291] on span "More Info" at bounding box center [1015, 295] width 31 height 10
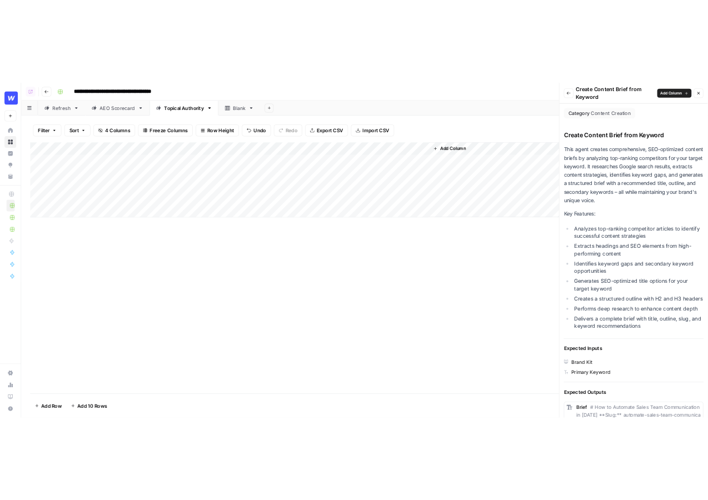
scroll to position [572, 0]
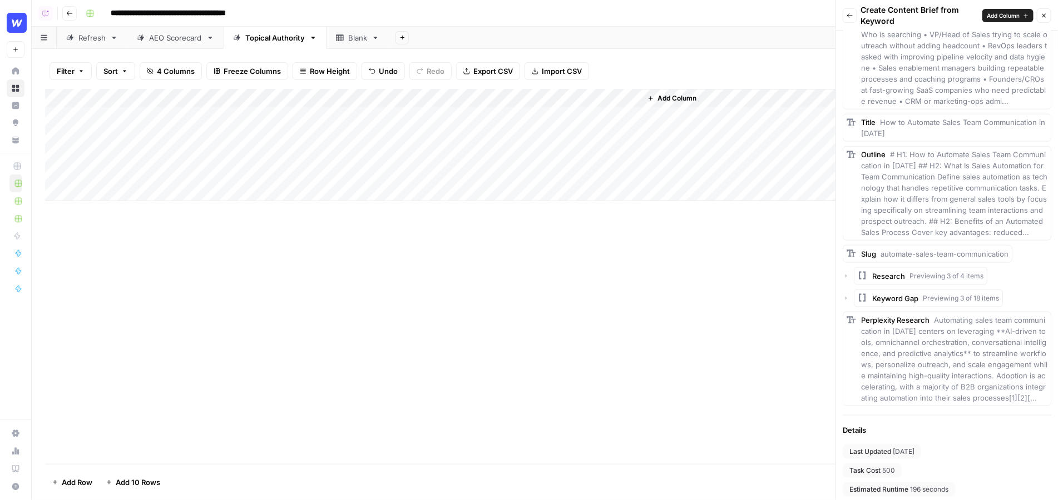
click at [168, 37] on div "AEO Scorecard" at bounding box center [175, 37] width 53 height 11
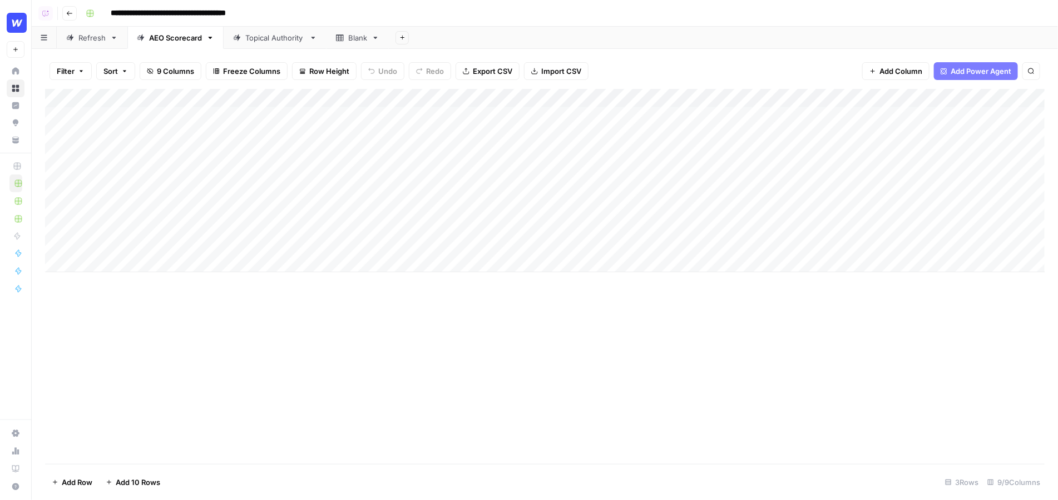
click at [84, 46] on link "Refresh" at bounding box center [92, 38] width 71 height 22
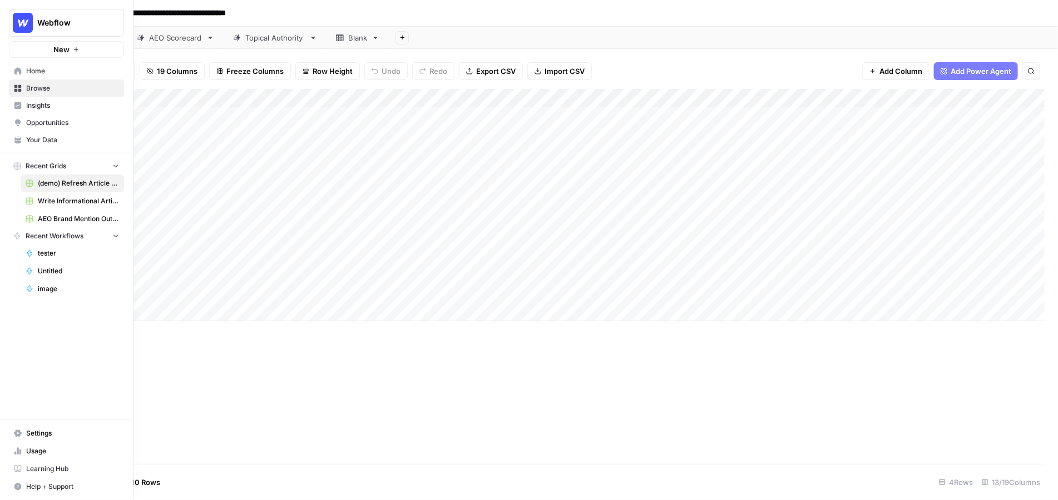
click at [65, 92] on span "Browse" at bounding box center [72, 88] width 93 height 10
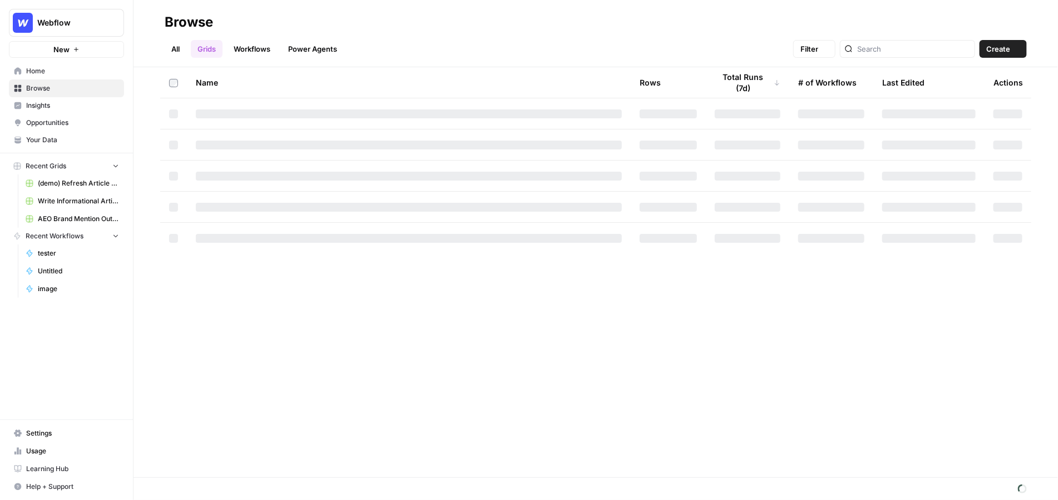
click at [65, 103] on span "Insights" at bounding box center [72, 106] width 93 height 10
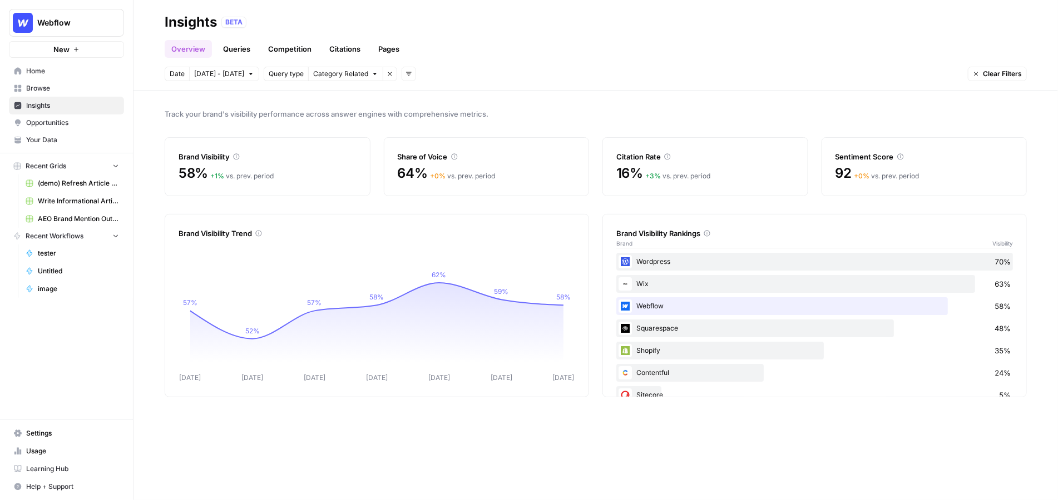
click at [59, 127] on link "Opportunities" at bounding box center [66, 123] width 115 height 18
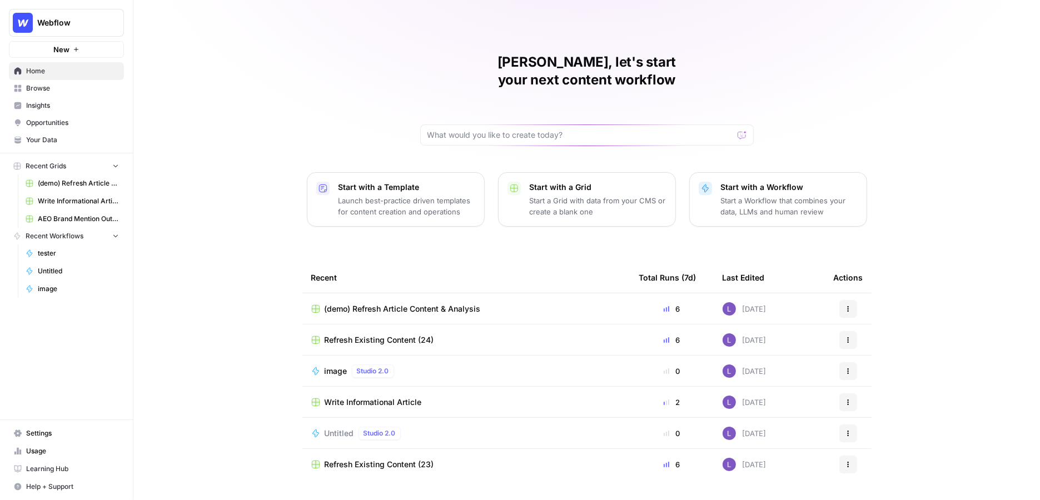
click at [44, 138] on span "Your Data" at bounding box center [72, 140] width 93 height 10
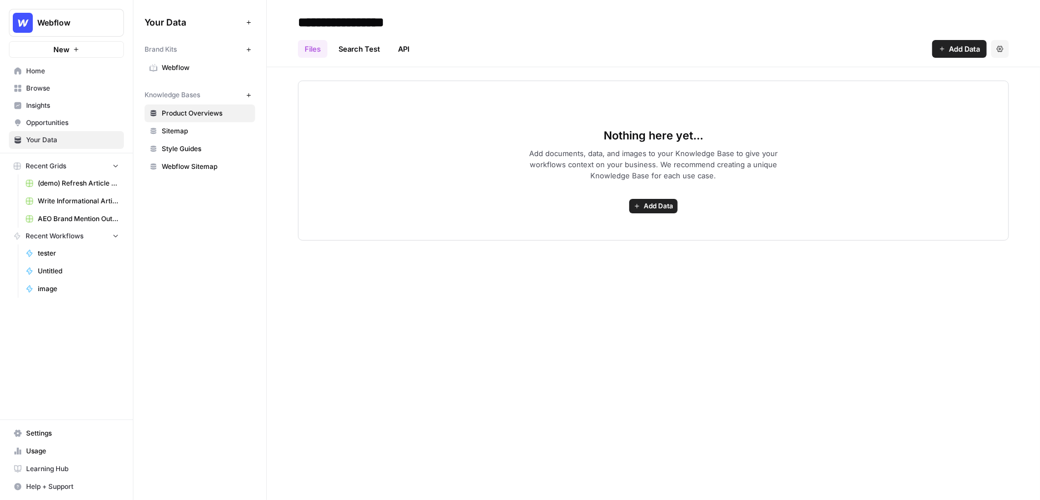
click at [180, 63] on span "Webflow" at bounding box center [206, 68] width 88 height 10
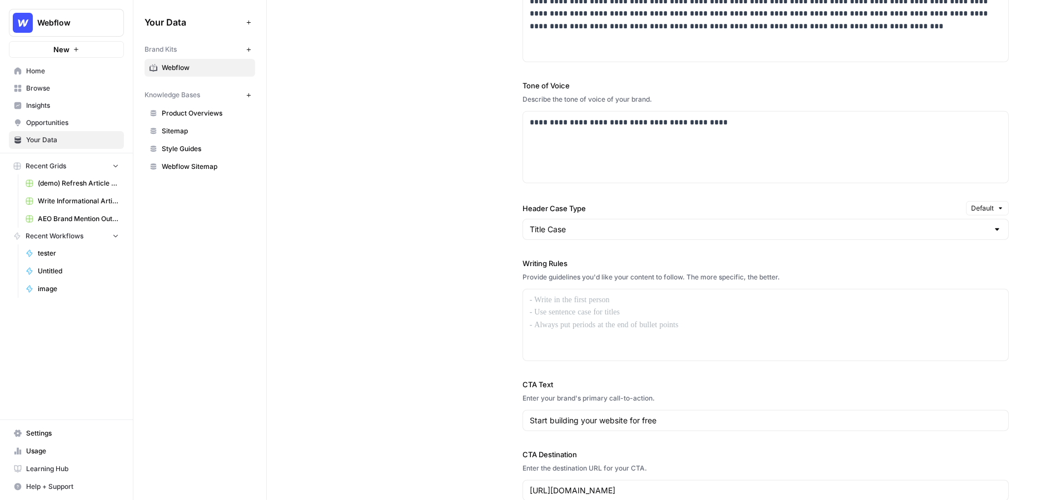
scroll to position [705, 0]
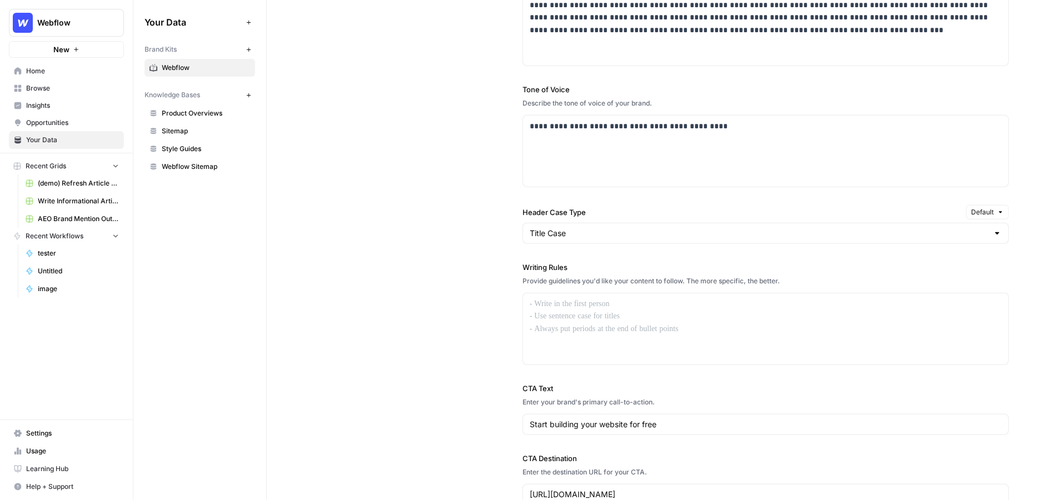
drag, startPoint x: 521, startPoint y: 257, endPoint x: 571, endPoint y: 258, distance: 49.5
click at [571, 258] on div "**********" at bounding box center [653, 235] width 711 height 588
click at [681, 353] on div at bounding box center [765, 329] width 485 height 71
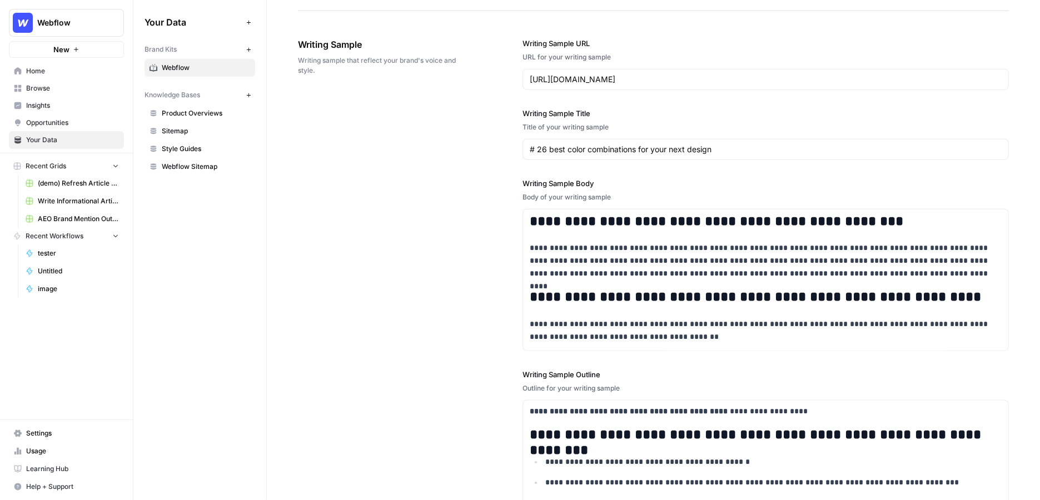
scroll to position [1222, 0]
click at [183, 93] on span "Knowledge Bases" at bounding box center [173, 95] width 56 height 10
click at [252, 92] on button "New" at bounding box center [248, 94] width 13 height 13
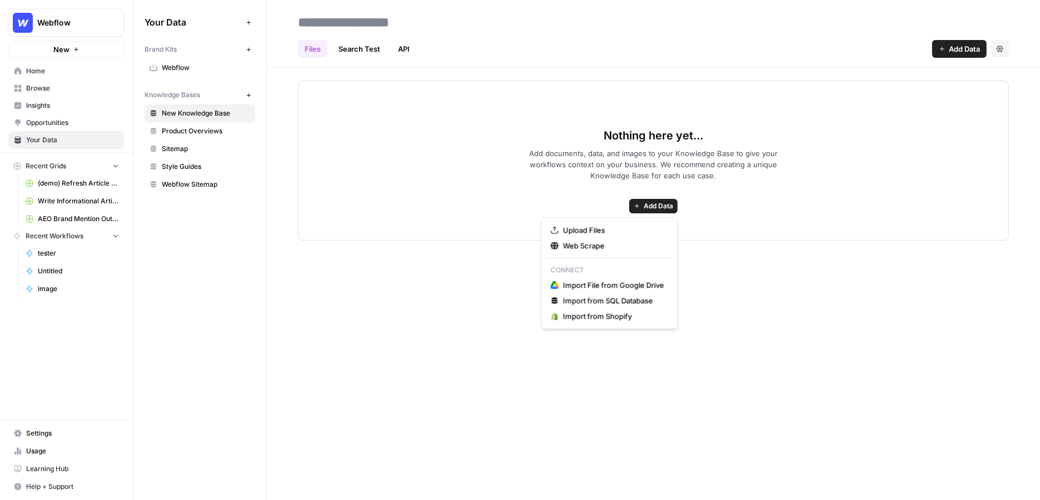
click at [674, 209] on button "Add Data" at bounding box center [653, 206] width 48 height 14
click at [554, 227] on icon "button" at bounding box center [554, 230] width 7 height 7
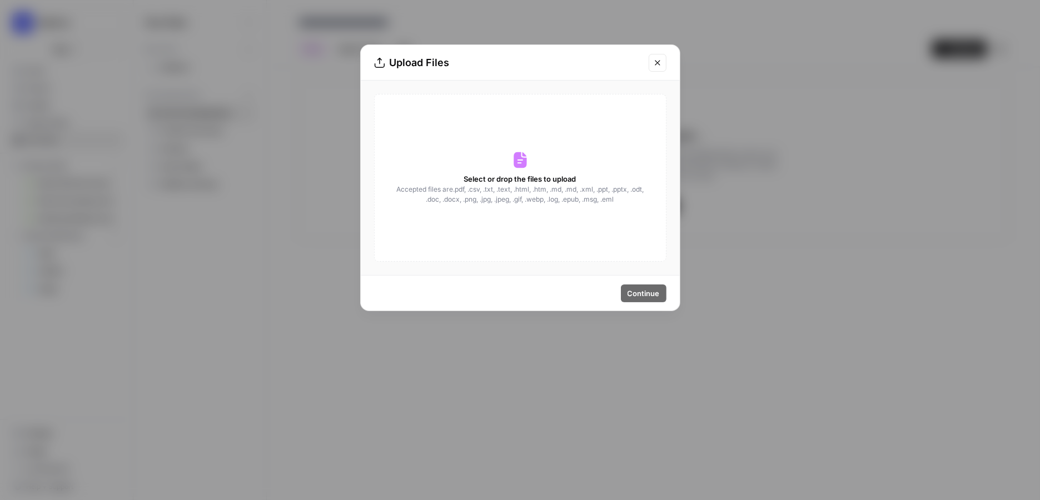
click at [661, 60] on icon "Close modal" at bounding box center [657, 62] width 9 height 9
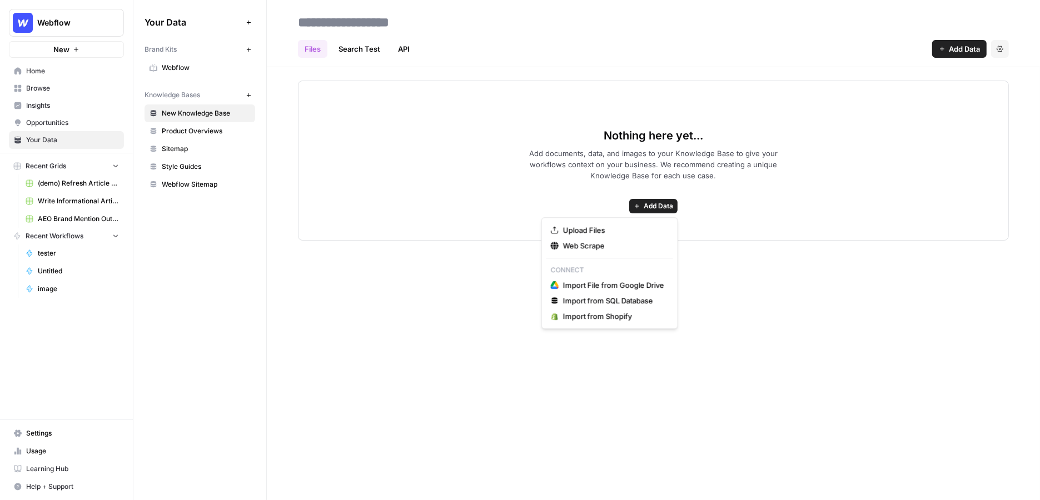
click at [632, 211] on button "Add Data" at bounding box center [653, 206] width 48 height 14
click at [578, 244] on span "Web Scrape" at bounding box center [613, 245] width 101 height 11
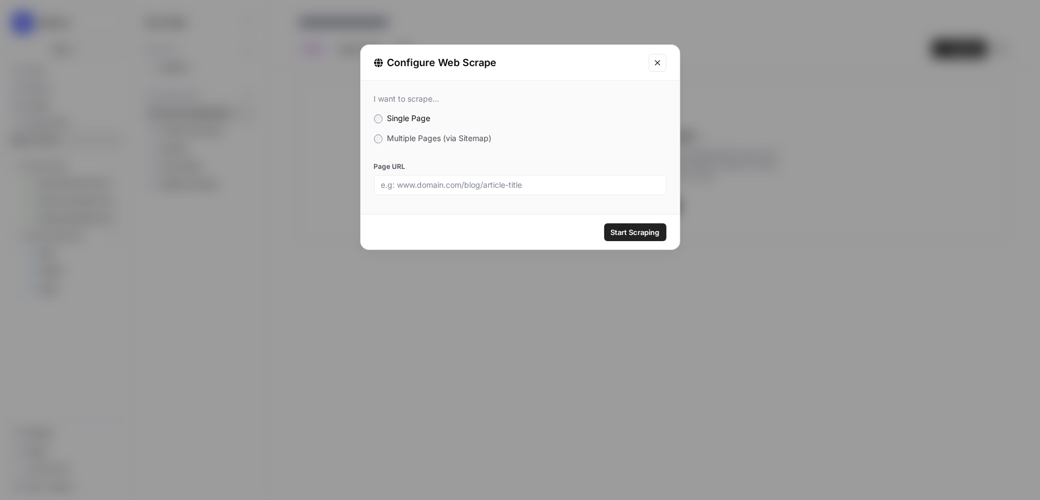
click at [410, 130] on div "I want to scrape... Single Page Multiple Pages (via Sitemap) Page URL" at bounding box center [520, 145] width 319 height 128
click at [423, 140] on span "Multiple Pages (via Sitemap)" at bounding box center [439, 137] width 105 height 9
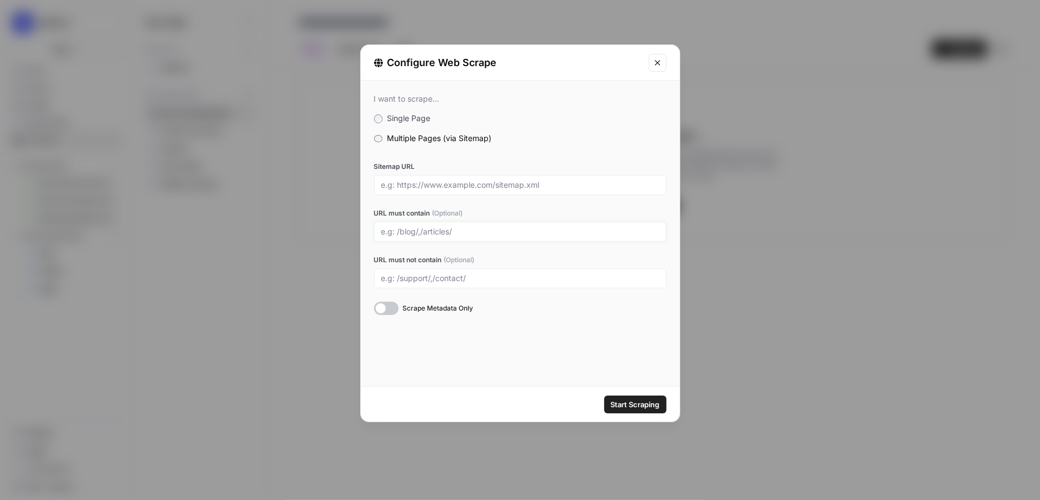
click at [438, 234] on input "URL must contain (Optional)" at bounding box center [520, 232] width 278 height 10
click at [642, 75] on div "Configure Web Scrape" at bounding box center [520, 63] width 319 height 36
click at [654, 65] on icon "Close modal" at bounding box center [657, 62] width 9 height 9
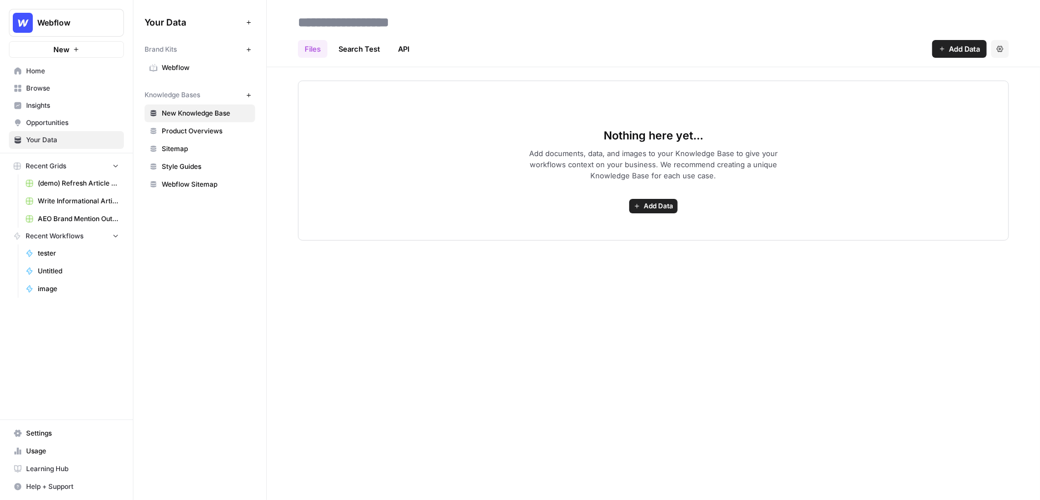
click at [44, 96] on link "Browse" at bounding box center [66, 89] width 115 height 18
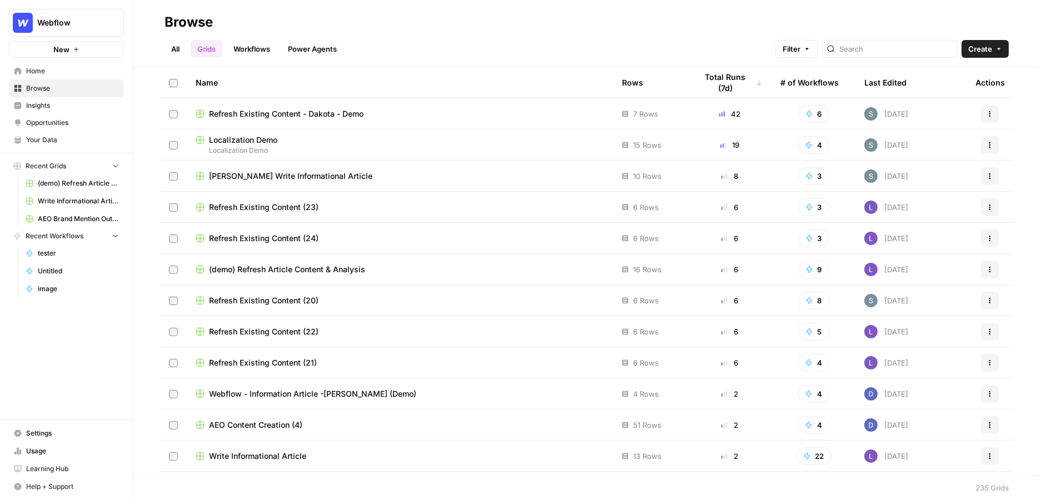
click at [253, 51] on link "Workflows" at bounding box center [252, 49] width 50 height 18
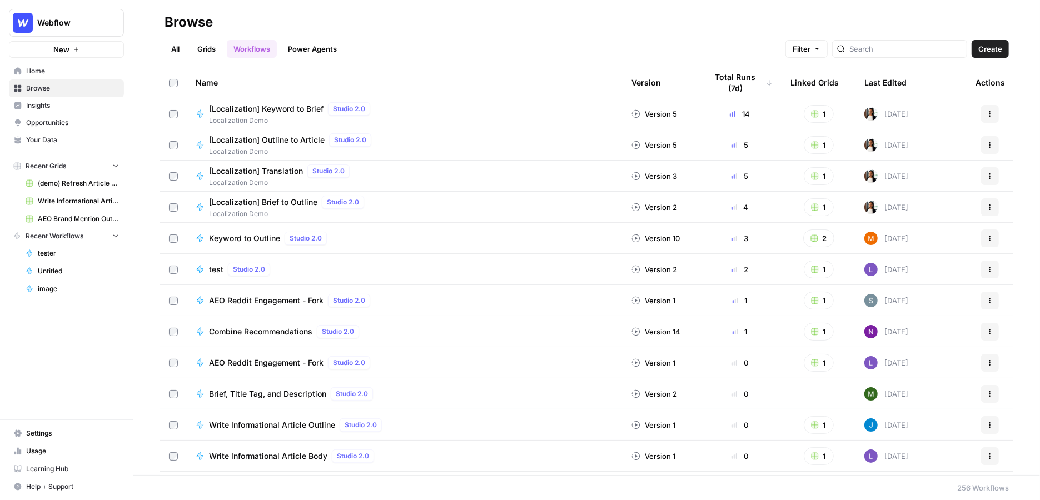
click at [814, 43] on button "Create" at bounding box center [990, 49] width 37 height 18
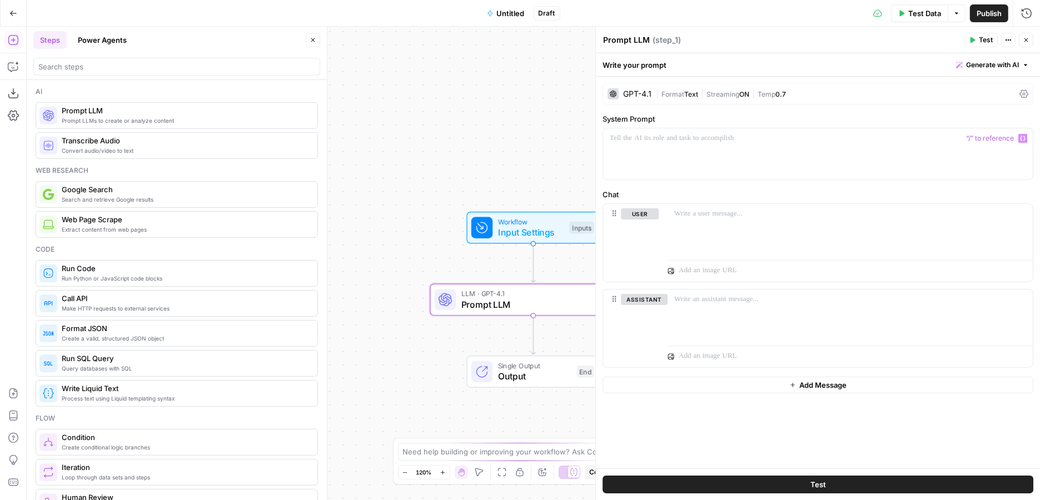
click at [638, 100] on div "GPT-4.1 | Format Text | Streaming ON | Temp 0.7" at bounding box center [818, 93] width 431 height 21
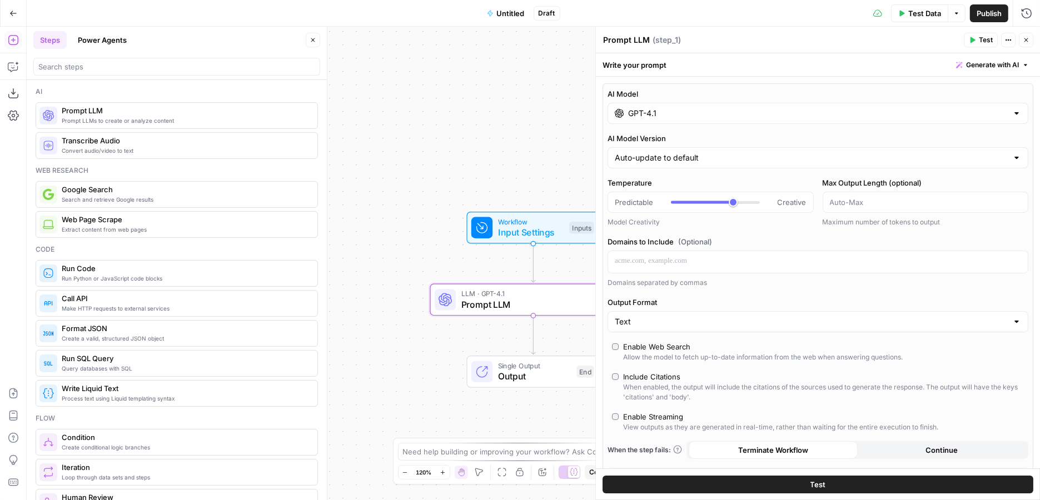
click at [639, 101] on div "AI Model GPT-4.1" at bounding box center [818, 106] width 421 height 36
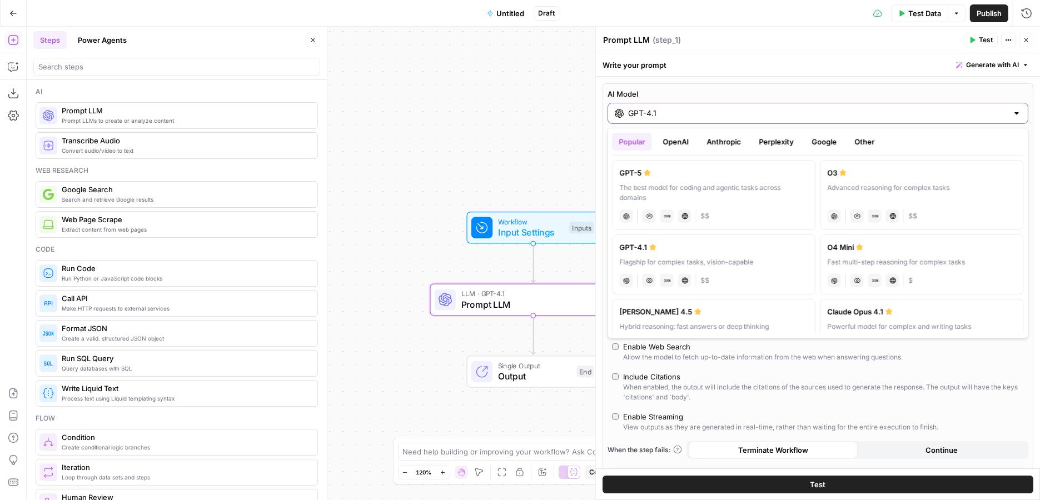
click at [741, 118] on div "GPT-4.1" at bounding box center [818, 113] width 421 height 21
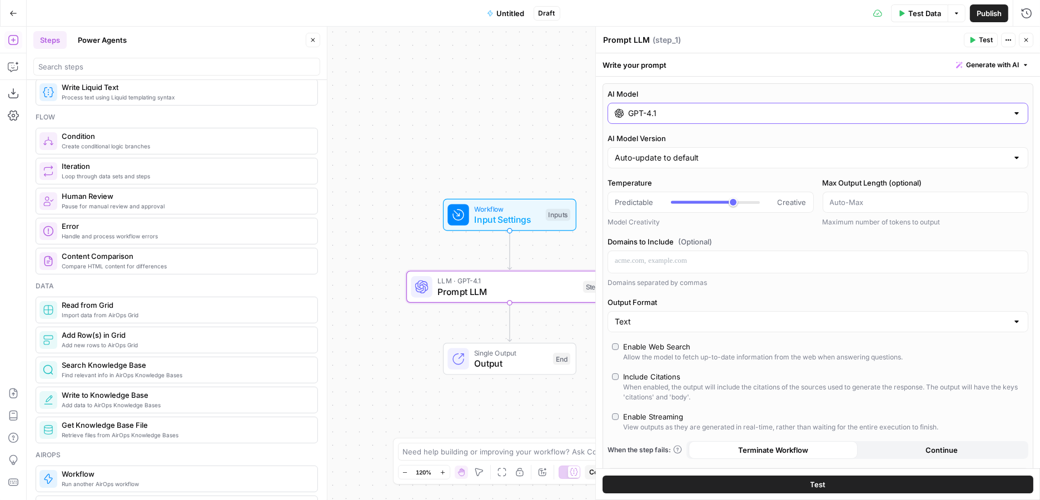
scroll to position [312, 0]
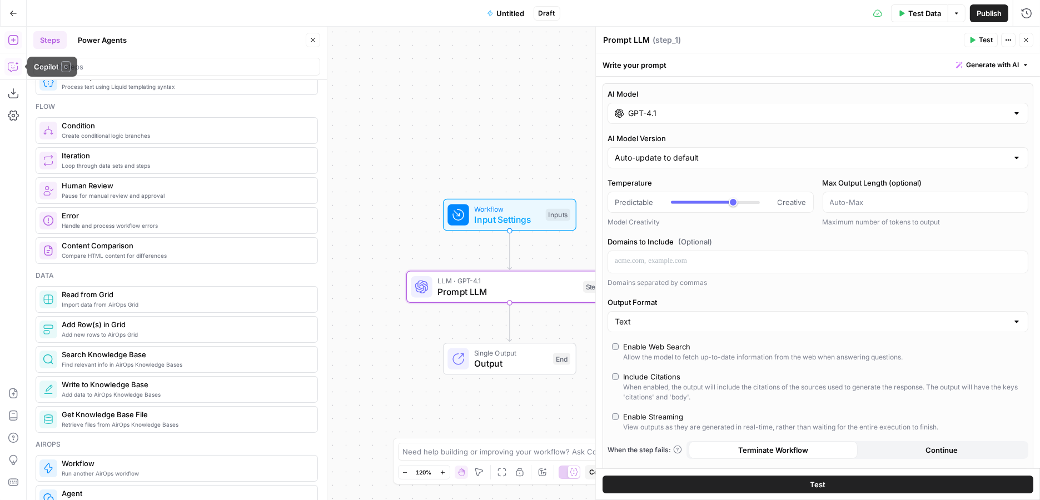
click at [13, 70] on icon "button" at bounding box center [12, 67] width 9 height 9
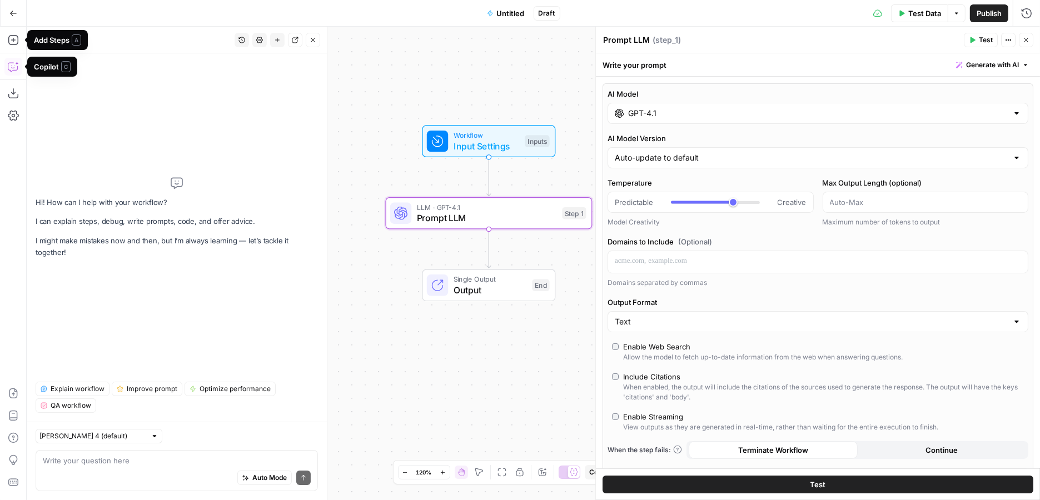
click at [14, 49] on div "Add Steps Copilot Download as JSON Settings Import JSON AirOps Academy Help Giv…" at bounding box center [13, 264] width 27 height 474
click at [14, 46] on button "Add Steps" at bounding box center [13, 40] width 18 height 18
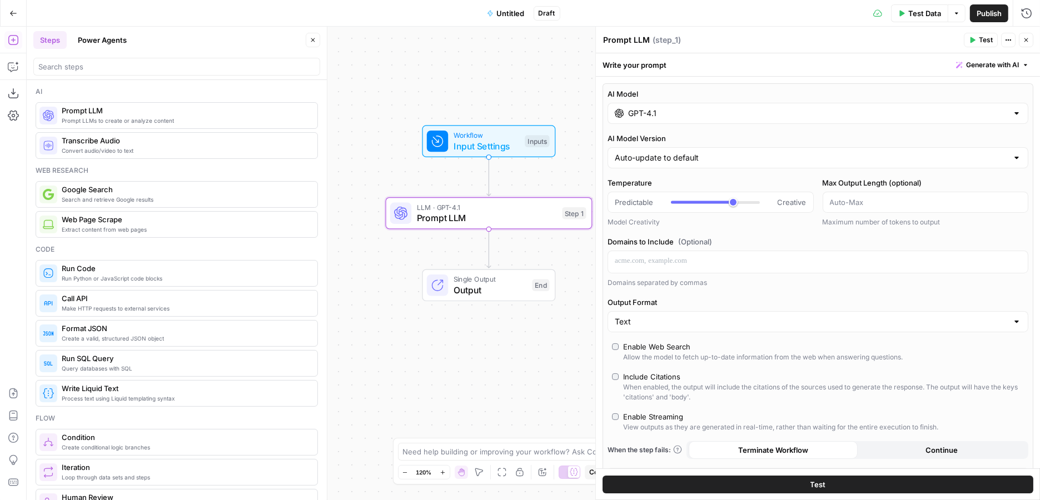
click at [97, 40] on button "Power Agents" at bounding box center [102, 40] width 62 height 18
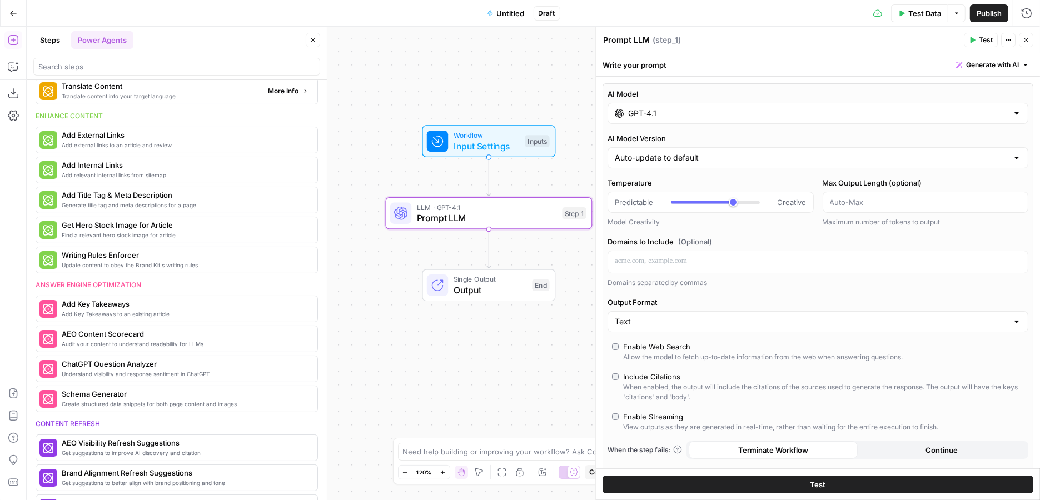
scroll to position [193, 0]
click at [98, 176] on span "Add relevant internal links from sitemap" at bounding box center [160, 175] width 197 height 9
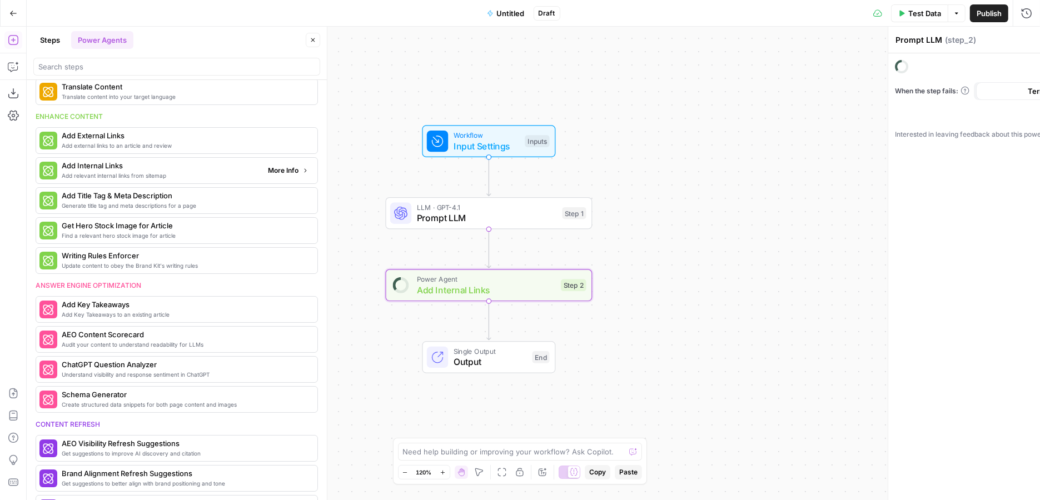
type textarea "Add Internal Links"
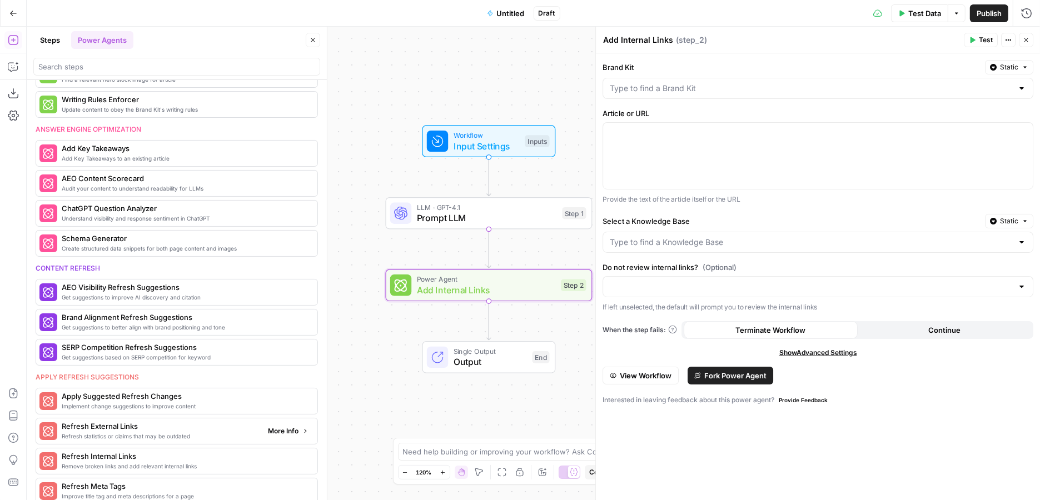
scroll to position [440, 0]
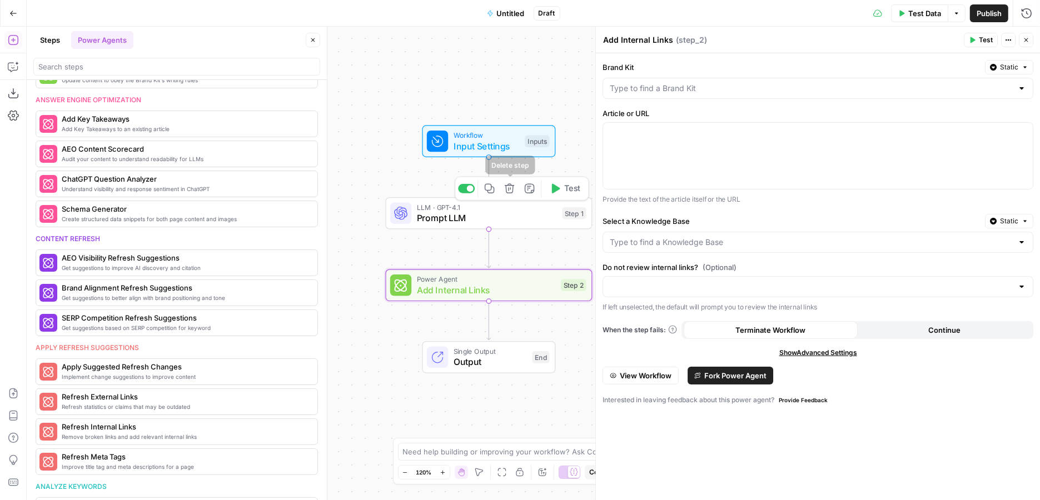
click at [512, 190] on icon "button" at bounding box center [509, 188] width 11 height 11
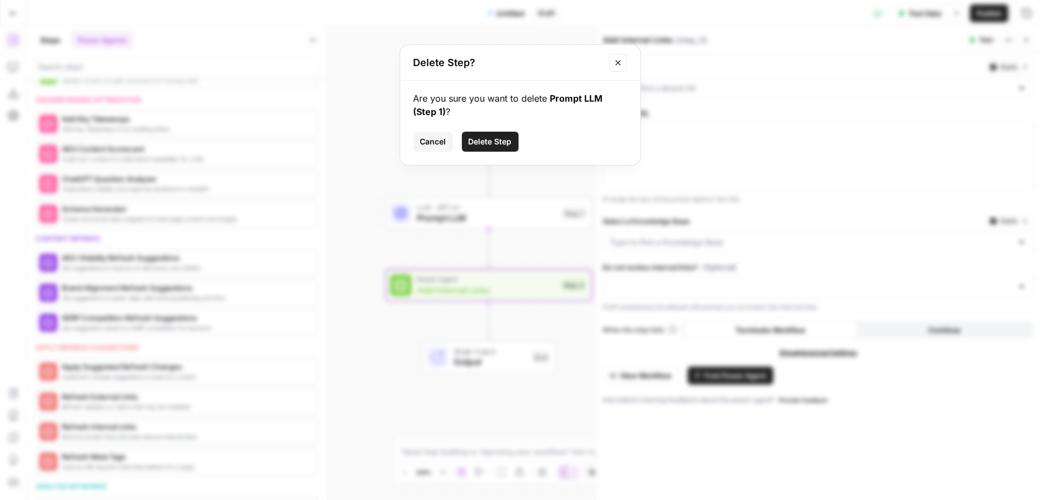
click at [479, 137] on span "Delete Step" at bounding box center [490, 141] width 43 height 11
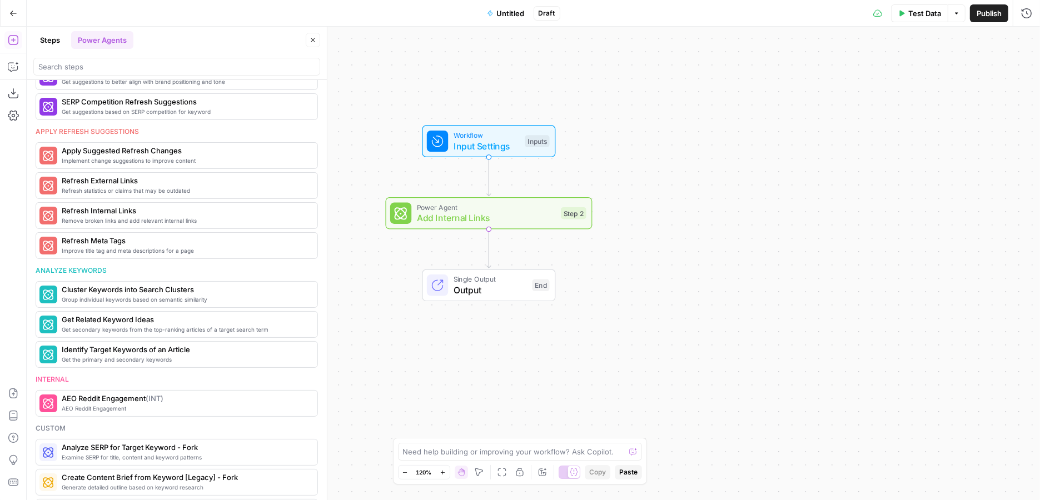
scroll to position [596, 0]
click at [5, 16] on button "Go Back" at bounding box center [13, 13] width 20 height 20
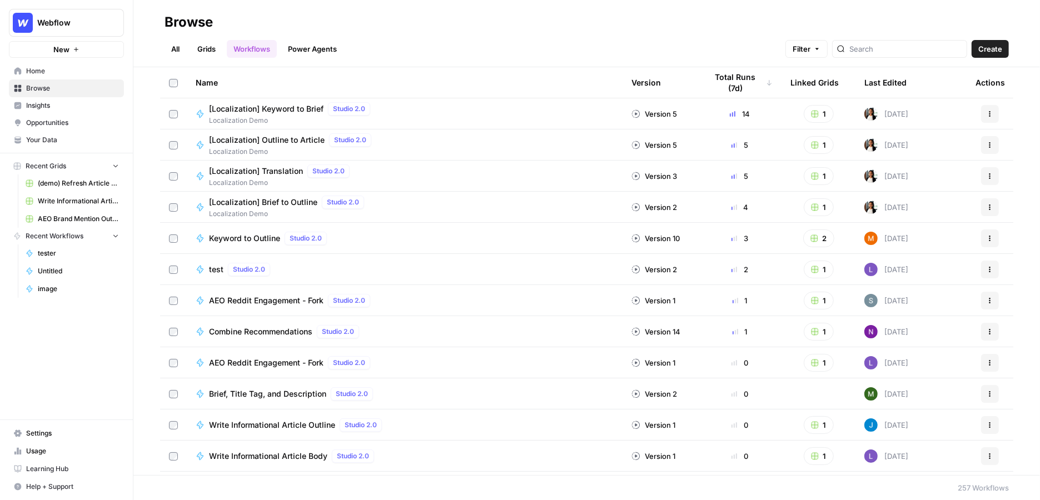
click at [204, 56] on link "Grids" at bounding box center [207, 49] width 32 height 18
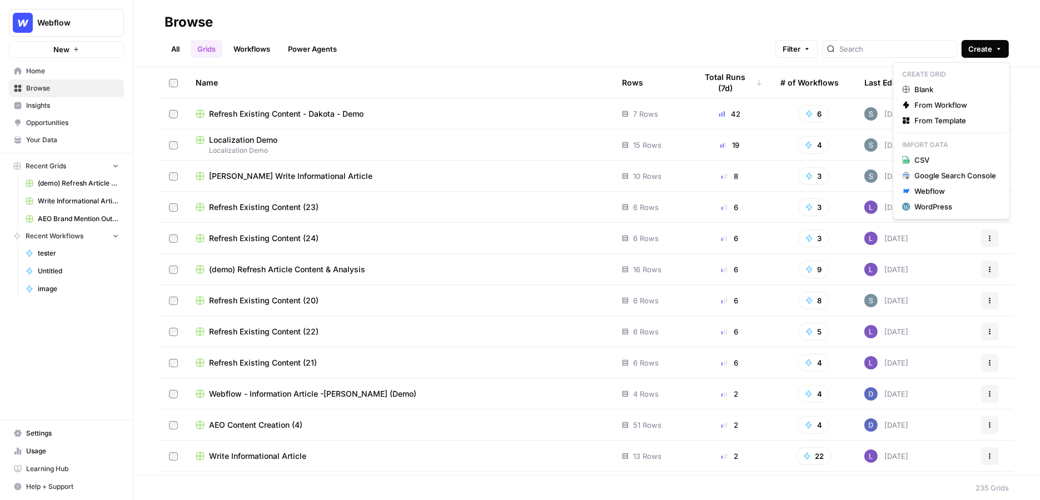
click at [814, 44] on span "Create" at bounding box center [981, 48] width 24 height 11
click at [814, 122] on span "From Template" at bounding box center [956, 120] width 82 height 11
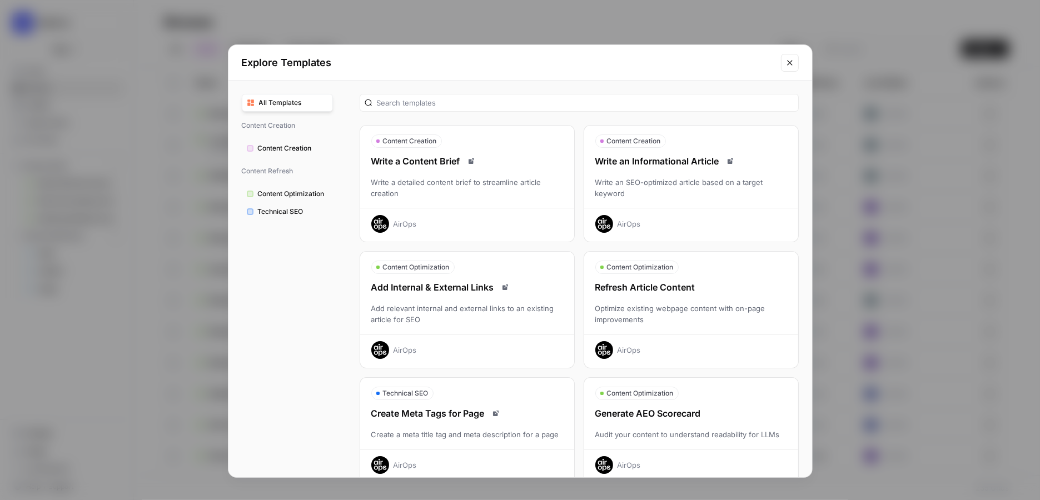
click at [669, 150] on button "Content Creation Write an Informational Article Write an SEO-optimized article …" at bounding box center [691, 183] width 215 height 117
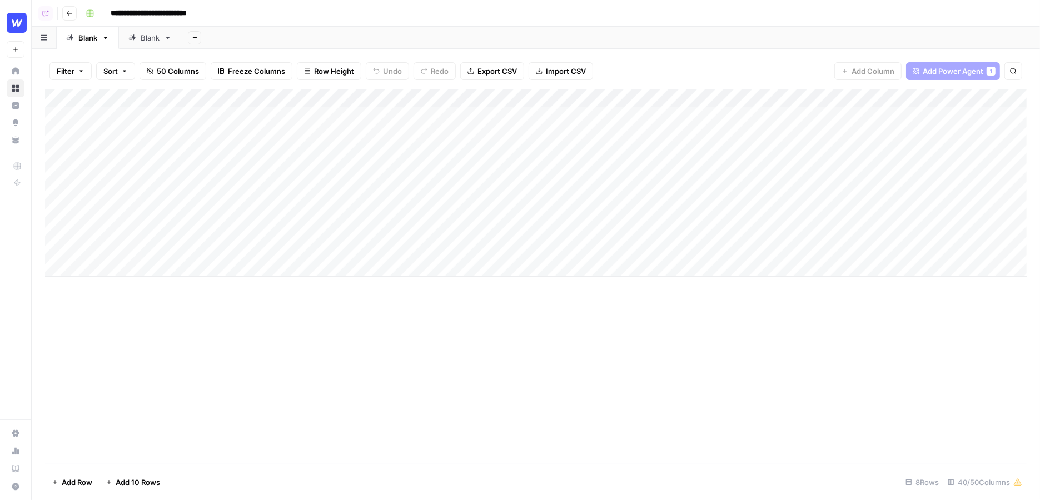
click at [180, 150] on div "Add Column" at bounding box center [536, 183] width 982 height 188
type textarea "**********"
click at [189, 265] on div "Add Column" at bounding box center [536, 183] width 982 height 188
click at [433, 117] on div "Add Column" at bounding box center [536, 192] width 982 height 207
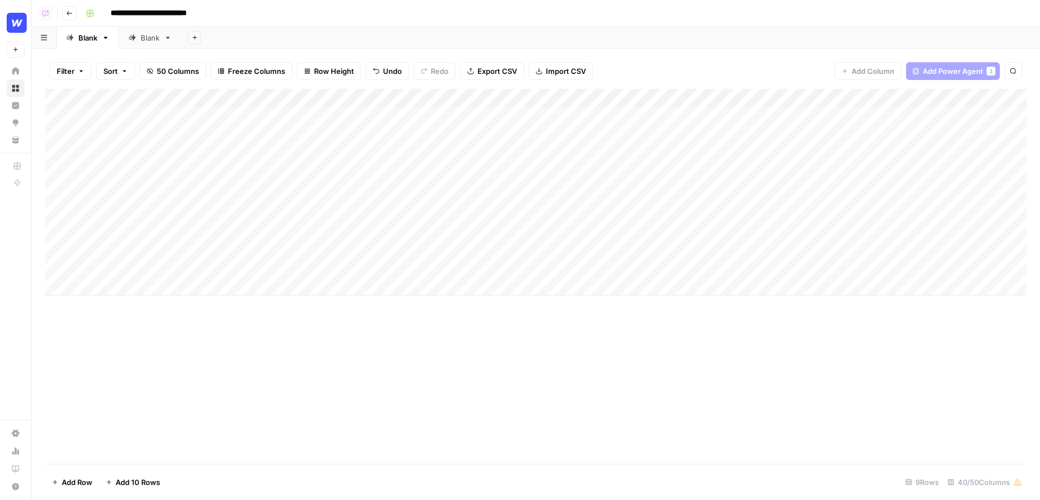
click at [433, 117] on div "Add Column" at bounding box center [536, 192] width 982 height 207
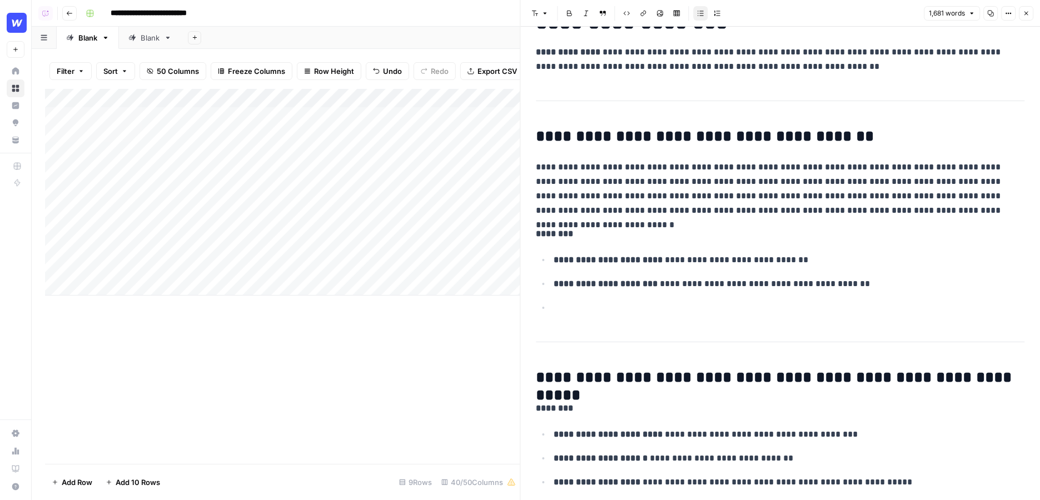
scroll to position [249, 0]
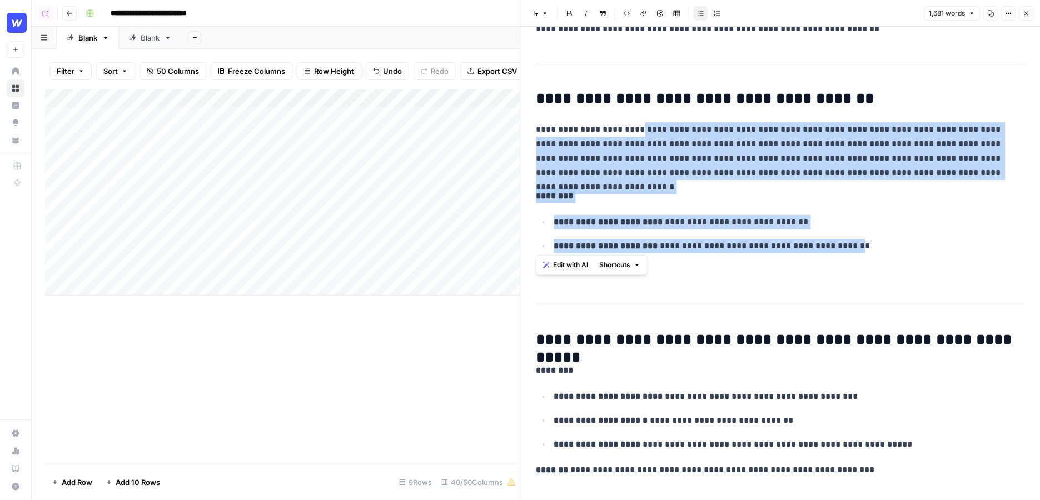
drag, startPoint x: 857, startPoint y: 247, endPoint x: 643, endPoint y: 122, distance: 247.5
click at [1028, 16] on icon "button" at bounding box center [1026, 13] width 7 height 7
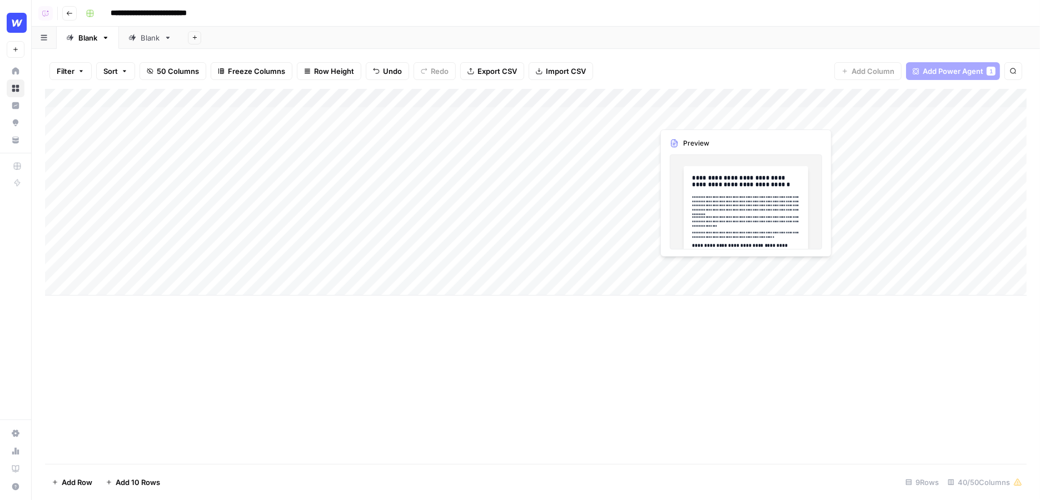
click at [709, 120] on div "Add Column" at bounding box center [536, 192] width 982 height 207
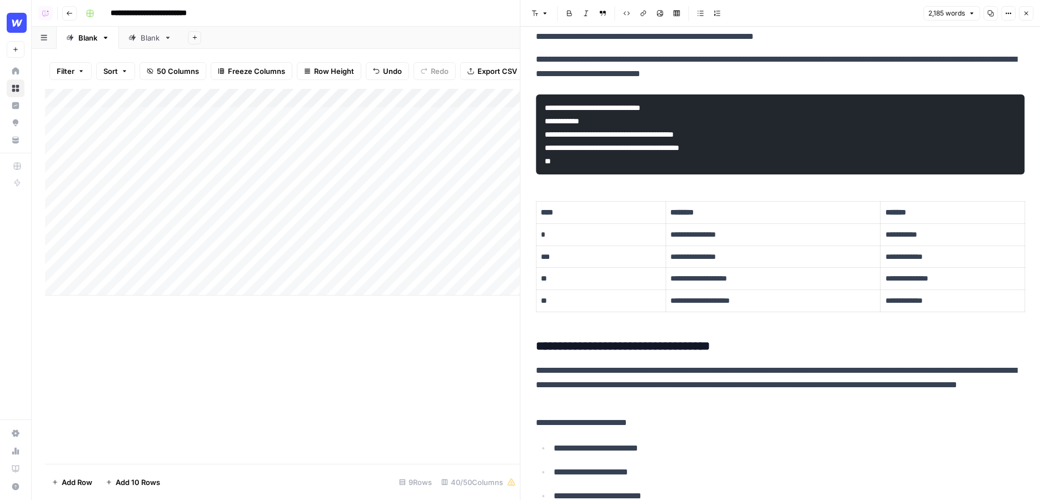
scroll to position [677, 0]
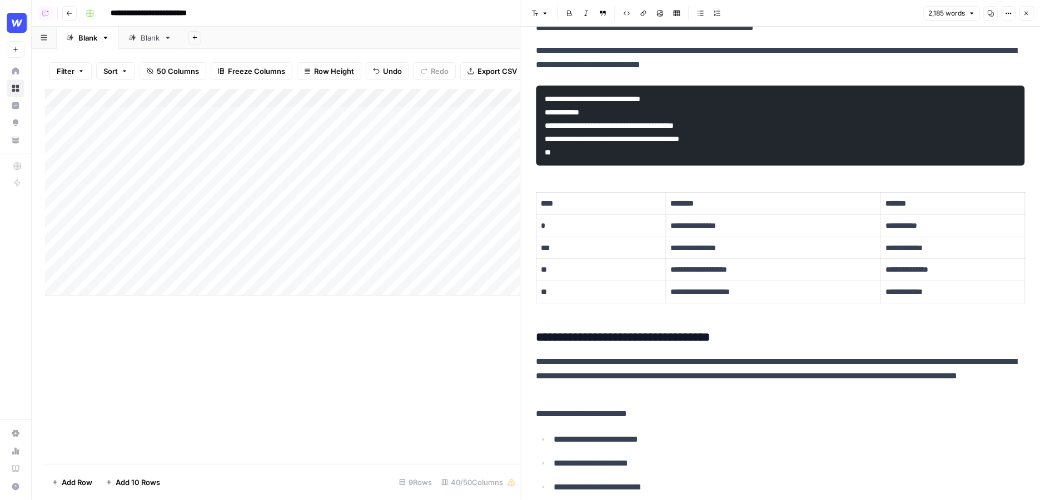
click at [1030, 11] on button "Close" at bounding box center [1026, 13] width 14 height 14
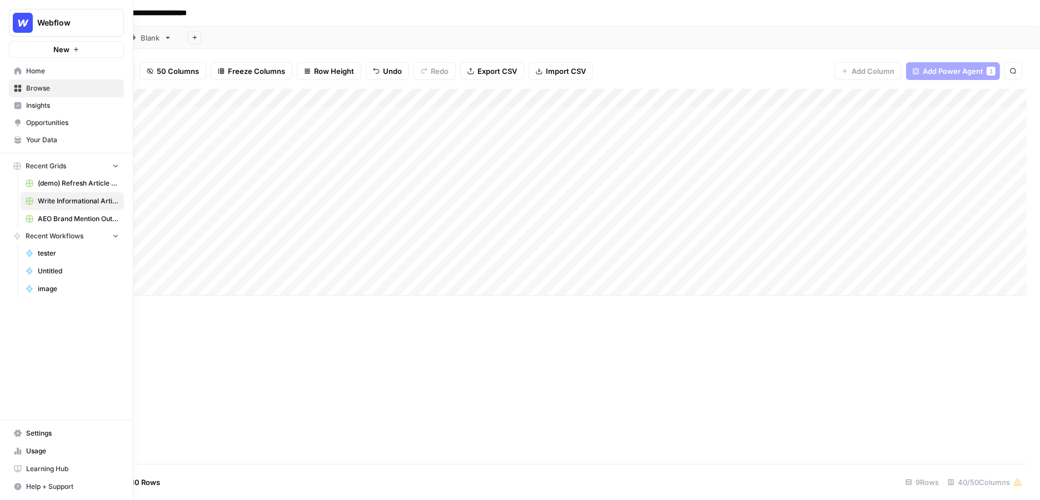
click at [57, 108] on span "Insights" at bounding box center [72, 106] width 93 height 10
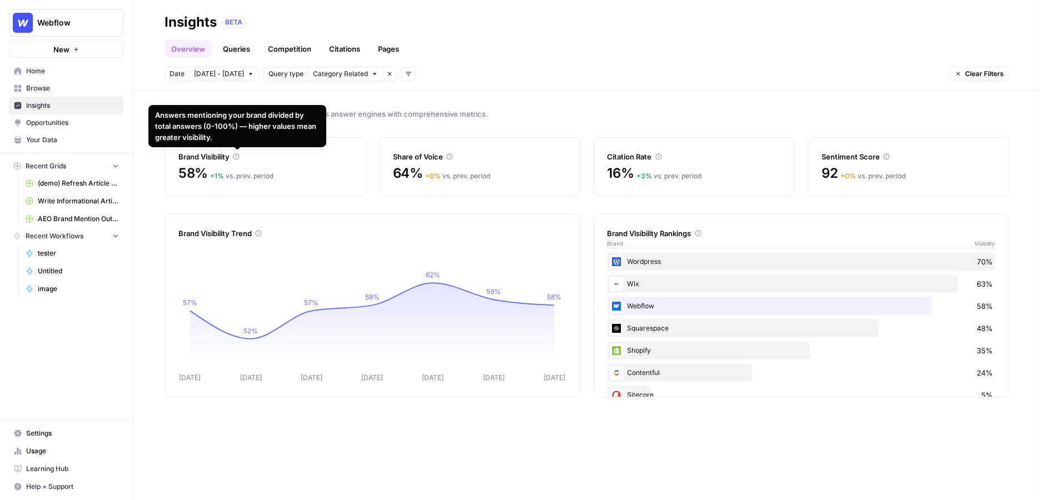
click at [215, 206] on div "Track your brand's visibility performance across answer engines with comprehens…" at bounding box center [586, 296] width 907 height 410
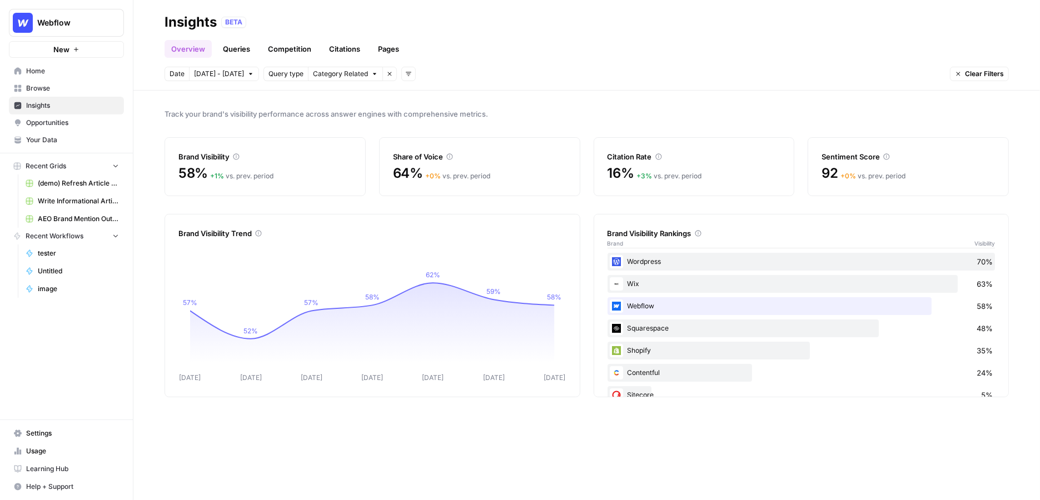
click at [241, 49] on link "Queries" at bounding box center [236, 49] width 41 height 18
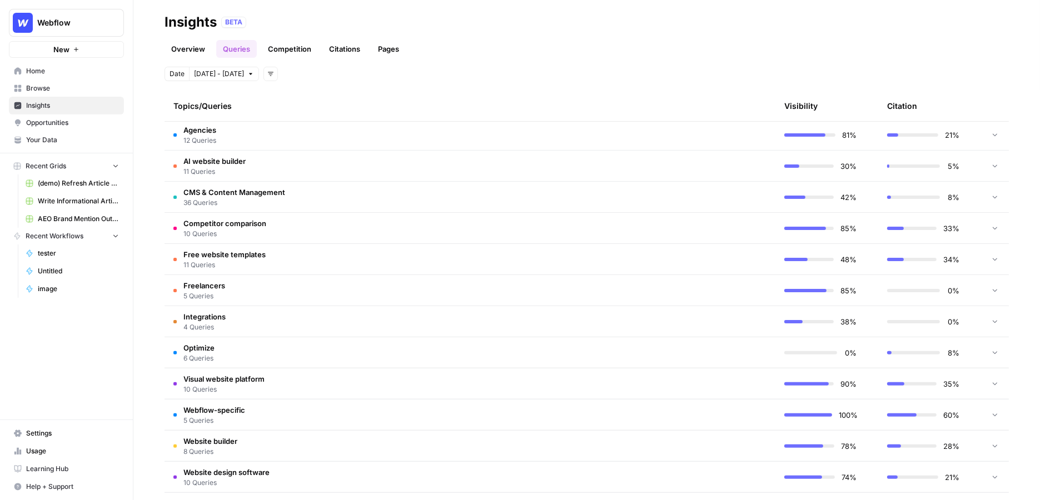
scroll to position [265, 0]
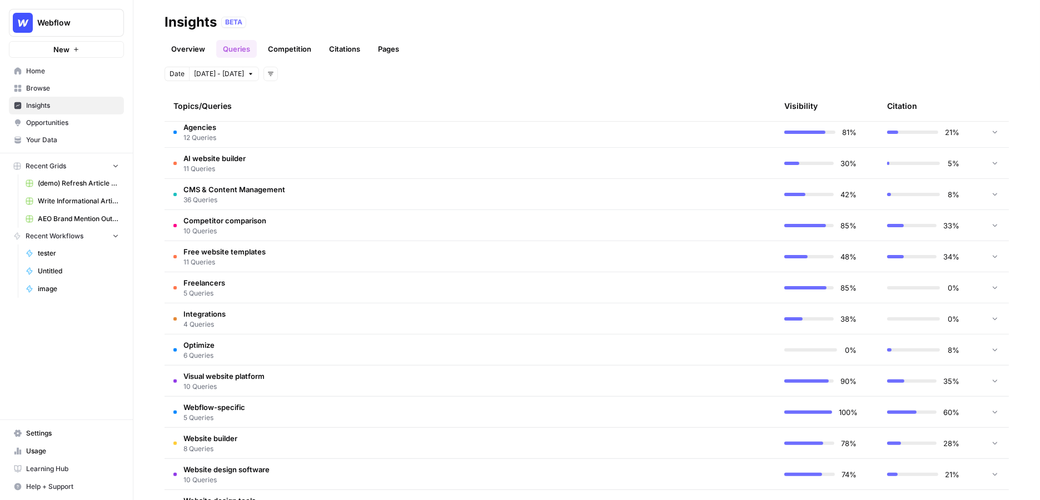
click at [366, 132] on td "Agencies 12 Queries" at bounding box center [417, 132] width 505 height 31
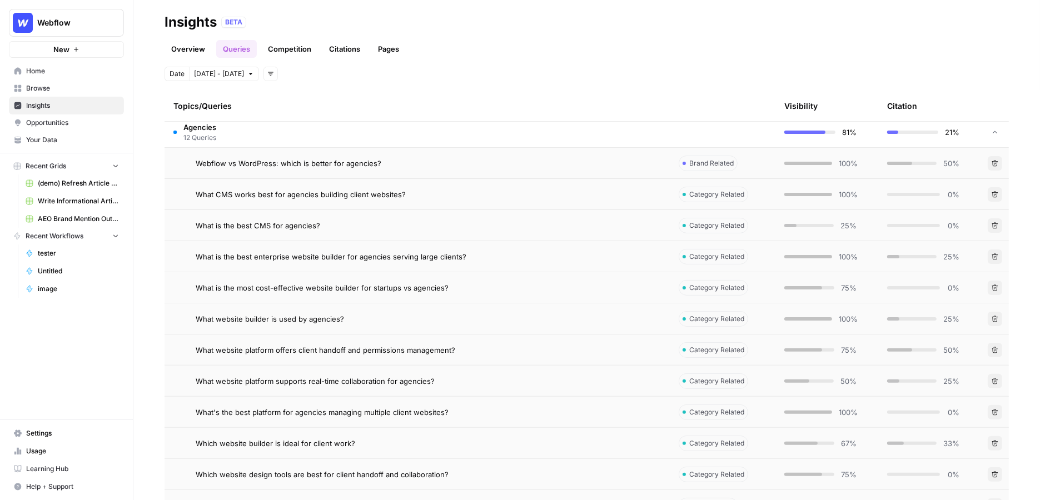
scroll to position [294, 0]
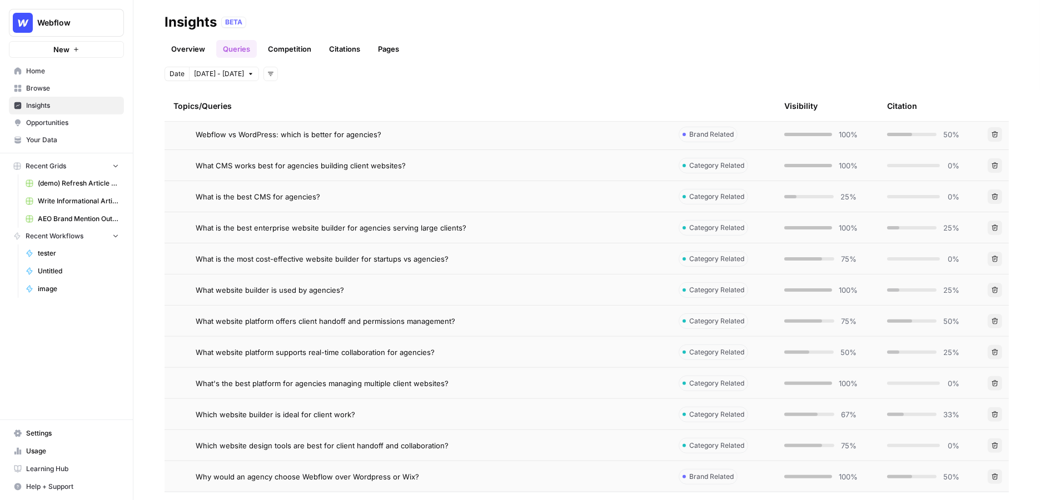
click at [326, 134] on span "Webflow vs WordPress: which is better for agencies?" at bounding box center [289, 134] width 186 height 11
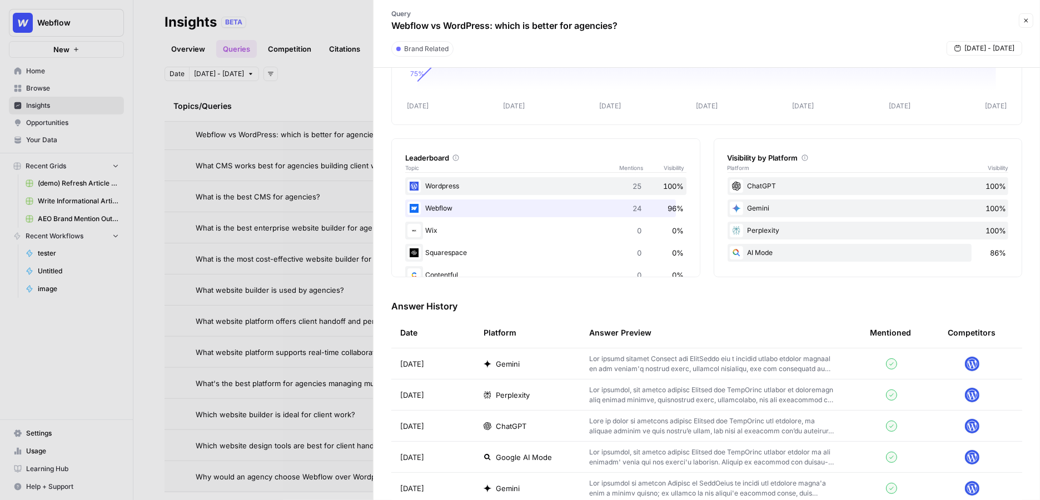
scroll to position [125, 0]
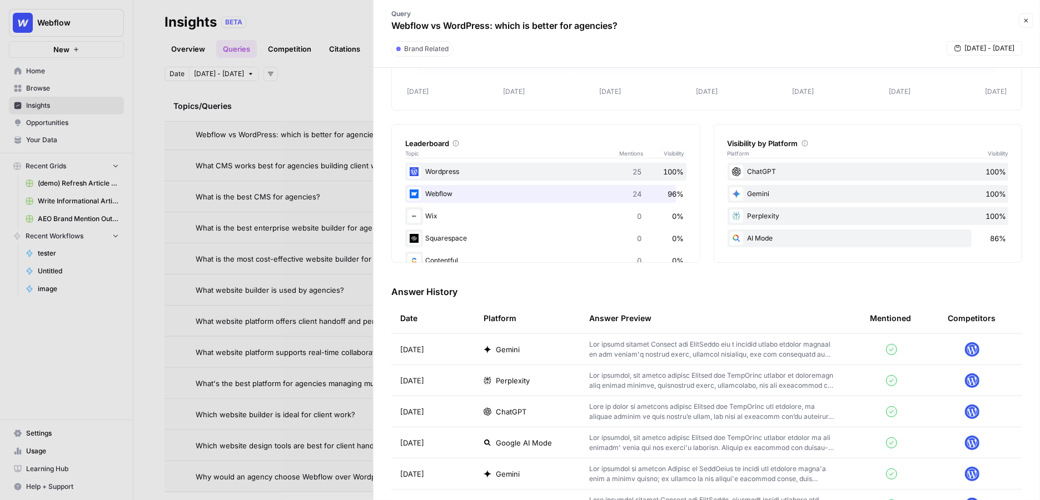
click at [617, 358] on p at bounding box center [711, 350] width 245 height 20
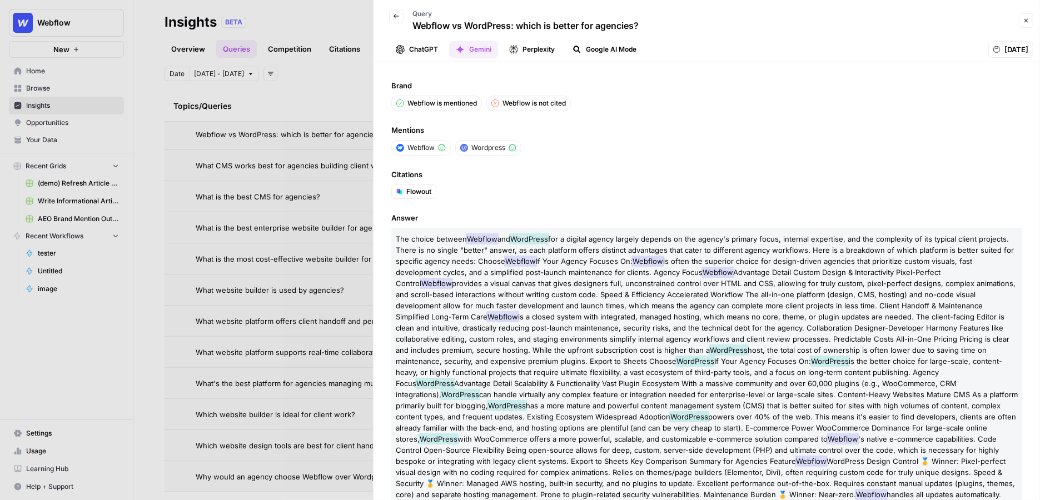
click at [607, 51] on button "Google AI Mode" at bounding box center [604, 49] width 77 height 17
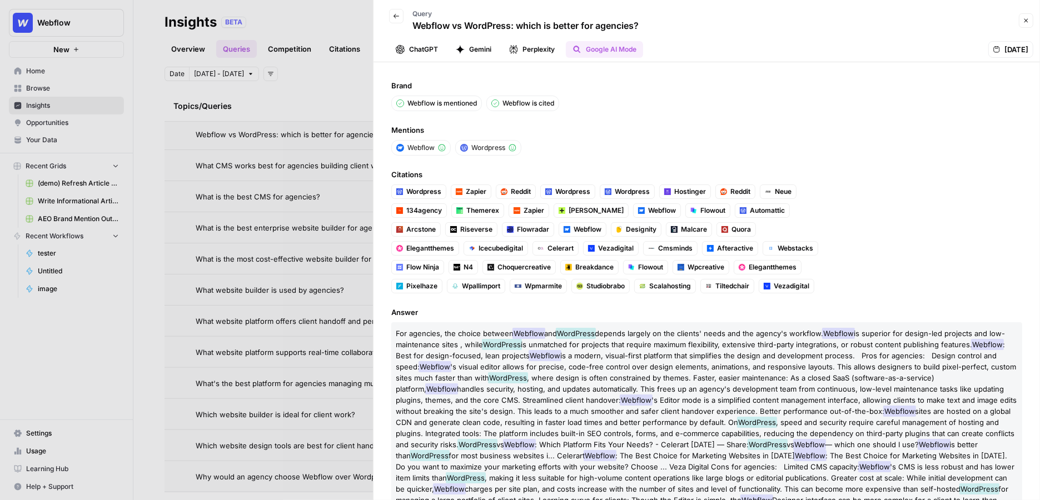
click at [1034, 19] on header "Back Query Webflow vs WordPress: which is better for agencies? Close ChatGPT Ge…" at bounding box center [707, 31] width 667 height 62
click at [1028, 19] on icon "button" at bounding box center [1026, 20] width 7 height 7
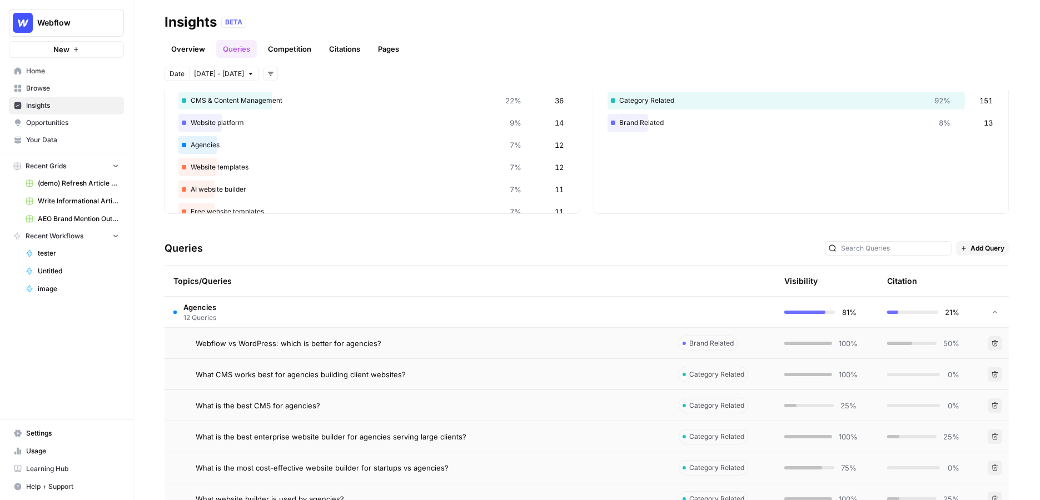
scroll to position [81, 0]
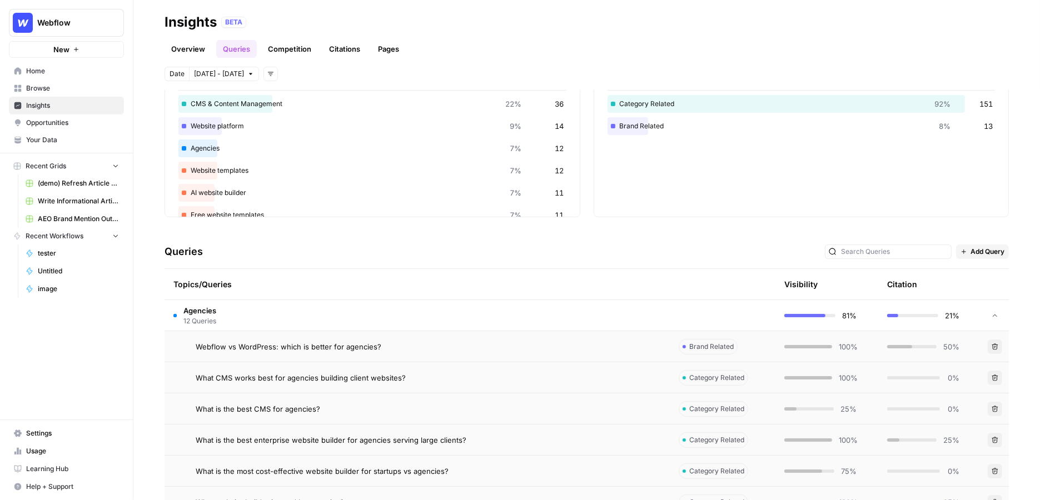
click at [349, 49] on link "Citations" at bounding box center [345, 49] width 44 height 18
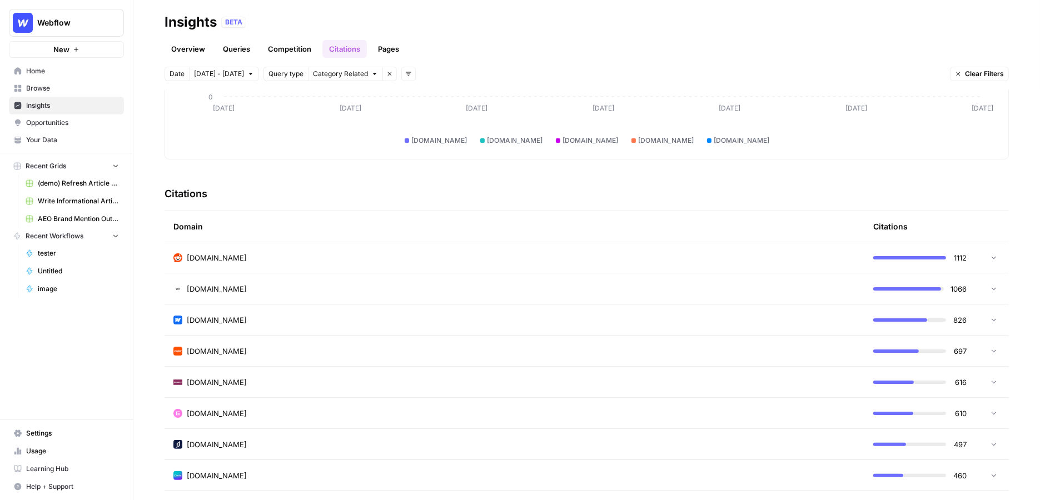
scroll to position [237, 0]
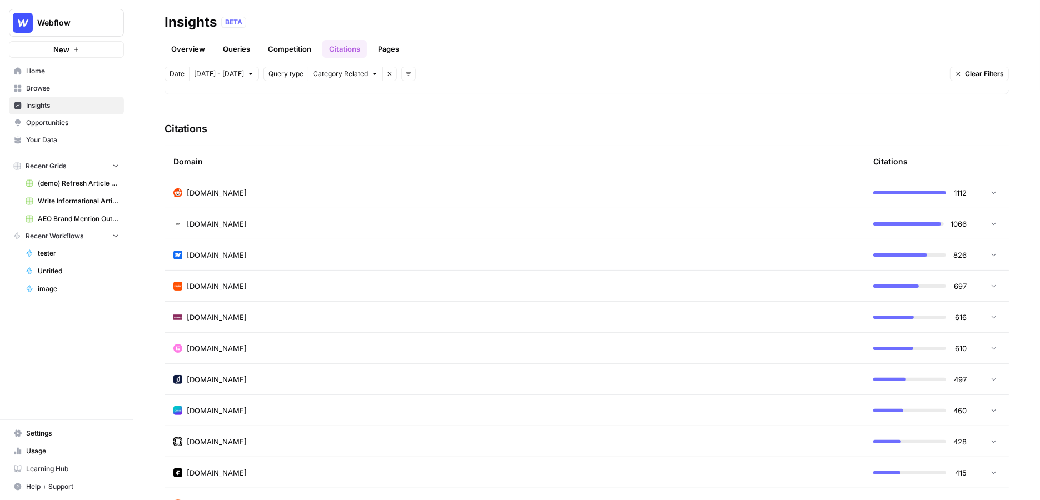
click at [326, 242] on td "[DOMAIN_NAME]" at bounding box center [515, 255] width 700 height 31
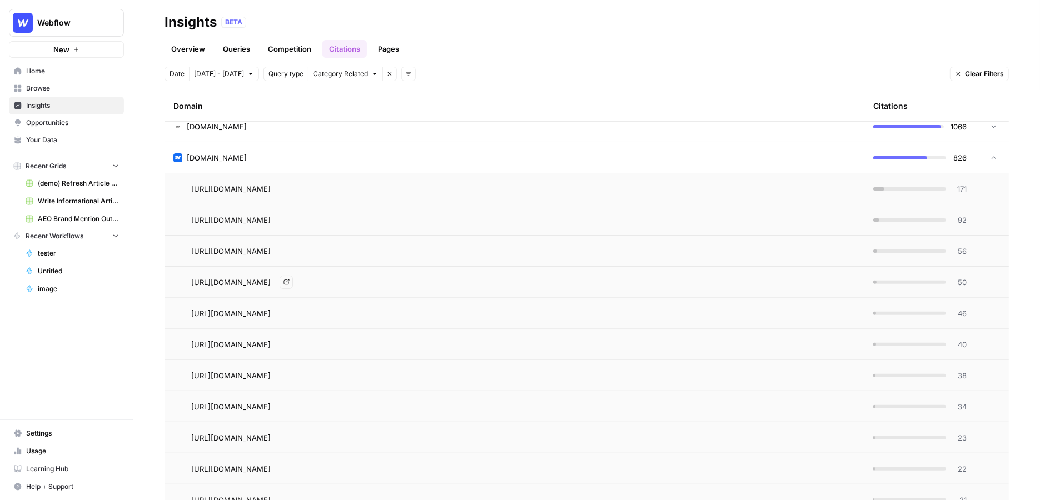
scroll to position [335, 0]
click at [964, 186] on span "171" at bounding box center [960, 188] width 14 height 11
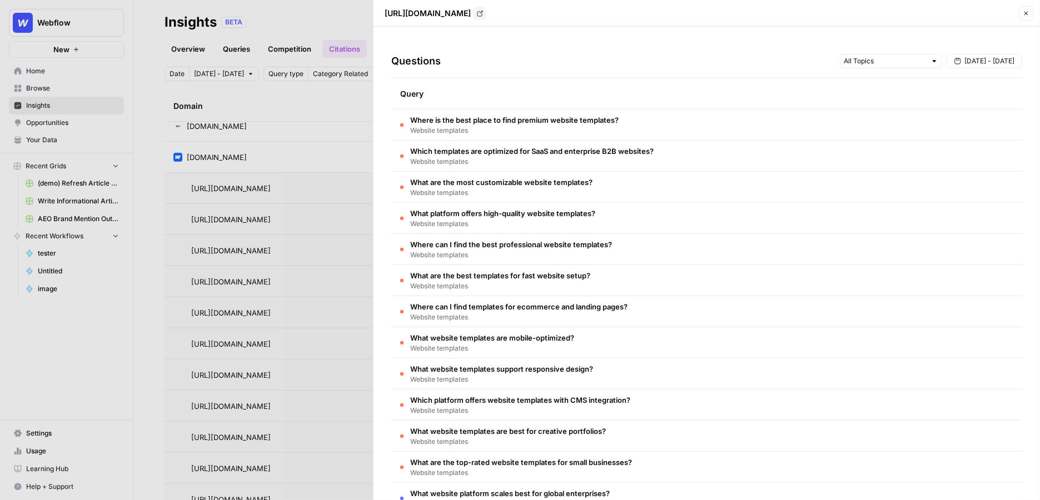
click at [1033, 14] on button "Close" at bounding box center [1026, 13] width 14 height 14
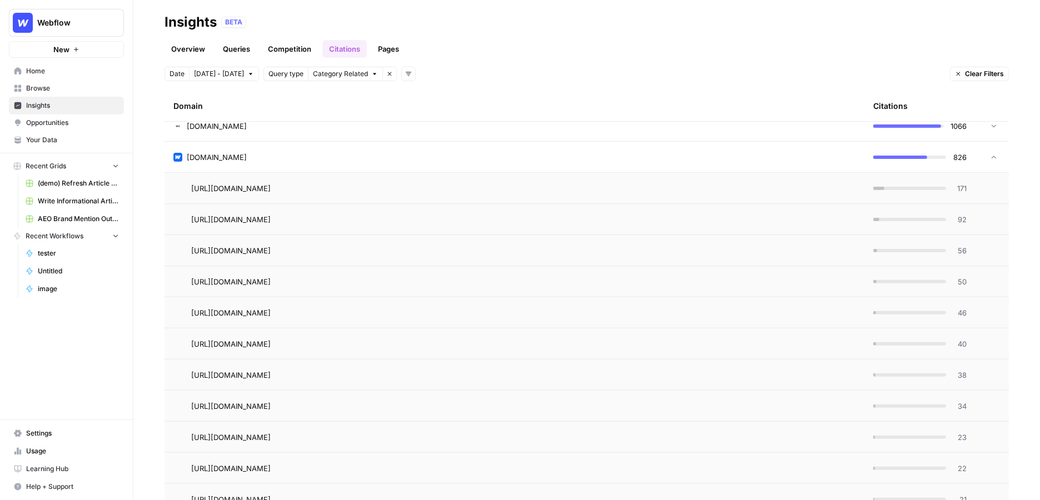
click at [379, 47] on link "Pages" at bounding box center [388, 49] width 34 height 18
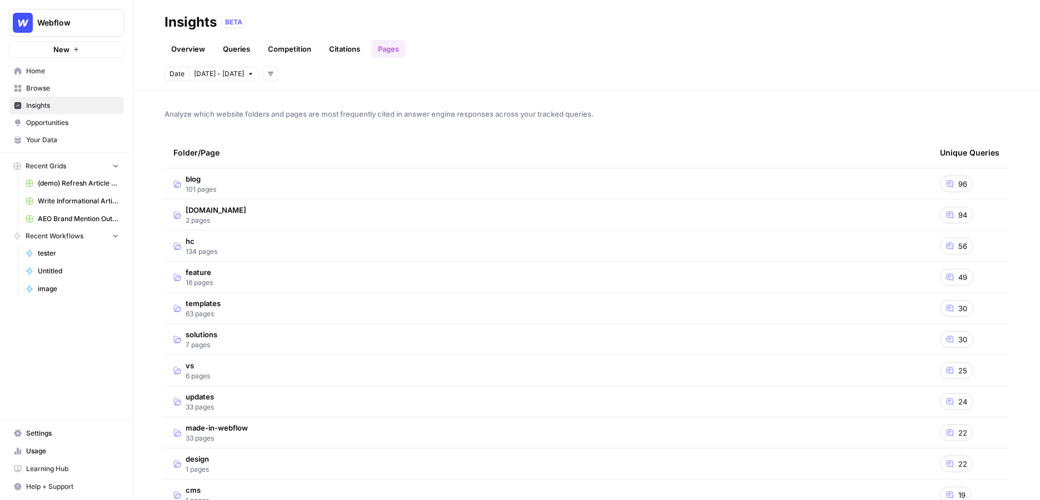
click at [271, 187] on td "blog 101 pages" at bounding box center [548, 183] width 767 height 31
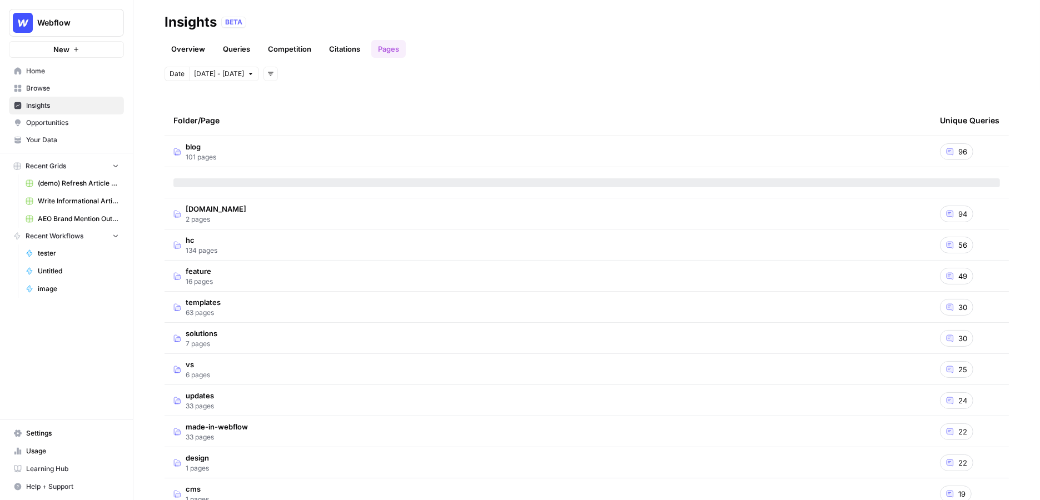
scroll to position [32, 0]
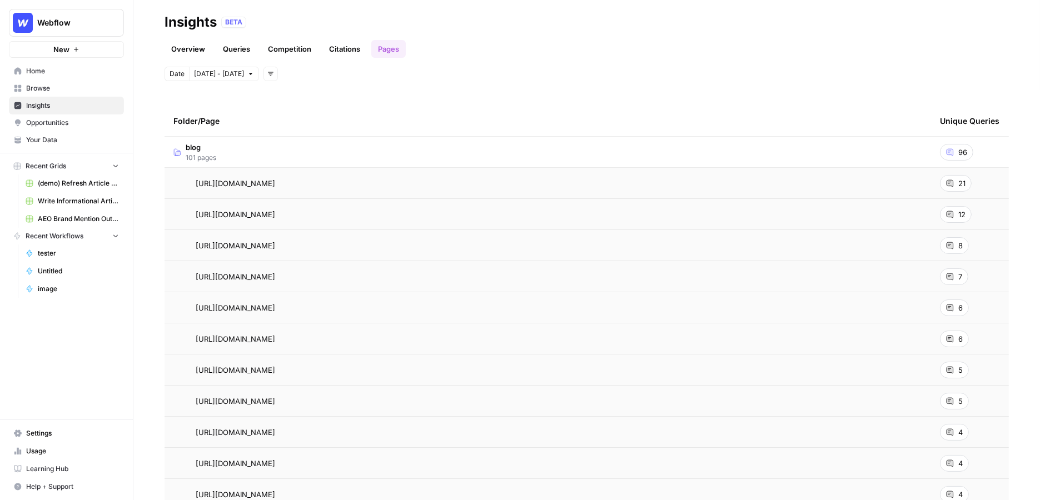
click at [959, 181] on span "21" at bounding box center [962, 183] width 7 height 11
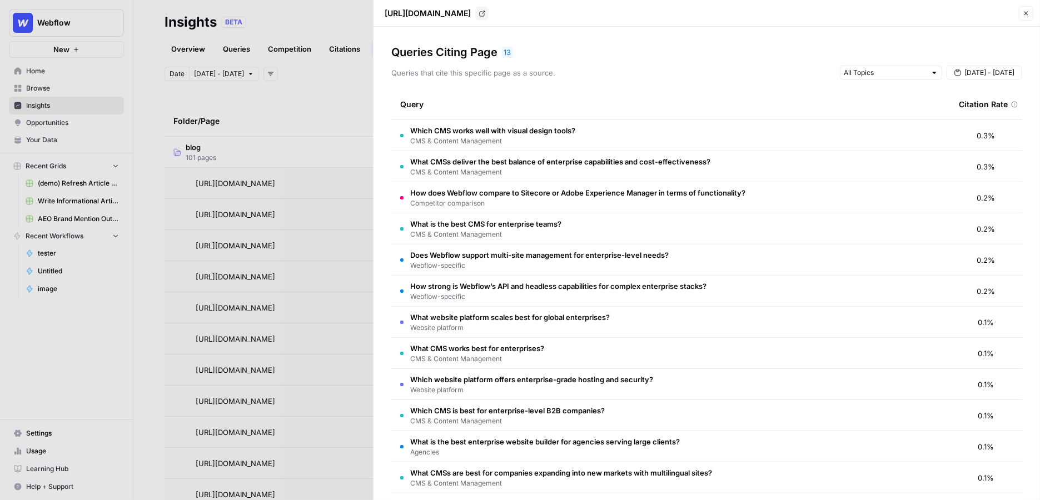
click at [1028, 19] on button "Close" at bounding box center [1026, 13] width 14 height 14
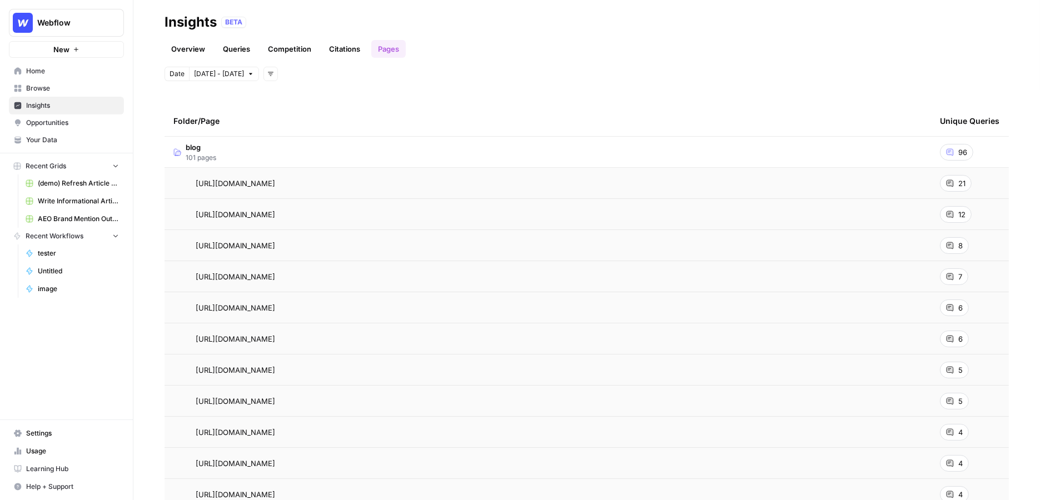
click at [177, 43] on link "Overview" at bounding box center [188, 49] width 47 height 18
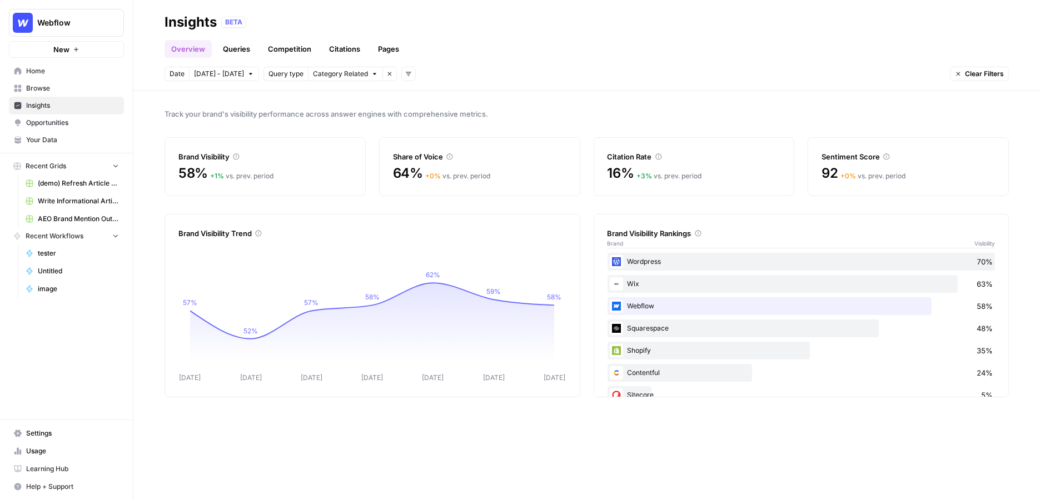
click at [24, 121] on link "Opportunities" at bounding box center [66, 123] width 115 height 18
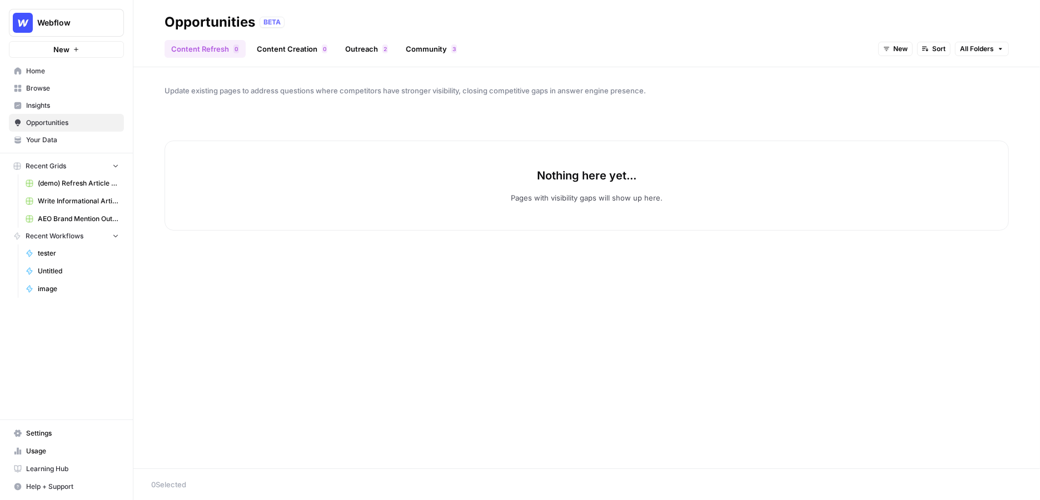
click at [891, 52] on button "New" at bounding box center [896, 49] width 34 height 14
click at [919, 67] on button "All Opportunities" at bounding box center [920, 74] width 70 height 16
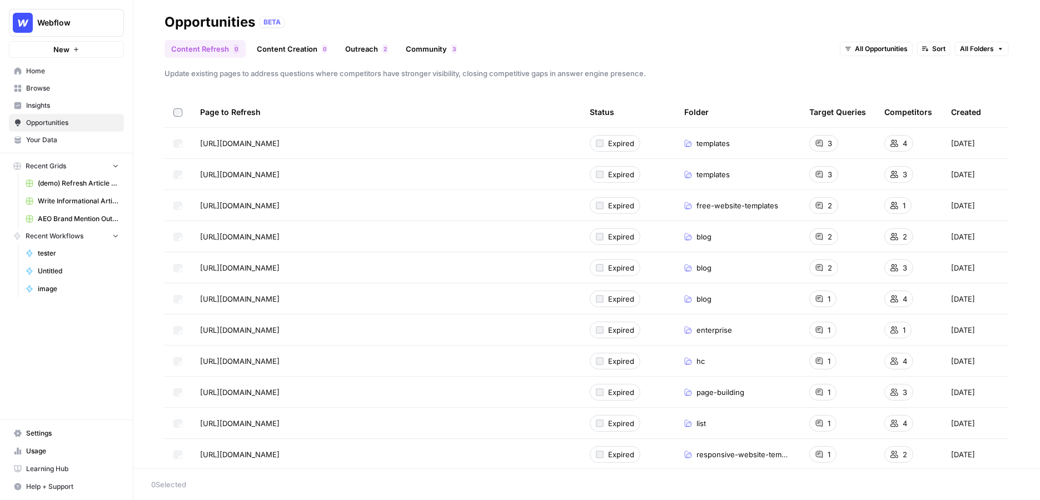
scroll to position [18, 0]
click at [67, 87] on span "Browse" at bounding box center [72, 88] width 93 height 10
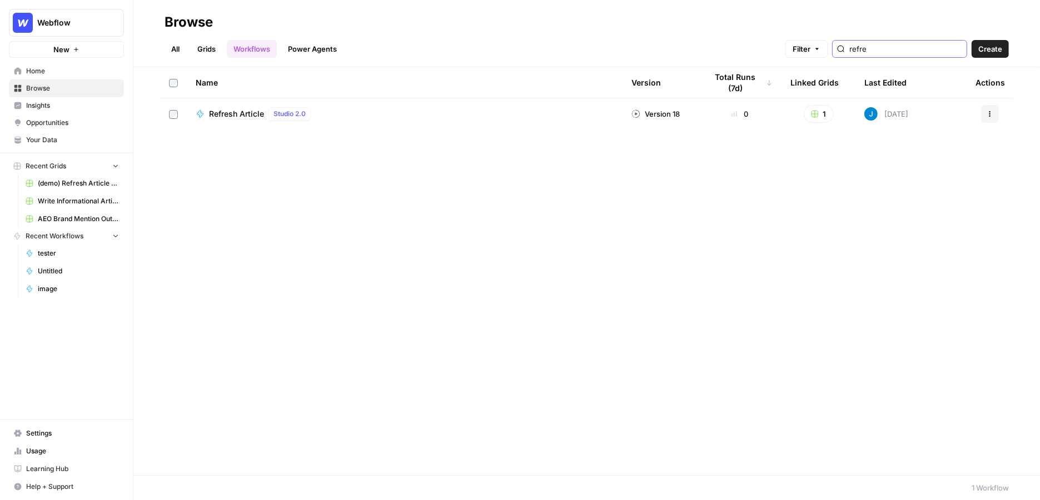
type input "refre"
click at [230, 105] on td "Refresh Article Studio 2.0" at bounding box center [405, 113] width 436 height 31
click at [215, 70] on div "Name" at bounding box center [405, 82] width 418 height 31
click at [207, 46] on link "Grids" at bounding box center [207, 49] width 32 height 18
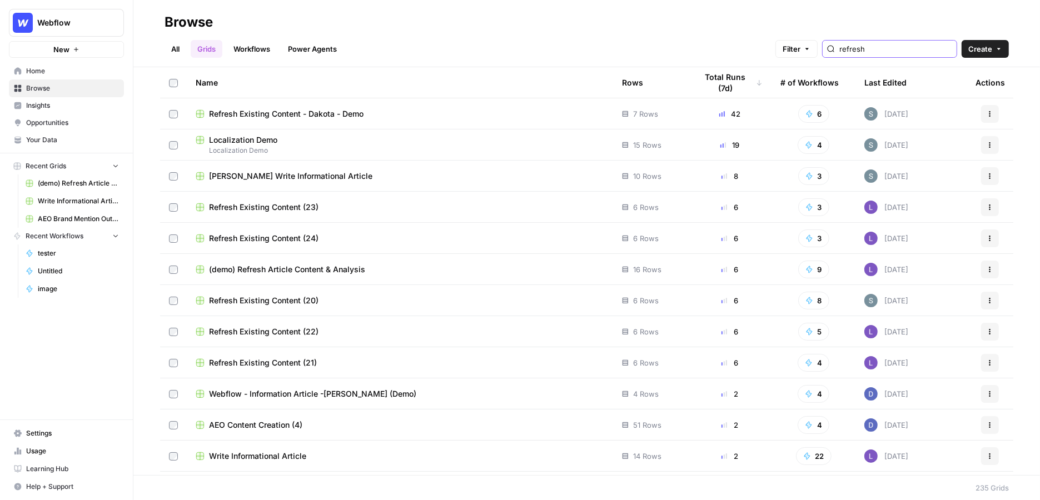
type input "refresh"
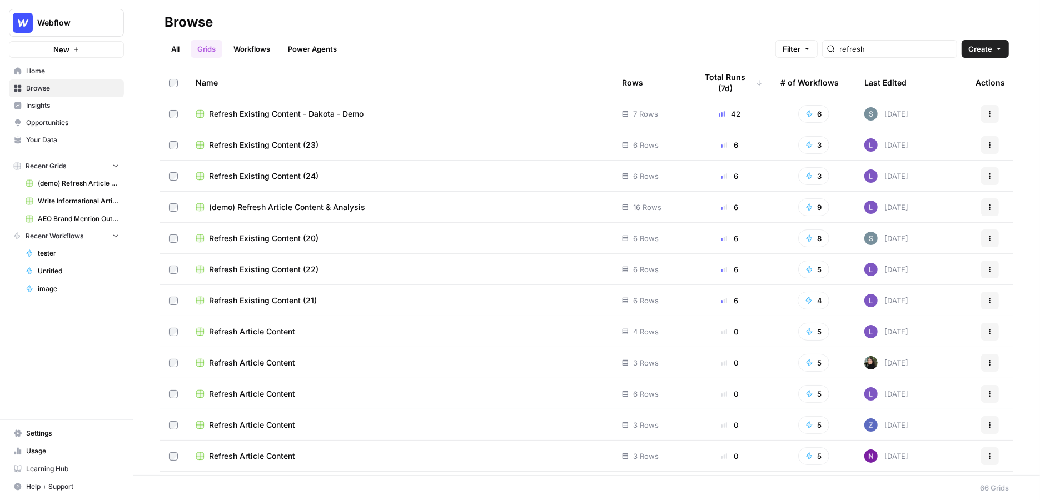
click at [251, 145] on span "Refresh Existing Content (23)" at bounding box center [264, 145] width 110 height 11
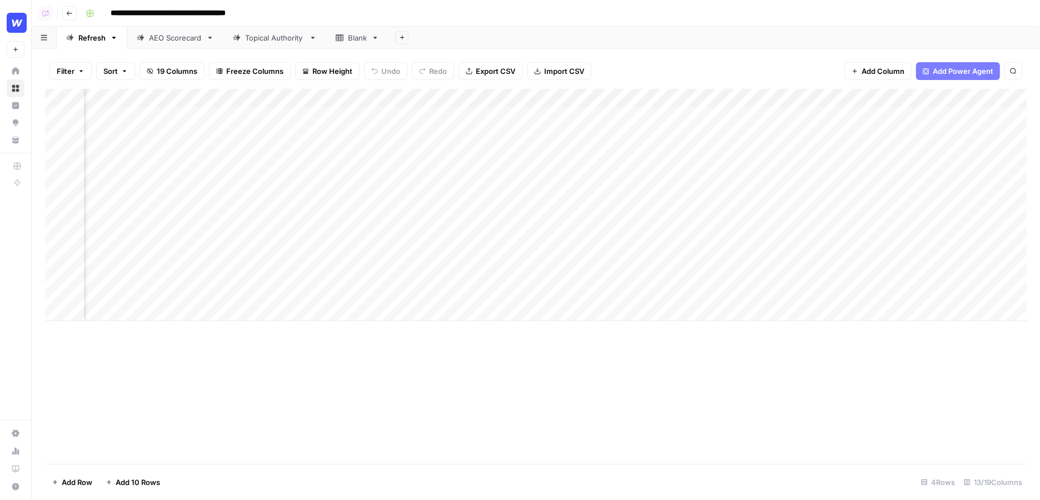
scroll to position [0, 809]
click at [724, 118] on div "Add Column" at bounding box center [536, 205] width 982 height 232
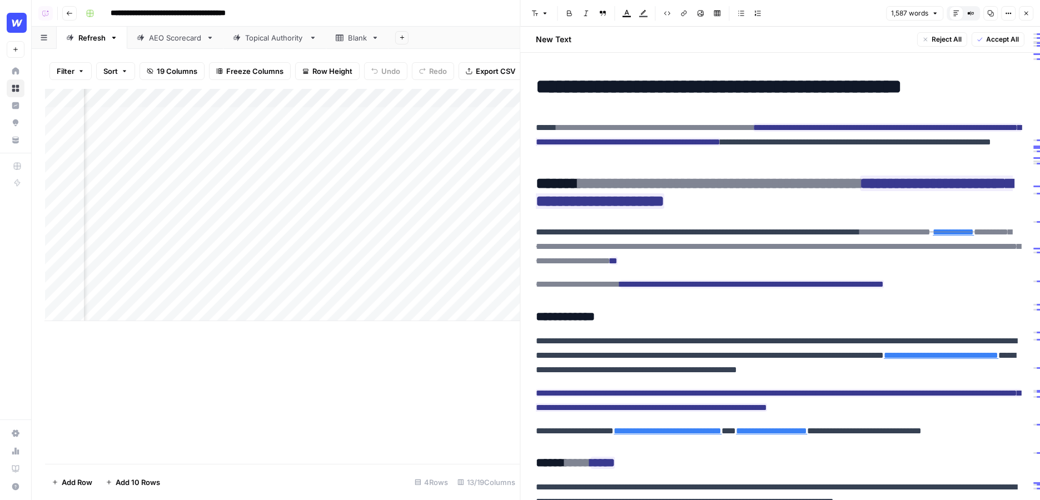
click at [1029, 11] on icon "button" at bounding box center [1026, 13] width 7 height 7
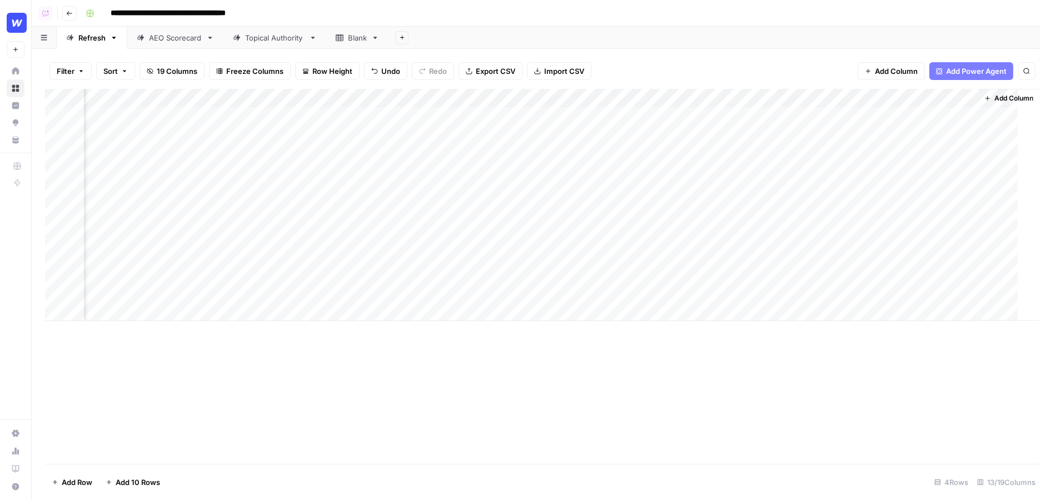
scroll to position [0, 796]
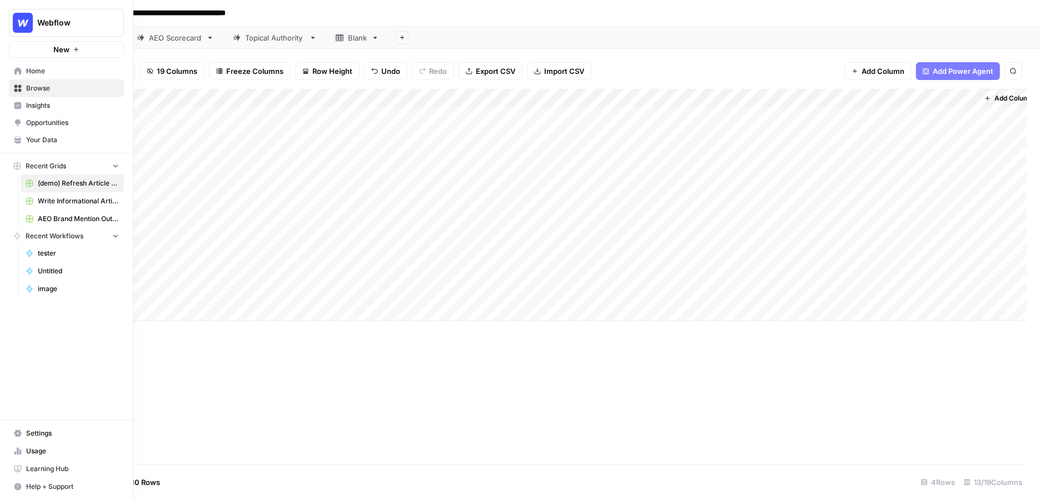
click at [22, 125] on link "Opportunities" at bounding box center [66, 123] width 115 height 18
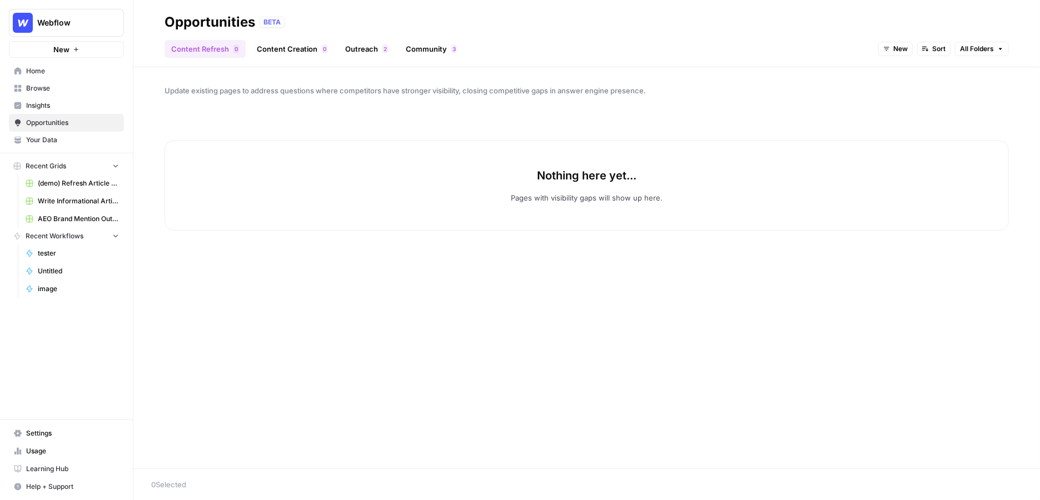
click at [306, 36] on div "Content Refresh 0 Content Creation 0 Outreach 2 Community 3 New Sort All Folders" at bounding box center [587, 44] width 845 height 27
click at [310, 56] on link "Content Creation 0" at bounding box center [292, 49] width 84 height 18
click at [955, 44] on span "New" at bounding box center [959, 49] width 14 height 10
click at [955, 71] on span "All Opportunities" at bounding box center [975, 73] width 57 height 11
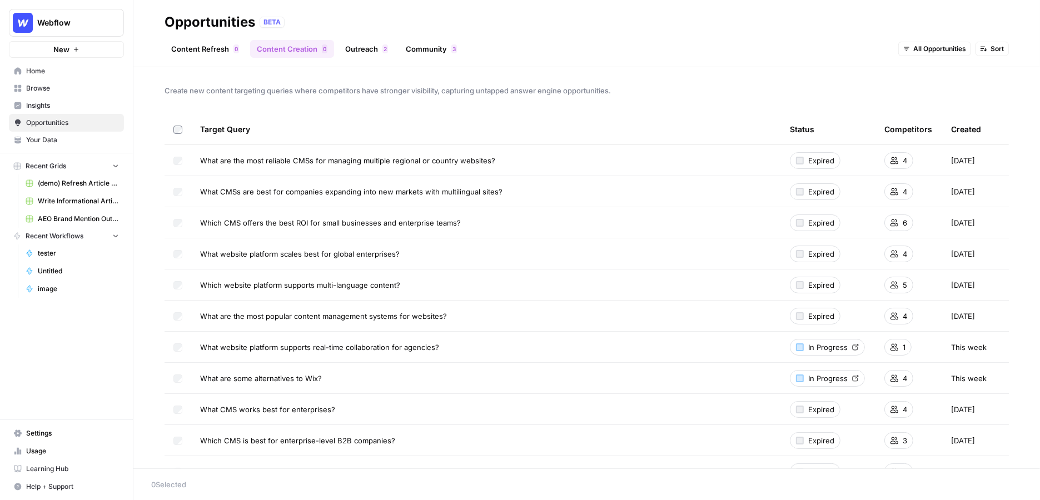
click at [367, 50] on link "Outreach 2" at bounding box center [367, 49] width 56 height 18
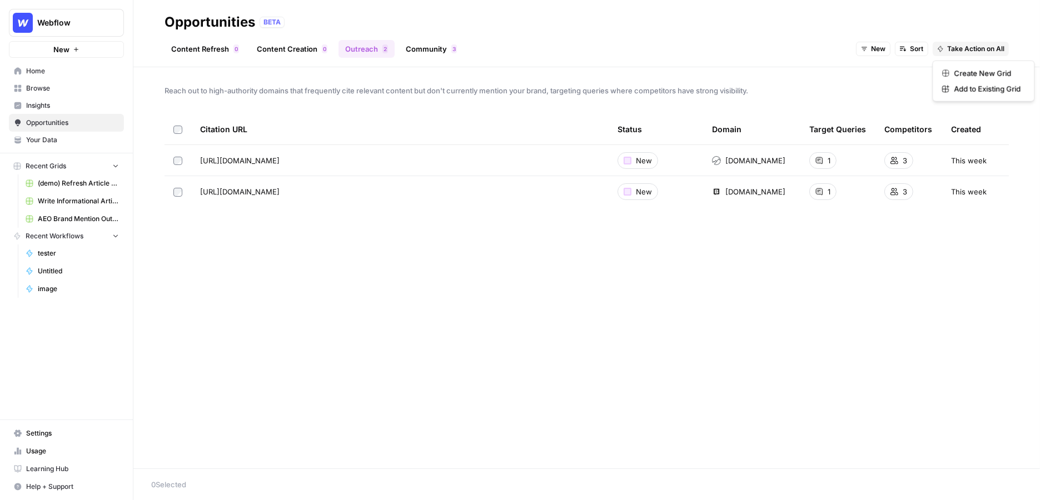
click at [968, 44] on span "Take Action on All" at bounding box center [976, 49] width 57 height 10
click at [957, 69] on span "Create New Grid" at bounding box center [988, 73] width 67 height 11
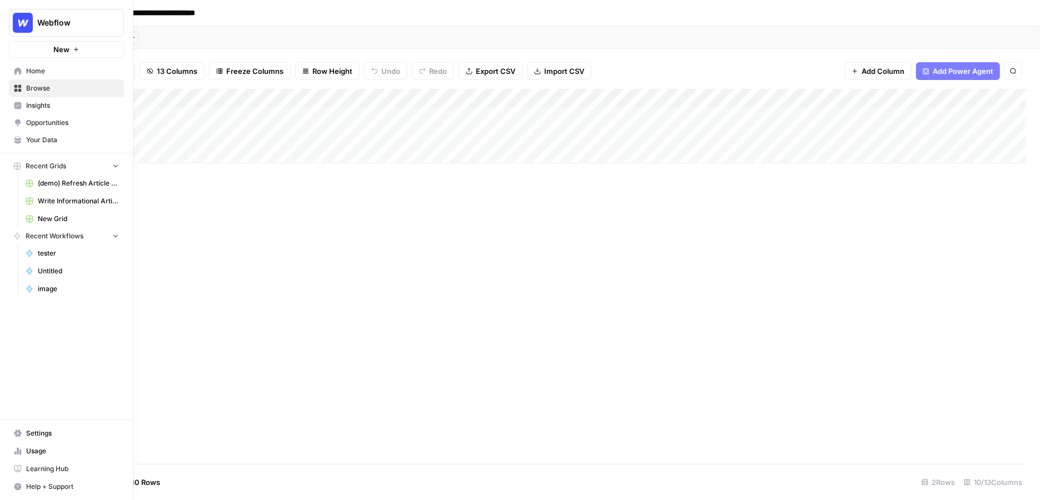
click at [23, 125] on link "Opportunities" at bounding box center [66, 123] width 115 height 18
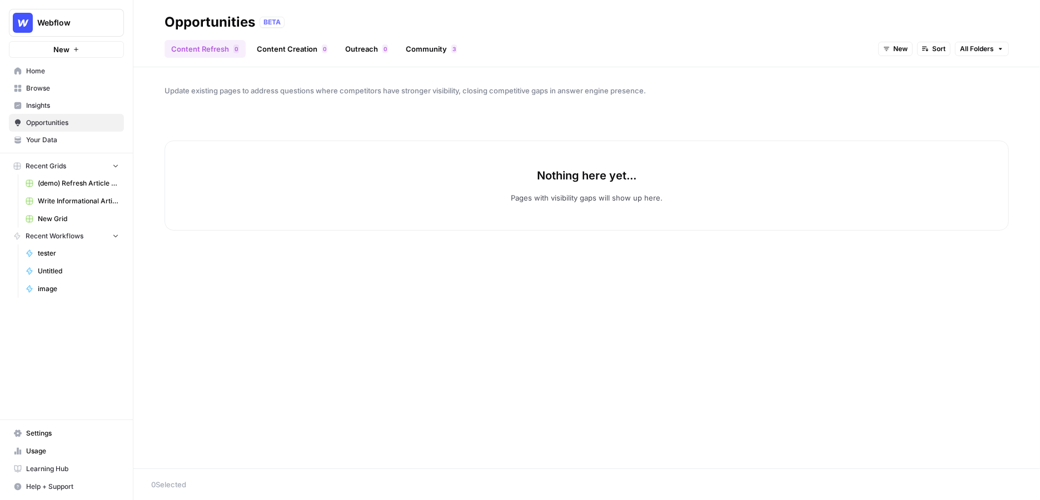
click at [901, 46] on span "New" at bounding box center [901, 49] width 14 height 10
drag, startPoint x: 915, startPoint y: 85, endPoint x: 921, endPoint y: 69, distance: 17.5
click at [920, 68] on div "All Opportunities New In Progress Archived" at bounding box center [920, 97] width 80 height 72
click at [921, 69] on span "All Opportunities" at bounding box center [917, 73] width 57 height 11
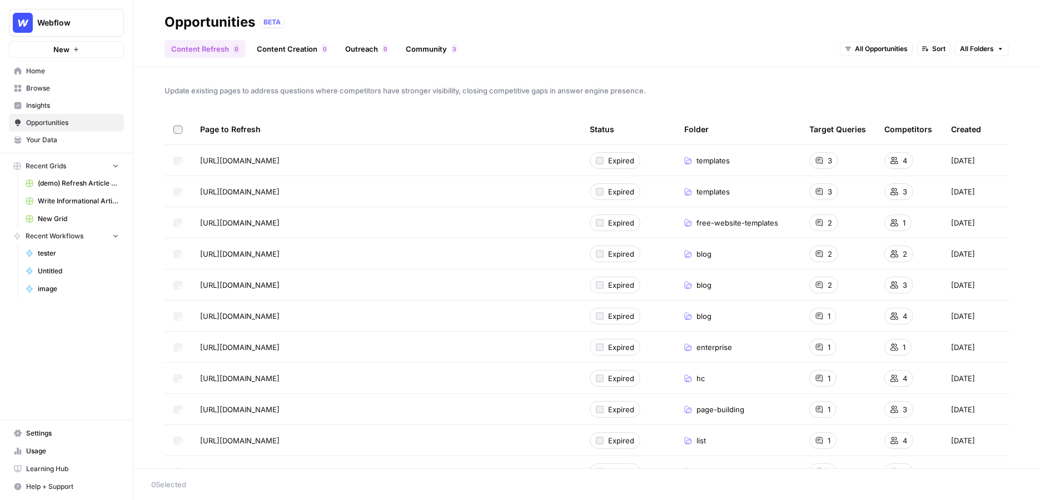
click at [64, 96] on link "Browse" at bounding box center [66, 89] width 115 height 18
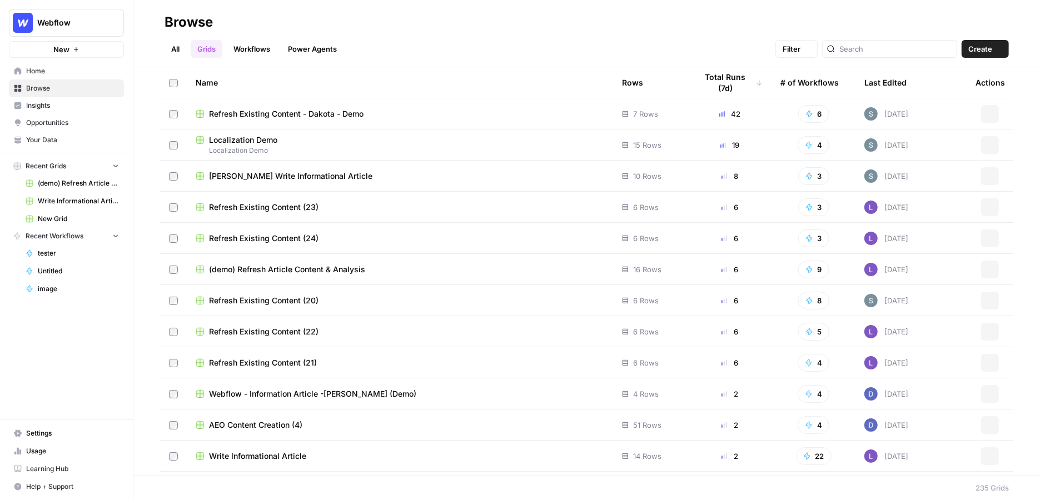
click at [64, 96] on link "Browse" at bounding box center [66, 89] width 115 height 18
click at [996, 43] on button "Create" at bounding box center [985, 49] width 47 height 18
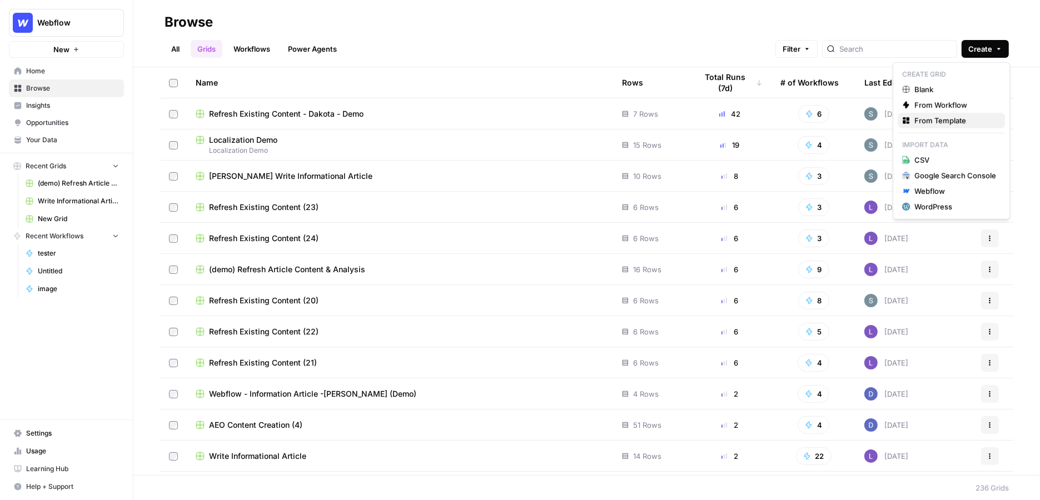
click at [916, 123] on span "From Template" at bounding box center [956, 120] width 82 height 11
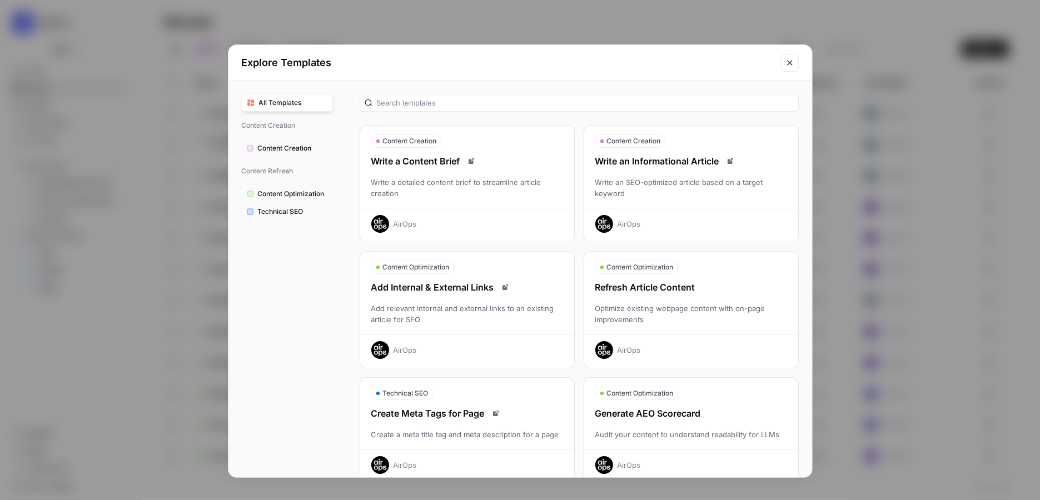
click at [748, 292] on div "Refresh Article Content Optimize existing webpage content with on-page improvem…" at bounding box center [691, 320] width 214 height 78
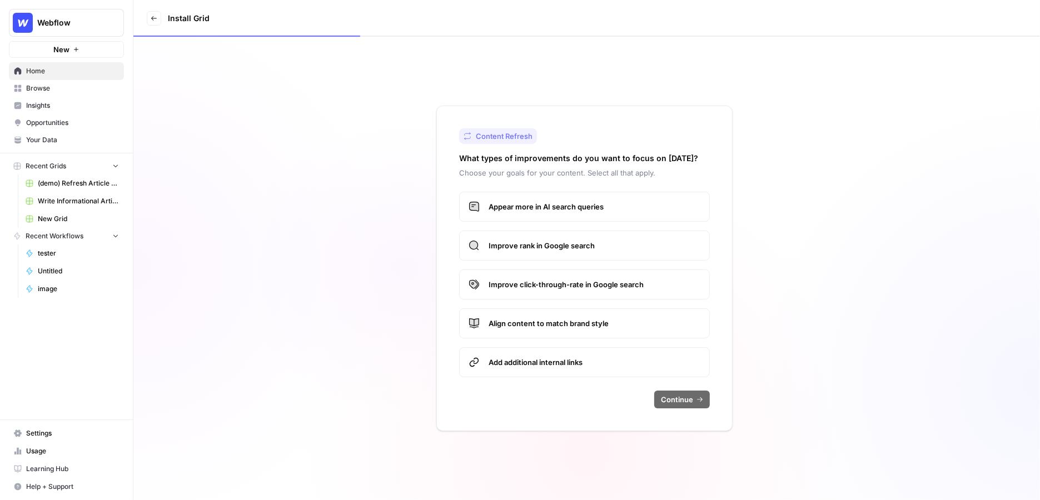
click at [593, 205] on span "Appear more in AI search queries" at bounding box center [595, 206] width 212 height 11
click at [672, 394] on span "Continue" at bounding box center [677, 399] width 32 height 11
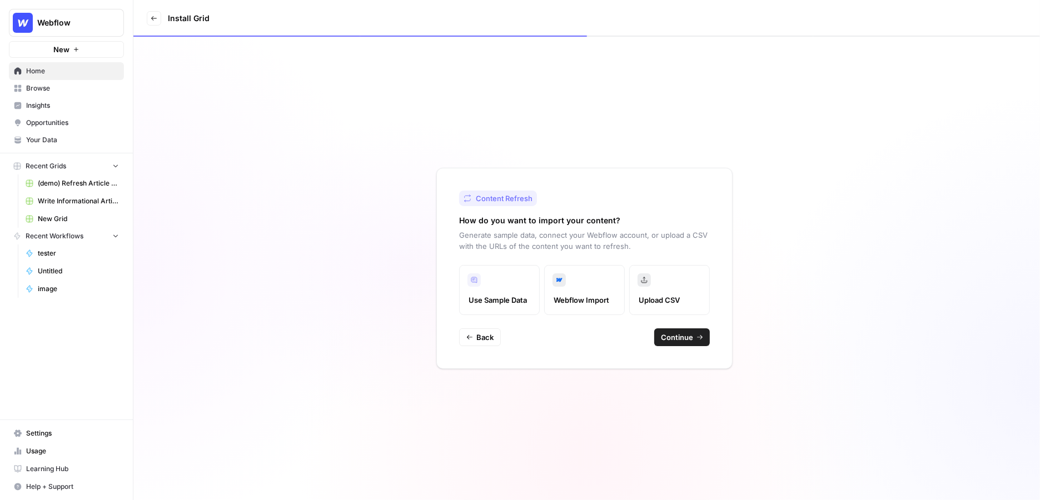
click at [53, 118] on span "Opportunities" at bounding box center [72, 123] width 93 height 10
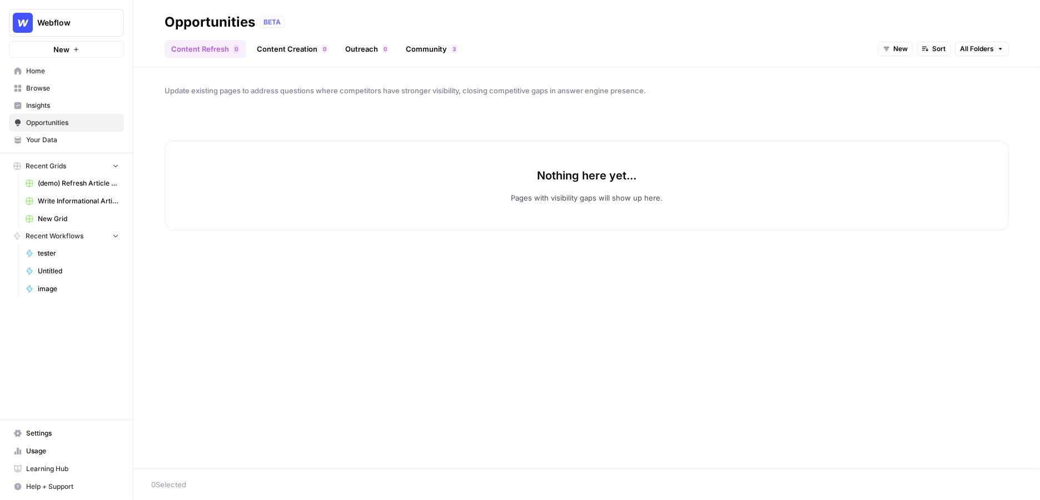
click at [368, 48] on link "Outreach 0" at bounding box center [367, 49] width 56 height 18
click at [458, 57] on link "Community 3" at bounding box center [431, 49] width 65 height 18
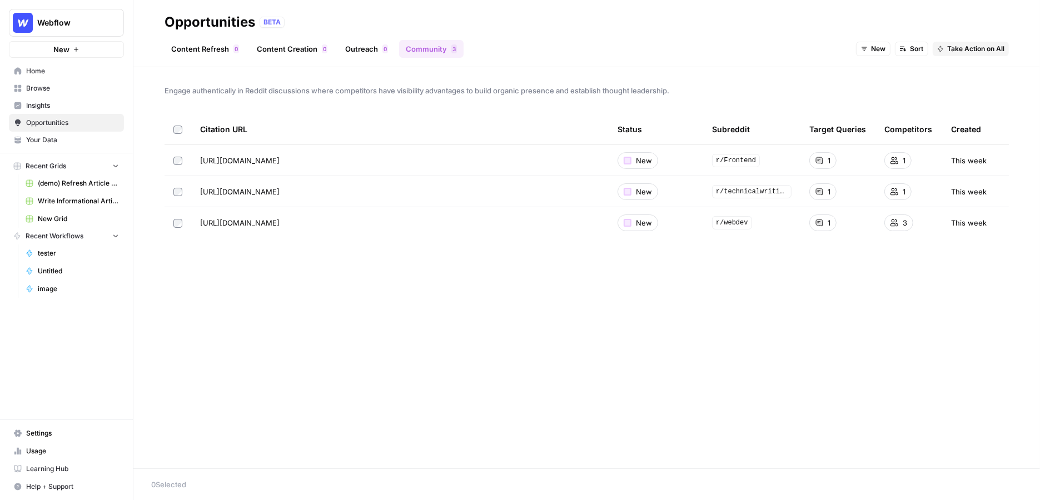
click at [42, 85] on span "Browse" at bounding box center [72, 88] width 93 height 10
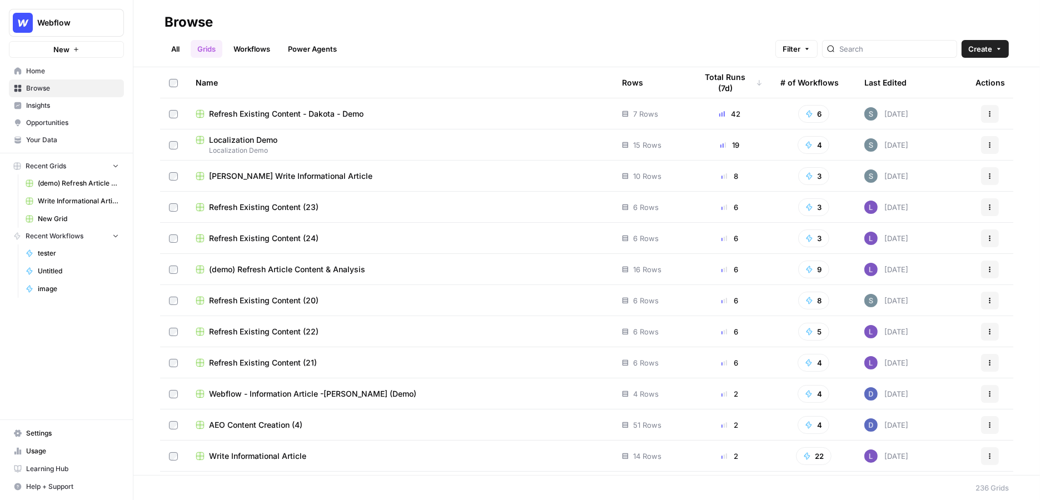
click at [215, 140] on span "Localization Demo" at bounding box center [243, 140] width 68 height 11
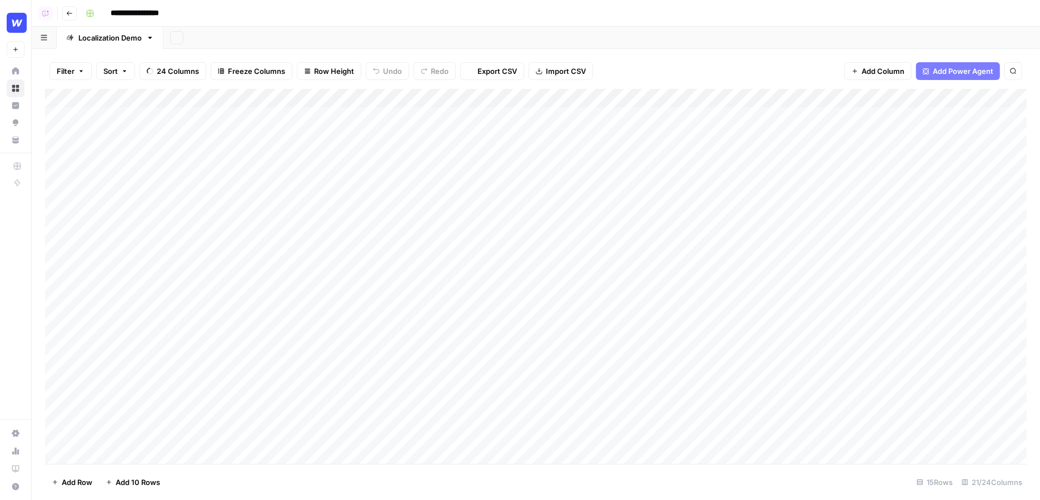
click at [974, 66] on span "Add Power Agent" at bounding box center [963, 71] width 61 height 11
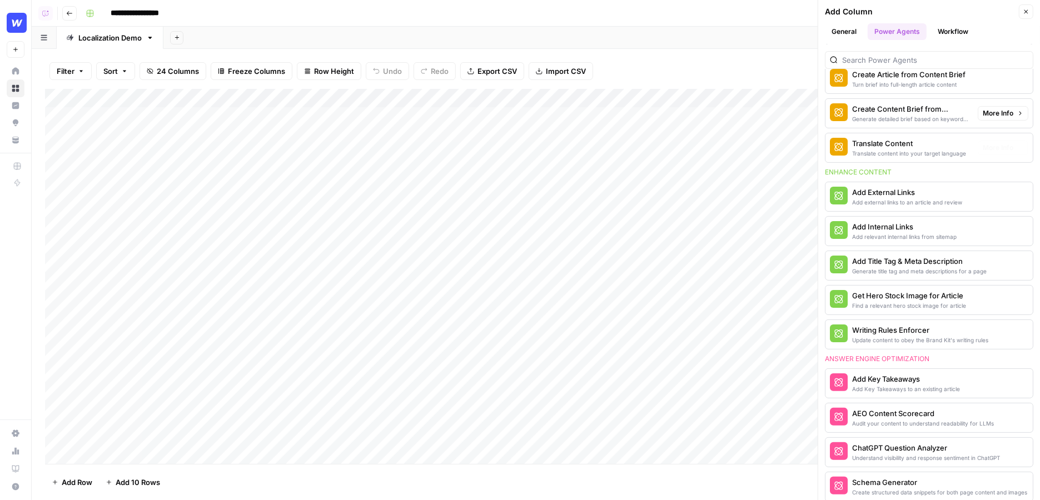
scroll to position [185, 0]
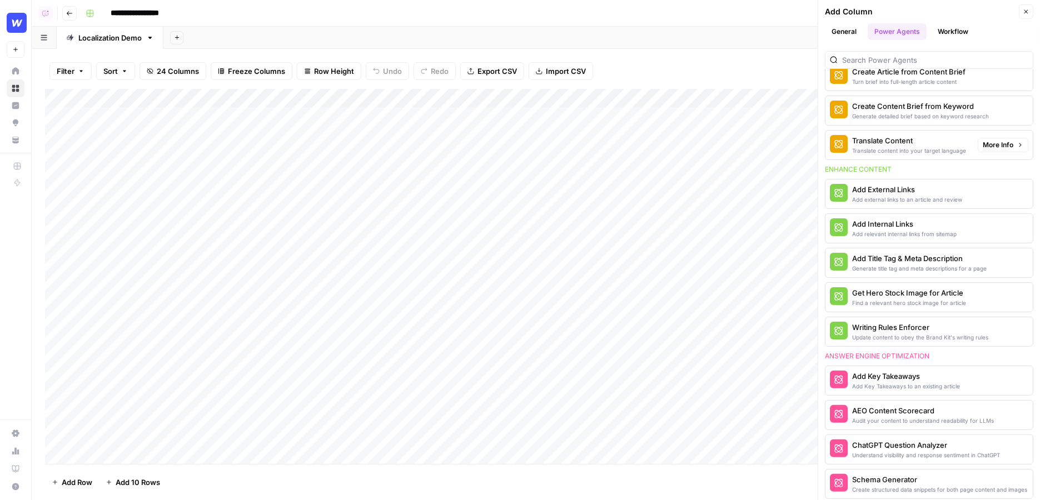
click at [1006, 141] on span "More Info" at bounding box center [998, 145] width 31 height 10
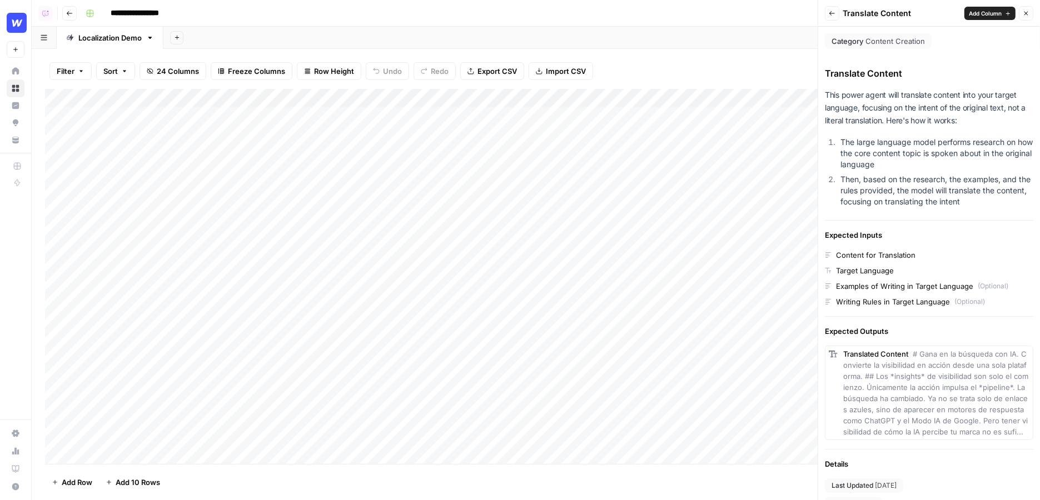
drag, startPoint x: 817, startPoint y: 86, endPoint x: 674, endPoint y: 86, distance: 142.9
click at [660, 88] on div "Filter Sort 24 Columns Freeze Columns Row Height Undo Redo Export CSV Import CS…" at bounding box center [536, 71] width 982 height 36
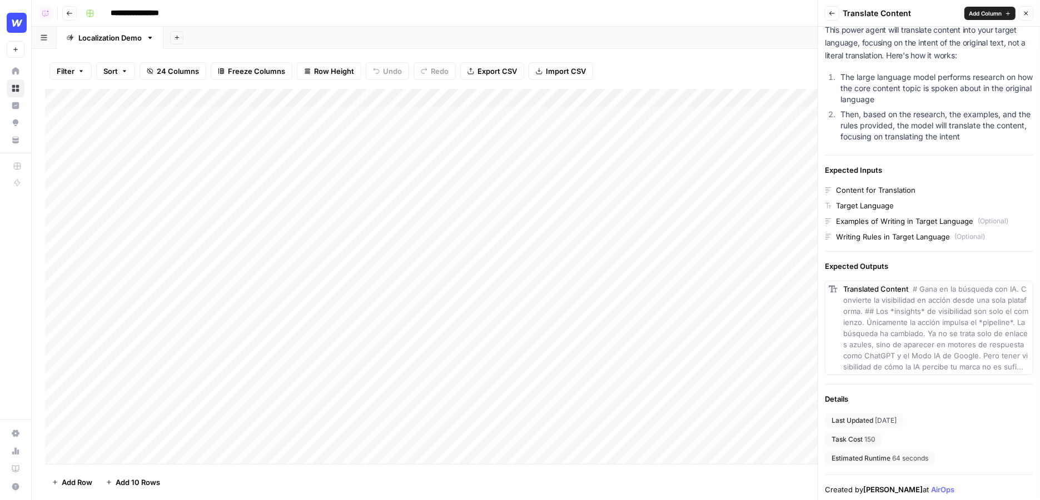
drag, startPoint x: 896, startPoint y: 442, endPoint x: 806, endPoint y: 442, distance: 90.1
click at [806, 442] on div "**********" at bounding box center [536, 250] width 1009 height 500
click at [881, 436] on div "Task Cost 150" at bounding box center [853, 440] width 57 height 14
click at [833, 14] on icon "button" at bounding box center [832, 13] width 7 height 7
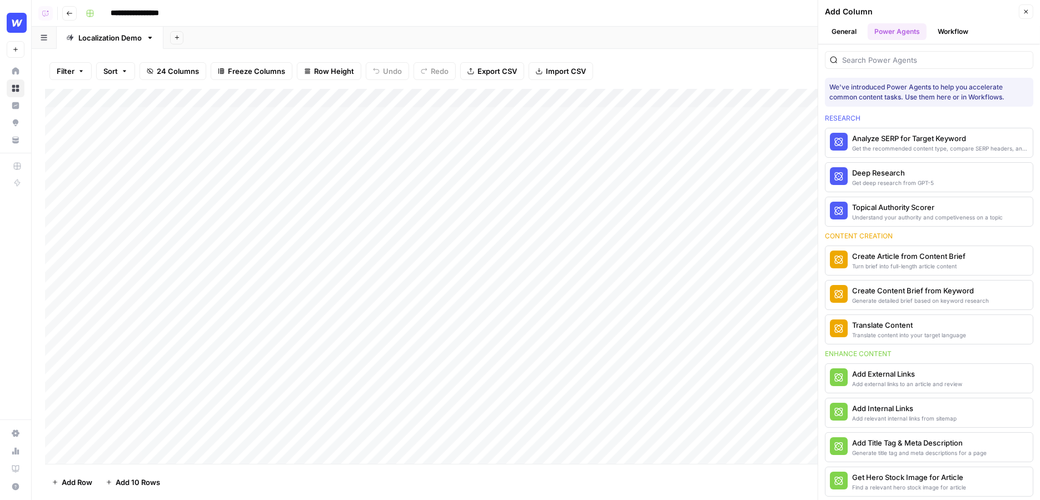
scroll to position [185, 0]
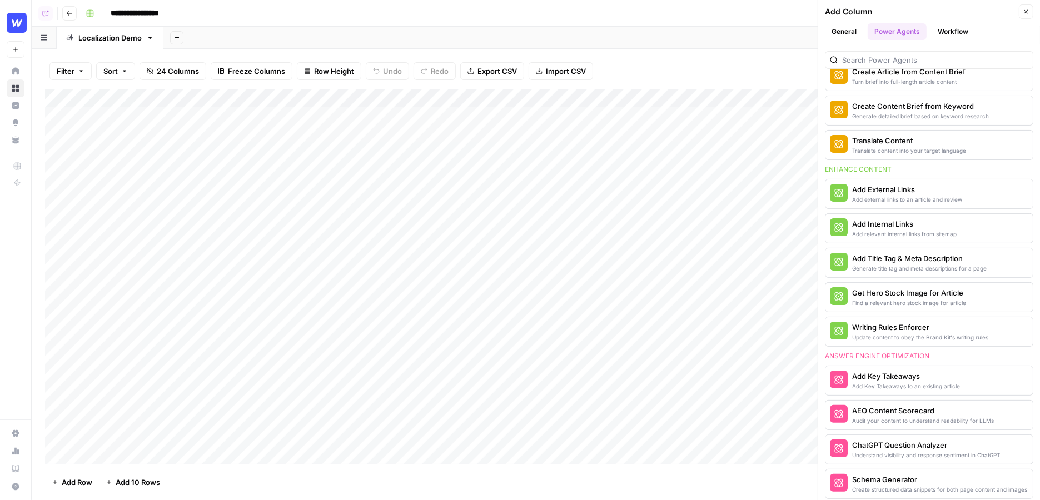
click at [1032, 11] on button "Close" at bounding box center [1026, 11] width 14 height 14
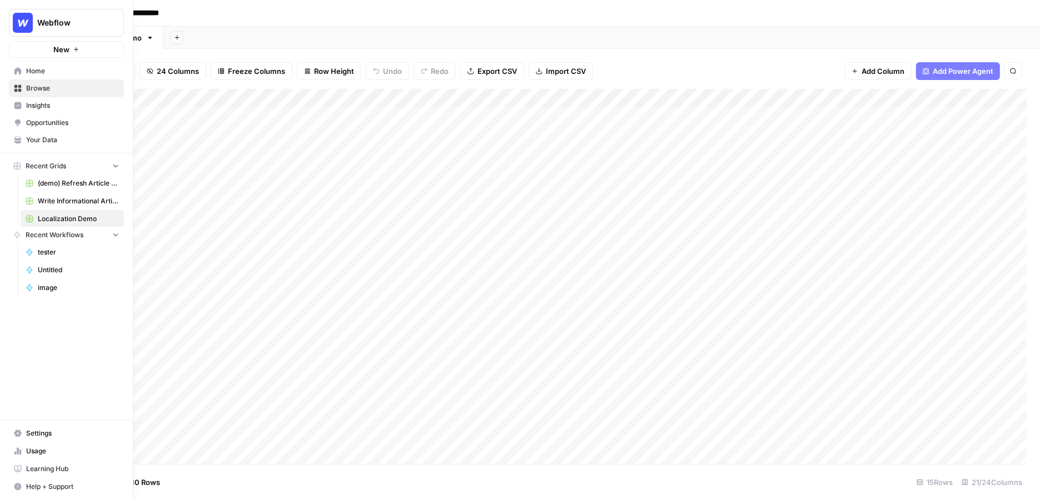
click at [16, 75] on link "Home" at bounding box center [66, 71] width 115 height 18
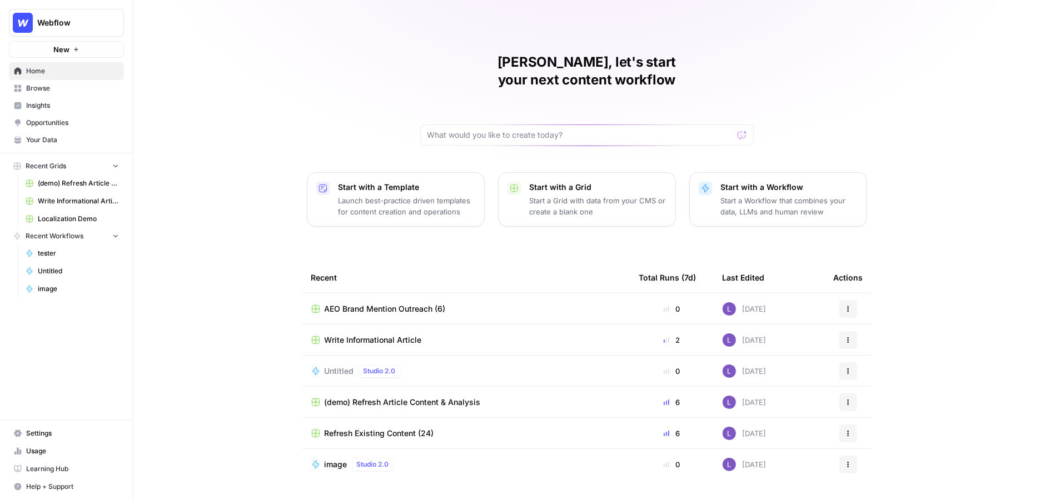
click at [42, 26] on span "Webflow" at bounding box center [70, 22] width 67 height 11
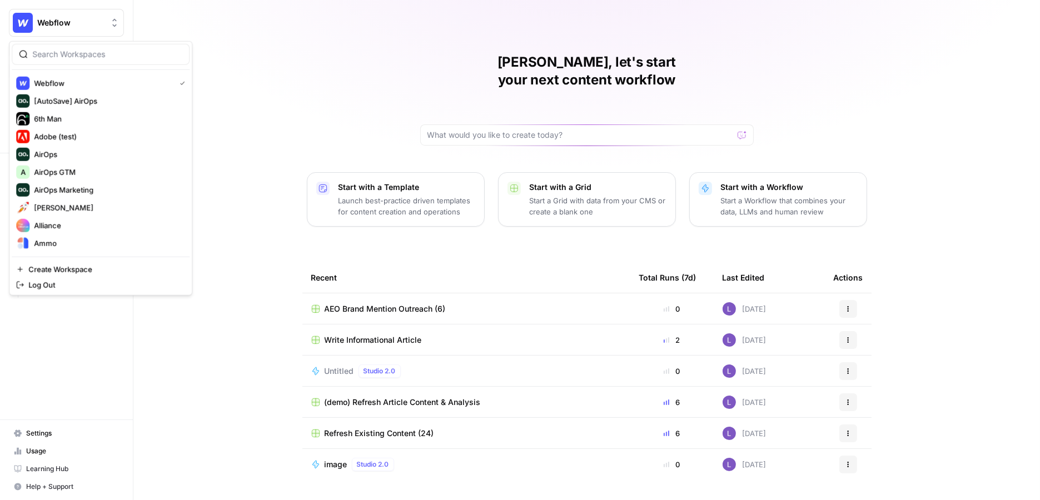
click at [309, 172] on button "Start with a Template Launch best-practice driven templates for content creatio…" at bounding box center [396, 199] width 178 height 54
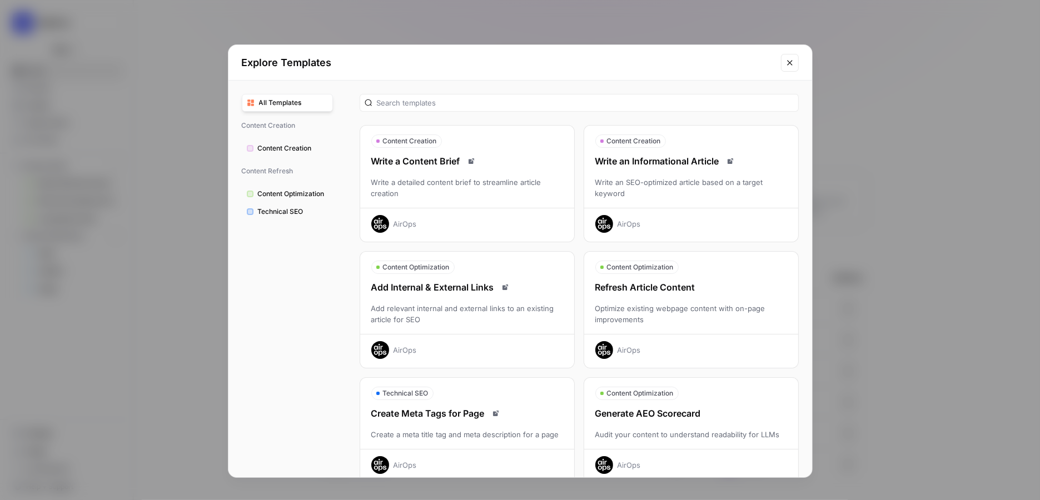
click at [782, 62] on button "Close modal" at bounding box center [790, 63] width 18 height 18
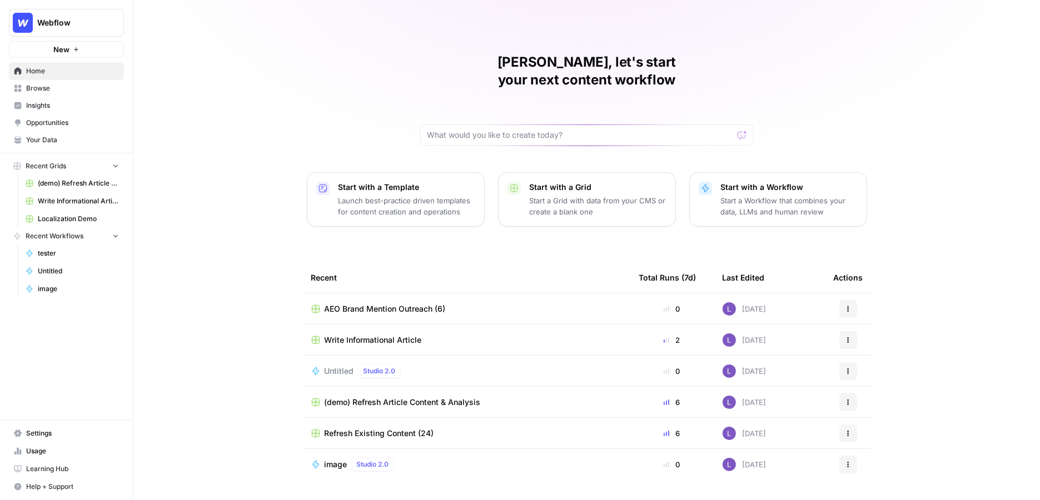
click at [80, 98] on link "Insights" at bounding box center [66, 106] width 115 height 18
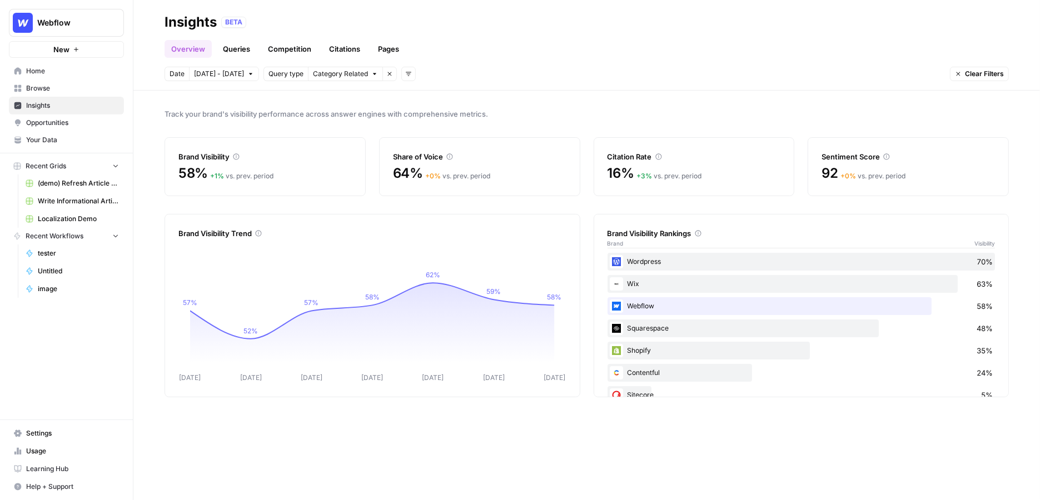
click at [254, 42] on link "Queries" at bounding box center [236, 49] width 41 height 18
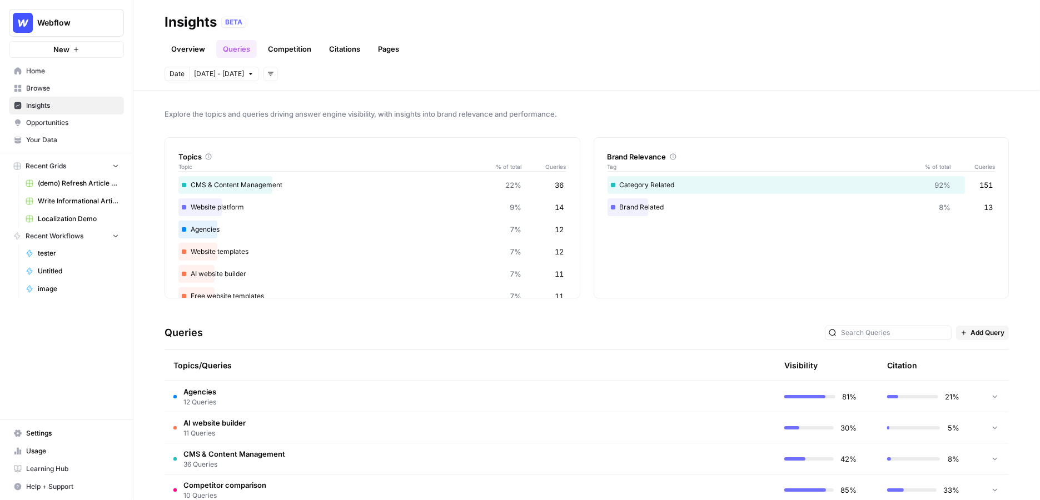
click at [381, 396] on td "Agencies 12 Queries" at bounding box center [417, 396] width 505 height 31
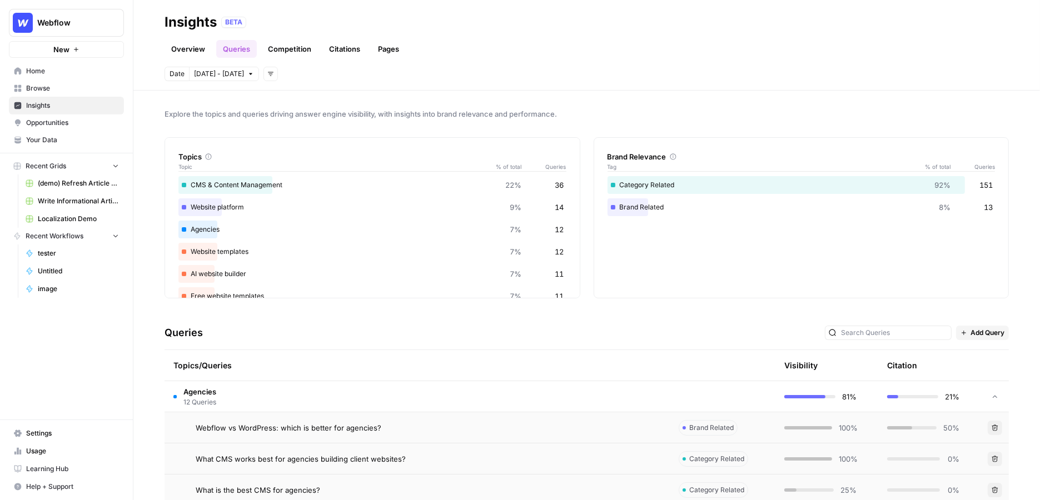
click at [381, 396] on td "Agencies 12 Queries" at bounding box center [417, 396] width 505 height 31
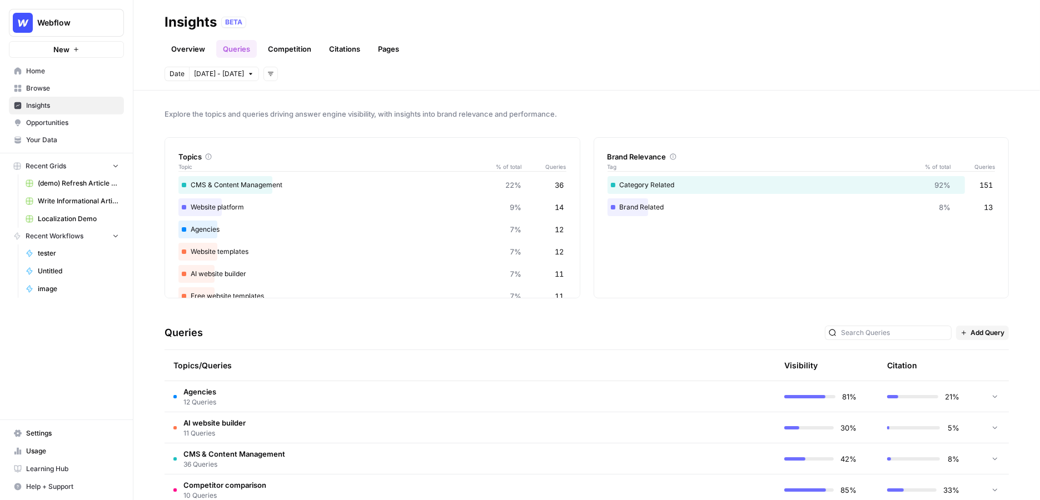
click at [211, 386] on span "Agencies" at bounding box center [199, 391] width 33 height 11
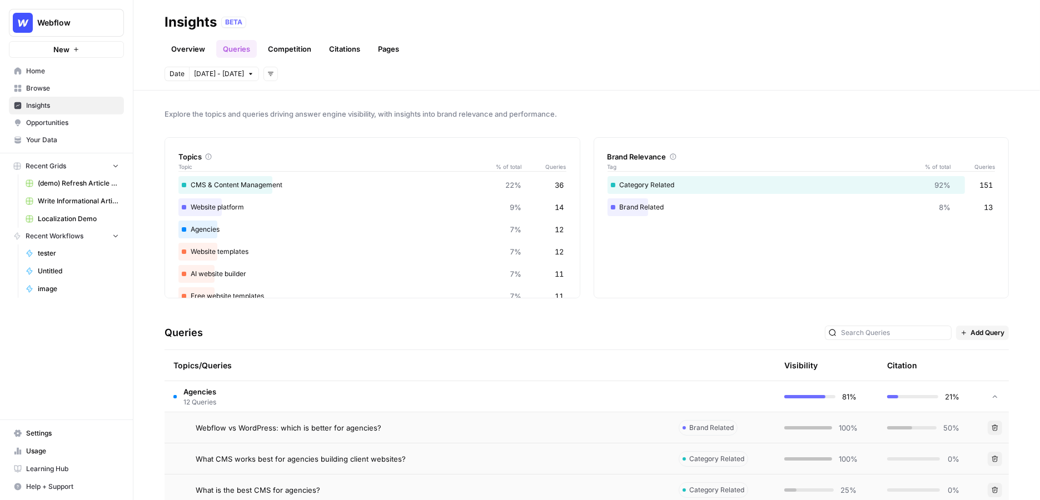
click at [211, 386] on span "Agencies" at bounding box center [199, 391] width 33 height 11
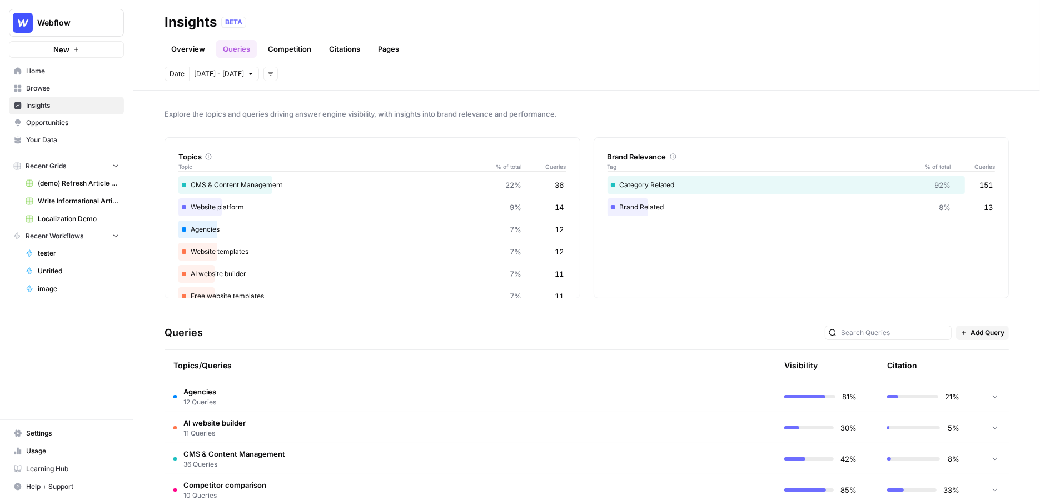
click at [841, 423] on span "30%" at bounding box center [849, 428] width 16 height 11
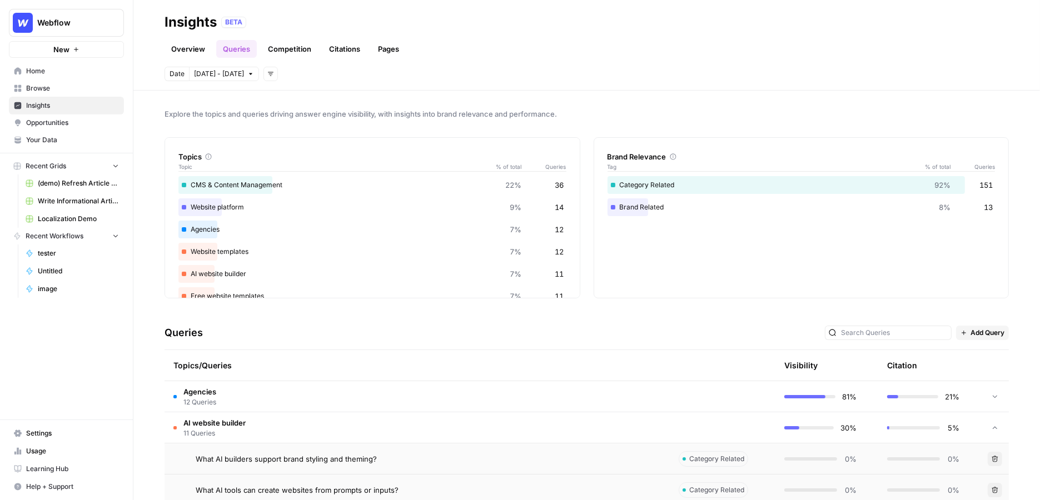
scroll to position [98, 0]
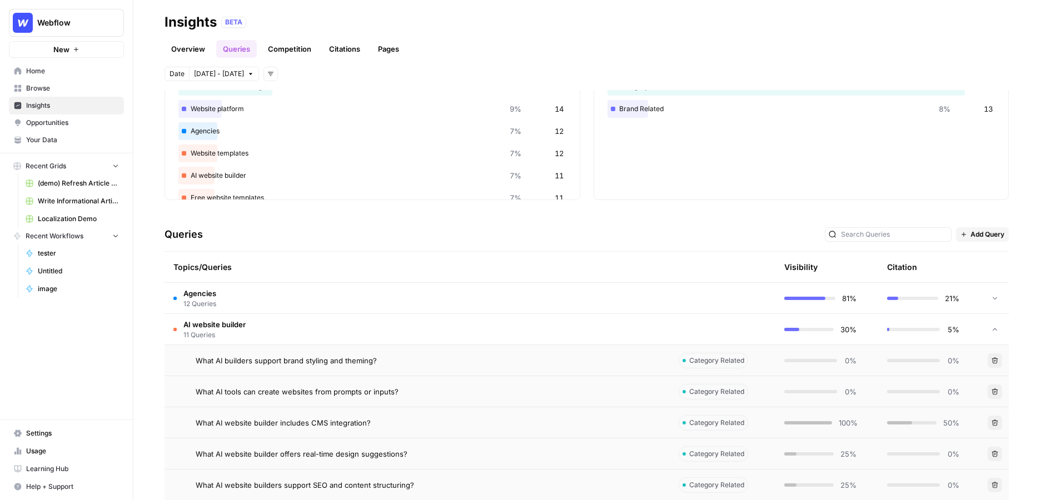
click at [349, 355] on span "What AI builders support brand styling and theming?" at bounding box center [286, 360] width 181 height 11
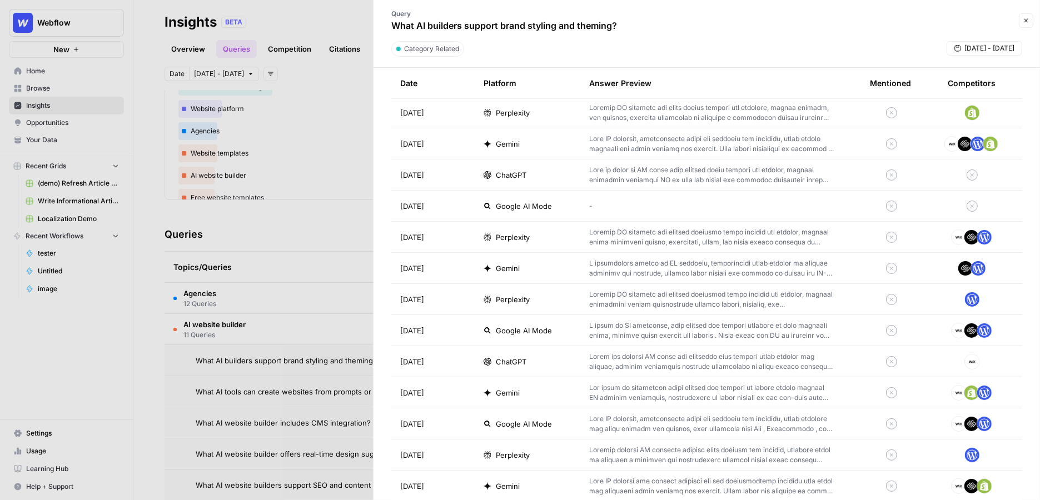
scroll to position [1216, 0]
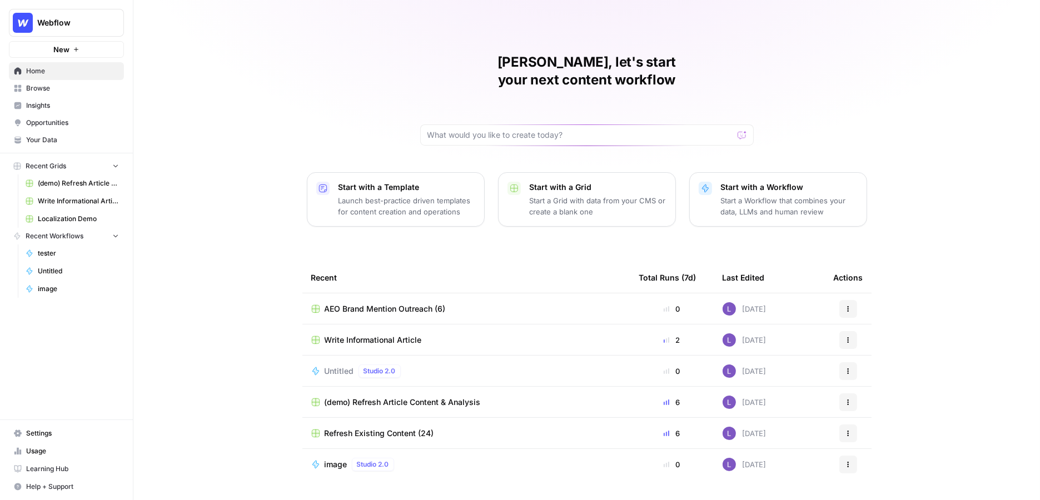
click at [47, 22] on span "Webflow" at bounding box center [70, 22] width 67 height 11
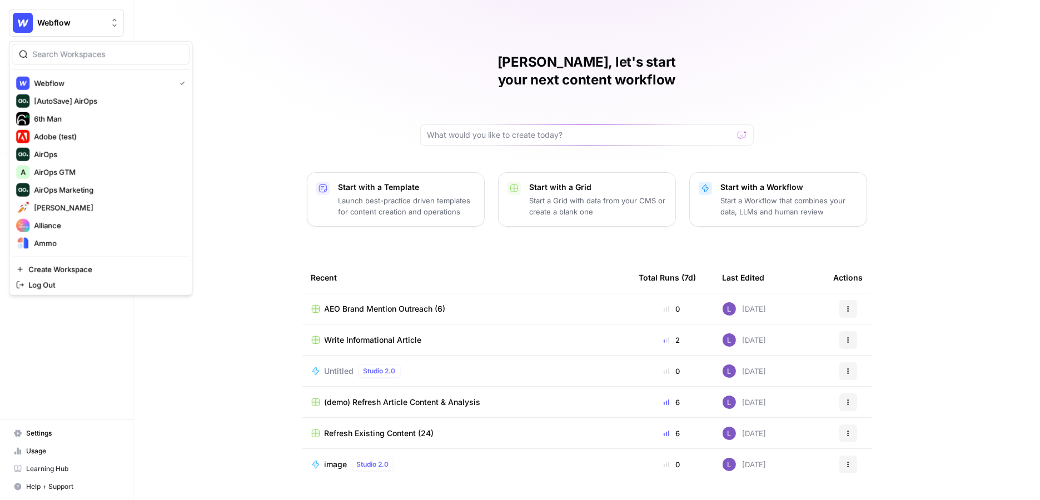
click at [61, 50] on input "search" at bounding box center [107, 54] width 150 height 11
type input "newly"
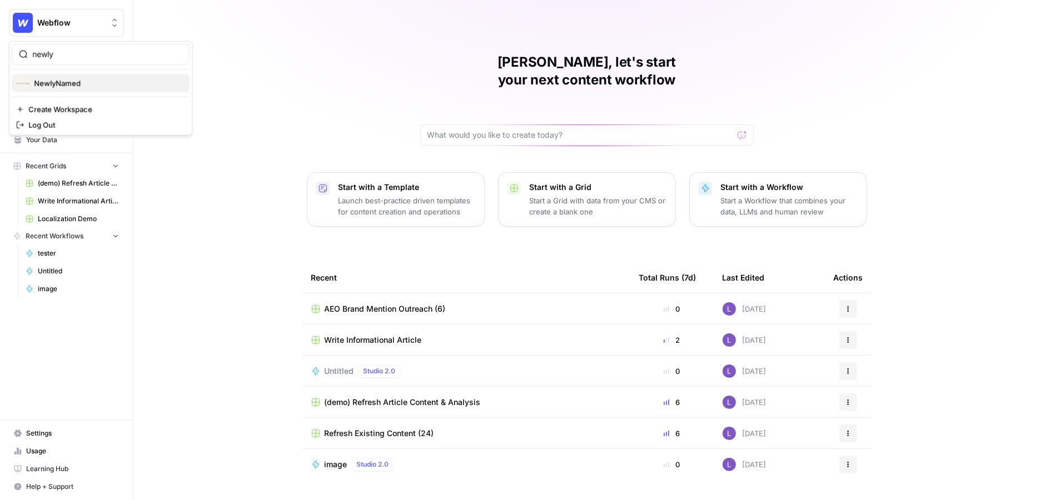
click at [88, 86] on span "NewlyNamed" at bounding box center [107, 83] width 147 height 11
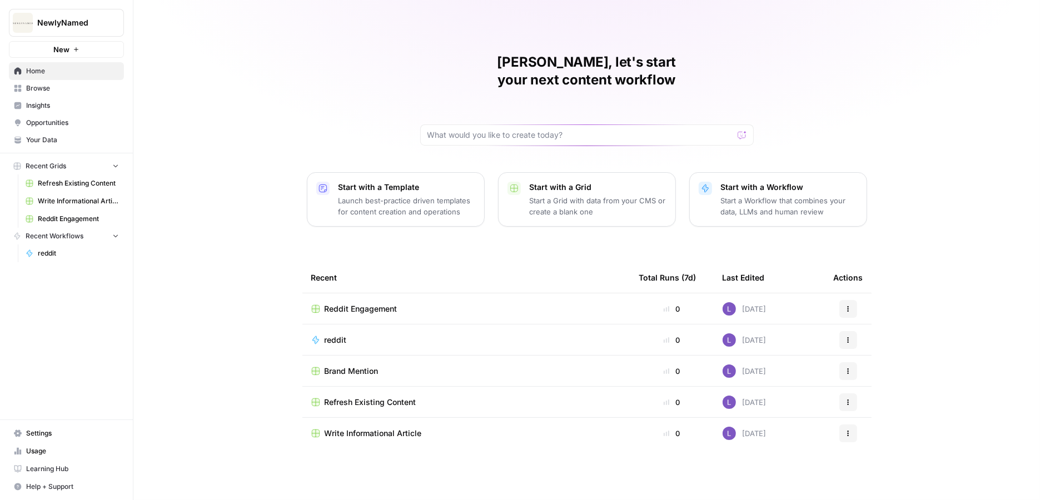
click at [96, 67] on span "Home" at bounding box center [72, 71] width 93 height 10
click at [115, 19] on icon "Workspace: NewlyNamed" at bounding box center [114, 23] width 4 height 8
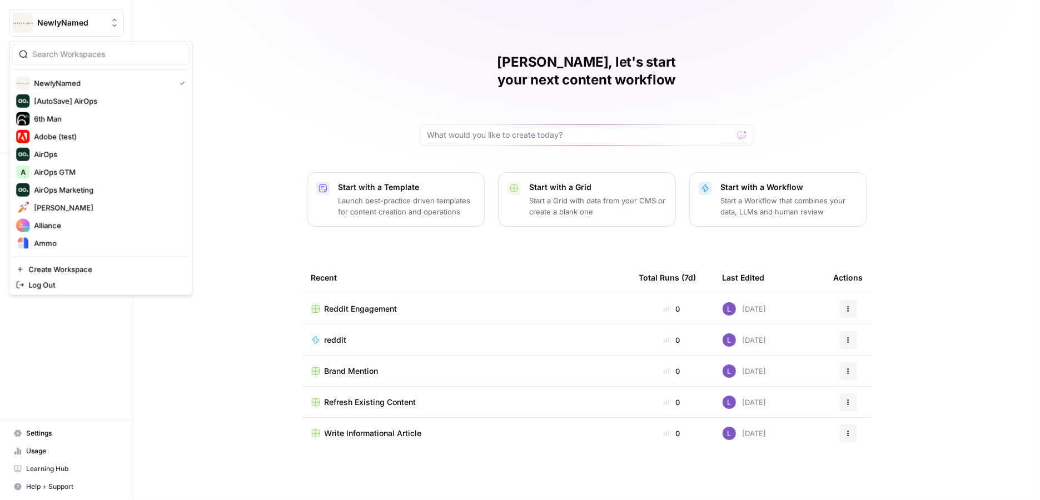
click at [115, 19] on icon "Workspace: NewlyNamed" at bounding box center [114, 23] width 4 height 8
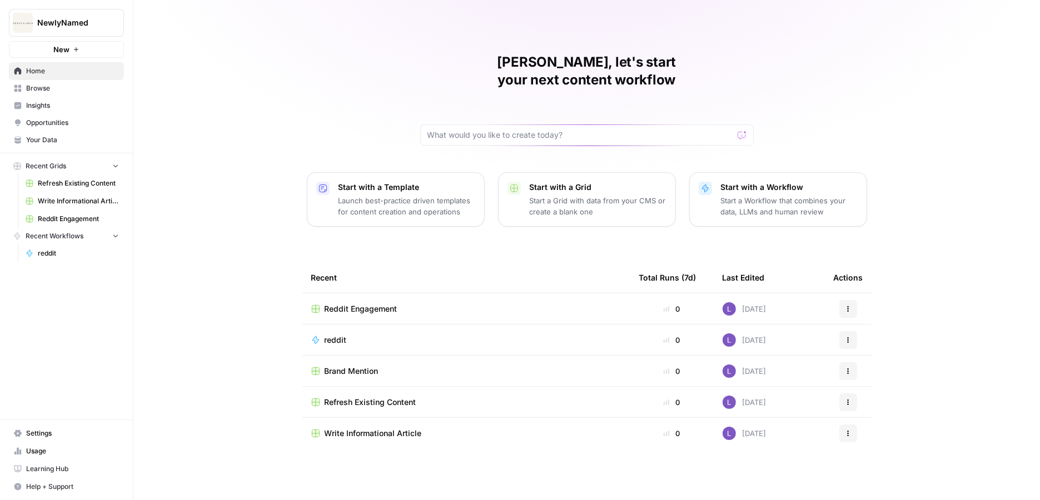
click at [32, 123] on span "Opportunities" at bounding box center [72, 123] width 93 height 10
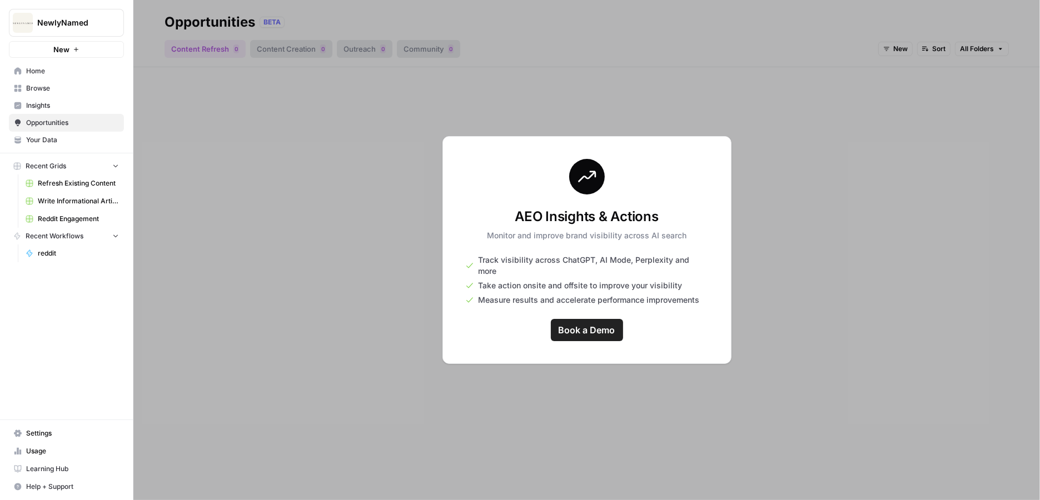
click at [54, 431] on span "Settings" at bounding box center [72, 434] width 93 height 10
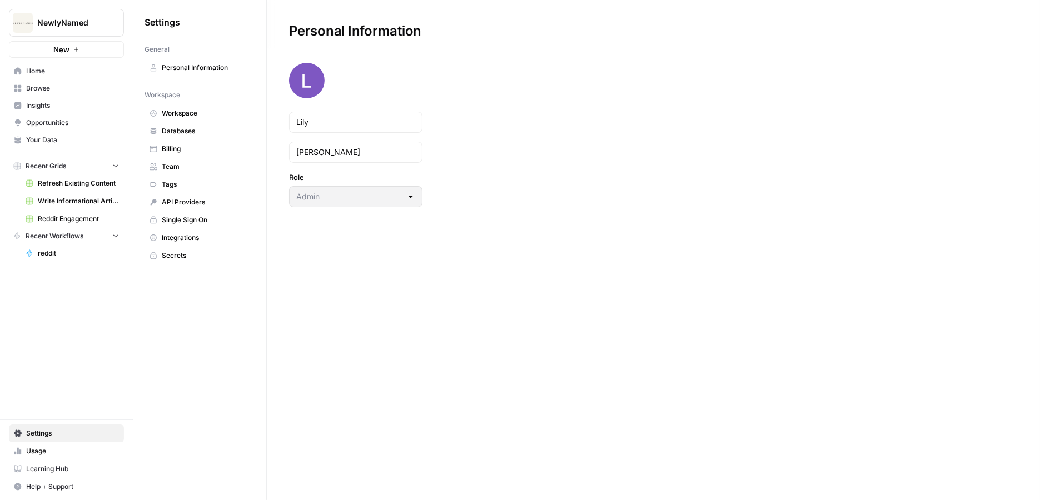
click at [188, 132] on span "Databases" at bounding box center [206, 131] width 88 height 10
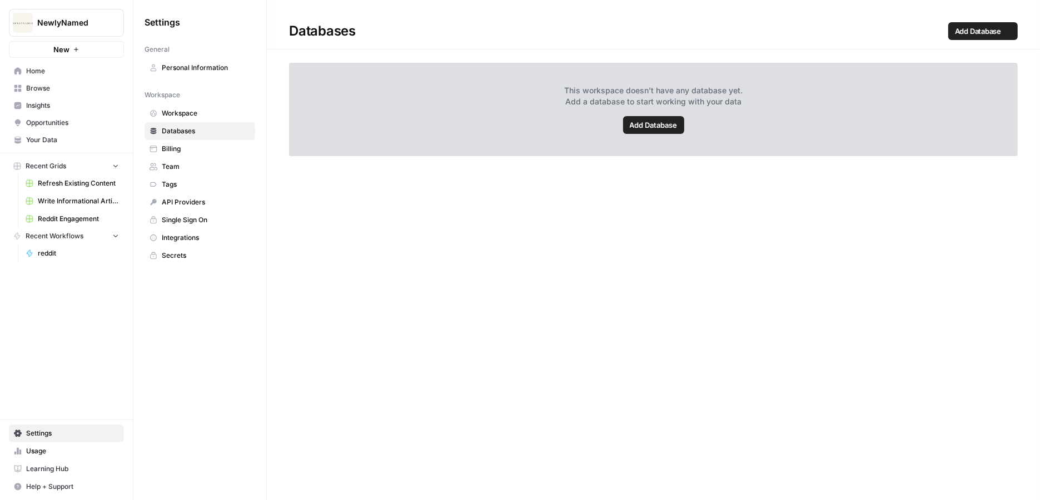
click at [191, 118] on link "Workspace" at bounding box center [200, 114] width 111 height 18
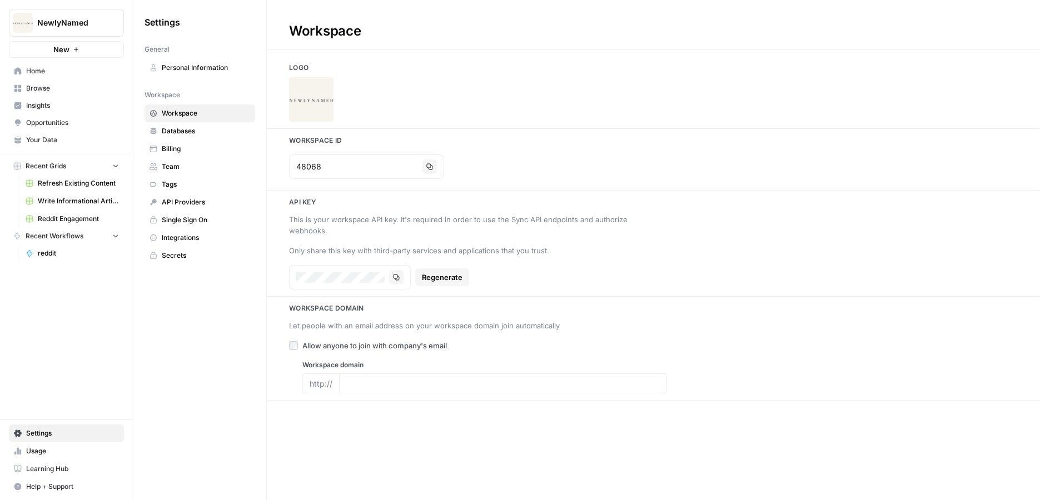
type input "https://newlynamed.com/"
click at [385, 162] on div "48068 Copy" at bounding box center [366, 167] width 155 height 24
click at [426, 167] on icon "button" at bounding box center [429, 166] width 7 height 7
click at [36, 20] on button "NewlyNamed" at bounding box center [66, 23] width 115 height 28
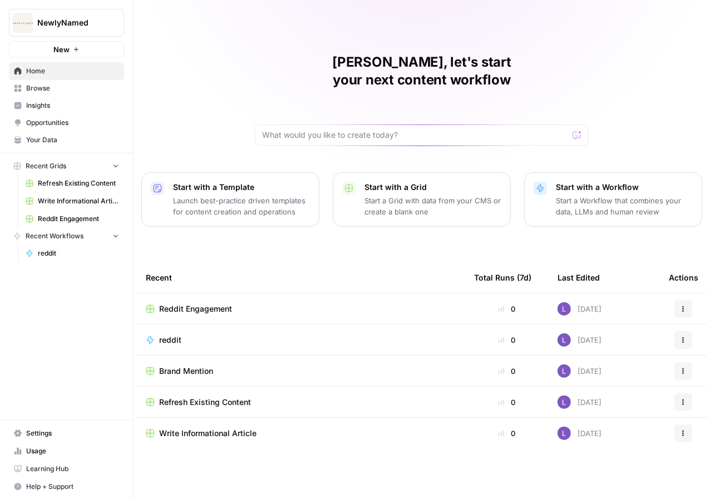
click at [78, 29] on button "NewlyNamed" at bounding box center [66, 23] width 115 height 28
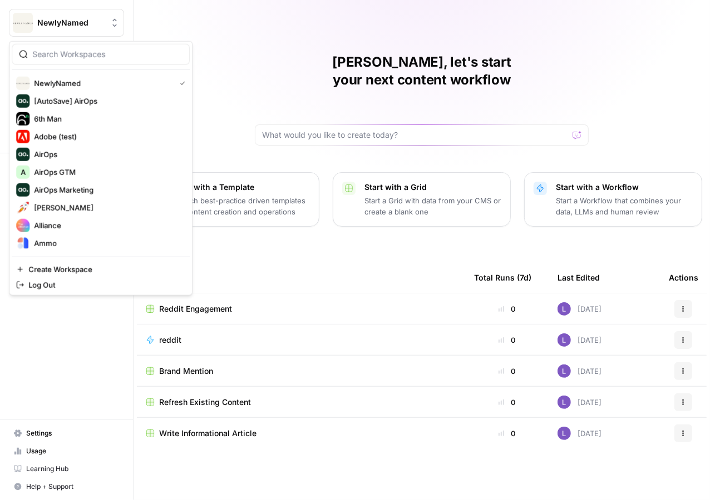
click at [99, 52] on input "search" at bounding box center [107, 54] width 150 height 11
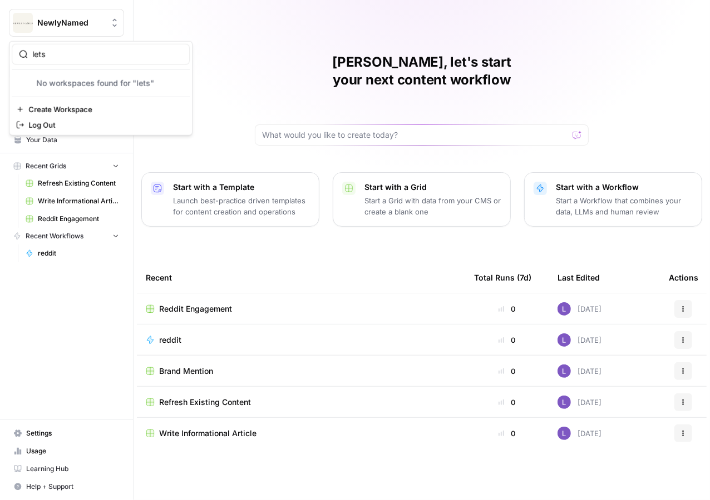
type input "lets"
